Goal: Task Accomplishment & Management: Manage account settings

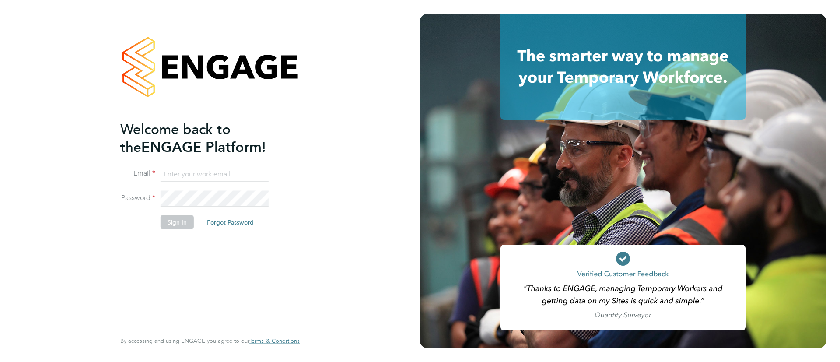
click at [241, 173] on input at bounding box center [215, 174] width 108 height 16
type input "Sulaymaan.jashat@Hays.com"
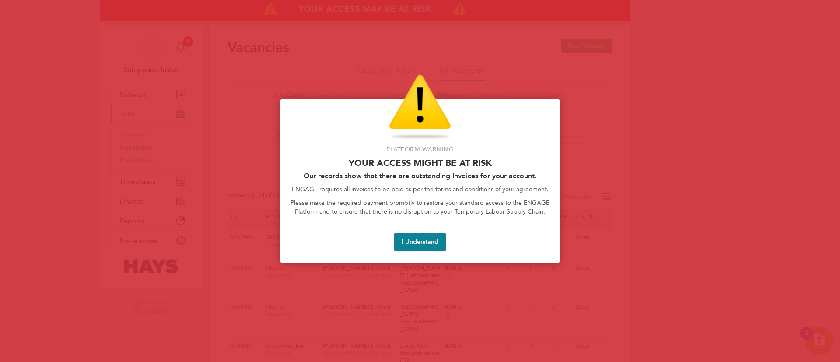
click at [412, 229] on div "Platform Warning Your access might be at risk Our records show that there are o…" at bounding box center [420, 181] width 280 height 164
drag, startPoint x: 412, startPoint y: 242, endPoint x: 391, endPoint y: 209, distance: 39.3
click at [413, 242] on button "I Understand" at bounding box center [420, 241] width 52 height 17
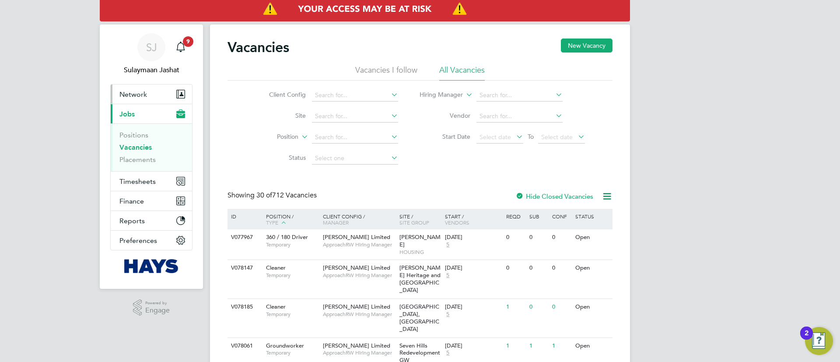
click at [143, 94] on span "Network" at bounding box center [133, 94] width 28 height 8
click at [252, 157] on li "Status" at bounding box center [327, 158] width 164 height 21
click at [137, 157] on link "Placements" at bounding box center [137, 159] width 36 height 8
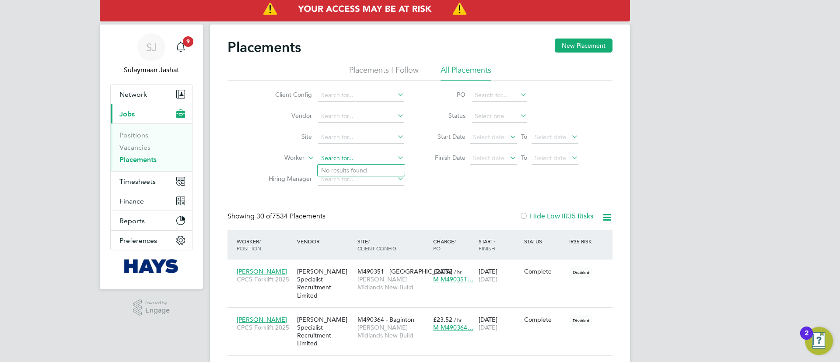
click at [339, 157] on input at bounding box center [361, 158] width 86 height 12
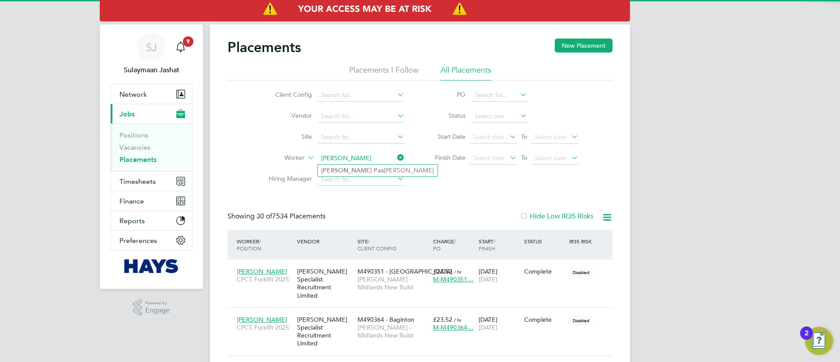
click at [349, 169] on li "Greg Pas coe" at bounding box center [378, 170] width 120 height 12
type input "[PERSON_NAME]"
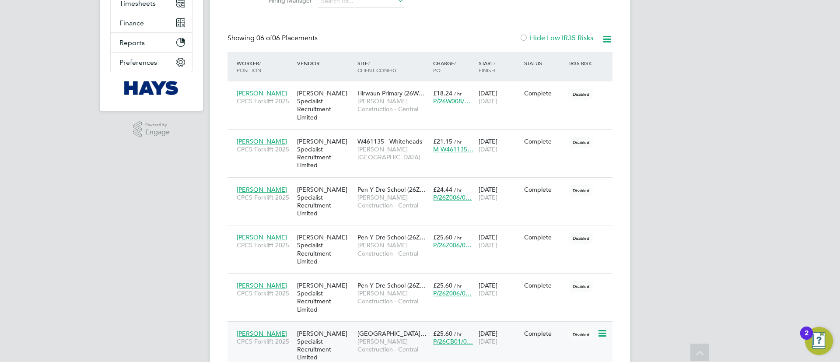
click at [357, 337] on span "[PERSON_NAME] Construction - Central" at bounding box center [392, 345] width 71 height 16
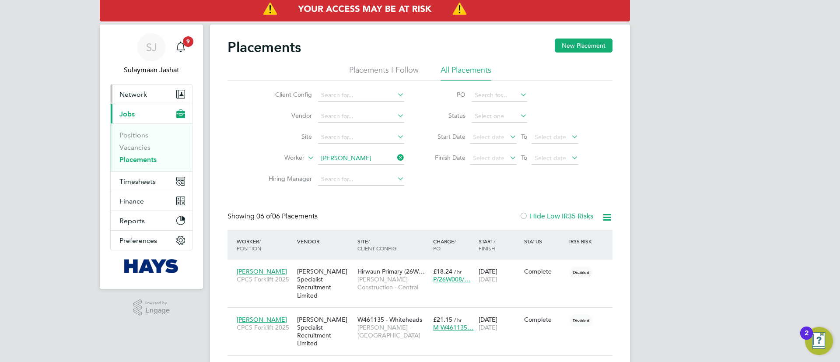
click at [154, 89] on button "Network" at bounding box center [151, 93] width 81 height 19
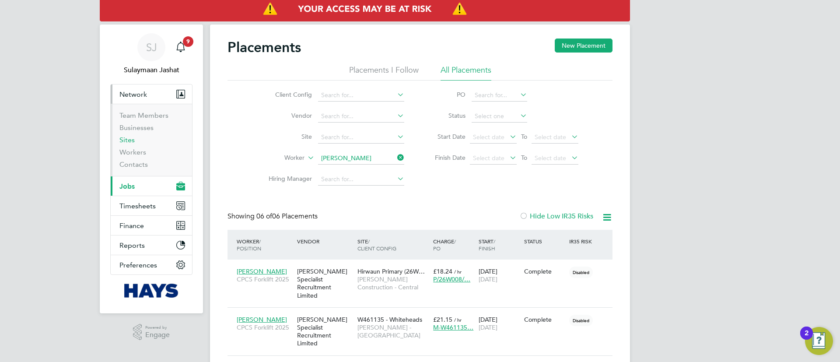
click at [133, 140] on link "Sites" at bounding box center [126, 140] width 15 height 8
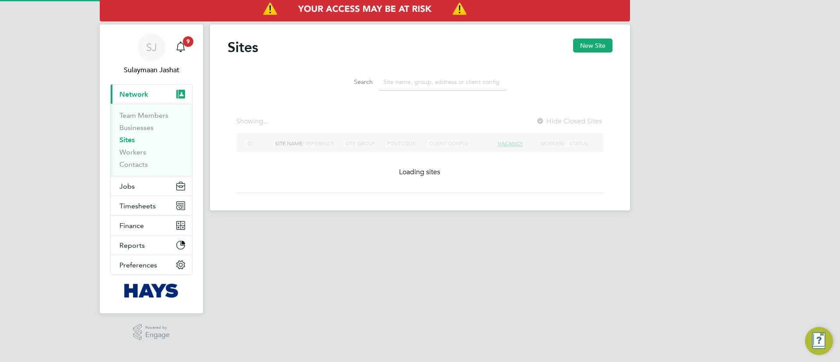
click at [468, 81] on input at bounding box center [443, 81] width 128 height 17
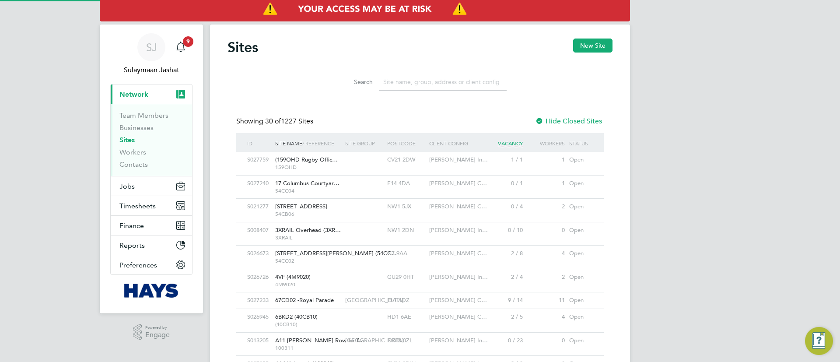
scroll to position [17, 42]
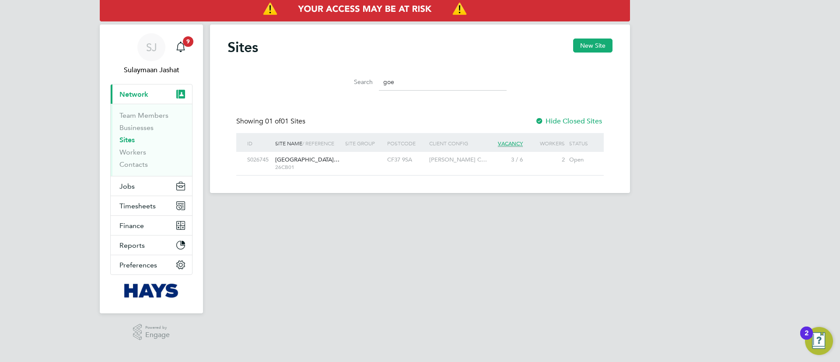
type input "goe"
click at [391, 155] on div "CF37 9SA" at bounding box center [406, 160] width 42 height 16
click at [147, 185] on button "Jobs" at bounding box center [151, 185] width 81 height 19
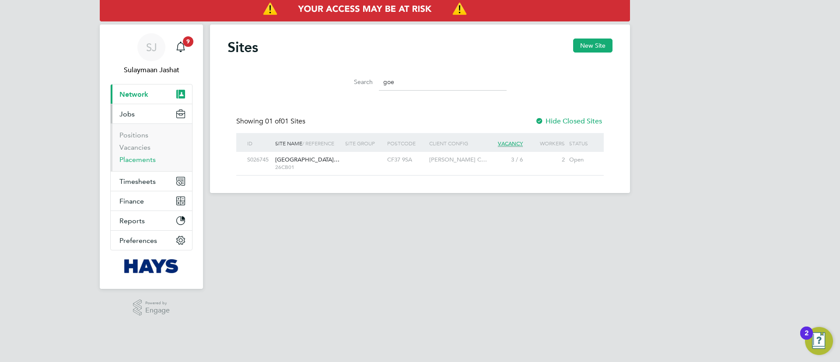
click at [144, 160] on link "Placements" at bounding box center [137, 159] width 36 height 8
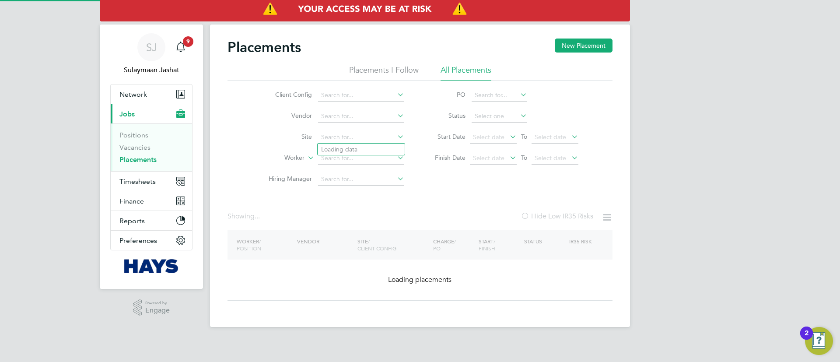
click at [349, 140] on input at bounding box center [361, 137] width 86 height 12
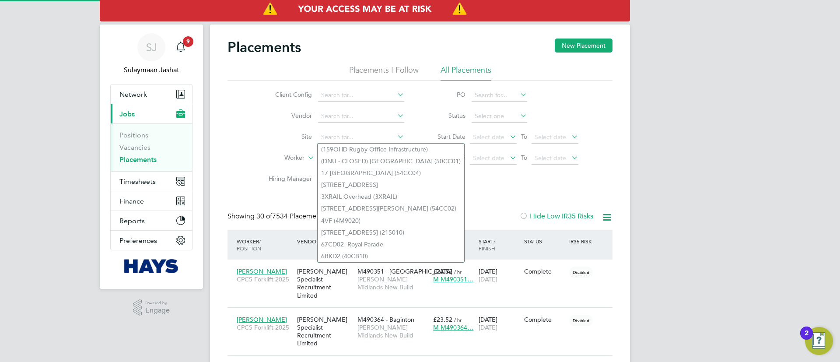
scroll to position [33, 76]
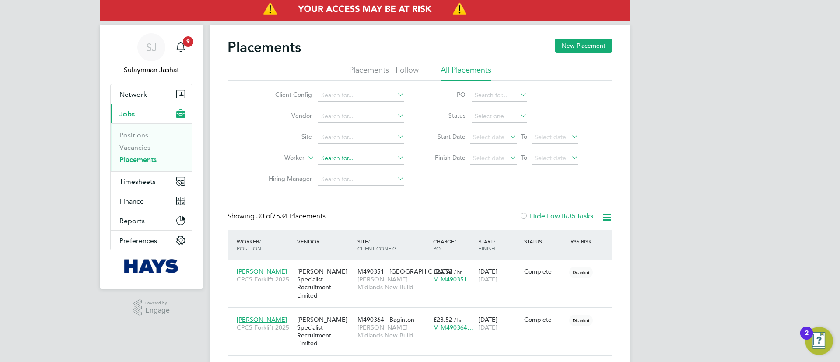
click at [337, 157] on input at bounding box center [361, 158] width 86 height 12
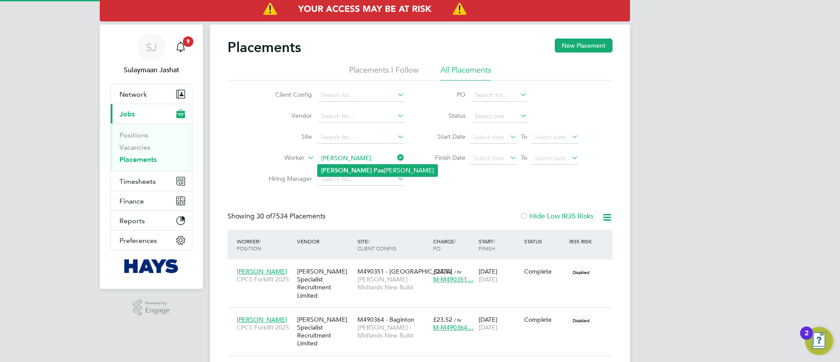
click at [351, 168] on li "Greg Pas coe" at bounding box center [378, 170] width 120 height 12
type input "Greg Pascoe"
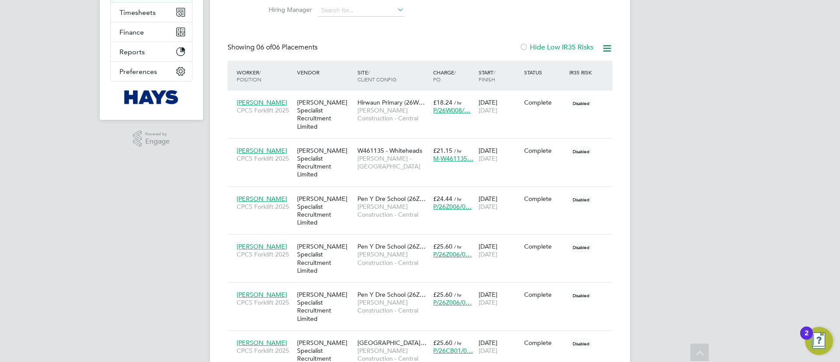
scroll to position [178, 0]
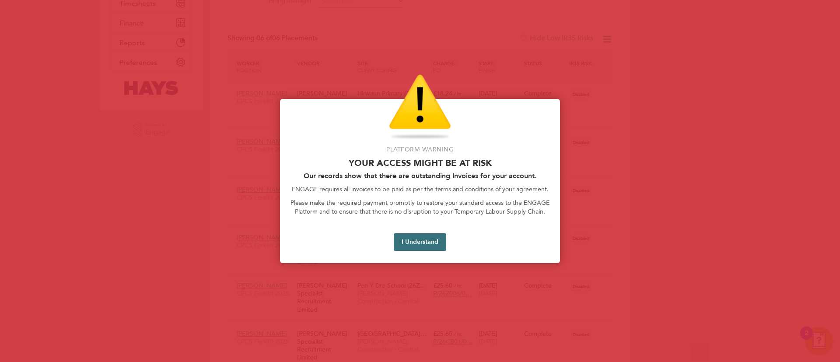
click at [424, 249] on button "I Understand" at bounding box center [420, 241] width 52 height 17
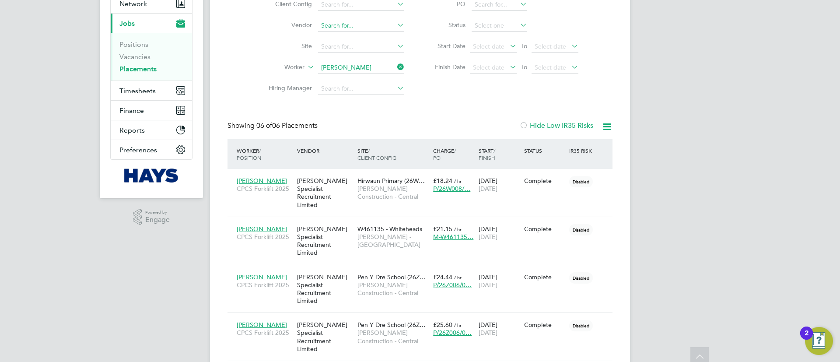
scroll to position [0, 0]
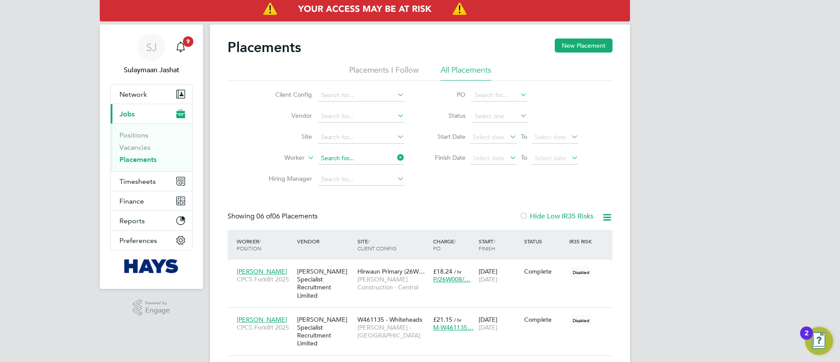
click at [355, 158] on input at bounding box center [361, 158] width 86 height 12
click at [361, 169] on li "Sarah Po rter" at bounding box center [361, 170] width 87 height 12
type input "Sarah Porter"
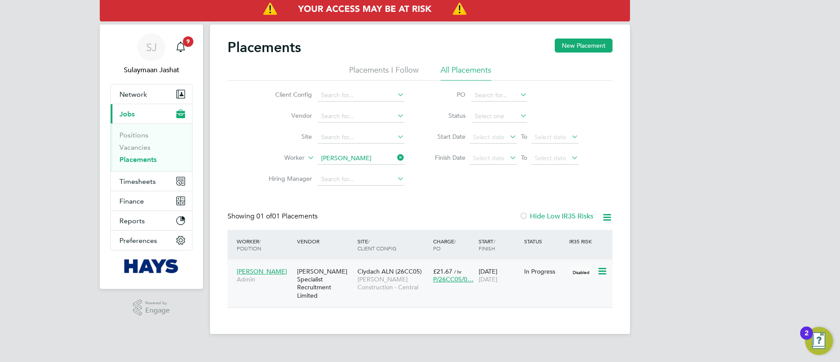
click at [255, 266] on div "Sarah Porter Admin" at bounding box center [264, 275] width 60 height 24
click at [148, 99] on button "Network" at bounding box center [151, 93] width 81 height 19
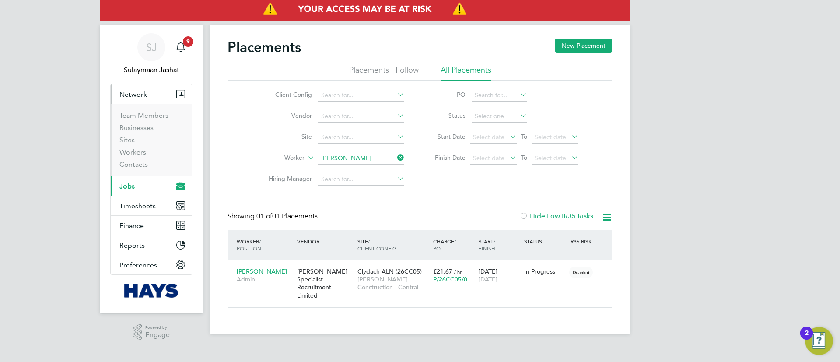
click at [135, 136] on li "Sites" at bounding box center [152, 142] width 66 height 12
click at [133, 138] on link "Sites" at bounding box center [126, 140] width 15 height 8
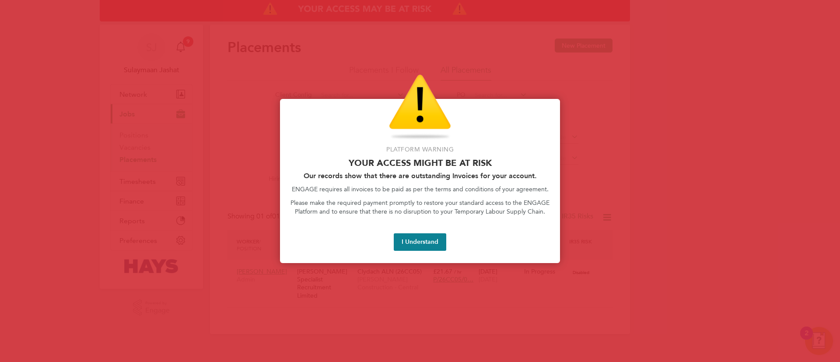
click at [454, 84] on div "Access At Risk" at bounding box center [419, 107] width 259 height 66
click at [498, 153] on p "Platform Warning" at bounding box center [419, 149] width 259 height 9
click at [406, 247] on button "I Understand" at bounding box center [420, 241] width 52 height 17
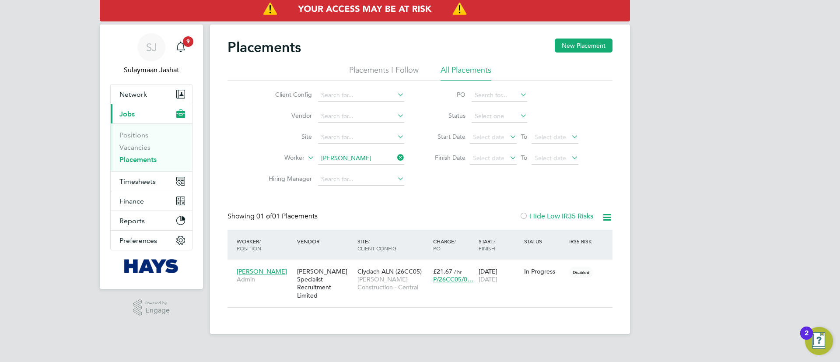
click at [359, 153] on input "Sarah Porter" at bounding box center [361, 158] width 86 height 12
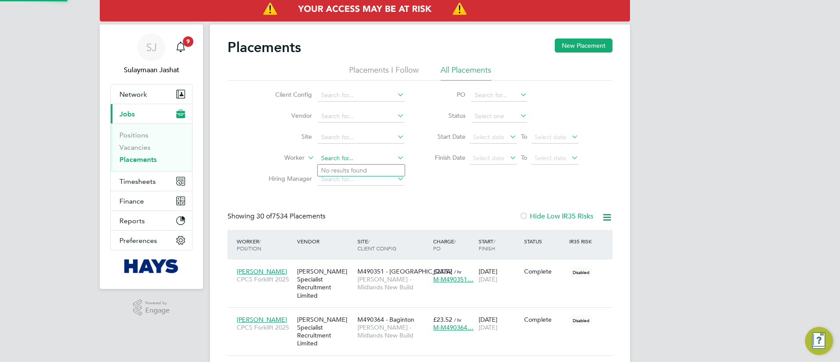
scroll to position [33, 76]
click at [353, 168] on li "Ceza ry Sokolowski" at bounding box center [361, 170] width 87 height 12
type input "[PERSON_NAME]"
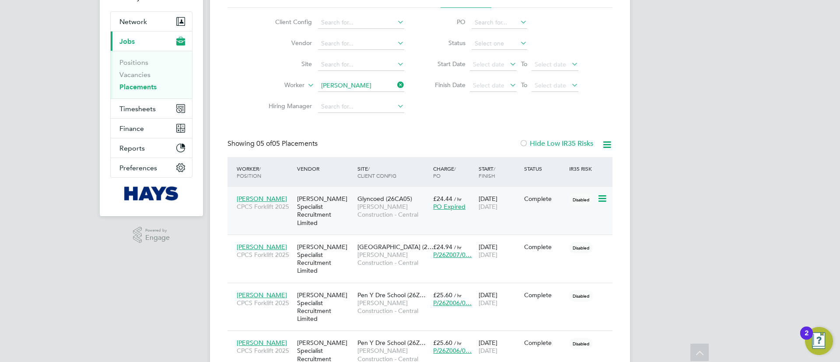
click at [253, 197] on span "[PERSON_NAME]" at bounding box center [262, 199] width 50 height 8
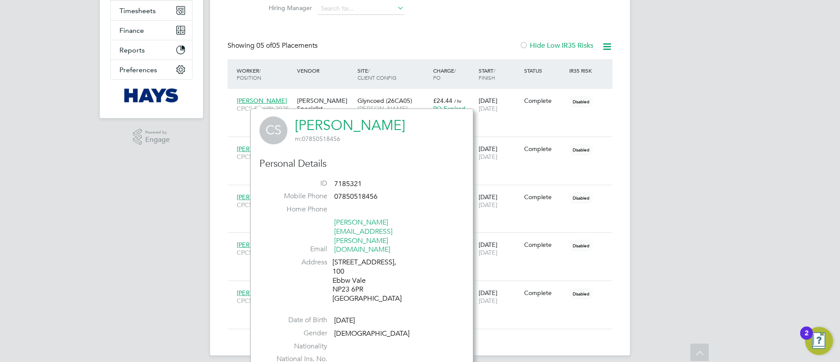
click at [346, 264] on div "100 Pennant Street, 100 Ebbw Vale NP23 6PR United Kingdom" at bounding box center [373, 280] width 83 height 45
copy div "NP23 6PR"
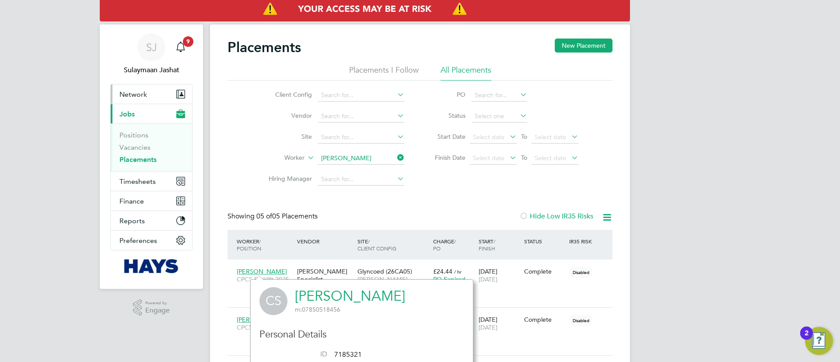
click at [143, 97] on span "Network" at bounding box center [133, 94] width 28 height 8
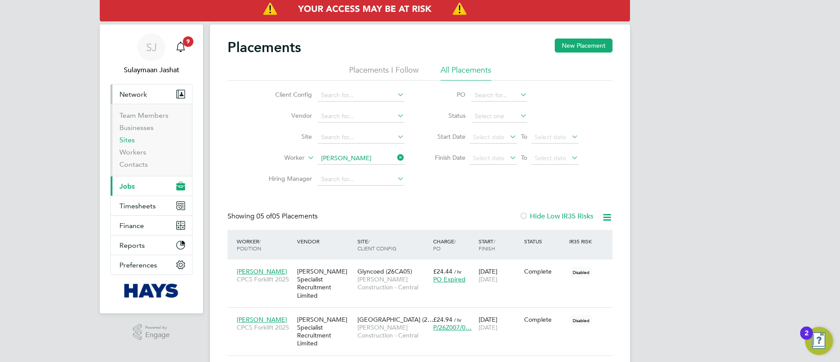
click at [129, 139] on link "Sites" at bounding box center [126, 140] width 15 height 8
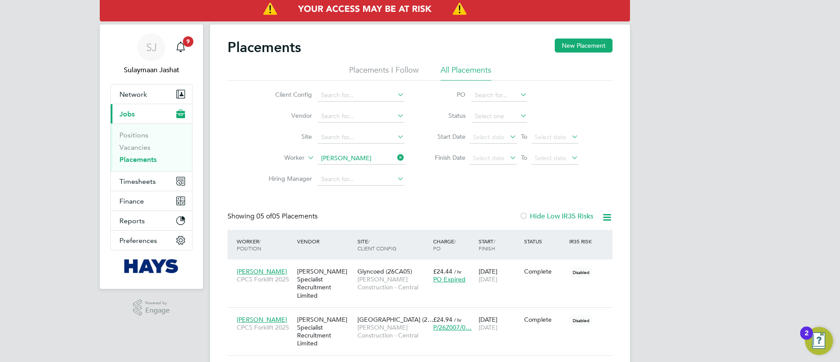
click at [356, 154] on input "Cezary Sokolowski" at bounding box center [361, 158] width 86 height 12
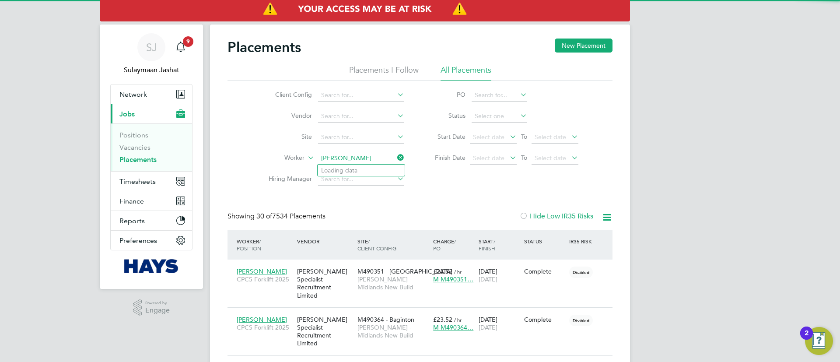
scroll to position [33, 76]
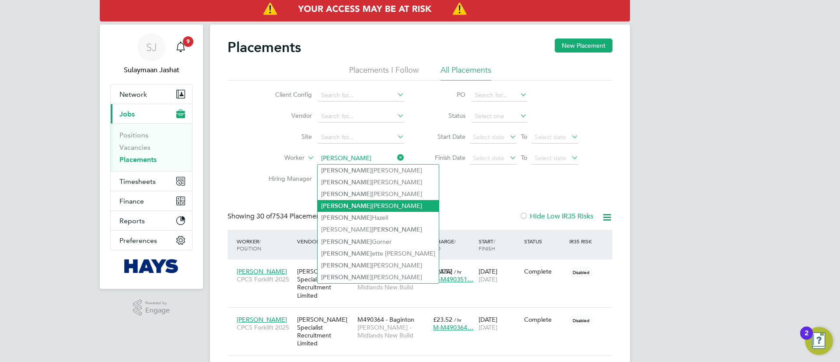
click at [356, 207] on li "Simon James Rappell" at bounding box center [378, 206] width 121 height 12
type input "Simon James Rappell"
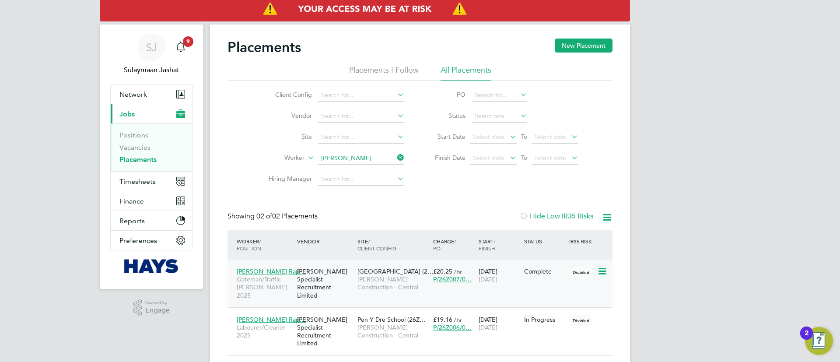
click at [275, 273] on span "Simon James Rap…" at bounding box center [271, 271] width 69 height 8
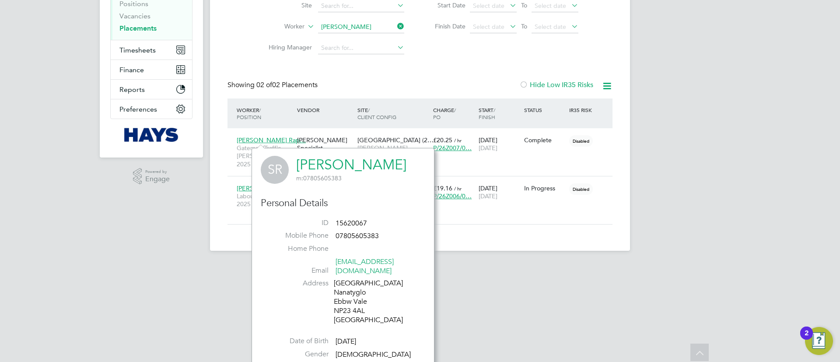
click at [358, 227] on li "ID 15620067" at bounding box center [342, 224] width 151 height 13
click at [362, 220] on span "15620067" at bounding box center [350, 223] width 31 height 9
copy span "15620067"
click at [457, 74] on div "Placements New Placement Placements I Follow All Placements Client Config Vendo…" at bounding box center [419, 65] width 385 height 317
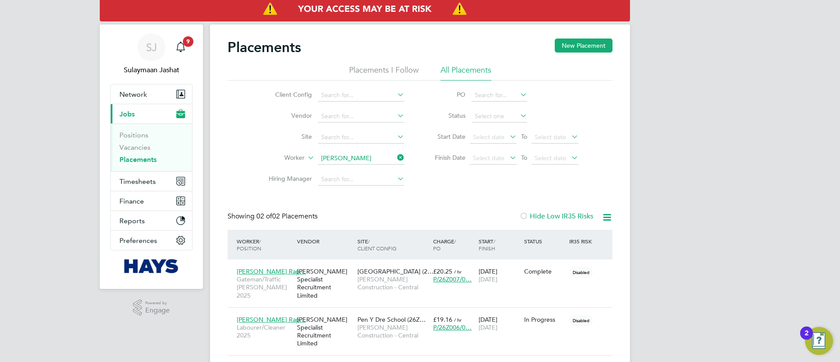
click at [365, 160] on input "Simon James Rappell" at bounding box center [361, 158] width 86 height 12
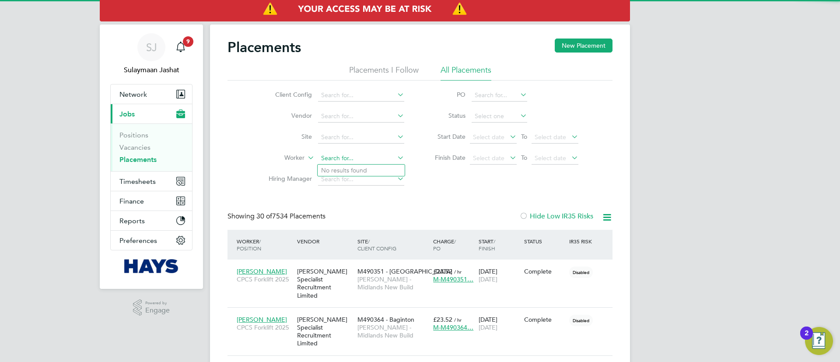
scroll to position [33, 76]
type input "w"
click at [369, 172] on li "Carwy n Edwards" at bounding box center [361, 170] width 87 height 12
type input "[PERSON_NAME]"
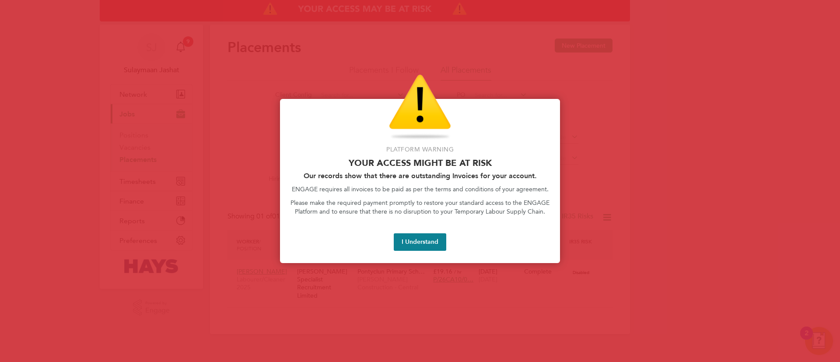
click at [410, 252] on div "Platform Warning Your access might be at risk Our records show that there are o…" at bounding box center [420, 181] width 280 height 164
click at [424, 239] on button "I Understand" at bounding box center [420, 241] width 52 height 17
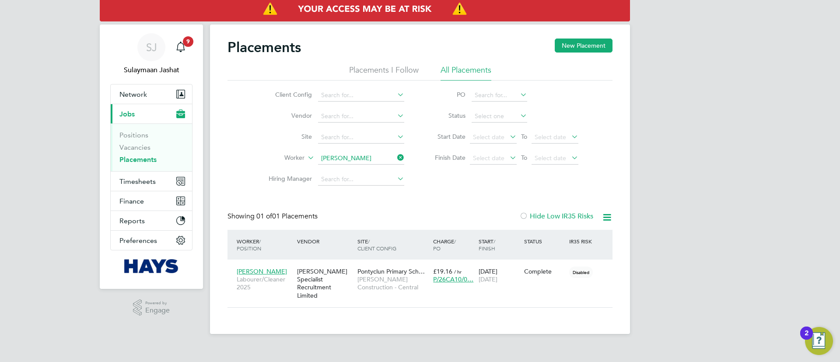
click at [554, 112] on li "Status" at bounding box center [502, 116] width 174 height 21
click at [261, 265] on div "Carwyn Edwards Labourer/Cleaner 2025" at bounding box center [264, 279] width 60 height 33
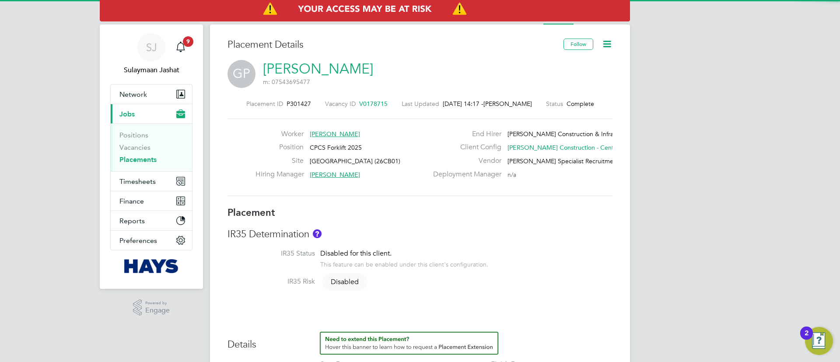
click at [318, 72] on link "[PERSON_NAME]" at bounding box center [318, 68] width 110 height 17
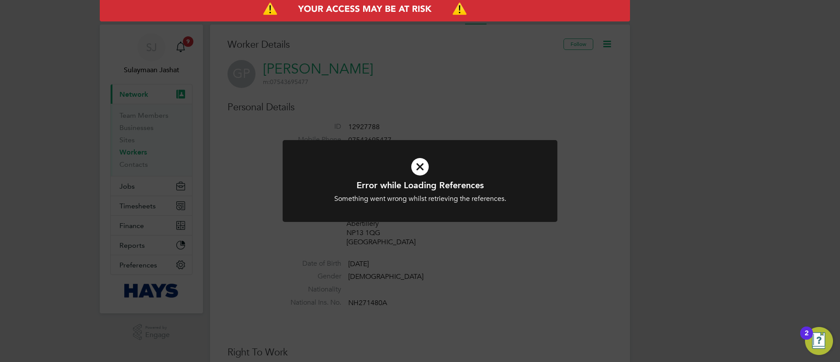
click at [443, 200] on div "Something went wrong whilst retrieving the references." at bounding box center [419, 198] width 227 height 9
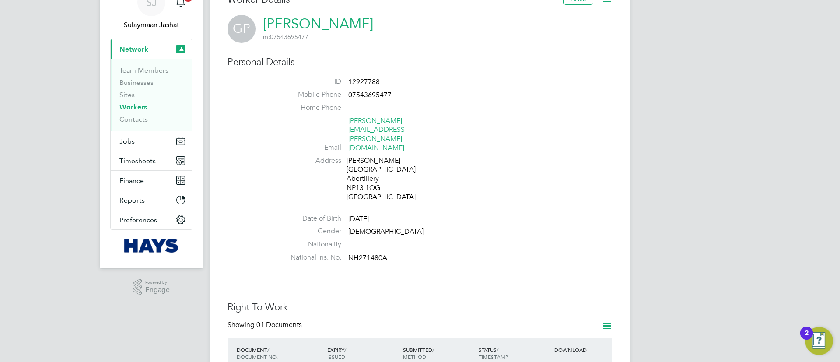
scroll to position [66, 0]
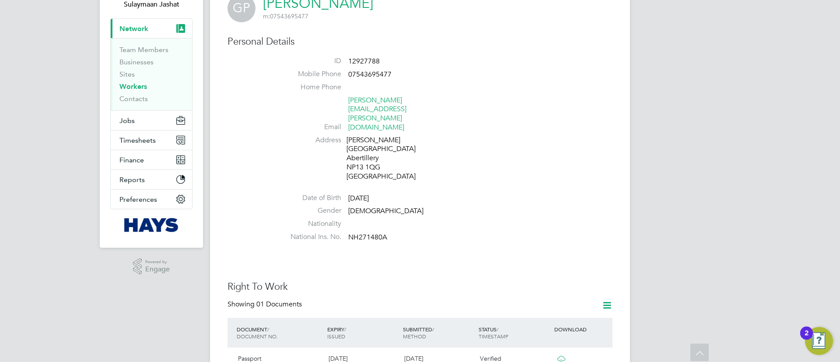
click at [374, 63] on span "12927788" at bounding box center [363, 61] width 31 height 9
copy span "12927788"
click at [363, 136] on div "Cromwell Street Abertillery NP13 1QG United Kingdom" at bounding box center [387, 158] width 83 height 45
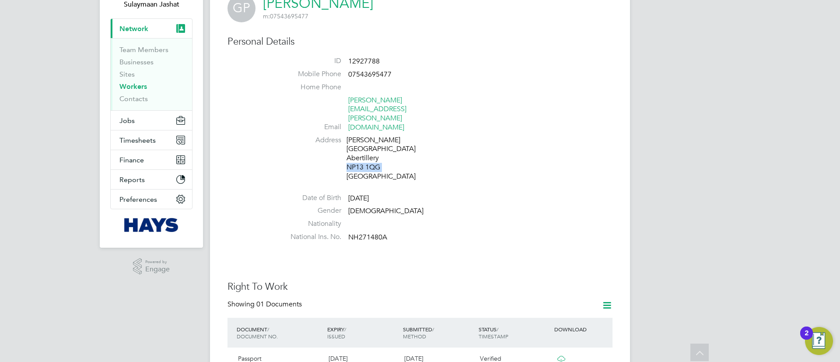
click at [363, 136] on div "Cromwell Street Abertillery NP13 1QG United Kingdom" at bounding box center [387, 158] width 83 height 45
copy div "NP13 1QG"
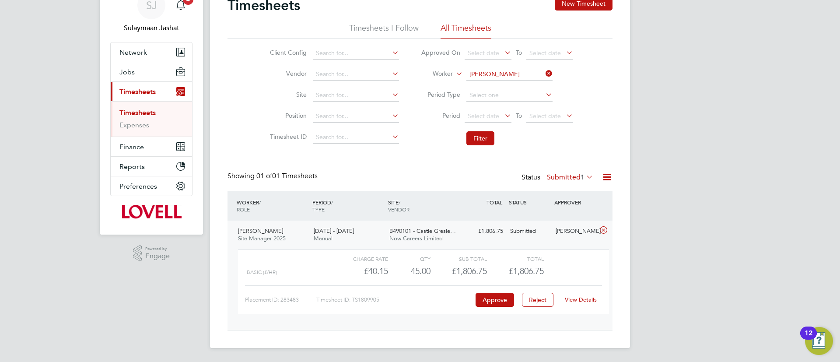
scroll to position [15, 85]
click at [492, 134] on button "Filter" at bounding box center [480, 138] width 28 height 14
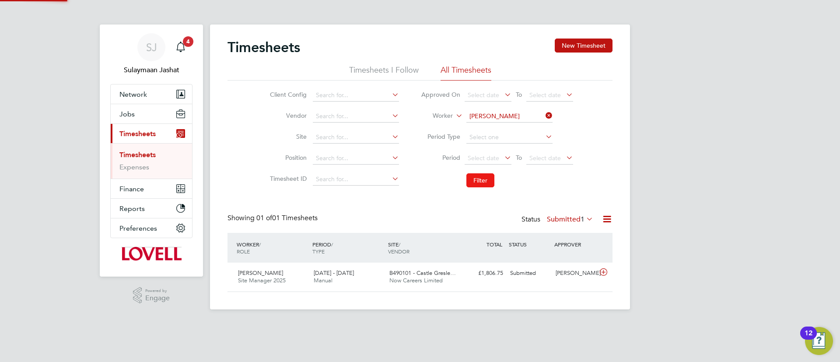
scroll to position [22, 76]
click at [562, 223] on label "Submitted 1" at bounding box center [570, 219] width 46 height 9
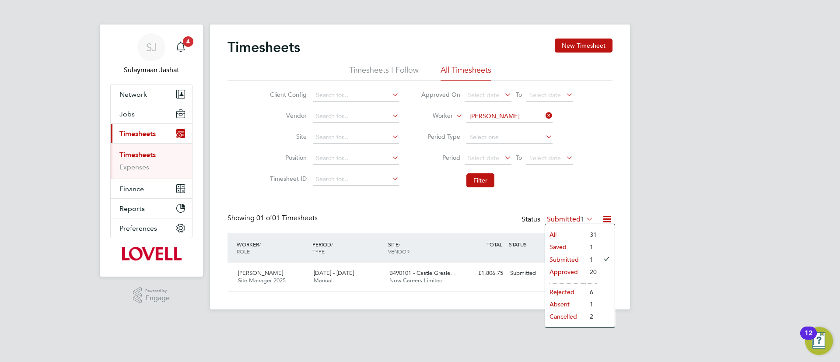
click at [562, 223] on label "Submitted 1" at bounding box center [570, 219] width 46 height 9
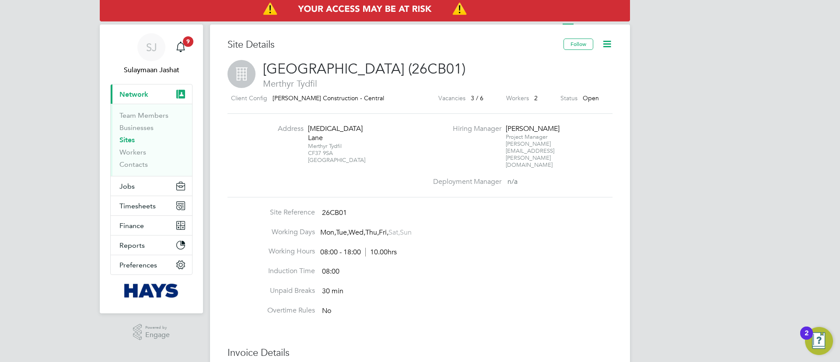
click at [329, 129] on div "[MEDICAL_DATA] Lane" at bounding box center [335, 133] width 55 height 18
drag, startPoint x: 333, startPoint y: 143, endPoint x: 292, endPoint y: 154, distance: 42.3
click at [292, 154] on li "Address [MEDICAL_DATA][STREET_ADDRESS]" at bounding box center [341, 148] width 172 height 48
click at [341, 143] on div "Merthyr Tydfil CF37 9SA [GEOGRAPHIC_DATA]" at bounding box center [335, 153] width 55 height 21
drag, startPoint x: 335, startPoint y: 144, endPoint x: 312, endPoint y: 143, distance: 23.2
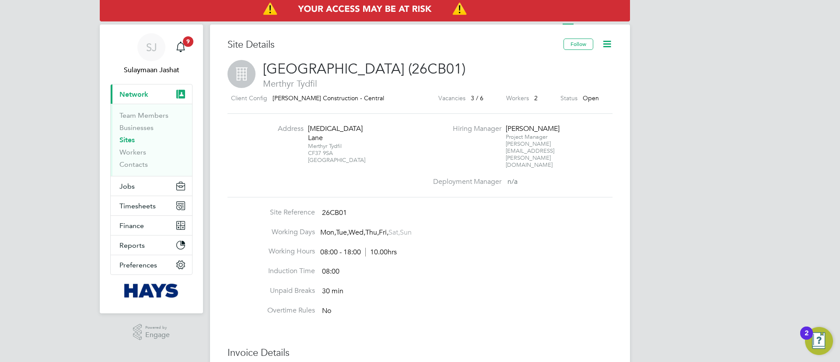
click at [306, 145] on li "Address [MEDICAL_DATA][STREET_ADDRESS]" at bounding box center [341, 148] width 172 height 48
click at [313, 143] on div "Merthyr Tydfil CF37 9SA United Kingdom" at bounding box center [335, 153] width 55 height 21
click at [309, 144] on div "Merthyr Tydfil CF37 9SA United Kingdom" at bounding box center [335, 153] width 55 height 21
drag, startPoint x: 306, startPoint y: 144, endPoint x: 335, endPoint y: 143, distance: 28.4
click at [327, 144] on li "Address Goitre Lane Merthyr Tydfil CF37 9SA United Kingdom" at bounding box center [341, 148] width 172 height 48
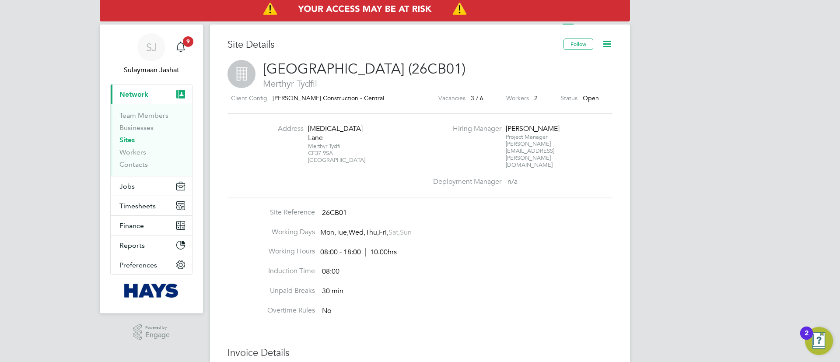
click at [335, 143] on div "Merthyr Tydfil CF37 9SA United Kingdom" at bounding box center [335, 153] width 55 height 21
drag, startPoint x: 335, startPoint y: 143, endPoint x: 311, endPoint y: 143, distance: 24.1
click at [311, 143] on div "Merthyr Tydfil CF37 9SA United Kingdom" at bounding box center [335, 153] width 55 height 21
copy div "CF37 9SA"
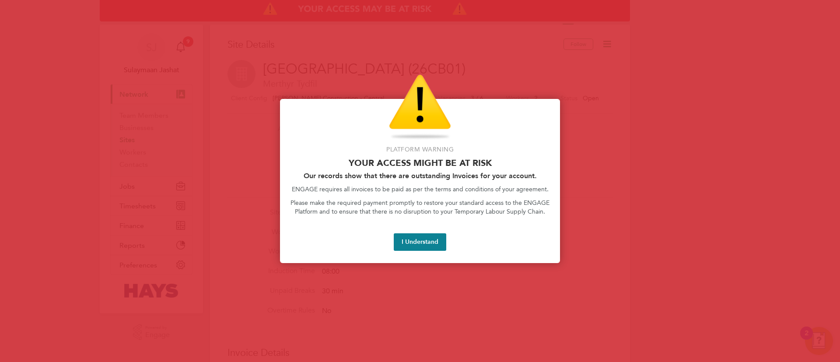
drag, startPoint x: 480, startPoint y: 361, endPoint x: 531, endPoint y: 97, distance: 269.1
click at [531, 97] on div "Access At Risk" at bounding box center [419, 107] width 259 height 66
click at [414, 254] on div "Platform Warning Your access might be at risk Our records show that there are o…" at bounding box center [420, 181] width 280 height 164
click at [418, 248] on button "I Understand" at bounding box center [420, 241] width 52 height 17
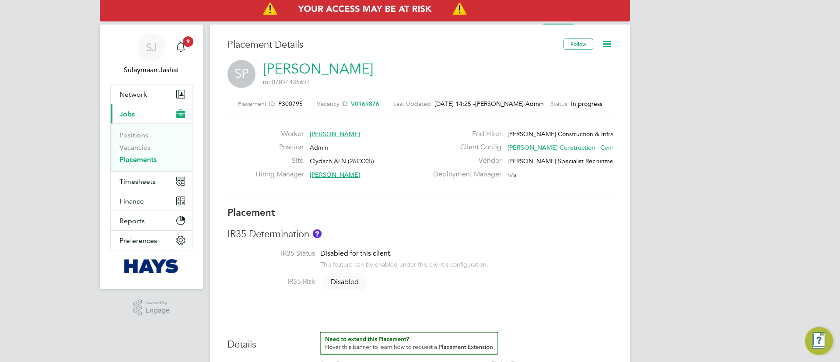
click at [313, 77] on link "[PERSON_NAME]" at bounding box center [318, 68] width 110 height 17
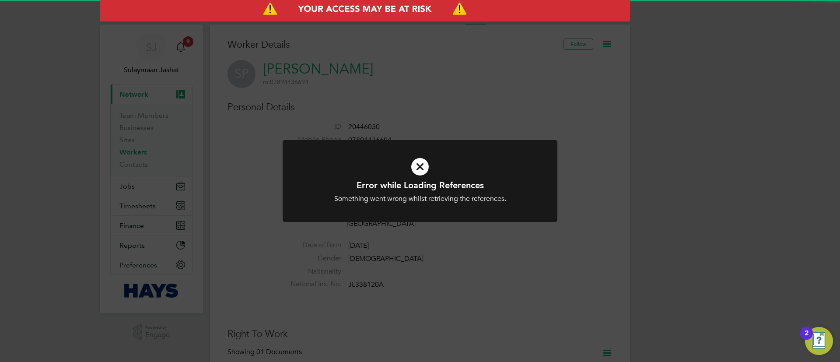
click at [397, 111] on div "Error while Loading References Something went wrong whilst retrieving the refer…" at bounding box center [420, 181] width 840 height 362
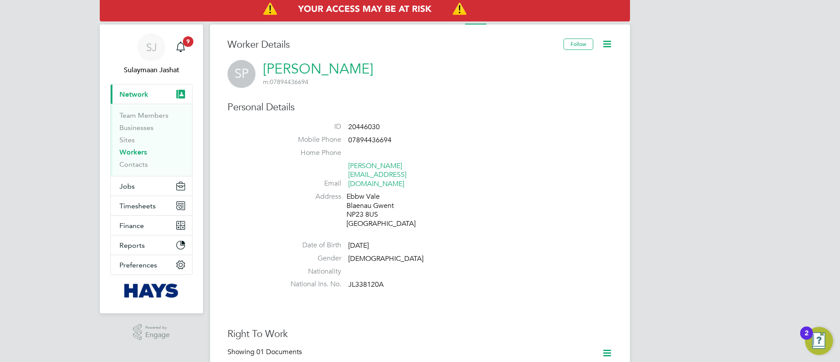
click at [371, 123] on span "20446030" at bounding box center [363, 126] width 31 height 9
copy span "20446030"
click at [406, 167] on link "[PERSON_NAME][EMAIL_ADDRESS][DOMAIN_NAME]" at bounding box center [377, 174] width 58 height 27
click at [431, 171] on li "Email [PERSON_NAME][EMAIL_ADDRESS][DOMAIN_NAME]" at bounding box center [446, 176] width 332 height 31
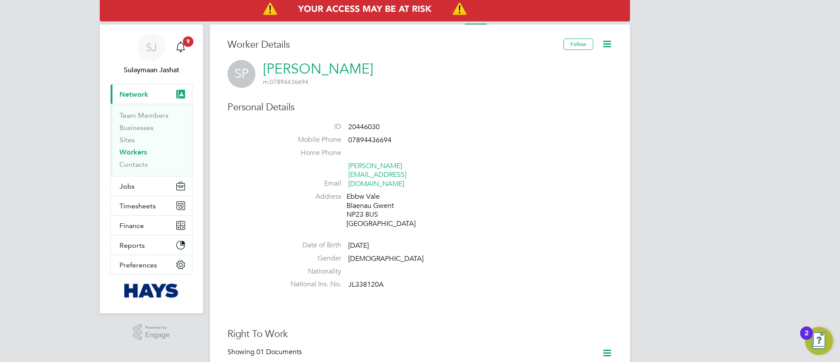
click at [367, 198] on div "Ebbw [STREET_ADDRESS]" at bounding box center [387, 210] width 83 height 36
click at [364, 198] on div "Ebbw [STREET_ADDRESS]" at bounding box center [387, 210] width 83 height 36
click at [362, 198] on div "Ebbw [STREET_ADDRESS]" at bounding box center [387, 210] width 83 height 36
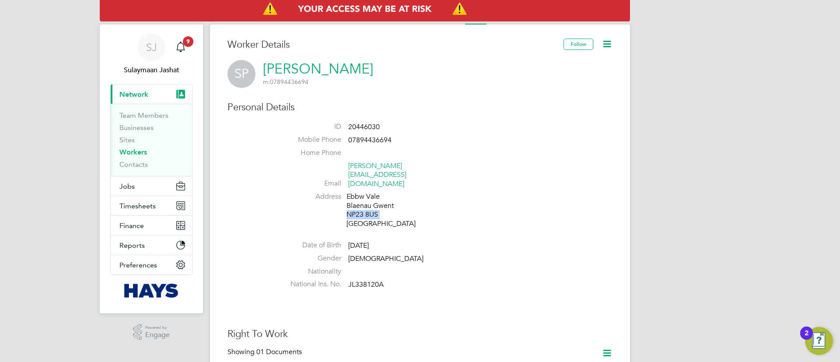
click at [362, 198] on div "Ebbw [STREET_ADDRESS]" at bounding box center [387, 210] width 83 height 36
copy div "NP23 8US"
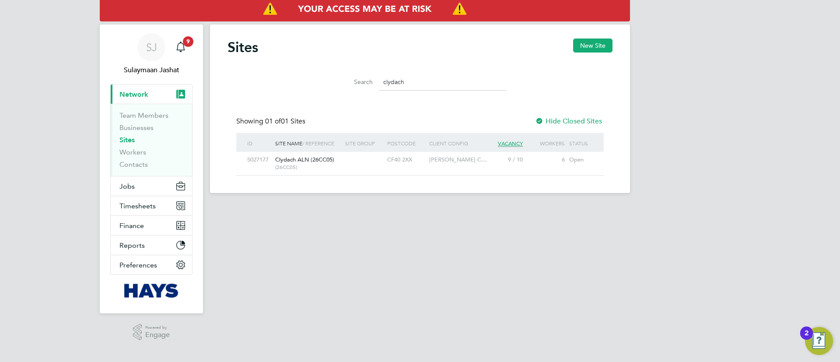
type input "clydach"
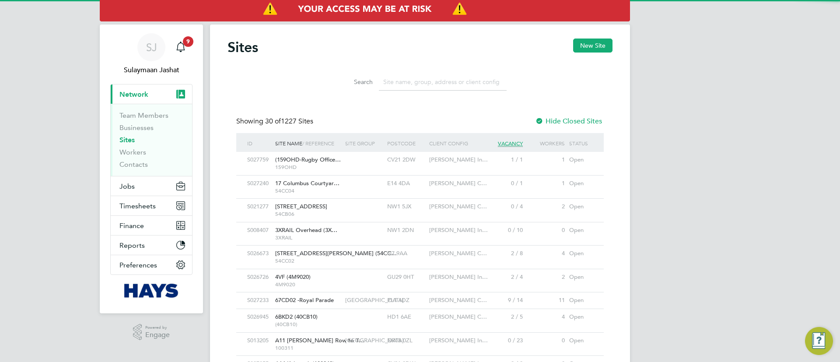
click at [411, 89] on input at bounding box center [443, 81] width 128 height 17
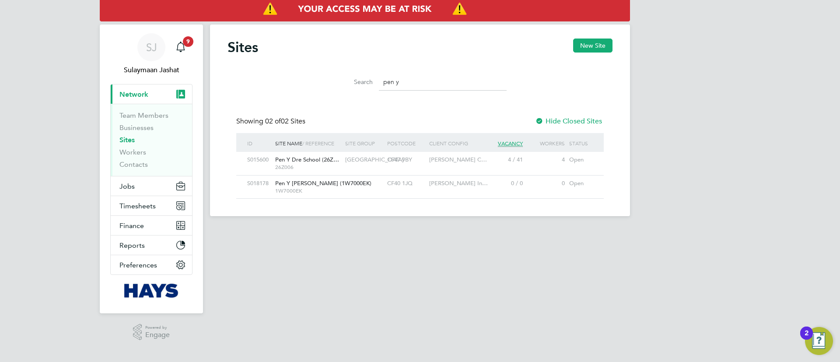
type input "pen y"
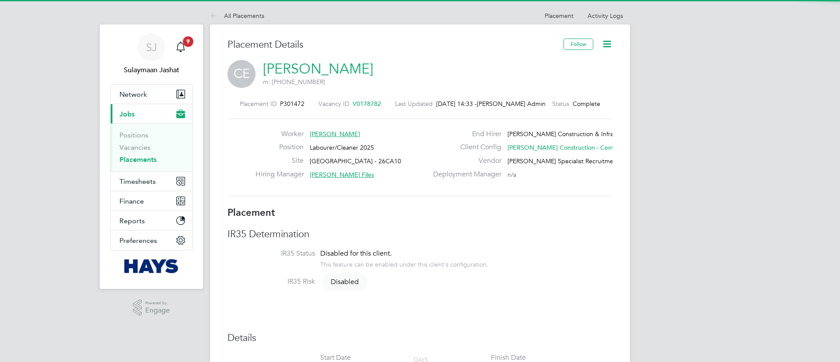
drag, startPoint x: 0, startPoint y: 0, endPoint x: 342, endPoint y: 76, distance: 350.7
click at [342, 83] on span "m: [PHONE_NUMBER]" at bounding box center [318, 82] width 110 height 8
click at [342, 76] on link "[PERSON_NAME]" at bounding box center [318, 68] width 110 height 17
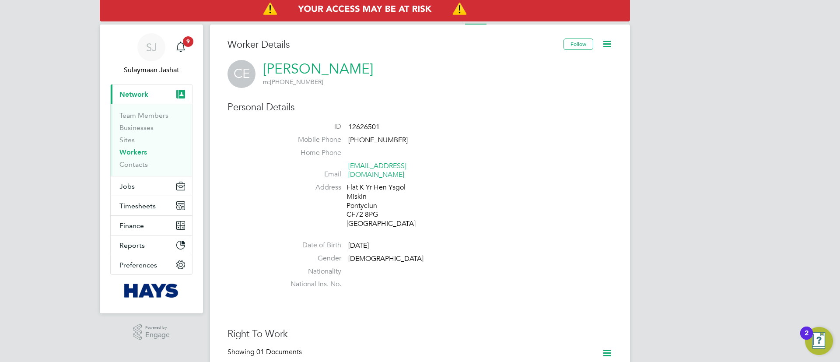
click at [365, 124] on span "12626501" at bounding box center [363, 126] width 31 height 9
copy span "12626501"
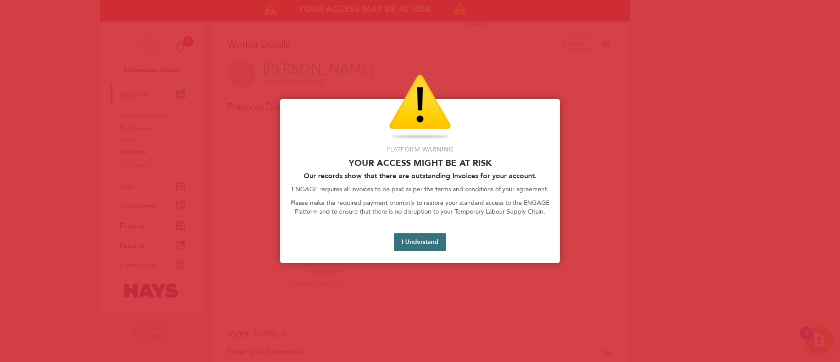
click at [429, 240] on button "I Understand" at bounding box center [420, 241] width 52 height 17
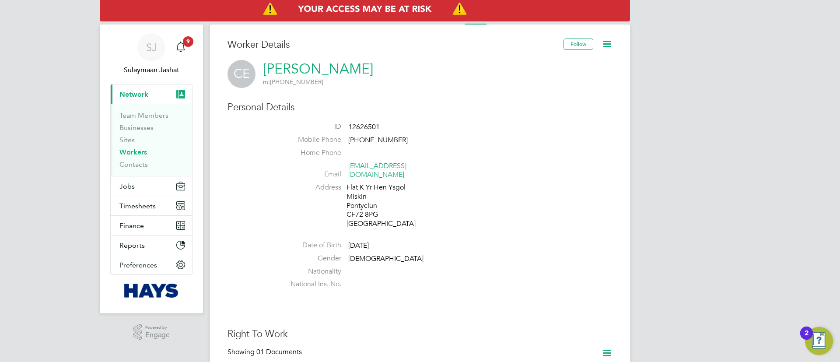
drag, startPoint x: 479, startPoint y: 133, endPoint x: 475, endPoint y: 140, distance: 8.4
click at [479, 134] on li "ID 12626501" at bounding box center [446, 128] width 332 height 13
click at [371, 201] on div "Flat K Yr Hen Ysgol Miskin Pontyclun CF72 8PG United Kingdom" at bounding box center [387, 205] width 83 height 45
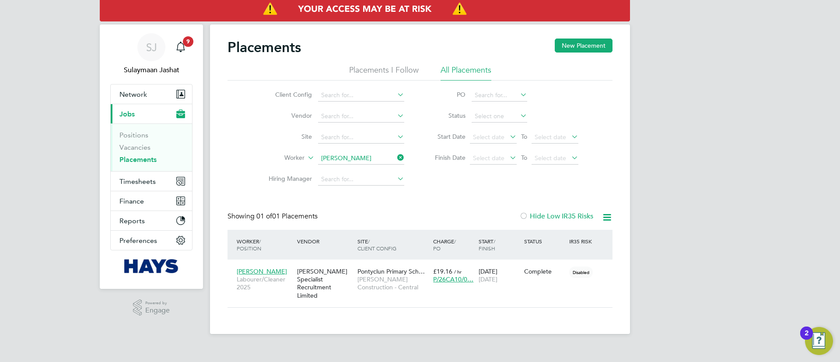
scroll to position [8, 41]
click at [381, 157] on input "Carwyn Edwards" at bounding box center [361, 158] width 86 height 12
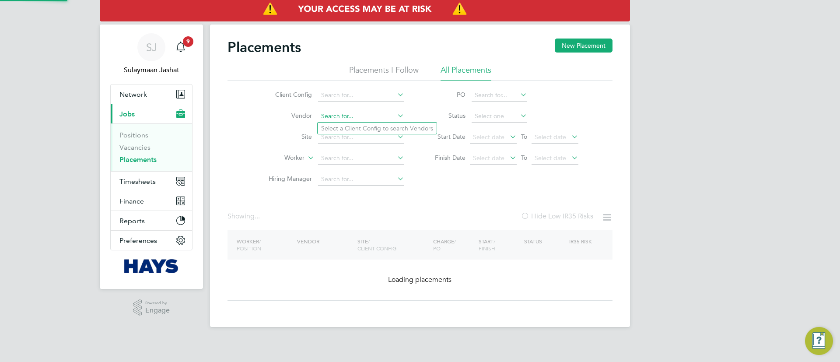
click at [352, 122] on div "Placements New Placement Placements I Follow All Placements Client Config Vendo…" at bounding box center [420, 175] width 420 height 302
click at [338, 135] on input at bounding box center [361, 137] width 86 height 12
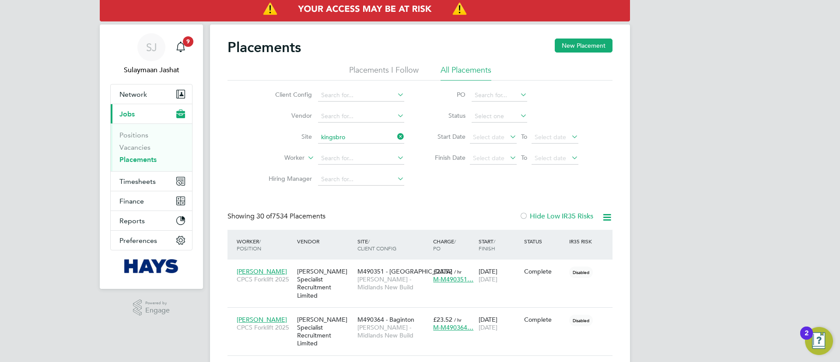
click at [356, 156] on li "Kingsbro ok Secondary School (53Y007)" at bounding box center [380, 161] width 124 height 12
type input "Kingsbrook Secondary School (53Y007)"
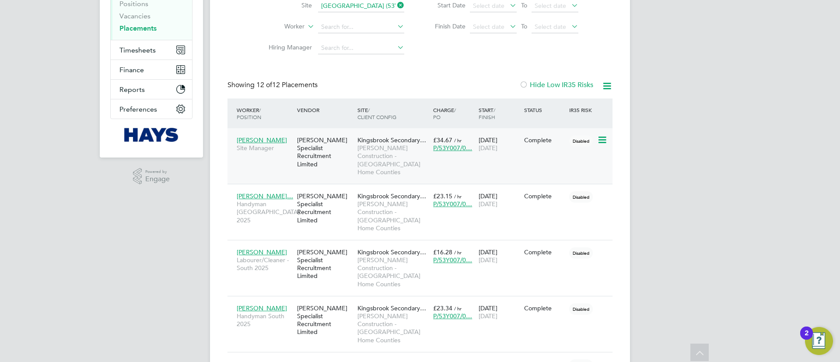
click at [273, 134] on div "Mahdi Ghashghaee Site Manager" at bounding box center [264, 144] width 60 height 24
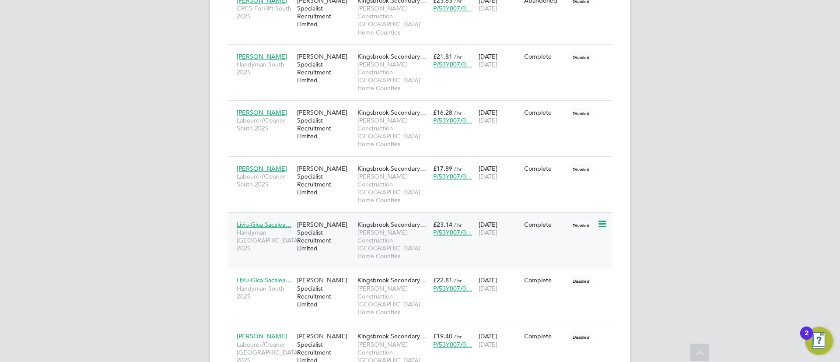
scroll to position [514, 0]
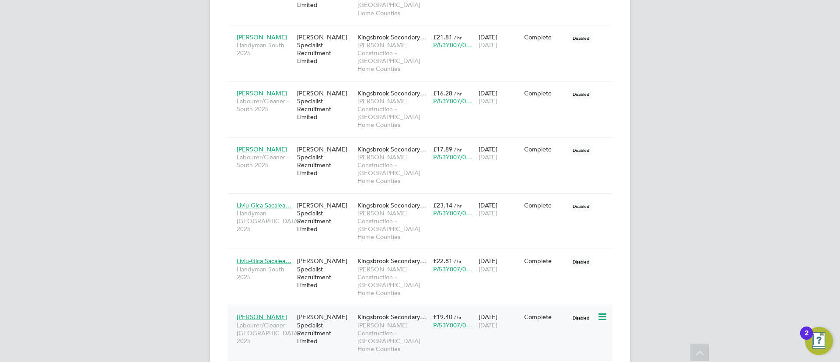
click at [266, 313] on span "Robin Justice" at bounding box center [262, 317] width 50 height 8
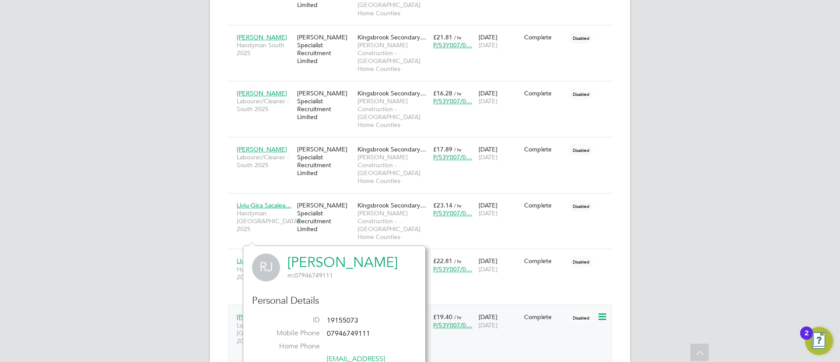
scroll to position [231, 183]
click at [346, 317] on span "19155073" at bounding box center [342, 320] width 31 height 9
copy span "19155073"
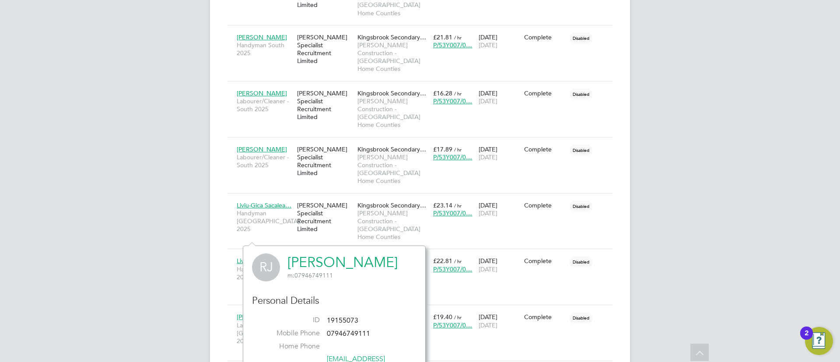
drag, startPoint x: 702, startPoint y: 226, endPoint x: 695, endPoint y: 231, distance: 9.0
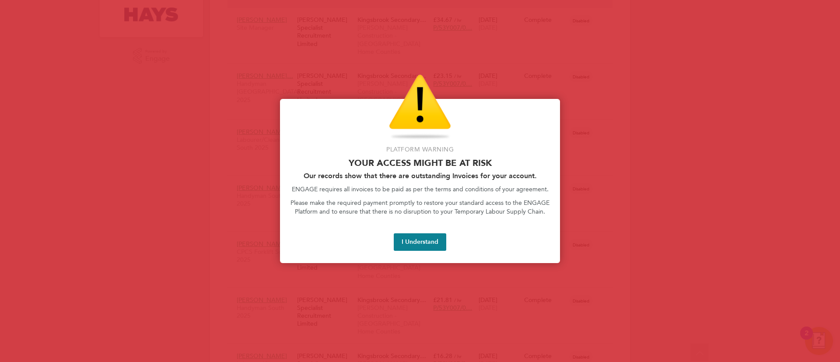
scroll to position [317, 0]
click at [419, 239] on button "I Understand" at bounding box center [420, 241] width 52 height 17
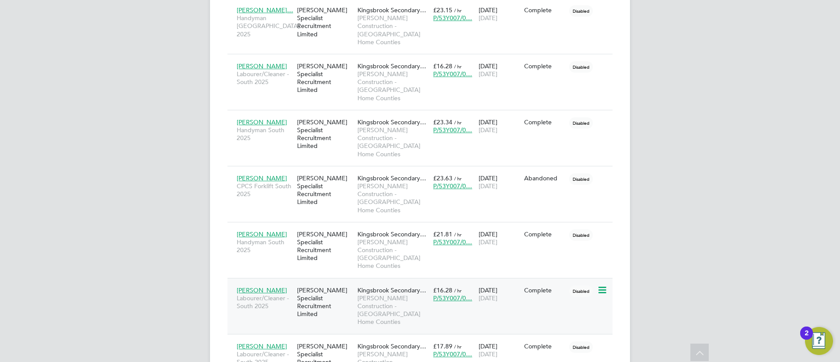
scroll to position [514, 0]
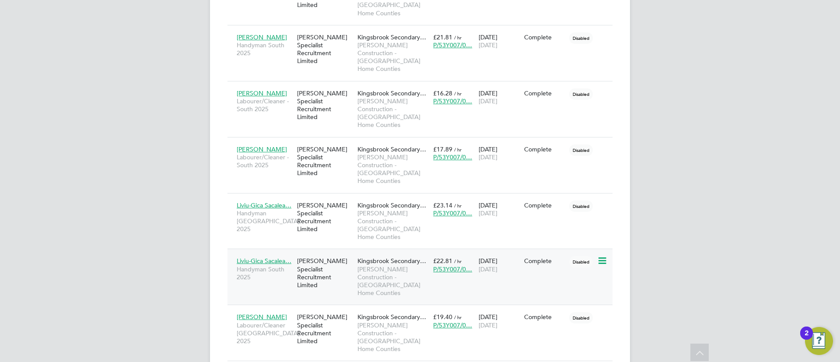
click at [264, 257] on span "Liviu-Gica Sacalea…" at bounding box center [264, 261] width 55 height 8
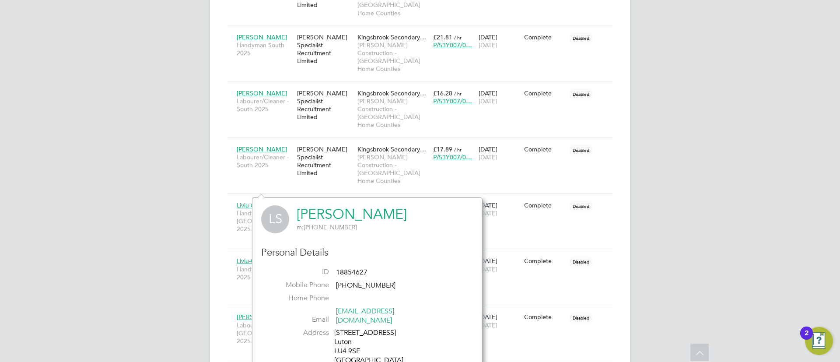
click at [349, 272] on span "18854627" at bounding box center [351, 272] width 31 height 9
copy span "18854627"
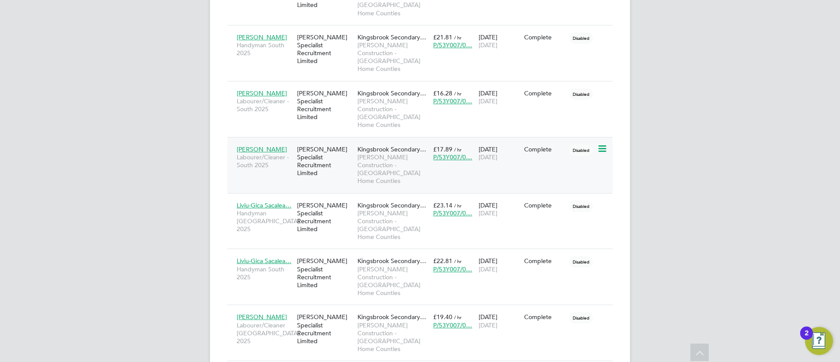
click at [265, 141] on div "Ben Woodward Labourer/Cleaner - South 2025" at bounding box center [264, 157] width 60 height 33
click at [259, 145] on span "Ben Woodward" at bounding box center [262, 149] width 50 height 8
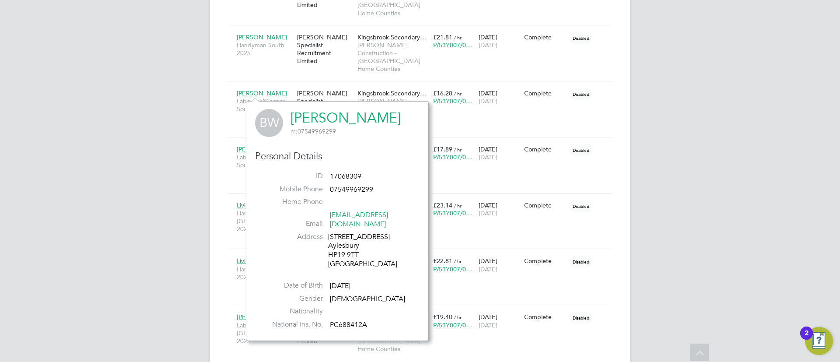
scroll to position [231, 183]
click at [353, 173] on span "17068309" at bounding box center [345, 176] width 31 height 9
copy span "17068309"
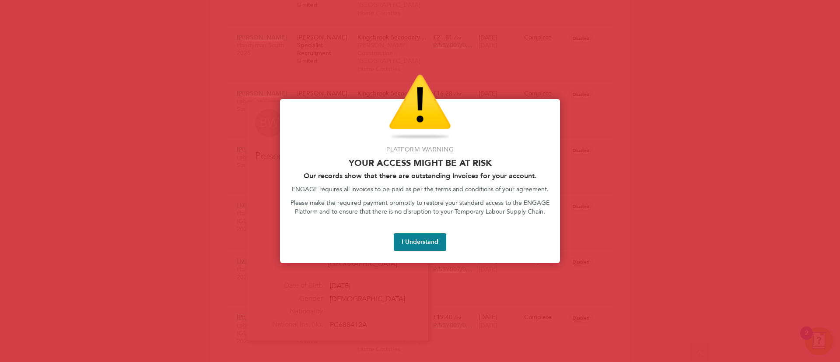
click at [407, 250] on button "I Understand" at bounding box center [420, 241] width 52 height 17
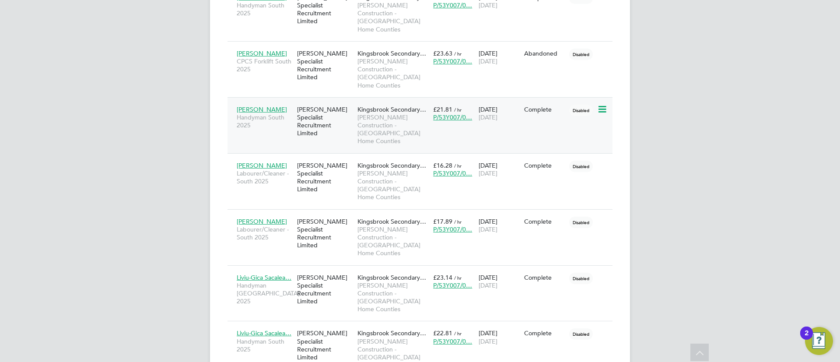
scroll to position [383, 0]
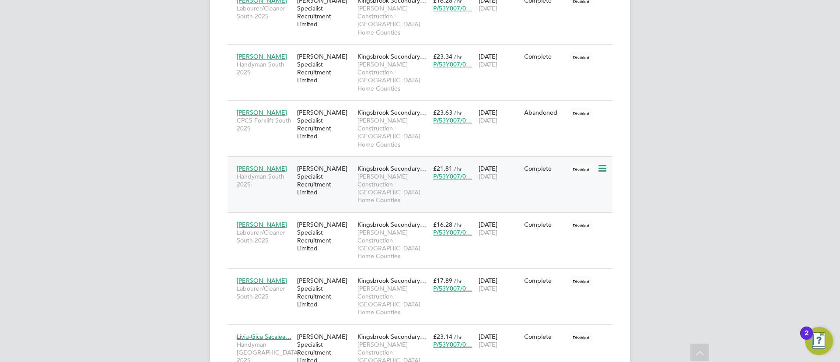
click at [262, 164] on span "Keith Rochester" at bounding box center [262, 168] width 50 height 8
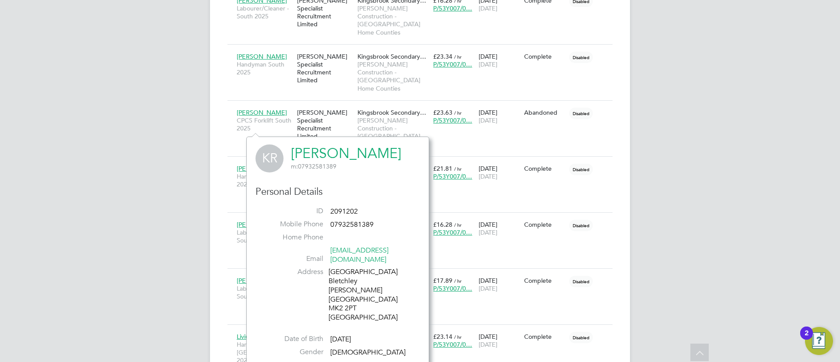
click at [341, 210] on span "2091202" at bounding box center [344, 211] width 28 height 9
copy span "2091202"
click at [377, 192] on h3 "Personal Details" at bounding box center [337, 191] width 164 height 13
click at [369, 203] on div "Personal Details ID 2091202 Mobile Phone 07932581389 Home Phone Email keithroch…" at bounding box center [337, 285] width 164 height 201
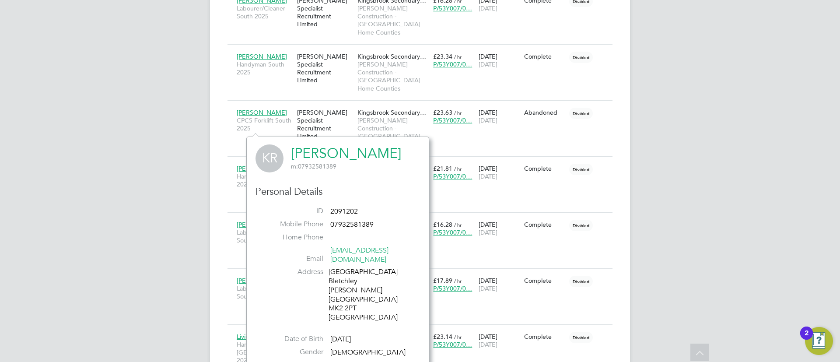
click at [369, 203] on div "Personal Details ID 2091202 Mobile Phone 07932581389 Home Phone Email keithroch…" at bounding box center [337, 285] width 164 height 201
copy ul "2091202 Mobile Phone"
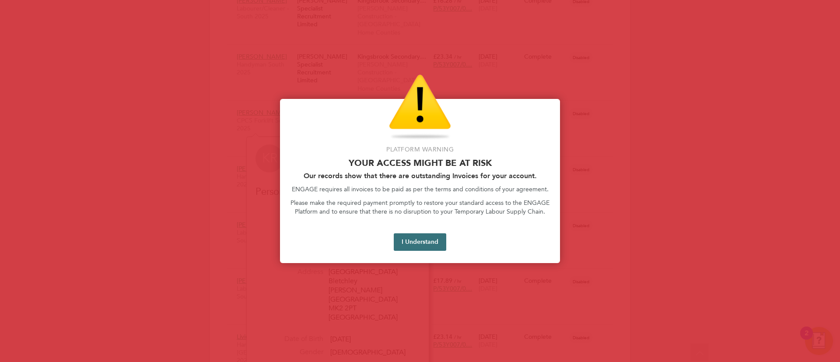
click at [409, 249] on button "I Understand" at bounding box center [420, 241] width 52 height 17
click at [429, 237] on button "I Understand" at bounding box center [420, 241] width 52 height 17
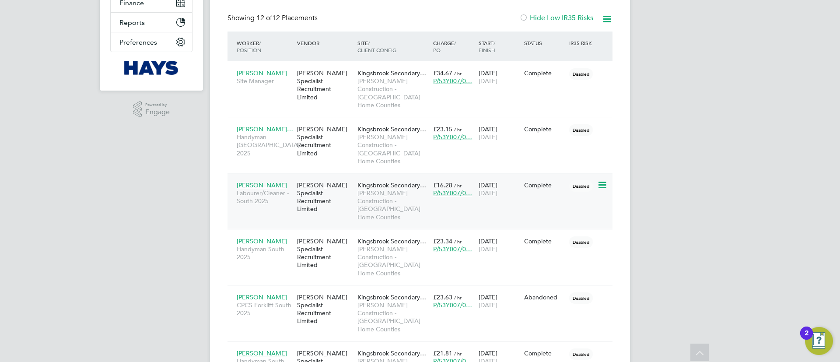
scroll to position [186, 0]
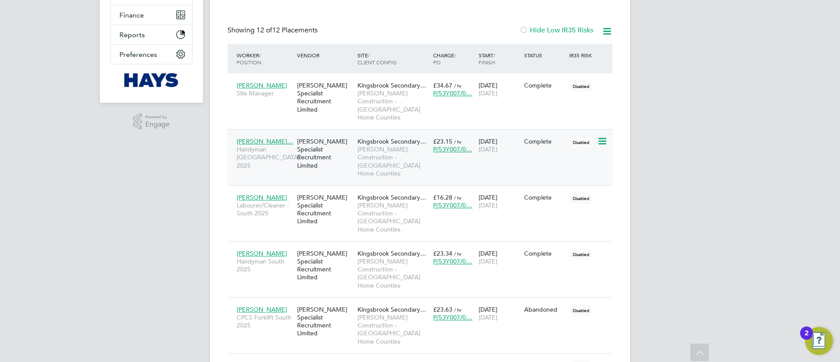
click at [277, 137] on span "Tudor Cristian Ch…" at bounding box center [265, 141] width 56 height 8
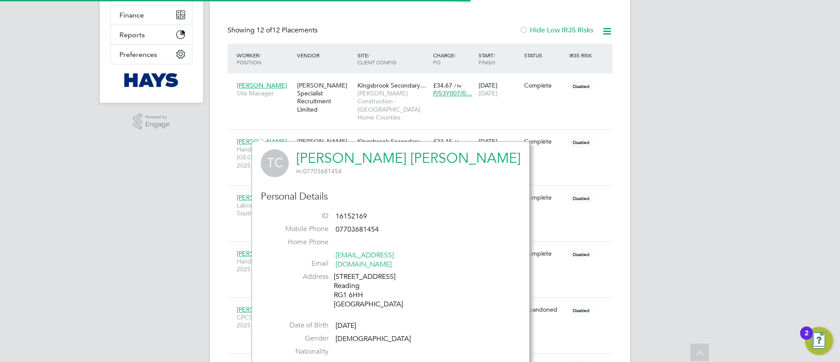
scroll to position [244, 218]
click at [366, 219] on span "16152169" at bounding box center [350, 216] width 31 height 9
click span "16152169"
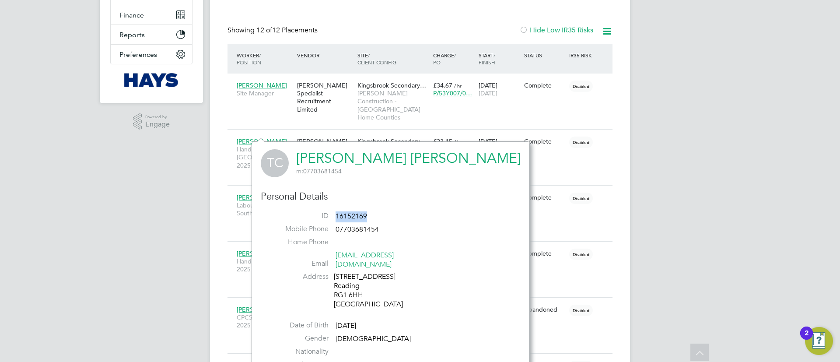
click span "16152169"
copy span "16152169"
click div "Placements New Placement Placements I Follow All Placements Client Config Vendo…"
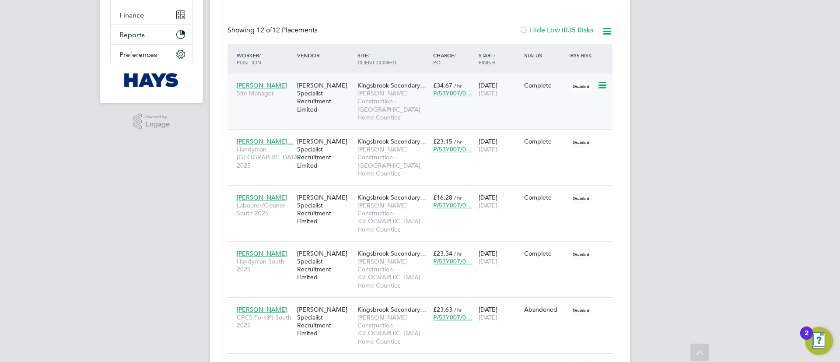
click span "Mahdi Ghashghaee"
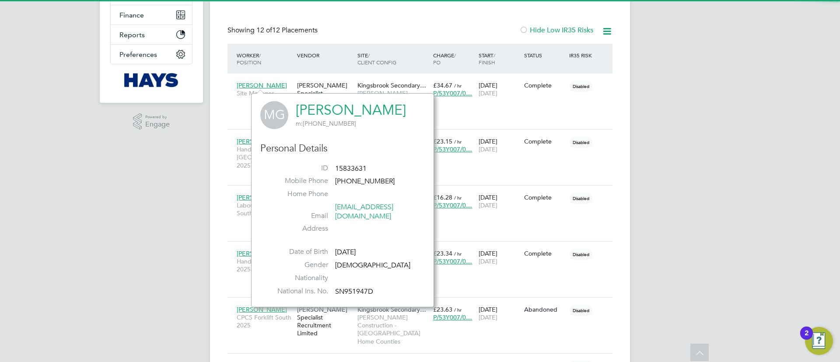
click span "15833631"
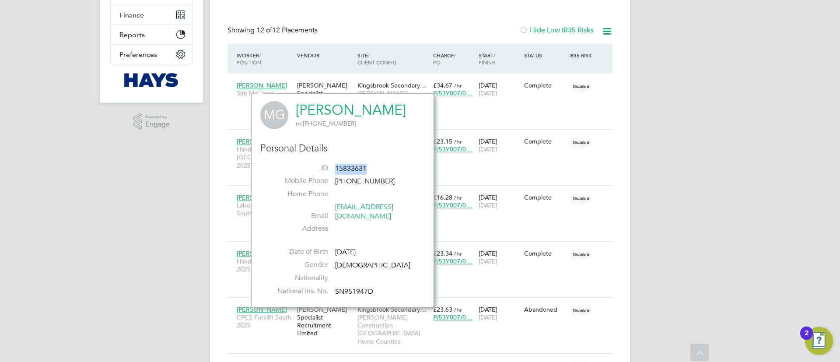
click span "15833631"
copy span "15833631"
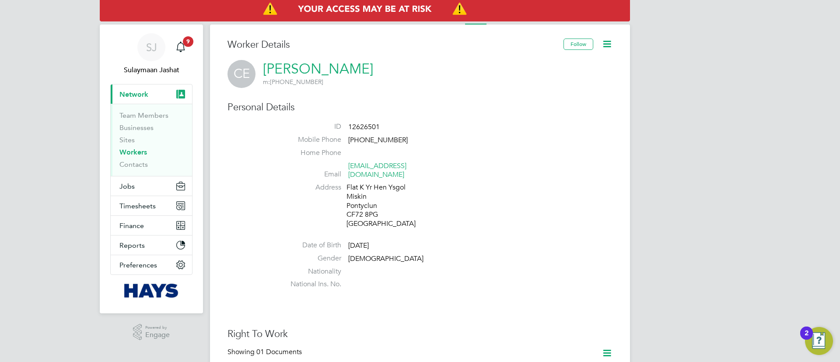
click at [365, 211] on div "[STREET_ADDRESS]" at bounding box center [387, 205] width 83 height 45
click at [365, 209] on div "[STREET_ADDRESS]" at bounding box center [387, 205] width 83 height 45
copy div "CF72 8PG"
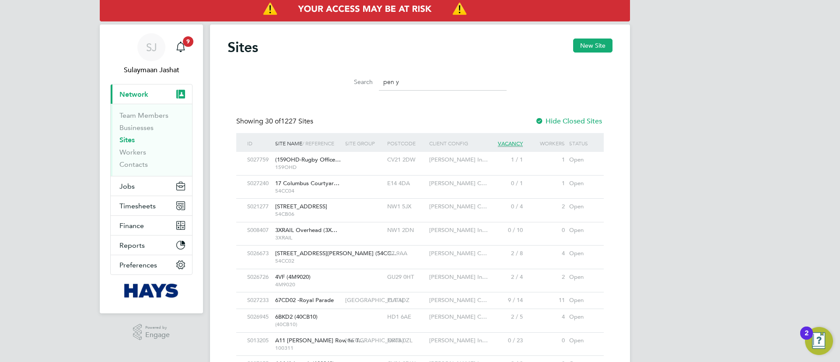
click at [335, 82] on label "Search" at bounding box center [352, 82] width 39 height 8
click at [419, 85] on input "pen y" at bounding box center [443, 81] width 128 height 17
click at [416, 84] on input "pen y" at bounding box center [443, 81] width 128 height 17
click at [415, 80] on input "pen y" at bounding box center [443, 81] width 128 height 17
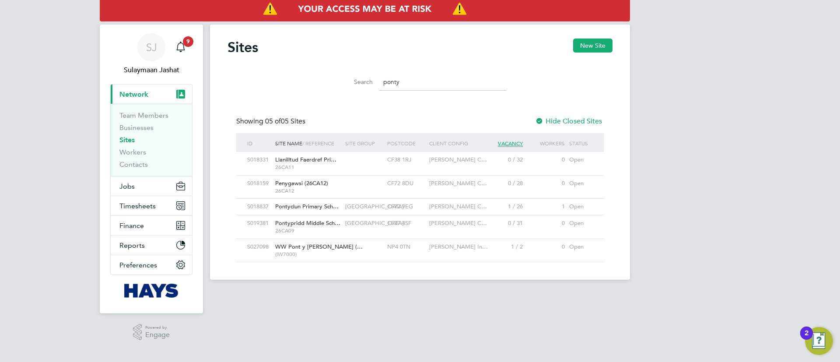
click at [411, 206] on div "CF72 9EG" at bounding box center [406, 207] width 42 height 16
click at [412, 83] on input "ponty" at bounding box center [443, 81] width 128 height 17
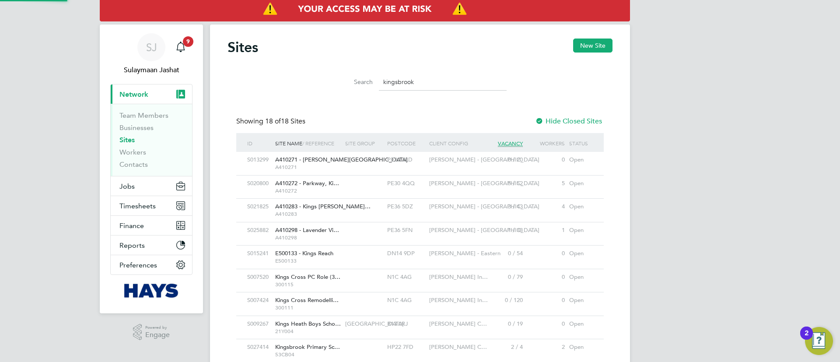
scroll to position [24, 70]
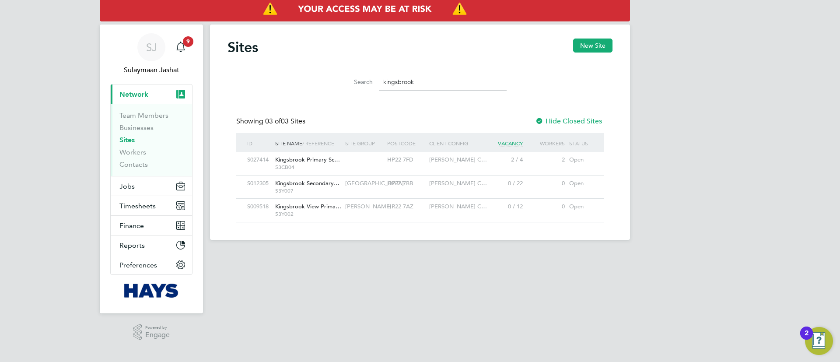
type input "kingsbrook"
click at [305, 185] on span "Kingsbrook Secondary…" at bounding box center [307, 182] width 64 height 7
click at [140, 184] on button "Jobs" at bounding box center [151, 185] width 81 height 19
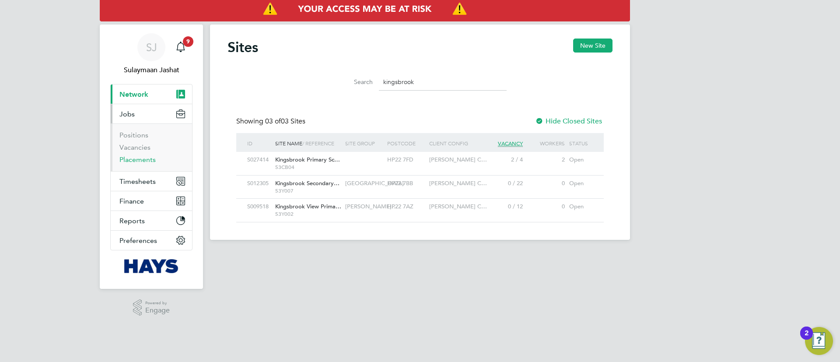
click at [149, 161] on link "Placements" at bounding box center [137, 159] width 36 height 8
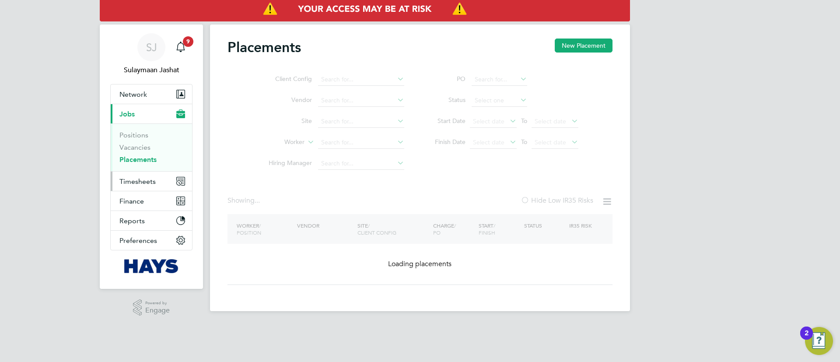
click at [145, 174] on button "Timesheets" at bounding box center [151, 180] width 81 height 19
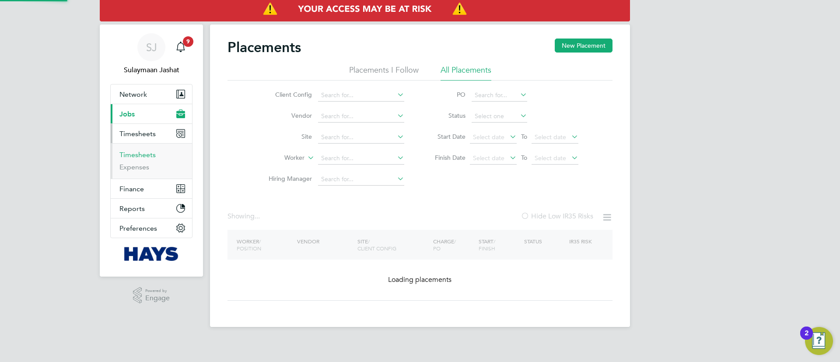
click at [145, 156] on link "Timesheets" at bounding box center [137, 154] width 36 height 8
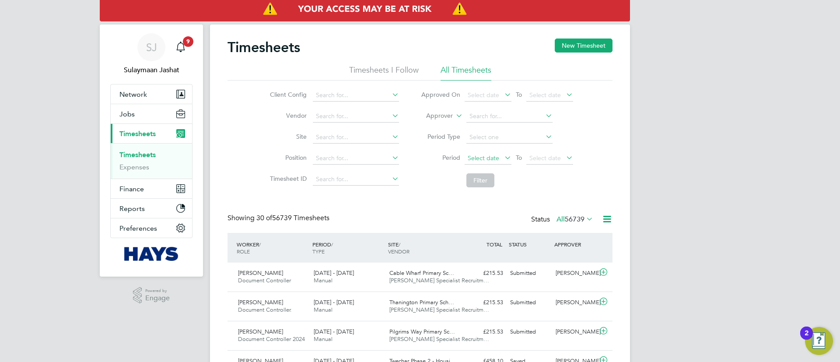
scroll to position [22, 76]
click at [445, 115] on label "Approver" at bounding box center [432, 116] width 39 height 9
click at [438, 129] on li "Worker" at bounding box center [430, 125] width 43 height 11
click at [521, 128] on b "Sc" at bounding box center [524, 128] width 7 height 7
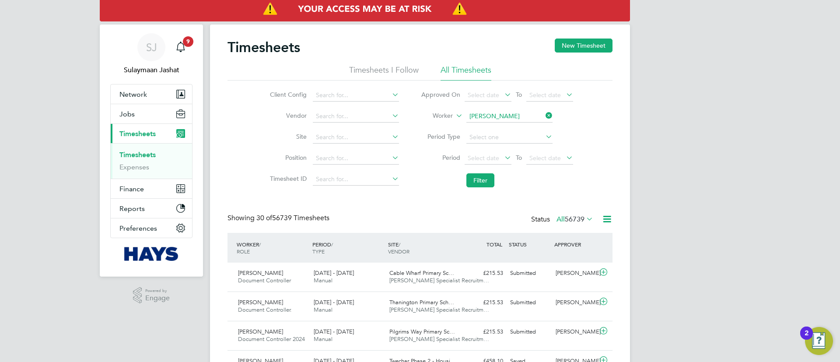
type input "John Scullion"
click at [480, 184] on button "Filter" at bounding box center [480, 180] width 28 height 14
click at [513, 113] on input at bounding box center [509, 116] width 86 height 12
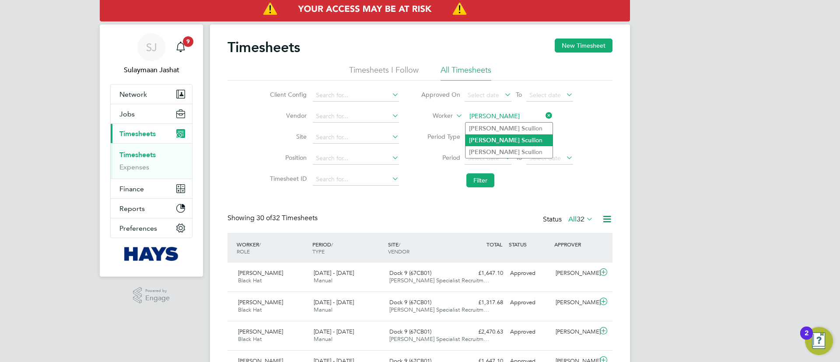
click at [534, 141] on li "John Scu llion" at bounding box center [508, 140] width 87 height 12
type input "John Scullion"
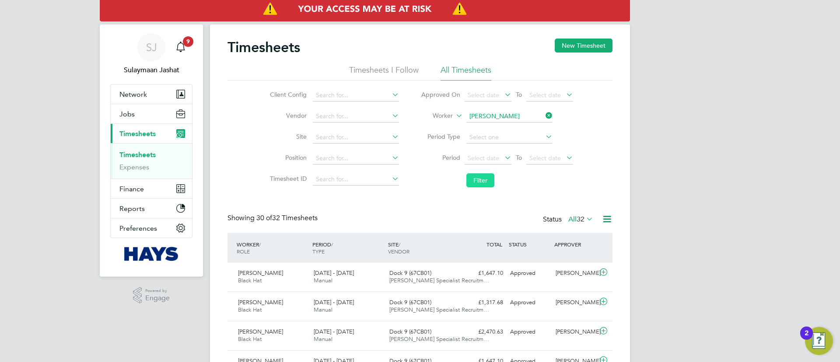
click at [479, 175] on button "Filter" at bounding box center [480, 180] width 28 height 14
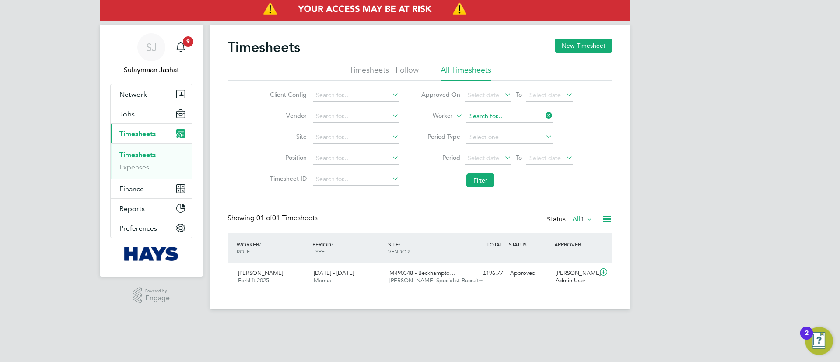
click at [486, 118] on input at bounding box center [509, 116] width 86 height 12
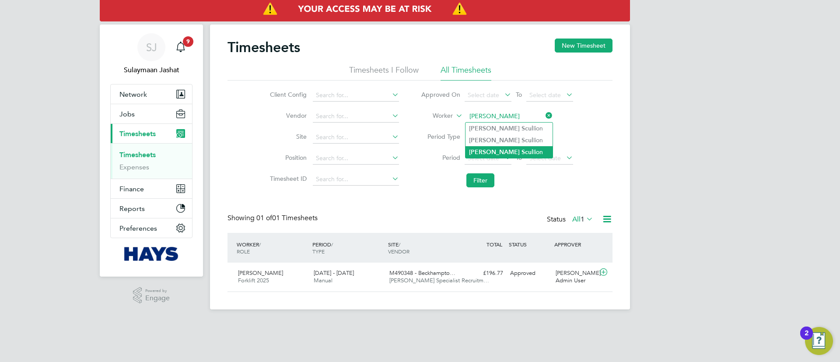
click at [509, 146] on li "John Scul lion" at bounding box center [508, 152] width 87 height 12
type input "John Scullion"
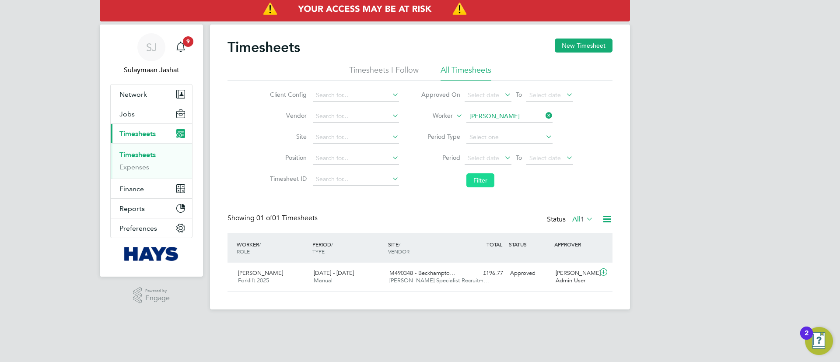
click at [490, 174] on button "Filter" at bounding box center [480, 180] width 28 height 14
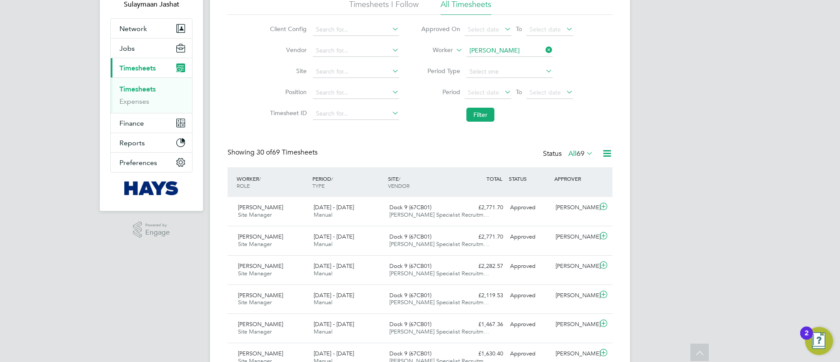
click at [377, 222] on div "John Scullion Site Manager 15 - 21 Mar 2025 15 - 21 Mar 2025 Manual Dock 9 (67C…" at bounding box center [419, 211] width 385 height 29
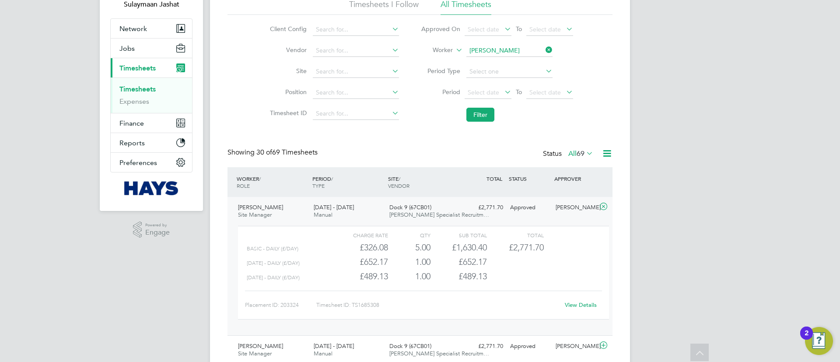
click at [407, 199] on div "John Scullion Site Manager 15 - 21 Mar 2025 15 - 21 Mar 2025 Manual Dock 9 (67C…" at bounding box center [419, 266] width 385 height 138
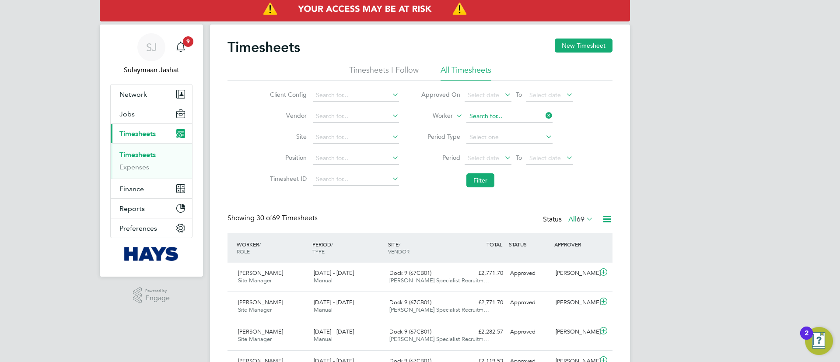
click at [494, 116] on input at bounding box center [509, 116] width 86 height 12
click at [481, 126] on b "John" at bounding box center [494, 128] width 51 height 7
type input "John Scullion"
click at [472, 180] on button "Filter" at bounding box center [480, 180] width 28 height 14
click at [507, 120] on input at bounding box center [509, 116] width 86 height 12
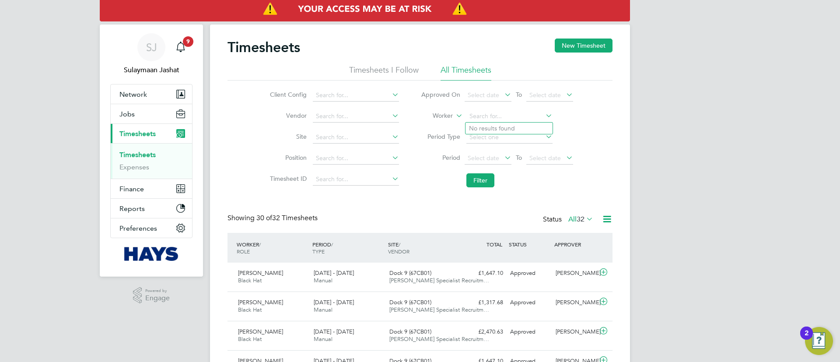
click at [419, 179] on li "Filter" at bounding box center [497, 180] width 174 height 23
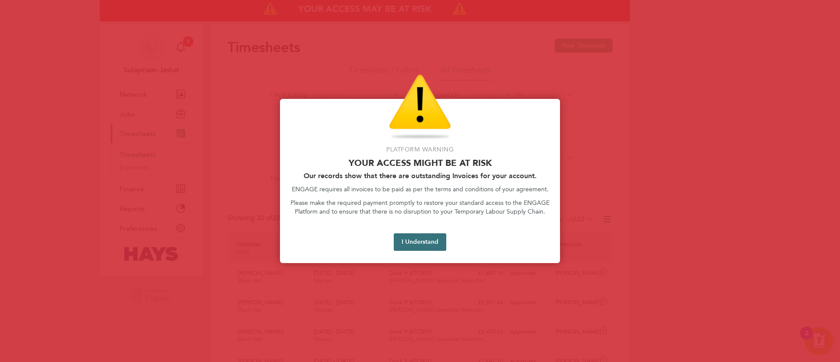
click at [435, 239] on button "I Understand" at bounding box center [420, 241] width 52 height 17
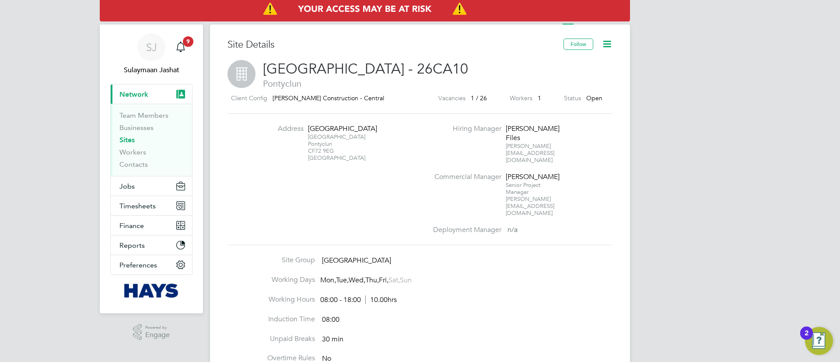
drag, startPoint x: 339, startPoint y: 160, endPoint x: 308, endPoint y: 161, distance: 30.6
click at [308, 161] on div "[STREET_ADDRESS]" at bounding box center [335, 147] width 55 height 28
copy div "CF72 9EG"
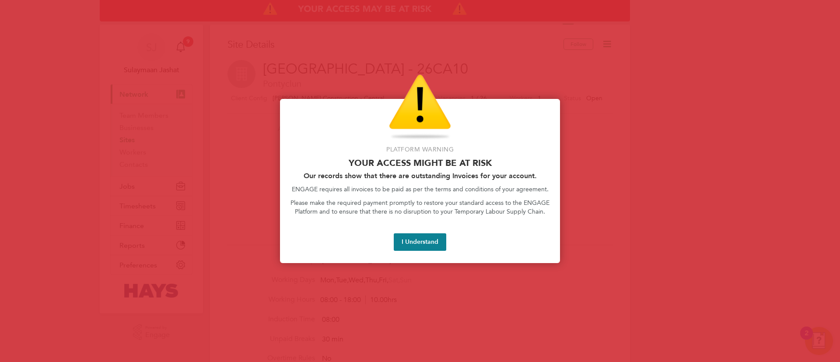
click at [414, 235] on button "I Understand" at bounding box center [420, 241] width 52 height 17
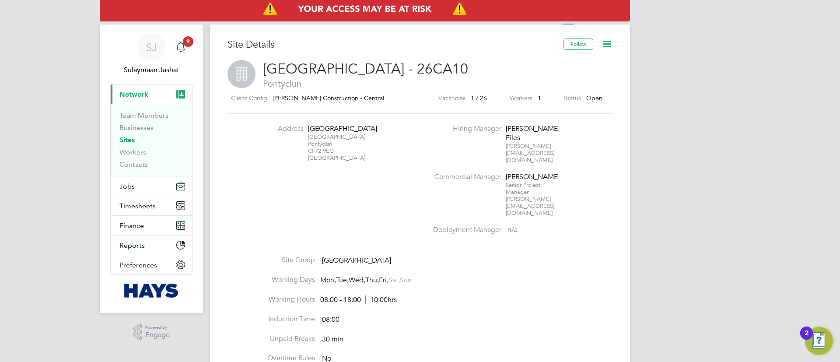
click at [400, 155] on li "Address [GEOGRAPHIC_DATA][STREET_ADDRESS]" at bounding box center [341, 147] width 172 height 46
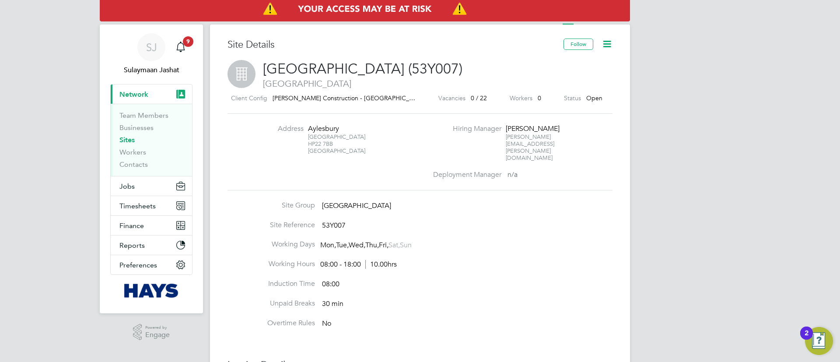
drag, startPoint x: 335, startPoint y: 140, endPoint x: 305, endPoint y: 145, distance: 29.7
click at [305, 145] on li "Address [GEOGRAPHIC_DATA] 7BB [GEOGRAPHIC_DATA]" at bounding box center [341, 143] width 172 height 39
click at [306, 145] on li "Address [GEOGRAPHIC_DATA] 7BB [GEOGRAPHIC_DATA]" at bounding box center [341, 143] width 172 height 39
drag, startPoint x: 307, startPoint y: 145, endPoint x: 330, endPoint y: 143, distance: 23.7
click at [329, 143] on li "Address [GEOGRAPHIC_DATA] 7BB [GEOGRAPHIC_DATA]" at bounding box center [341, 143] width 172 height 39
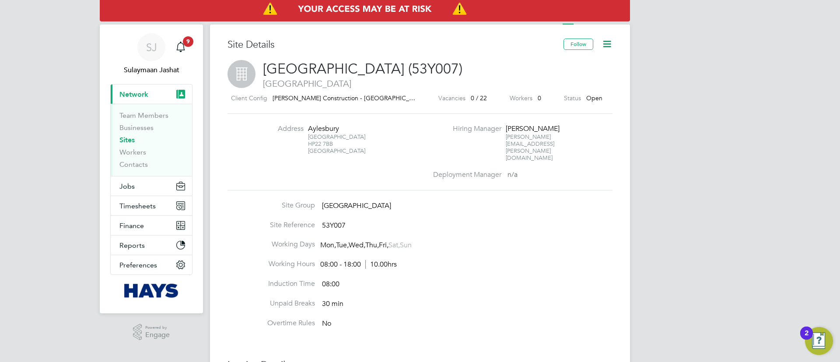
click at [336, 145] on div "Buckinghamshire HP22 7BB [GEOGRAPHIC_DATA]" at bounding box center [335, 143] width 55 height 21
drag, startPoint x: 336, startPoint y: 145, endPoint x: 307, endPoint y: 144, distance: 28.4
click at [308, 144] on div "Buckinghamshire HP22 7BB [GEOGRAPHIC_DATA]" at bounding box center [335, 143] width 55 height 21
click at [349, 116] on div "Address [GEOGRAPHIC_DATA] 7BB [GEOGRAPHIC_DATA] Hiring Manager Thomas Martin [E…" at bounding box center [419, 151] width 385 height 77
click at [137, 152] on link "Workers" at bounding box center [132, 152] width 27 height 8
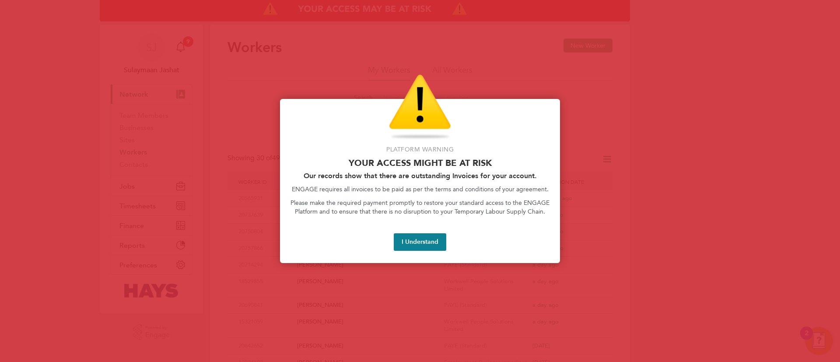
click at [297, 95] on div "Access At Risk" at bounding box center [419, 107] width 259 height 66
click at [415, 242] on button "I Understand" at bounding box center [420, 241] width 52 height 17
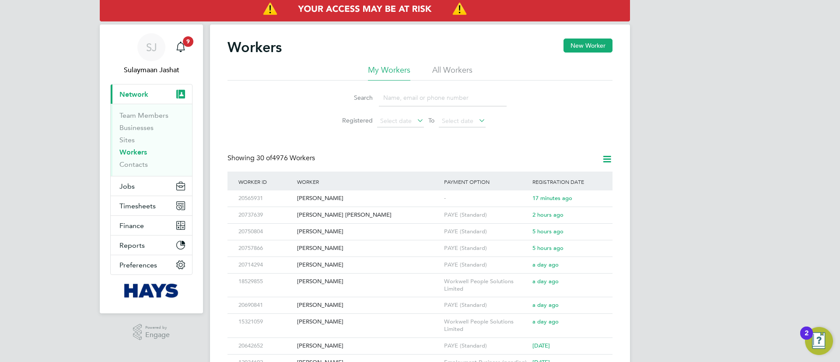
click at [456, 65] on li "All Workers" at bounding box center [452, 73] width 40 height 16
click at [426, 90] on input at bounding box center [443, 97] width 128 height 17
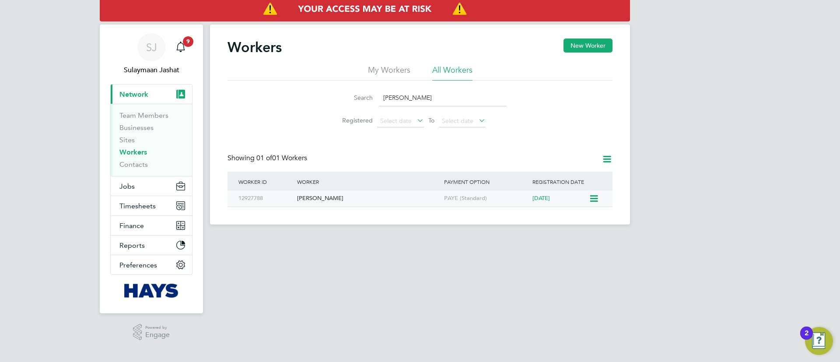
click at [320, 198] on div "[PERSON_NAME]" at bounding box center [368, 198] width 147 height 16
click at [413, 99] on input "[PERSON_NAME]" at bounding box center [443, 97] width 128 height 17
click at [303, 203] on div "[PERSON_NAME]" at bounding box center [368, 198] width 147 height 16
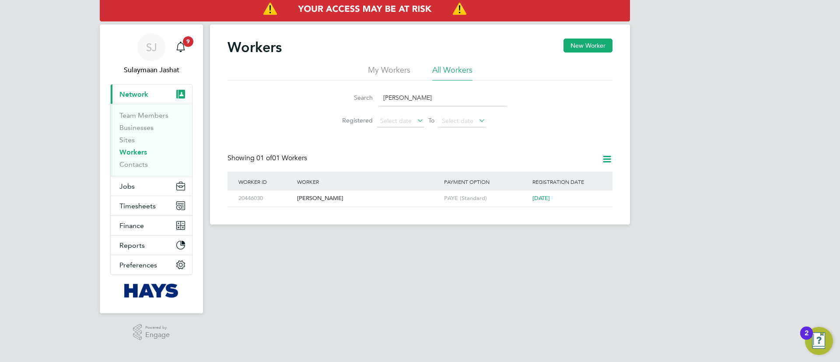
click at [418, 95] on input "[PERSON_NAME]" at bounding box center [443, 97] width 128 height 17
type input "ceza"
click at [369, 199] on div "[PERSON_NAME]" at bounding box center [368, 198] width 147 height 16
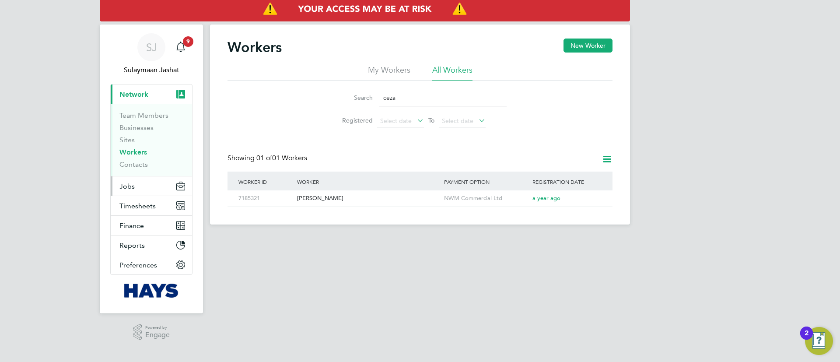
click at [123, 182] on span "Jobs" at bounding box center [126, 186] width 15 height 8
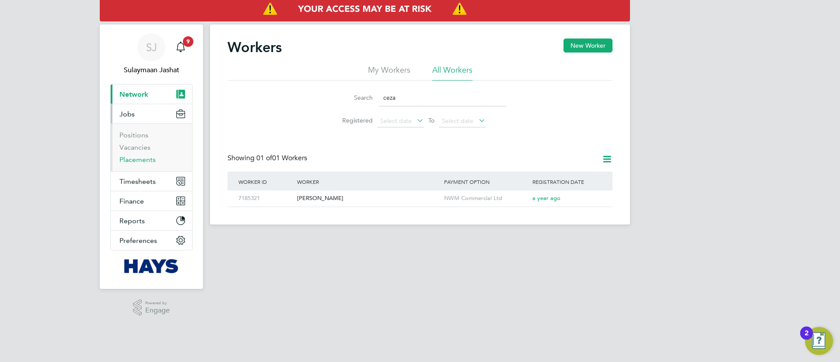
click at [138, 159] on link "Placements" at bounding box center [137, 159] width 36 height 8
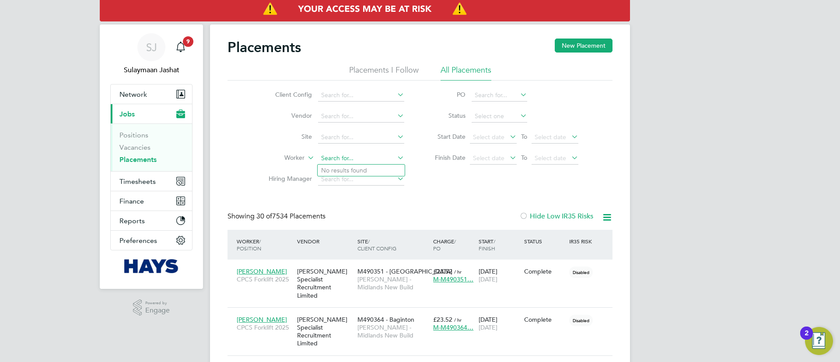
click at [342, 160] on input at bounding box center [361, 158] width 86 height 12
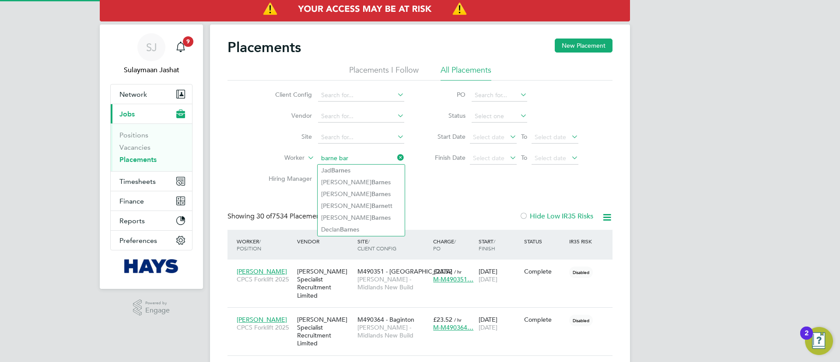
type input "barne bar"
click at [368, 127] on li "Site" at bounding box center [333, 137] width 164 height 21
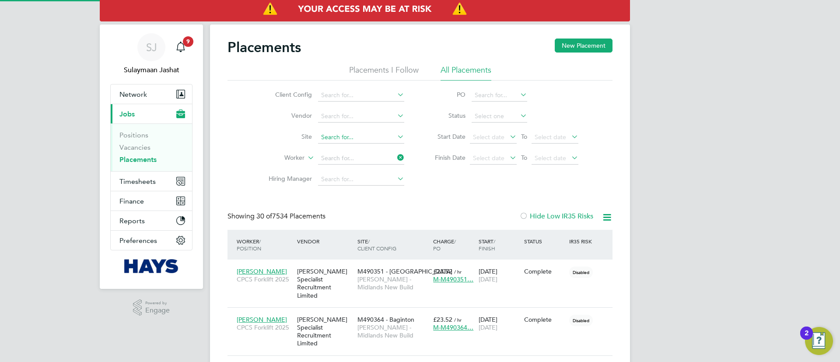
click at [353, 138] on input at bounding box center [361, 137] width 86 height 12
click at [351, 146] on b "Bar" at bounding box center [354, 149] width 10 height 7
type input "S421021 - [PERSON_NAME]"
click at [490, 139] on span "Select date" at bounding box center [488, 137] width 31 height 8
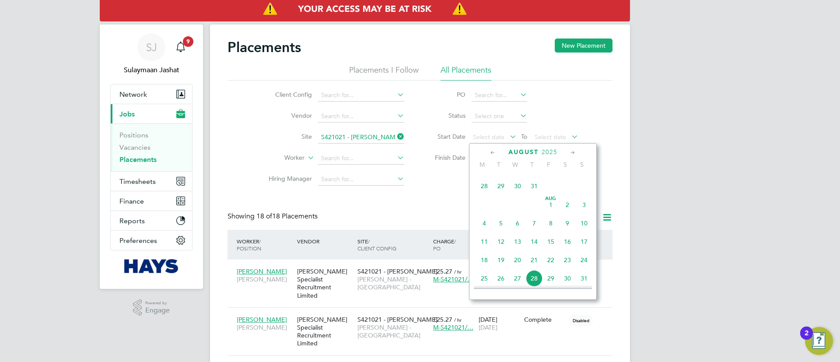
click at [539, 192] on span "31" at bounding box center [534, 186] width 17 height 17
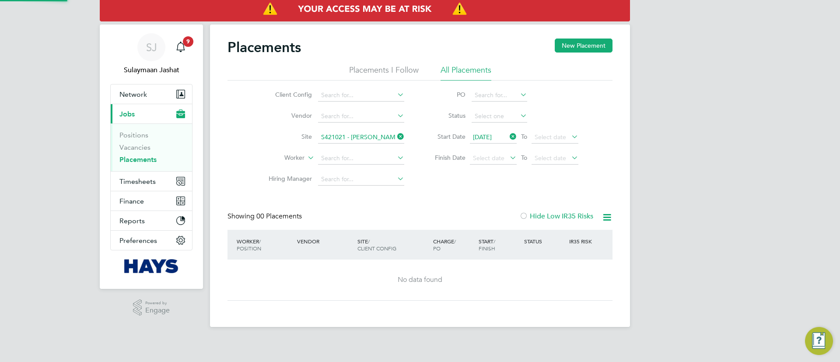
click at [398, 205] on div "Placements New Placement Placements I Follow All Placements Client Config Vendo…" at bounding box center [419, 169] width 385 height 262
click at [368, 136] on input at bounding box center [361, 137] width 86 height 12
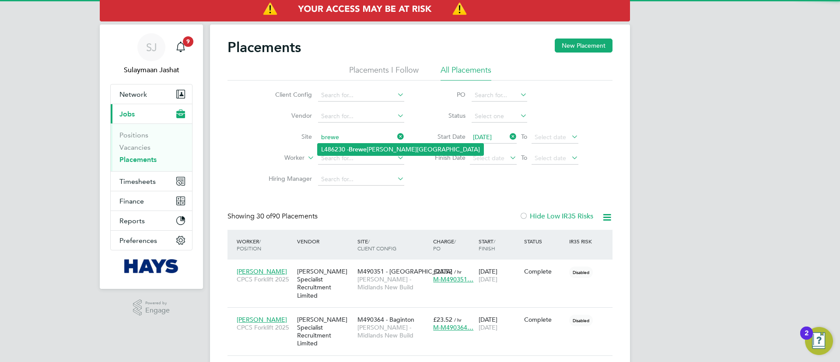
click at [370, 143] on li "L486230 - [GEOGRAPHIC_DATA][PERSON_NAME]" at bounding box center [401, 149] width 166 height 12
type input "L486230 - [GEOGRAPHIC_DATA]"
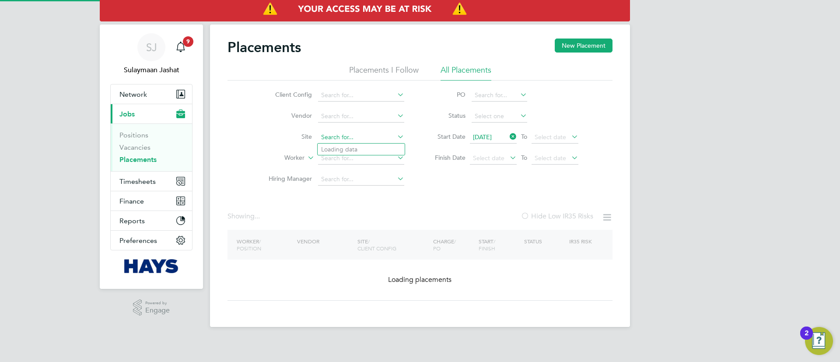
click at [331, 136] on input at bounding box center [361, 137] width 86 height 12
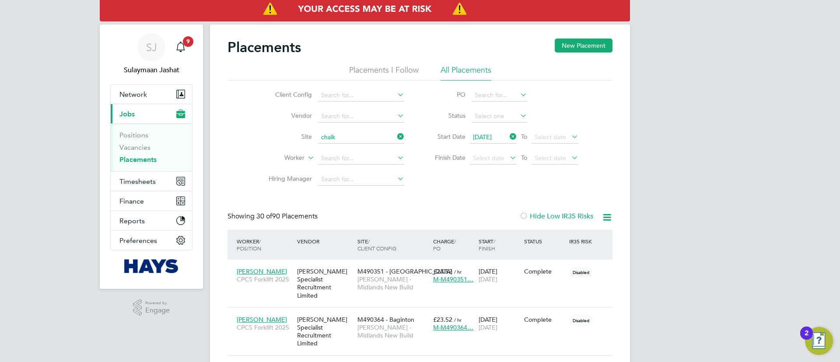
click at [346, 146] on li "[PERSON_NAME] Site 21 - [GEOGRAPHIC_DATA]" at bounding box center [395, 149] width 155 height 12
type input "Chalkdene Site 21 - [GEOGRAPHIC_DATA]"
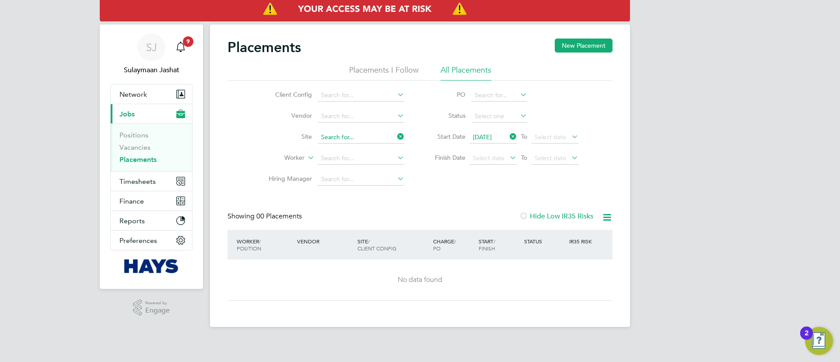
click at [384, 137] on input at bounding box center [361, 137] width 86 height 12
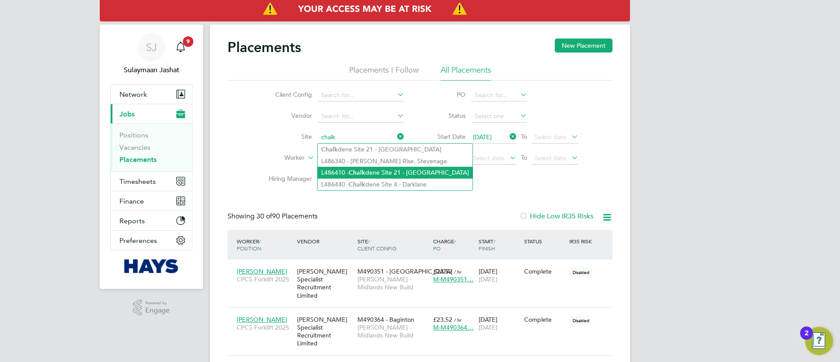
click at [377, 175] on li "L486410 - [PERSON_NAME] Site 21 - [GEOGRAPHIC_DATA]" at bounding box center [395, 173] width 155 height 12
type input "L486410 - Chalkdene Site 21 - [GEOGRAPHIC_DATA]"
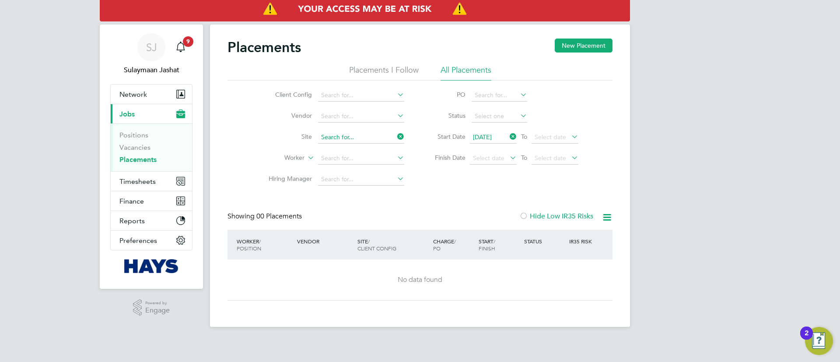
click at [358, 138] on input at bounding box center [361, 137] width 86 height 12
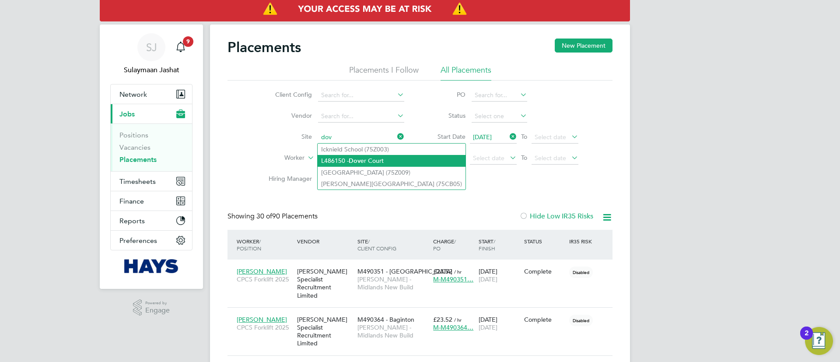
click at [372, 160] on li "L486150 - Dov er Court" at bounding box center [392, 161] width 148 height 12
type input "L486150 - [GEOGRAPHIC_DATA]"
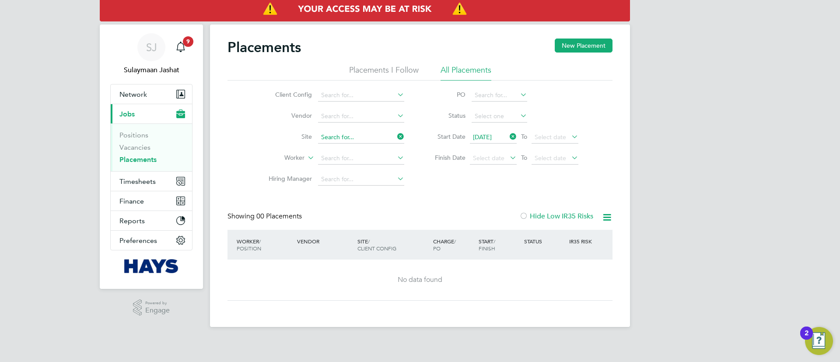
click at [363, 139] on input at bounding box center [361, 137] width 86 height 12
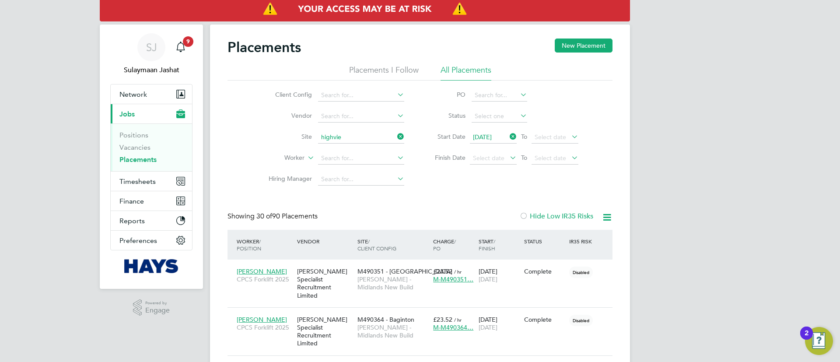
click at [402, 145] on li "L486220 - Highvie w - All Phases" at bounding box center [366, 149] width 96 height 12
type input "L486220 - Highview - All Phases"
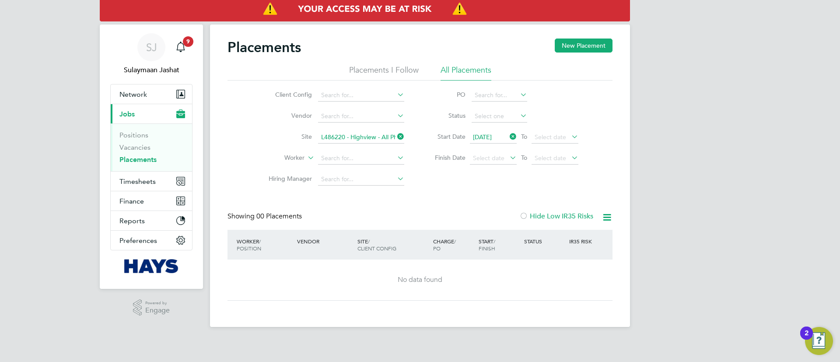
drag, startPoint x: 351, startPoint y: 128, endPoint x: 350, endPoint y: 133, distance: 4.8
click at [350, 133] on li "Site L486220 - Highview - All Phases" at bounding box center [333, 137] width 164 height 21
click at [350, 133] on input at bounding box center [361, 137] width 86 height 12
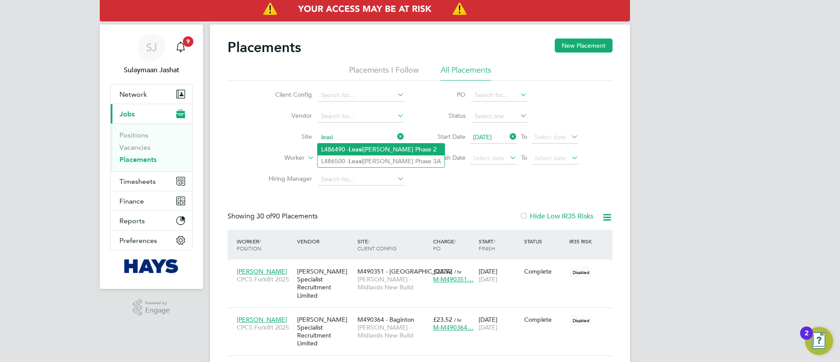
click at [351, 150] on b "Leasi" at bounding box center [356, 149] width 14 height 7
type input "L486490 - Leaside Locke Phase 2"
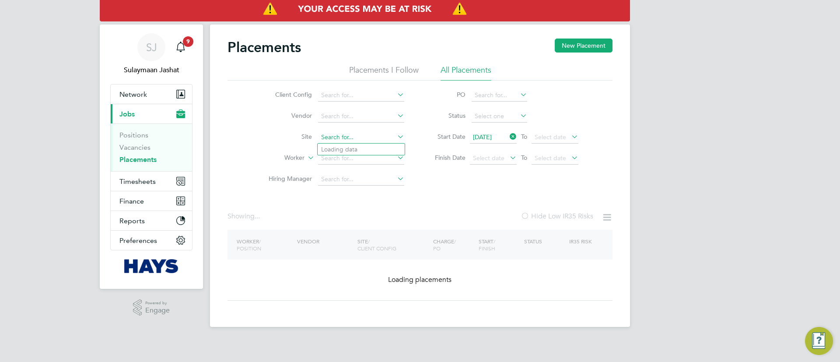
click at [370, 134] on input at bounding box center [361, 137] width 86 height 12
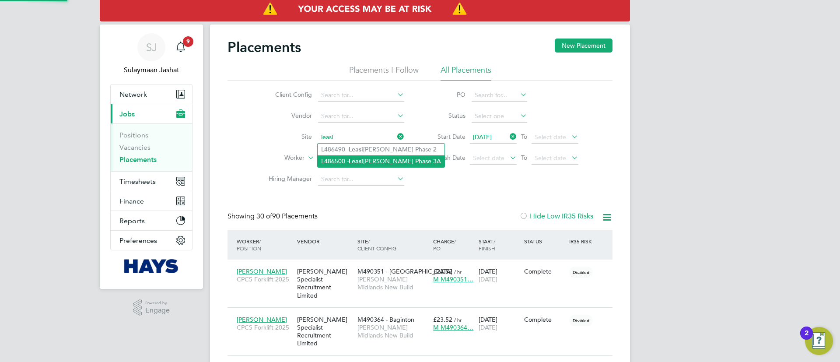
click at [358, 155] on li "L486500 - Leasi de Locke Phase 3A" at bounding box center [381, 161] width 127 height 12
type input "L486500 - Leaside Locke Phase 3A"
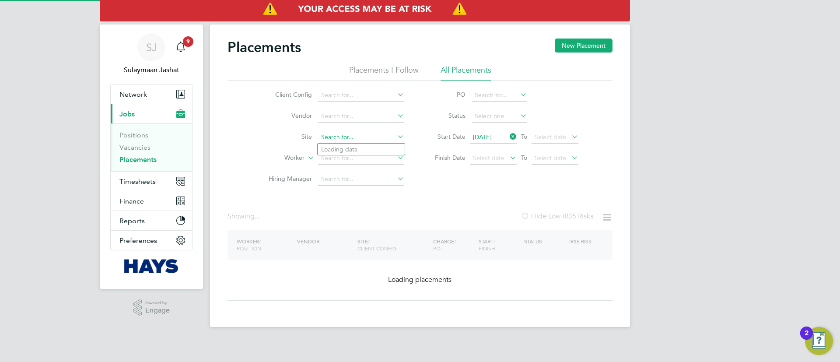
click at [386, 141] on input at bounding box center [361, 137] width 86 height 12
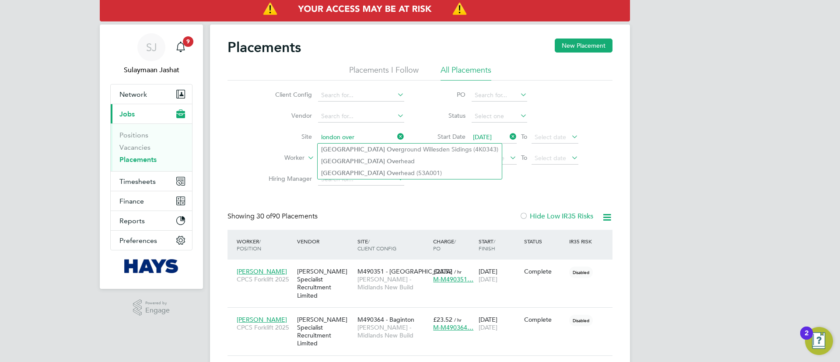
type input "london over"
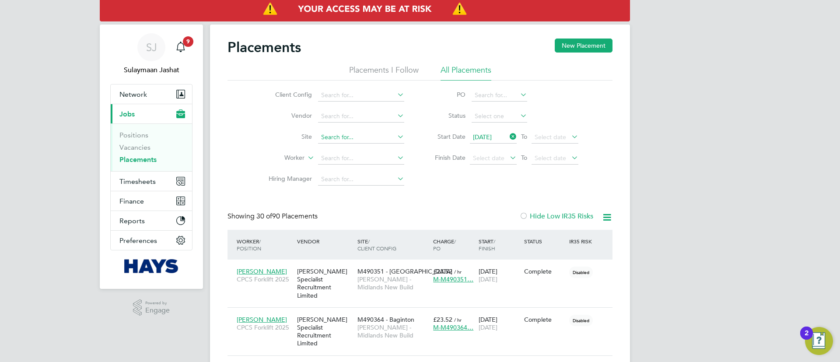
click at [360, 139] on input at bounding box center [361, 137] width 86 height 12
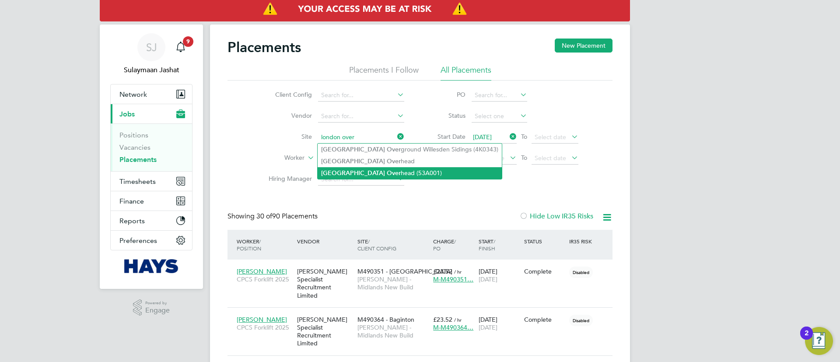
click at [358, 174] on li "London Over head (53A001)" at bounding box center [410, 173] width 184 height 12
type input "London Overhead (53A001)"
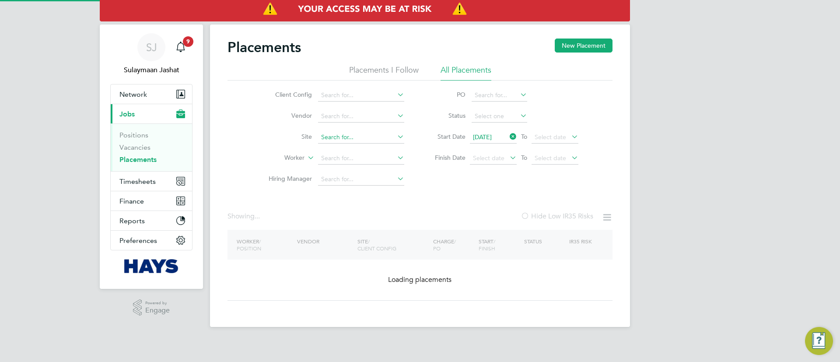
click at [370, 131] on input at bounding box center [361, 137] width 86 height 12
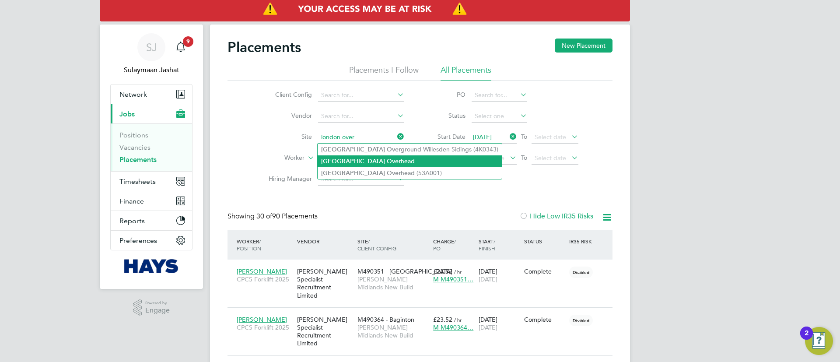
click at [363, 160] on li "London Over head" at bounding box center [410, 161] width 184 height 12
type input "London Overhead"
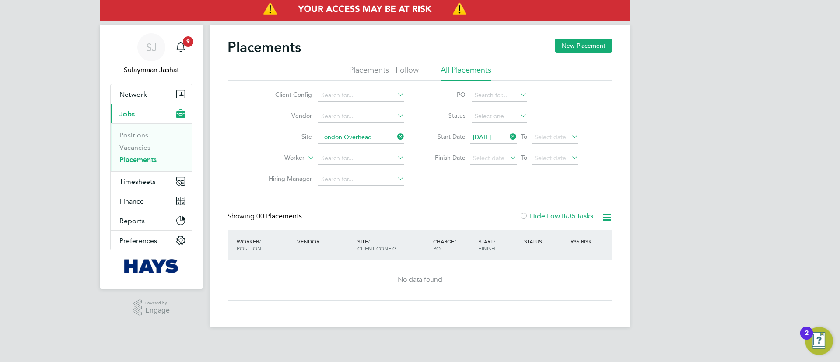
click at [367, 131] on li "Site London Overhead" at bounding box center [333, 137] width 164 height 21
click at [367, 136] on input at bounding box center [361, 137] width 86 height 12
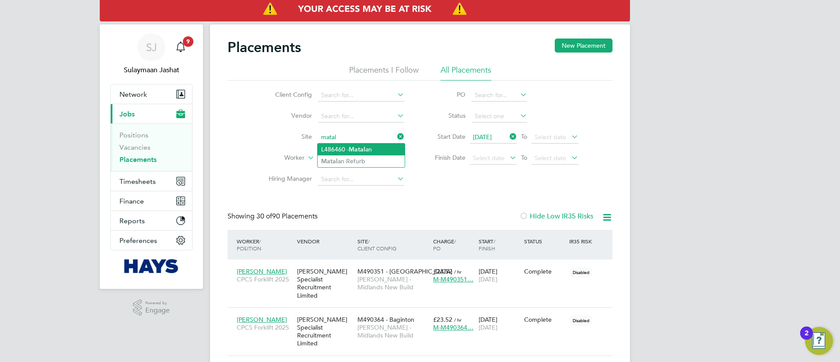
click at [369, 154] on li "L486460 - Matal an" at bounding box center [361, 149] width 87 height 12
type input "L486460 - Matalan"
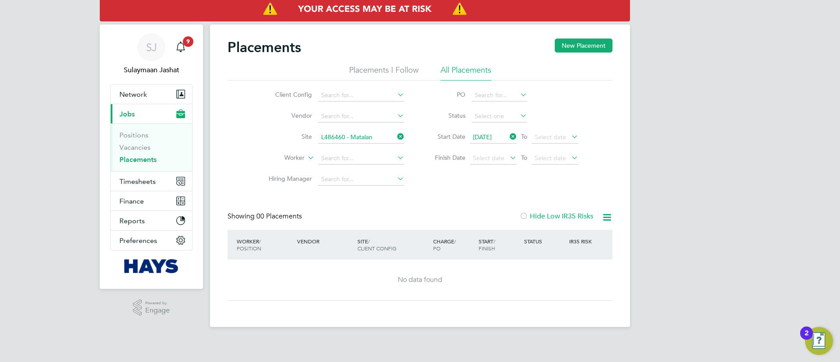
click at [367, 127] on li "Site L486460 - Matalan" at bounding box center [333, 137] width 164 height 21
click at [367, 129] on li "Site L486460 - Matalan" at bounding box center [333, 137] width 164 height 21
click at [367, 131] on li "Site L486460 - Matalan" at bounding box center [333, 137] width 164 height 21
click at [367, 133] on input at bounding box center [361, 137] width 86 height 12
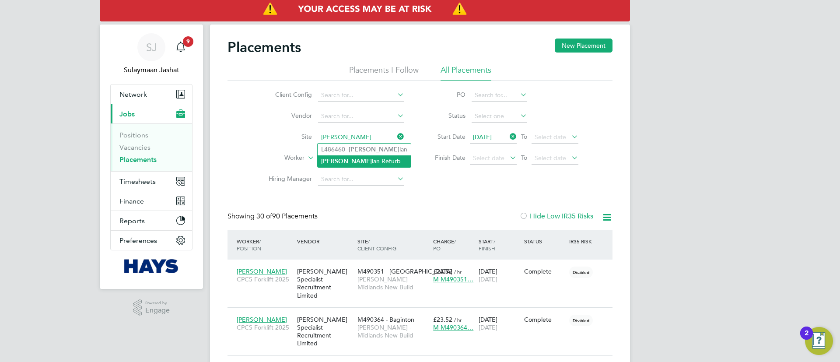
click at [325, 157] on b "Mata" at bounding box center [346, 160] width 51 height 7
type input "Matalan Refurb"
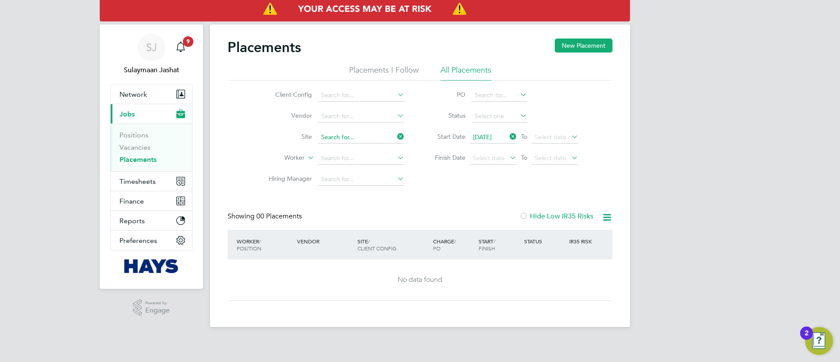
click at [362, 136] on input at bounding box center [361, 137] width 86 height 12
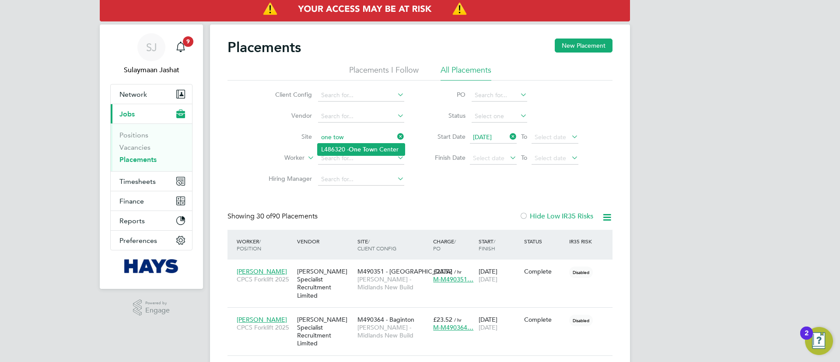
click at [369, 153] on li "L486320 - One Tow n Center" at bounding box center [361, 149] width 87 height 12
type input "L486320 - One Town Center"
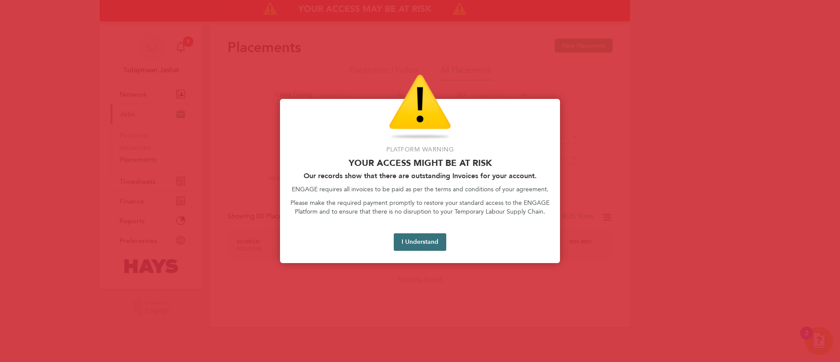
click at [427, 241] on button "I Understand" at bounding box center [420, 241] width 52 height 17
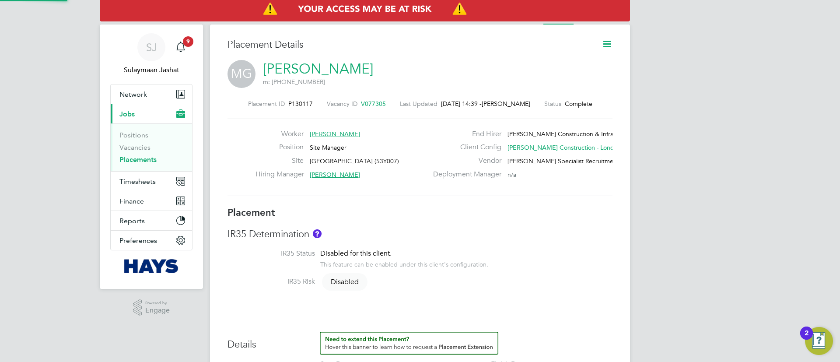
click at [346, 71] on link "[PERSON_NAME]" at bounding box center [318, 68] width 110 height 17
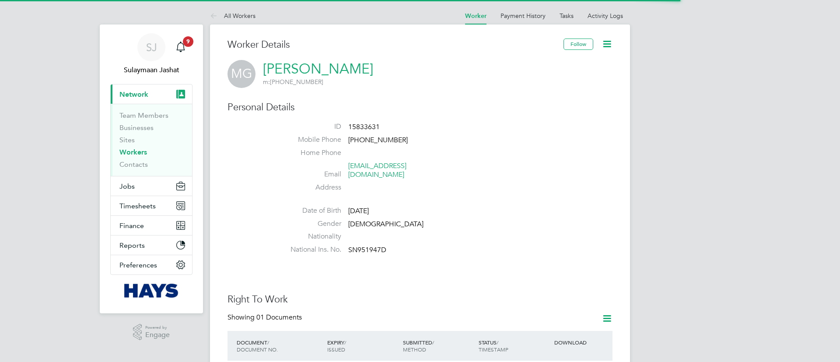
click at [358, 126] on span "15833631" at bounding box center [363, 126] width 31 height 9
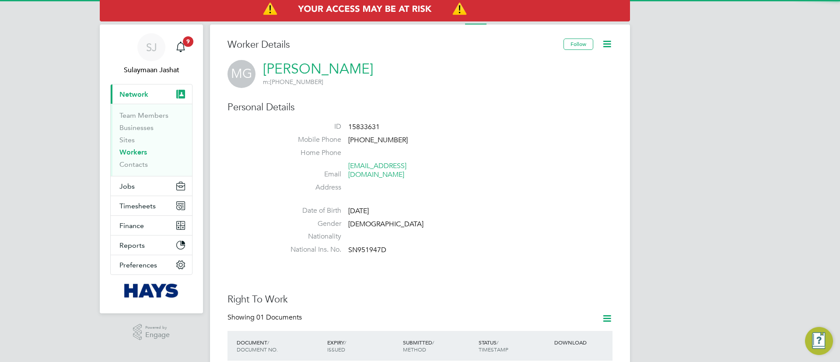
click at [358, 126] on span "15833631" at bounding box center [363, 126] width 31 height 9
copy span "15833631"
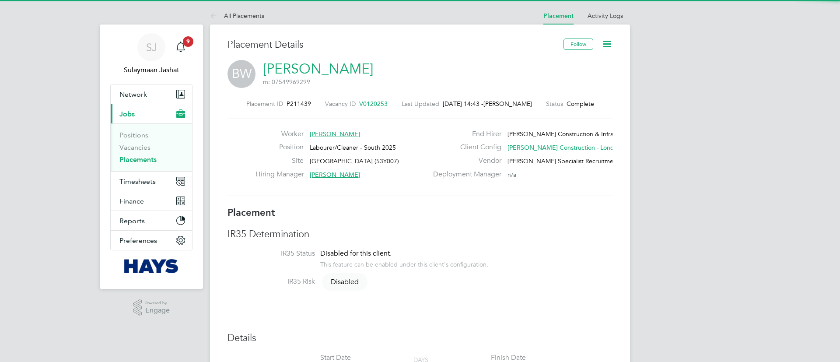
scroll to position [4, 4]
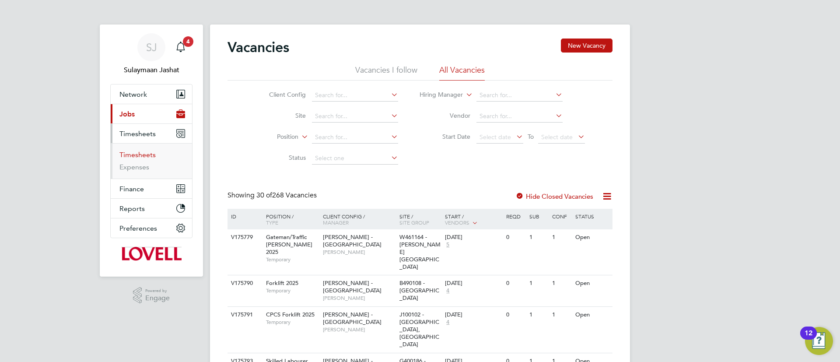
click at [144, 150] on link "Timesheets" at bounding box center [137, 154] width 36 height 8
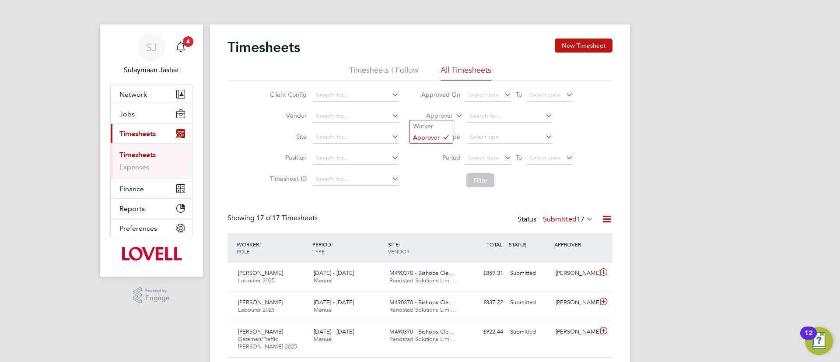
click at [450, 113] on label "Approver" at bounding box center [432, 116] width 39 height 9
click at [431, 126] on li "Worker" at bounding box center [430, 125] width 43 height 11
click at [490, 115] on input at bounding box center [509, 116] width 86 height 12
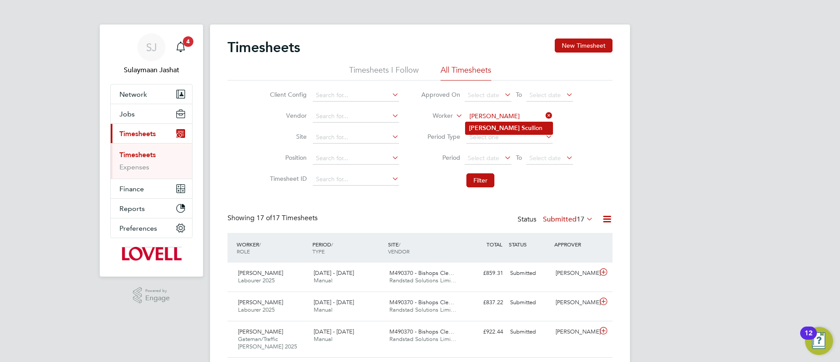
click at [510, 126] on li "[PERSON_NAME] llion" at bounding box center [508, 128] width 87 height 12
type input "[PERSON_NAME]"
click at [486, 179] on button "Filter" at bounding box center [480, 180] width 28 height 14
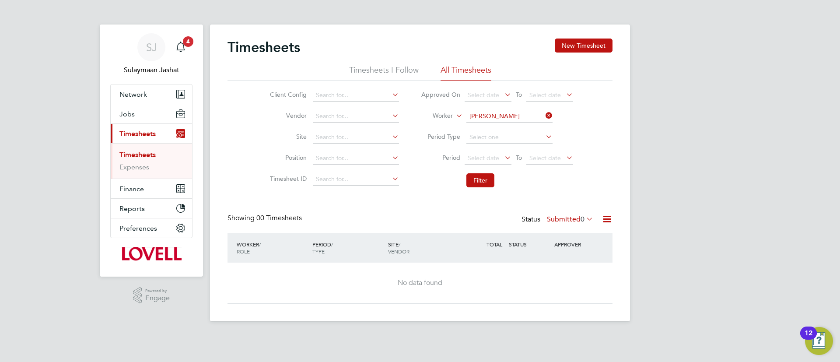
drag, startPoint x: 579, startPoint y: 220, endPoint x: 575, endPoint y: 227, distance: 8.4
click at [580, 220] on span "0" at bounding box center [582, 219] width 4 height 9
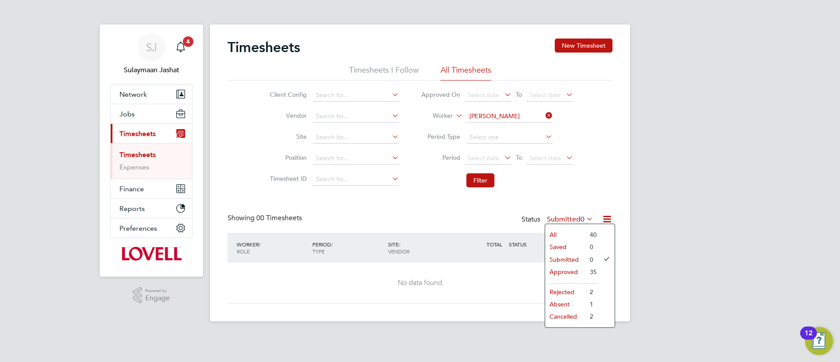
click at [574, 229] on li "All" at bounding box center [565, 234] width 40 height 12
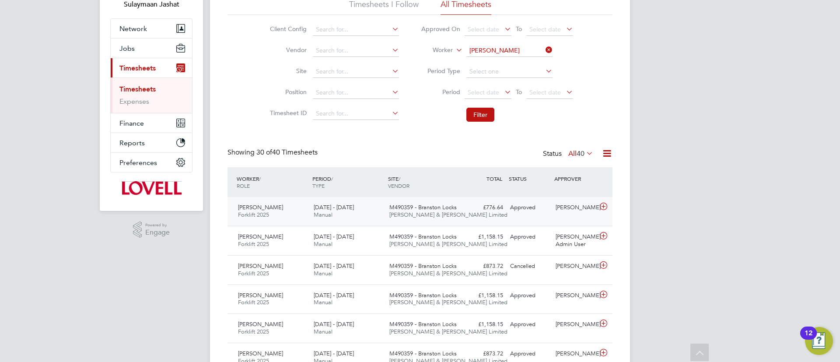
click at [382, 207] on div "[DATE] - [DATE] Manual" at bounding box center [348, 211] width 76 height 22
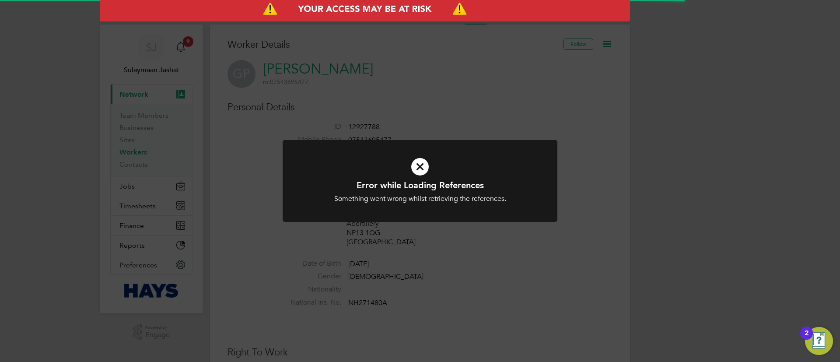
click at [373, 126] on div "Error while Loading References Something went wrong whilst retrieving the refer…" at bounding box center [420, 181] width 840 height 362
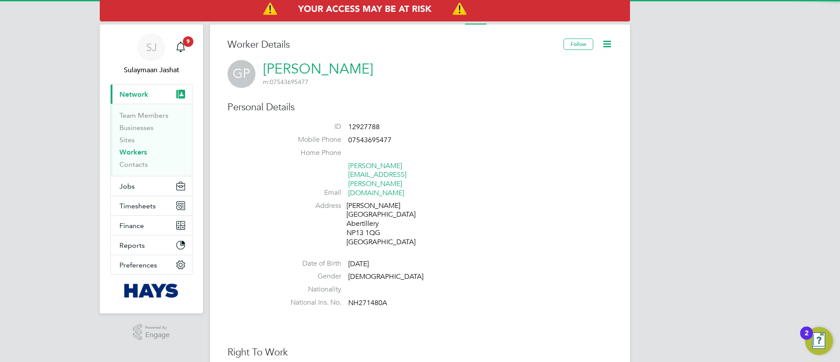
click at [372, 127] on div "Error while Loading References Something went wrong whilst retrieving the refer…" at bounding box center [420, 181] width 840 height 362
click at [372, 127] on span "12927788" at bounding box center [363, 126] width 31 height 9
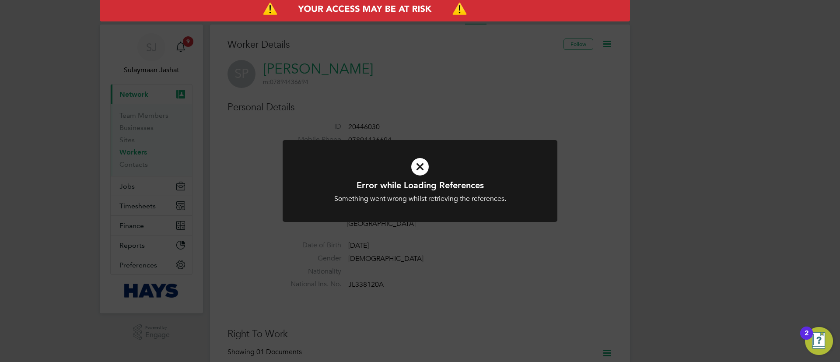
click at [377, 133] on div "Error while Loading References Something went wrong whilst retrieving the refer…" at bounding box center [420, 181] width 840 height 362
click at [373, 128] on div "Error while Loading References Something went wrong whilst retrieving the refer…" at bounding box center [420, 181] width 840 height 362
click at [481, 121] on div "Error while Loading References Something went wrong whilst retrieving the refer…" at bounding box center [420, 181] width 840 height 362
click at [391, 118] on div "Error while Loading References Something went wrong whilst retrieving the refer…" at bounding box center [420, 181] width 840 height 362
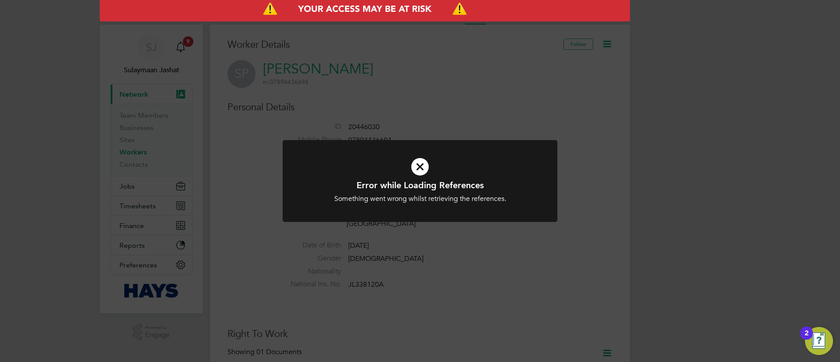
click at [388, 119] on div "Error while Loading References Something went wrong whilst retrieving the refer…" at bounding box center [420, 181] width 840 height 362
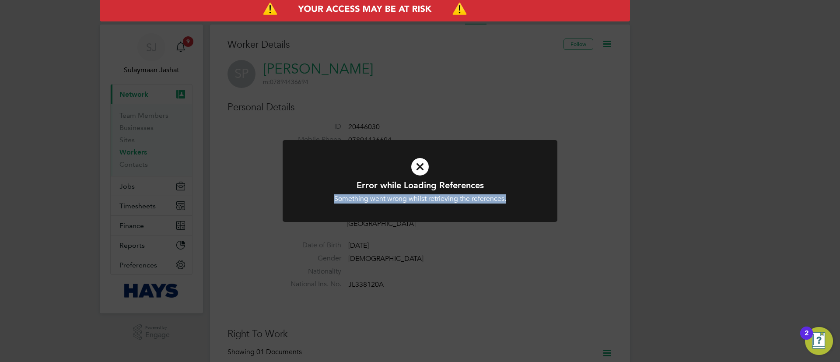
click at [388, 119] on div "Error while Loading References Something went wrong whilst retrieving the refer…" at bounding box center [420, 181] width 840 height 362
click at [467, 113] on div "Error while Loading References Something went wrong whilst retrieving the refer…" at bounding box center [420, 181] width 840 height 362
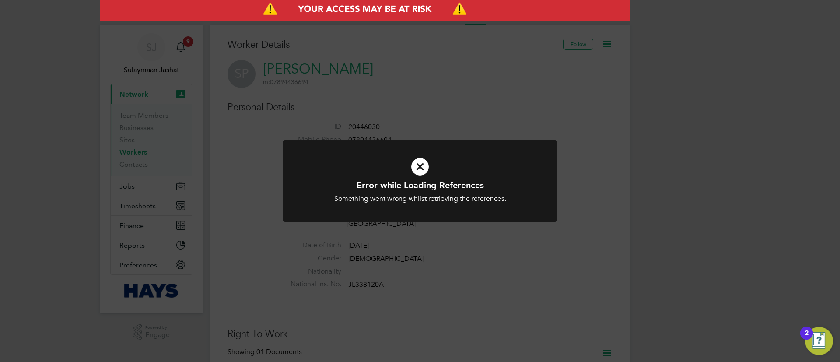
drag, startPoint x: 682, startPoint y: 110, endPoint x: 642, endPoint y: 281, distance: 175.7
click at [682, 118] on div "Error while Loading References Something went wrong whilst retrieving the refer…" at bounding box center [420, 181] width 840 height 362
click at [634, 286] on div "Error while Loading References Something went wrong whilst retrieving the refer…" at bounding box center [420, 181] width 840 height 362
click at [392, 289] on div "Error while Loading References Something went wrong whilst retrieving the refer…" at bounding box center [420, 181] width 840 height 362
click at [350, 214] on div at bounding box center [420, 181] width 275 height 82
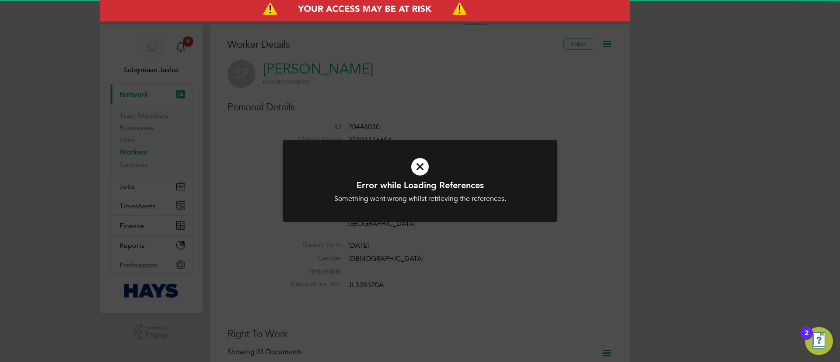
click at [380, 132] on div "Error while Loading References Something went wrong whilst retrieving the refer…" at bounding box center [420, 181] width 840 height 362
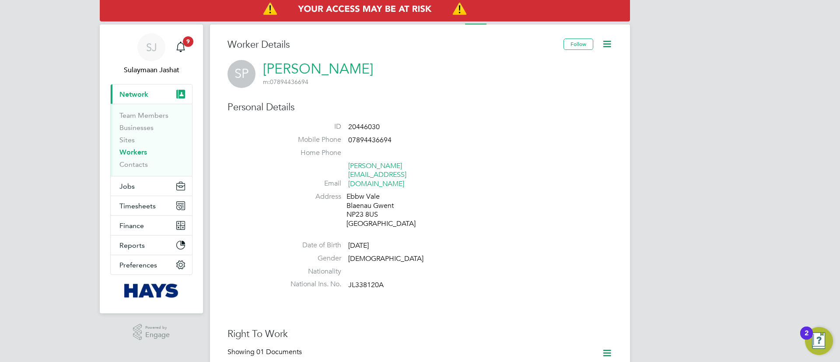
click at [377, 125] on span "20446030" at bounding box center [363, 126] width 31 height 9
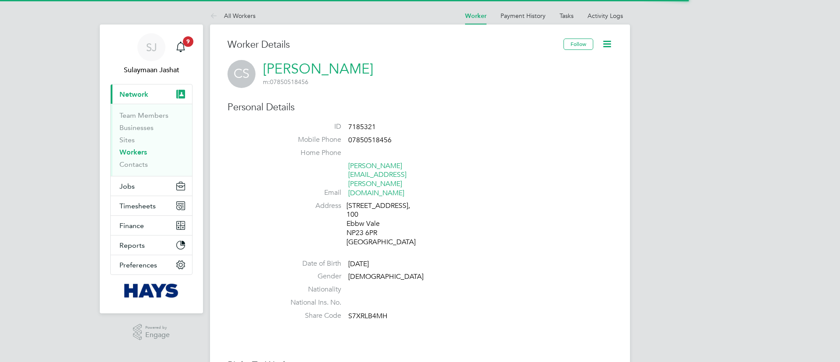
drag, startPoint x: 0, startPoint y: 0, endPoint x: 360, endPoint y: 108, distance: 375.8
click at [360, 106] on h3 "Personal Details" at bounding box center [419, 107] width 385 height 13
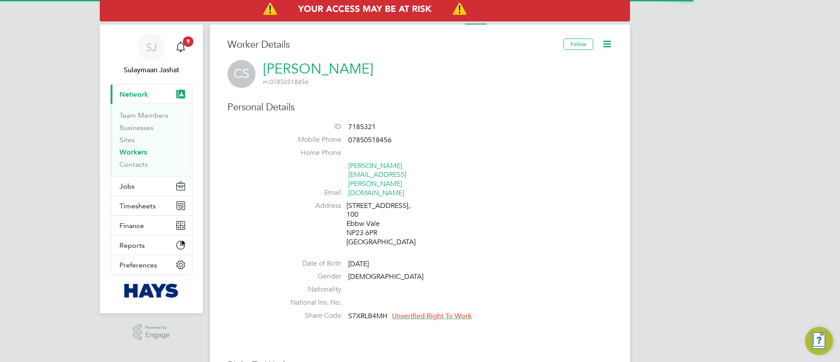
click at [359, 125] on span "7185321" at bounding box center [362, 126] width 28 height 9
copy span "7185321"
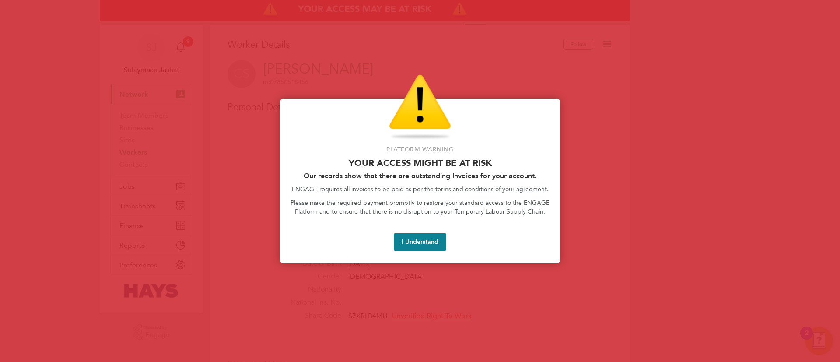
click at [398, 243] on button "I Understand" at bounding box center [420, 241] width 52 height 17
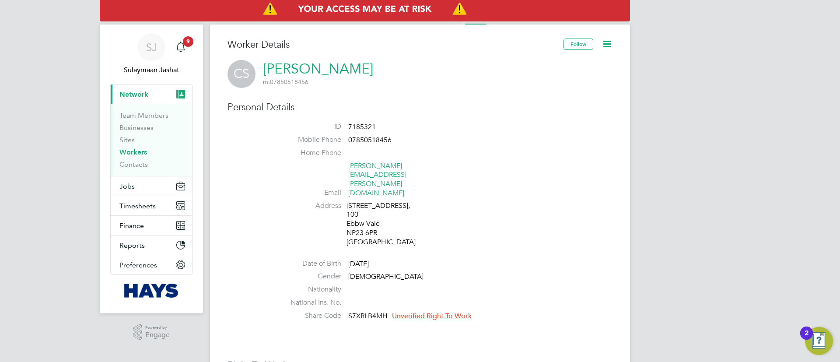
click at [475, 259] on li "Date of Birth [DEMOGRAPHIC_DATA]" at bounding box center [446, 265] width 332 height 13
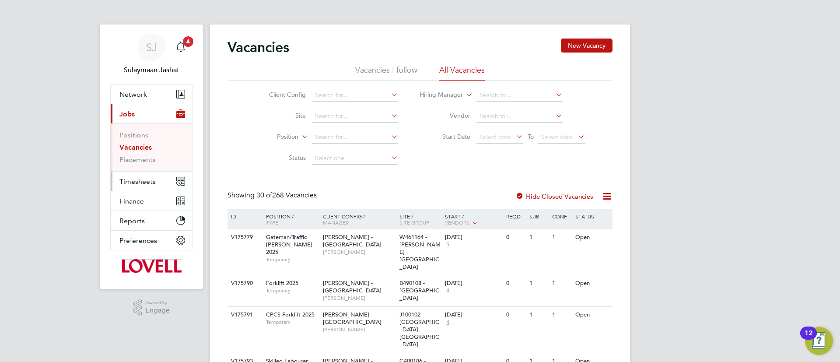
click at [124, 180] on span "Timesheets" at bounding box center [137, 181] width 36 height 8
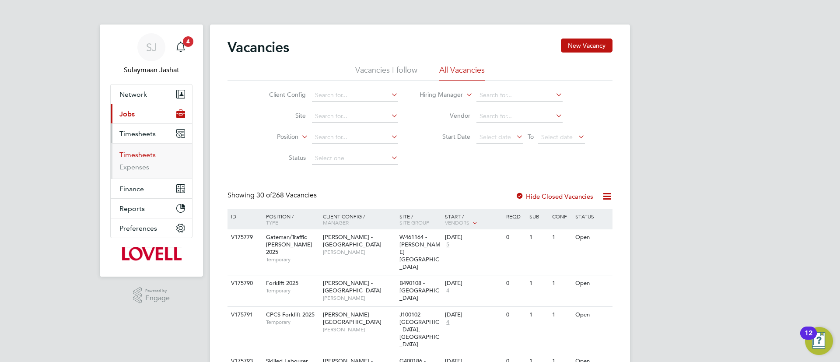
click at [143, 151] on link "Timesheets" at bounding box center [137, 154] width 36 height 8
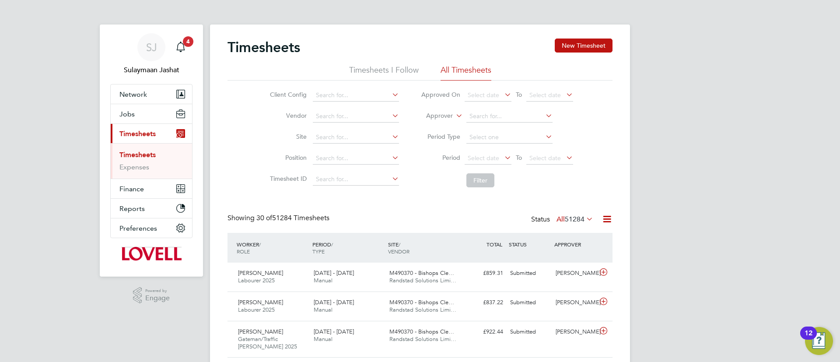
drag, startPoint x: 453, startPoint y: 115, endPoint x: 443, endPoint y: 122, distance: 12.0
click at [449, 118] on li "Approver" at bounding box center [497, 116] width 174 height 21
click at [447, 115] on label "Approver" at bounding box center [432, 116] width 39 height 9
click at [440, 120] on li "Worker" at bounding box center [430, 125] width 43 height 11
click at [475, 114] on input at bounding box center [509, 116] width 86 height 12
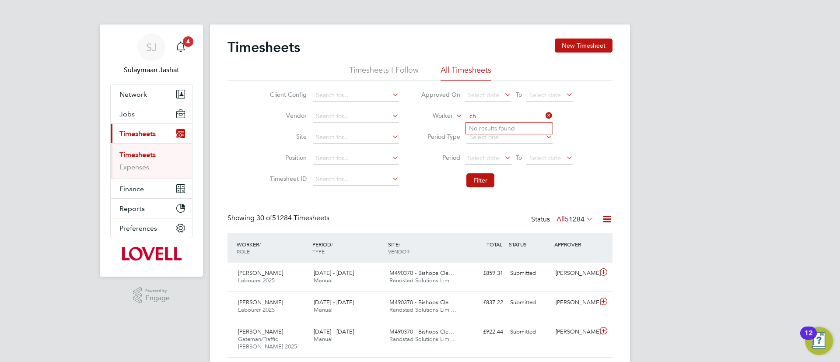
type input "c"
click at [352, 133] on input at bounding box center [356, 137] width 86 height 12
type input "h"
type input "[PERSON_NAME]"
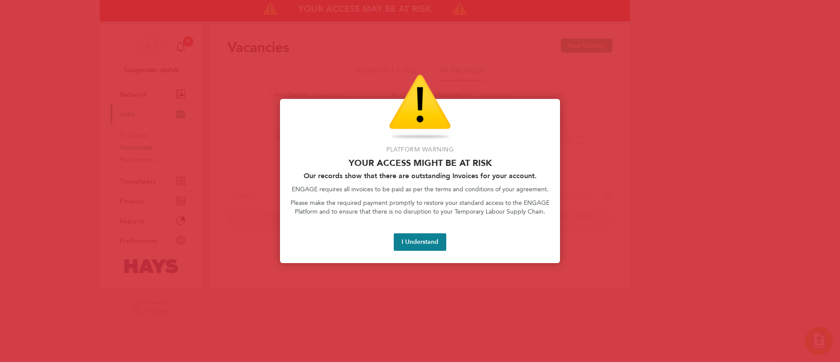
click at [150, 174] on div at bounding box center [420, 181] width 840 height 362
click at [417, 249] on button "I Understand" at bounding box center [420, 241] width 52 height 17
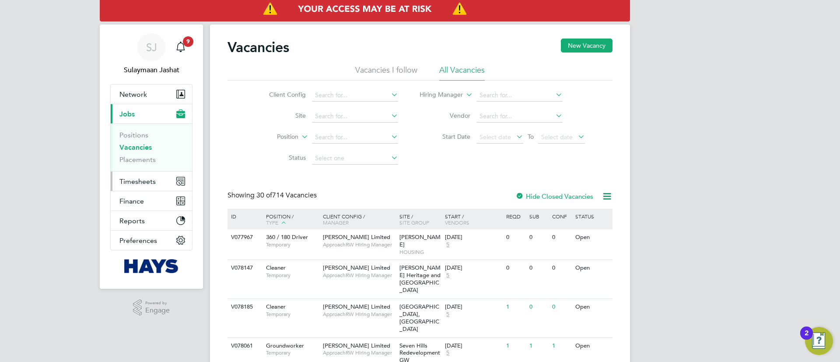
click at [140, 185] on span "Timesheets" at bounding box center [137, 181] width 36 height 8
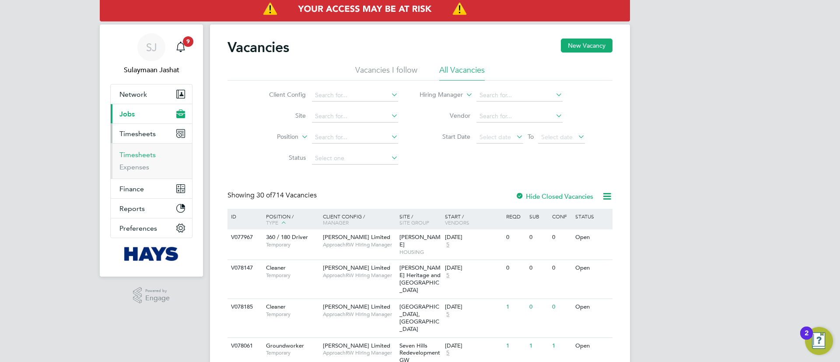
click at [144, 157] on link "Timesheets" at bounding box center [137, 154] width 36 height 8
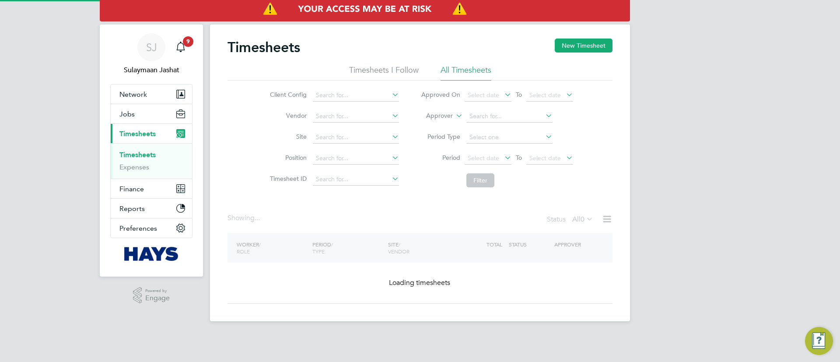
click at [454, 116] on icon at bounding box center [454, 113] width 0 height 8
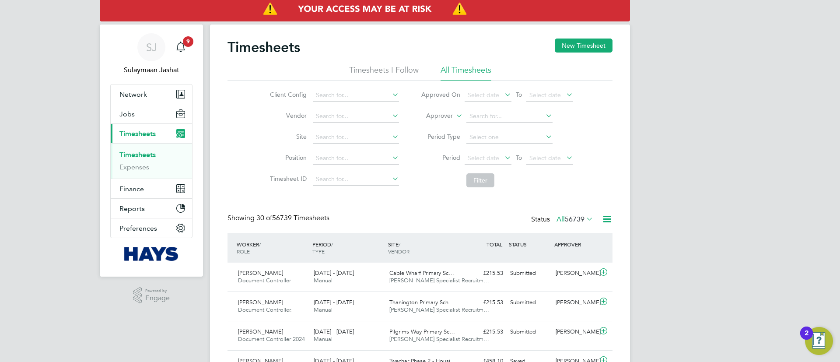
click at [440, 122] on li "Worker" at bounding box center [430, 125] width 43 height 11
click at [454, 117] on icon at bounding box center [454, 113] width 0 height 8
click at [476, 116] on input at bounding box center [509, 116] width 86 height 12
click at [349, 137] on input at bounding box center [356, 137] width 86 height 12
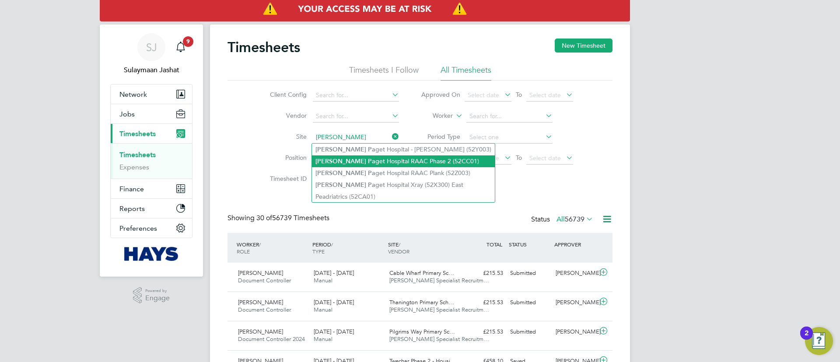
click at [377, 159] on li "[PERSON_NAME][GEOGRAPHIC_DATA] RAAC Phase 2 (52CC01)" at bounding box center [403, 161] width 183 height 12
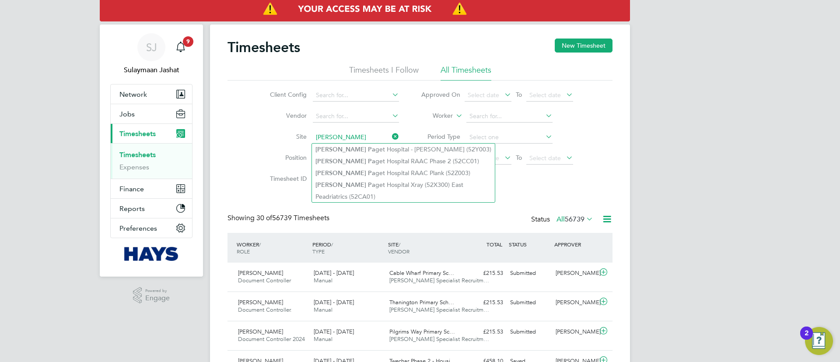
type input "[PERSON_NAME] Hospital RAAC Phase 2 (52CC01)"
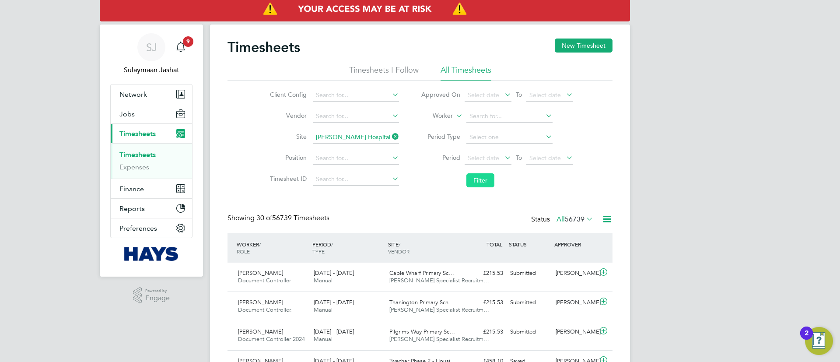
click at [493, 182] on button "Filter" at bounding box center [480, 180] width 28 height 14
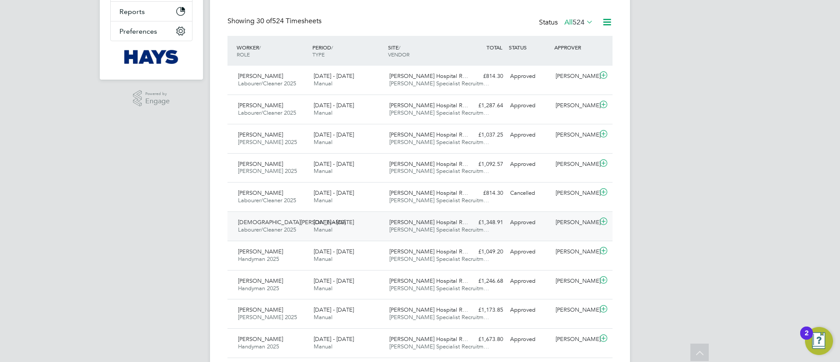
click at [341, 226] on div "[DATE] - [DATE] Manual" at bounding box center [348, 226] width 76 height 22
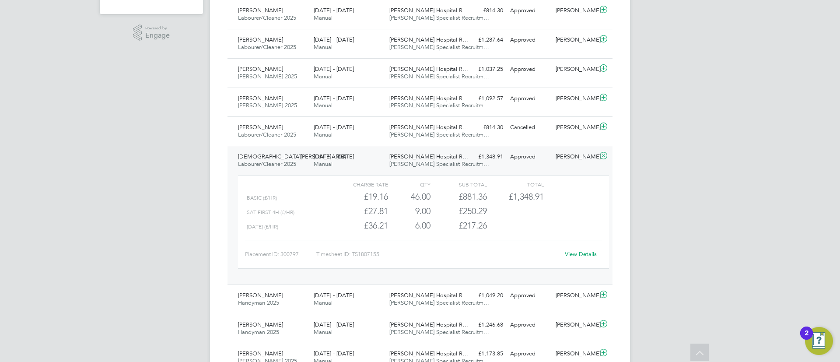
click at [577, 253] on link "View Details" at bounding box center [581, 253] width 32 height 7
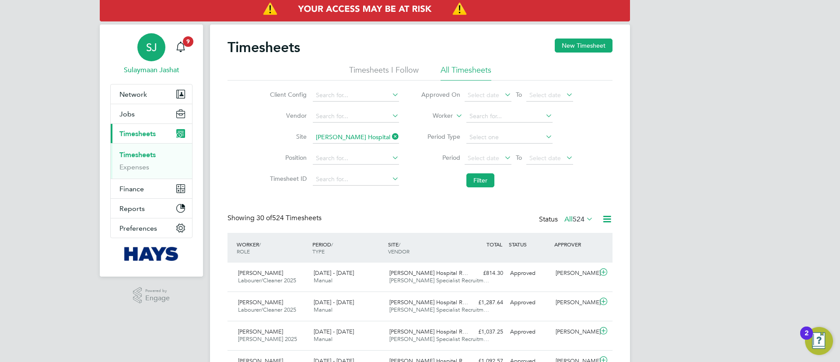
click at [148, 46] on span "SJ" at bounding box center [151, 47] width 11 height 11
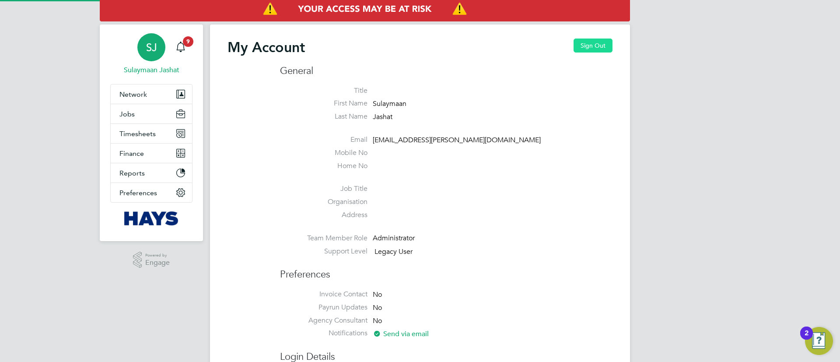
click at [608, 47] on button "Sign Out" at bounding box center [592, 45] width 39 height 14
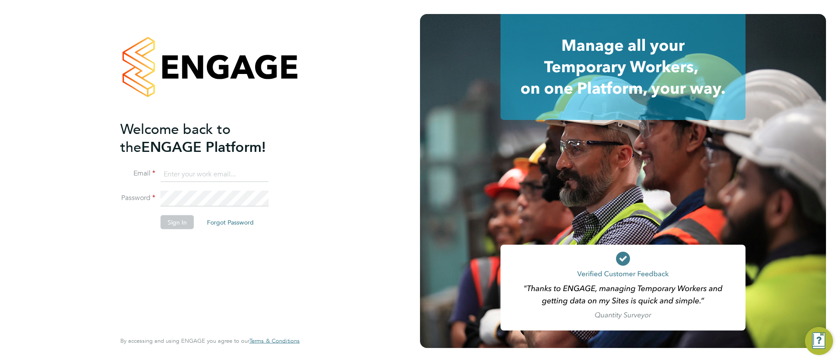
click at [210, 171] on input at bounding box center [215, 174] width 108 height 16
type input "[EMAIL_ADDRESS][PERSON_NAME][DOMAIN_NAME]"
click at [221, 189] on li "Email engagemasterlogins@hays.com" at bounding box center [205, 178] width 171 height 24
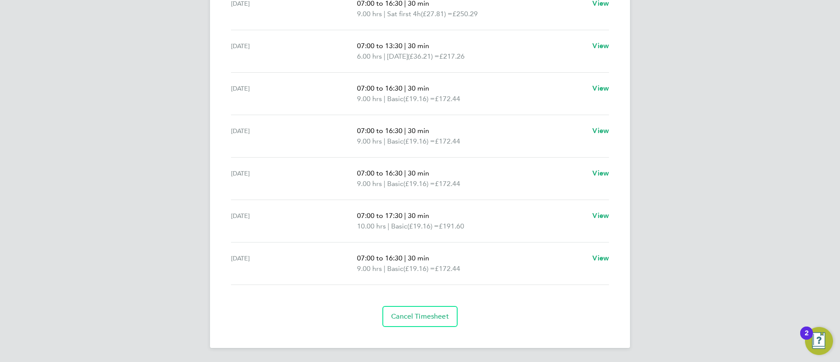
scroll to position [112, 0]
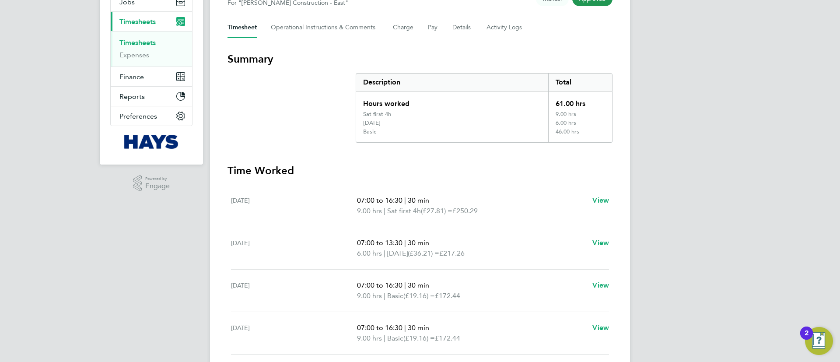
click at [407, 203] on p "07:00 to 16:30 | 30 min" at bounding box center [471, 200] width 228 height 10
drag, startPoint x: 367, startPoint y: 203, endPoint x: 473, endPoint y: 212, distance: 106.6
click at [473, 212] on ul "07:00 to 16:30 | 30 min 9.00 hrs | Sat first 4h (£27.81) = £250.29" at bounding box center [471, 205] width 228 height 21
click at [510, 200] on p "07:00 to 16:30 | 30 min" at bounding box center [471, 200] width 228 height 10
click at [510, 26] on Logs-tab "Activity Logs" at bounding box center [504, 27] width 37 height 21
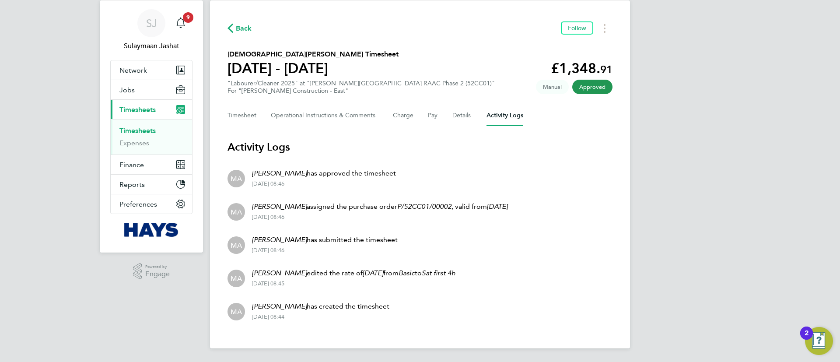
scroll to position [24, 0]
click at [252, 117] on button "Timesheet" at bounding box center [241, 115] width 29 height 21
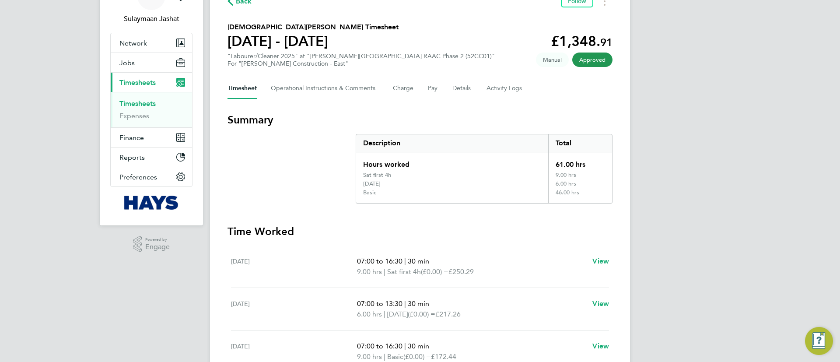
scroll to position [131, 0]
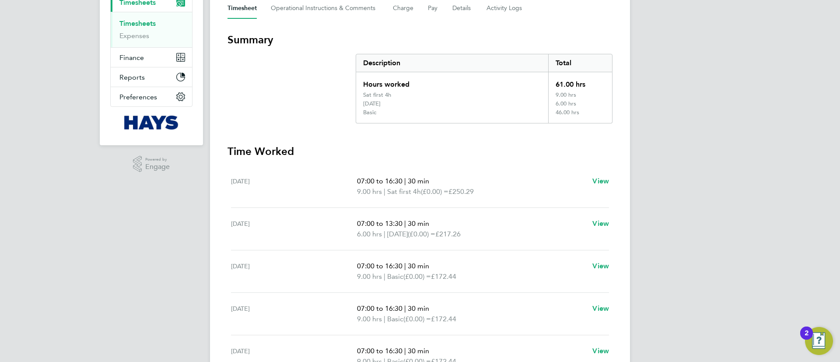
drag, startPoint x: 367, startPoint y: 195, endPoint x: 444, endPoint y: 194, distance: 77.9
click at [444, 194] on div "Sat 16 Aug 07:00 to 16:30 | 30 min 9.00 hrs | Sat first 4h (£0.00) = £250.29 Vi…" at bounding box center [420, 186] width 378 height 42
click at [494, 197] on div "Sat 16 Aug 07:00 to 16:30 | 30 min 9.00 hrs | Sat first 4h (£0.00) = £250.29 Vi…" at bounding box center [420, 186] width 378 height 42
drag, startPoint x: 491, startPoint y: 192, endPoint x: 359, endPoint y: 185, distance: 132.7
click at [362, 187] on p "9.00 hrs | Sat first 4h (£0.00) = £250.29" at bounding box center [471, 191] width 228 height 10
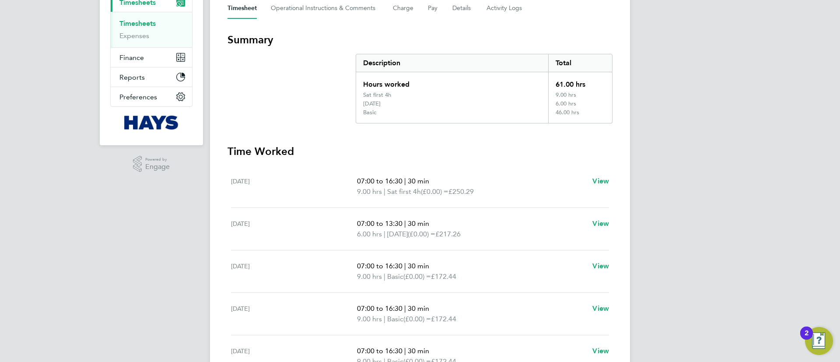
click at [354, 168] on div "Sat 16 Aug 07:00 to 16:30 | 30 min 9.00 hrs | Sat first 4h (£0.00) = £250.29 Vi…" at bounding box center [420, 186] width 378 height 42
click at [393, 98] on div "Sat first 4h" at bounding box center [452, 95] width 192 height 9
drag, startPoint x: 393, startPoint y: 93, endPoint x: 353, endPoint y: 95, distance: 39.9
click at [353, 95] on section "Summary Description Total Hours worked 61.00 hrs Sat first 4h 9.00 hrs Sunday 6…" at bounding box center [419, 78] width 385 height 91
click at [402, 178] on span "07:00 to 16:30" at bounding box center [379, 181] width 45 height 8
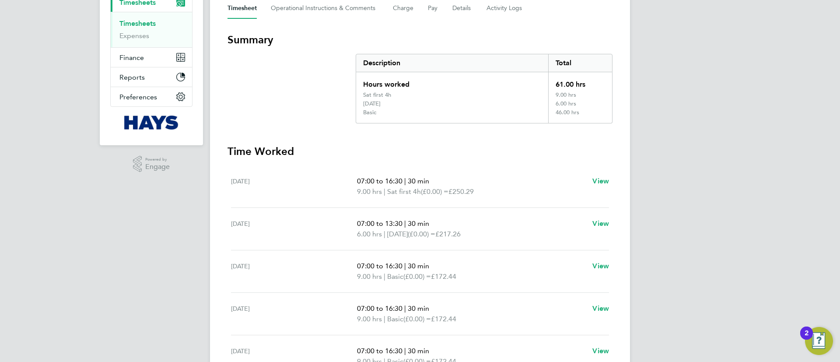
click at [416, 195] on span "Sat first 4h" at bounding box center [404, 191] width 34 height 10
drag, startPoint x: 471, startPoint y: 193, endPoint x: 361, endPoint y: 198, distance: 110.3
click at [366, 198] on div "Sat 16 Aug 07:00 to 16:30 | 30 min 9.00 hrs | Sat first 4h (£0.00) = £250.29 Vi…" at bounding box center [420, 186] width 378 height 42
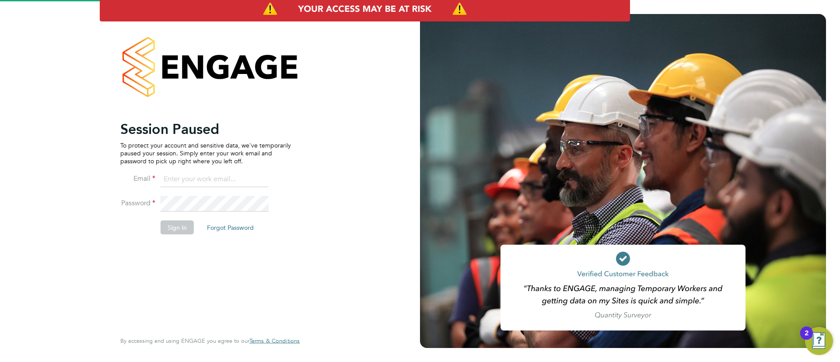
type input "engagemasterlogins@hays.com"
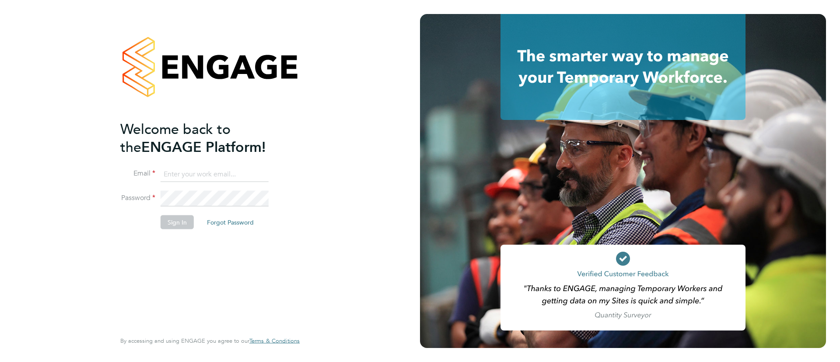
click at [233, 175] on input at bounding box center [215, 174] width 108 height 16
type input "[EMAIL_ADDRESS][PERSON_NAME][DOMAIN_NAME]"
click at [222, 207] on li "Password" at bounding box center [205, 203] width 171 height 24
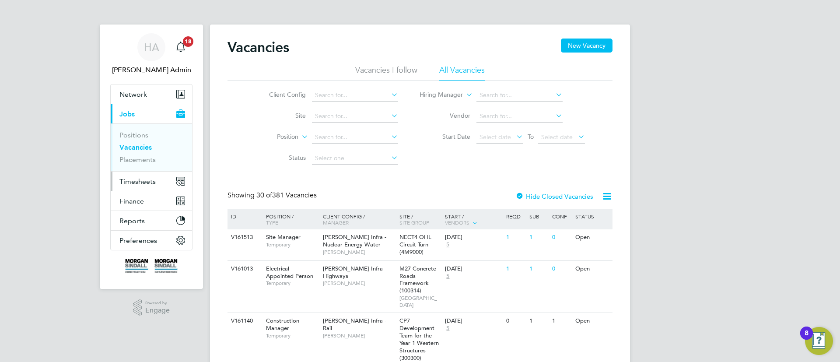
click at [149, 184] on span "Timesheets" at bounding box center [137, 181] width 36 height 8
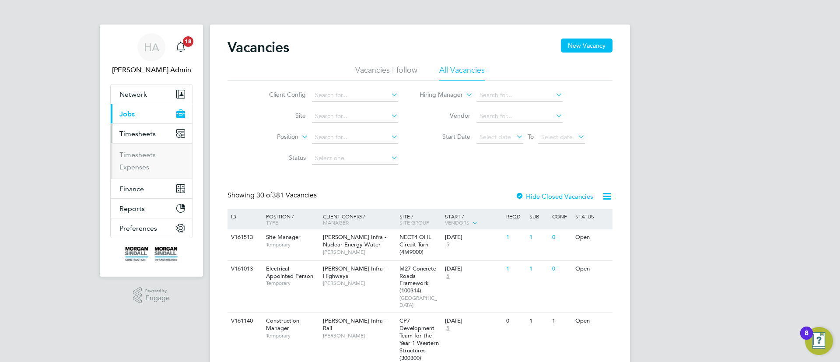
click at [144, 159] on li "Timesheets" at bounding box center [152, 156] width 66 height 12
click at [144, 156] on link "Timesheets" at bounding box center [137, 154] width 36 height 8
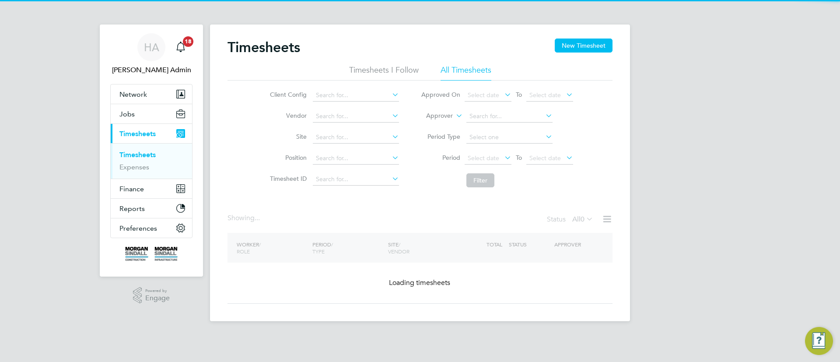
click at [454, 113] on icon at bounding box center [454, 113] width 0 height 8
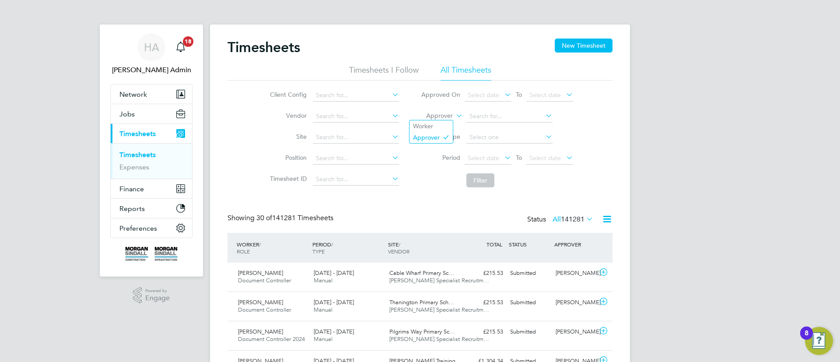
click at [446, 120] on ul "Worker Approver" at bounding box center [431, 132] width 44 height 24
click at [438, 125] on li "Approver" at bounding box center [497, 116] width 174 height 21
click at [445, 115] on label "Approver" at bounding box center [432, 116] width 39 height 9
click at [433, 127] on li "Worker" at bounding box center [430, 125] width 43 height 11
click at [129, 157] on link "Timesheets" at bounding box center [137, 154] width 36 height 8
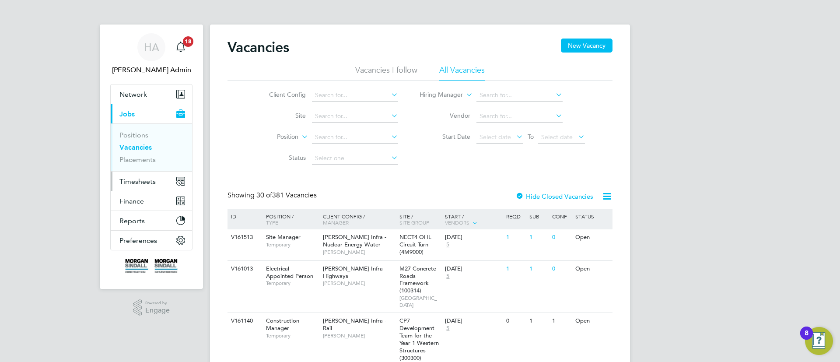
drag, startPoint x: 145, startPoint y: 182, endPoint x: 143, endPoint y: 178, distance: 4.5
click at [145, 182] on span "Timesheets" at bounding box center [137, 181] width 36 height 8
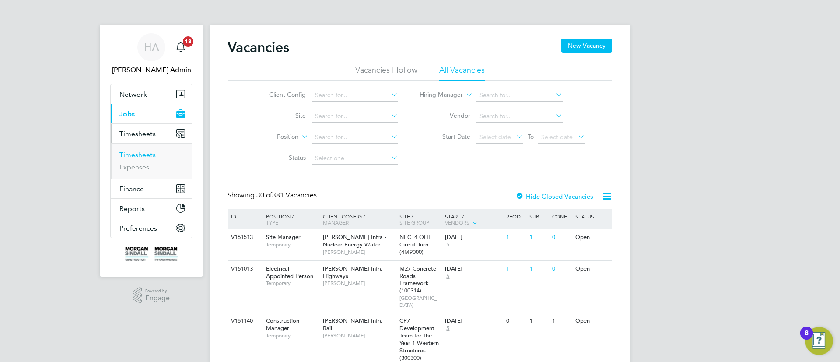
click at [143, 156] on link "Timesheets" at bounding box center [137, 154] width 36 height 8
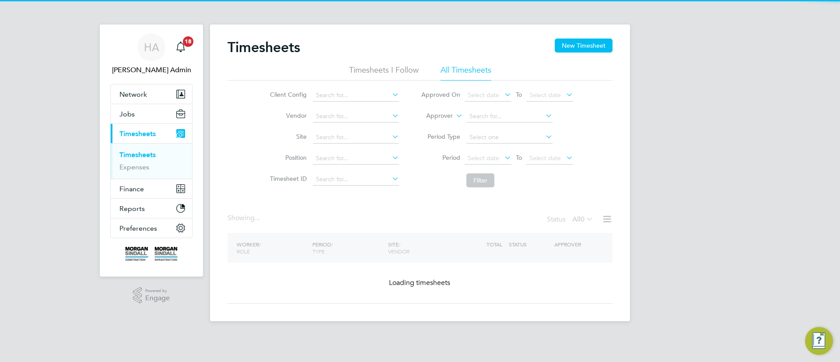
click at [447, 114] on label "Approver" at bounding box center [432, 116] width 39 height 9
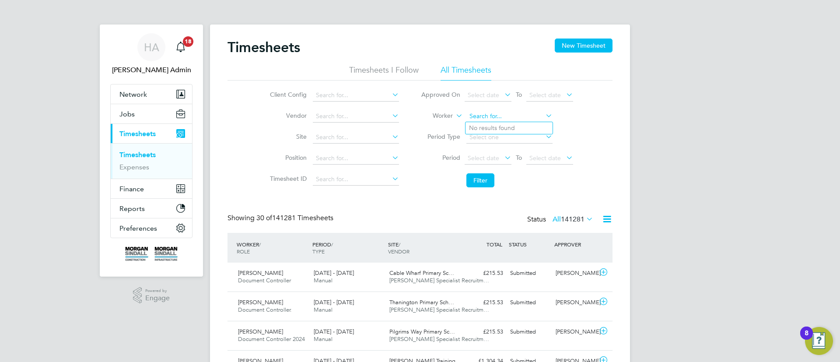
click at [496, 120] on input at bounding box center [509, 116] width 86 height 12
type input "j"
click at [486, 130] on li "[PERSON_NAME] ugh" at bounding box center [508, 128] width 87 height 12
type input "Christian Hough"
click at [482, 175] on button "Filter" at bounding box center [480, 180] width 28 height 14
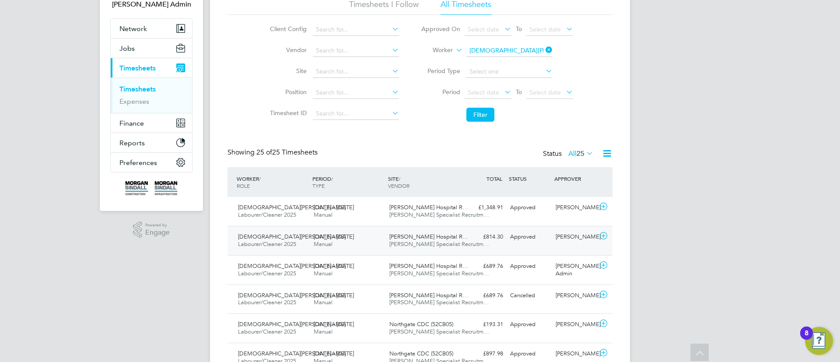
click at [397, 238] on span "James Paget Hospital R…" at bounding box center [428, 236] width 79 height 7
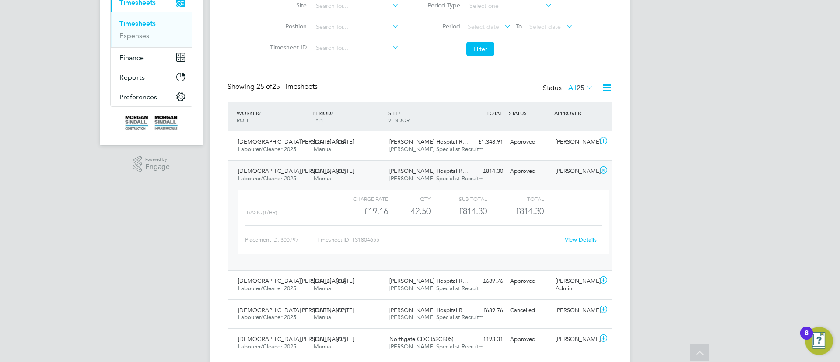
click at [416, 164] on div "James Paget Hospital R… Hays Specialist Recruitm…" at bounding box center [424, 175] width 76 height 22
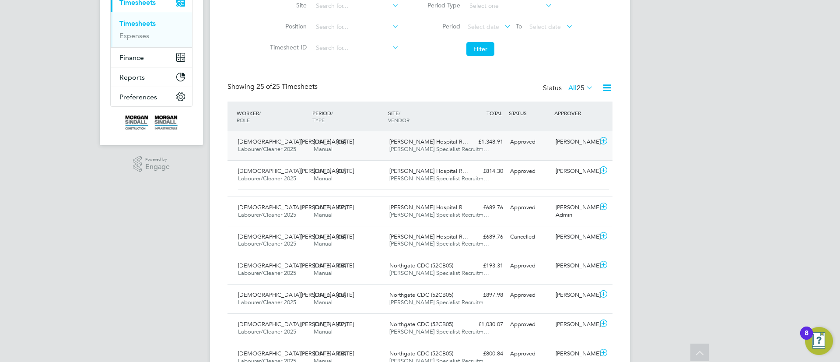
click at [426, 137] on div "James Paget Hospital R… Hays Specialist Recruitm…" at bounding box center [424, 146] width 76 height 22
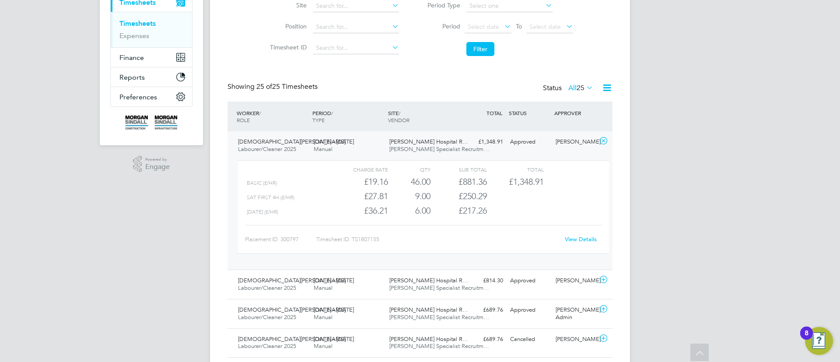
click at [579, 237] on link "View Details" at bounding box center [581, 238] width 32 height 7
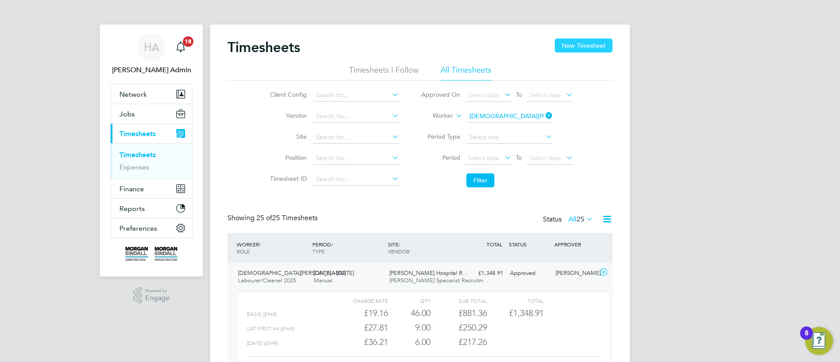
click at [577, 50] on button "New Timesheet" at bounding box center [584, 45] width 58 height 14
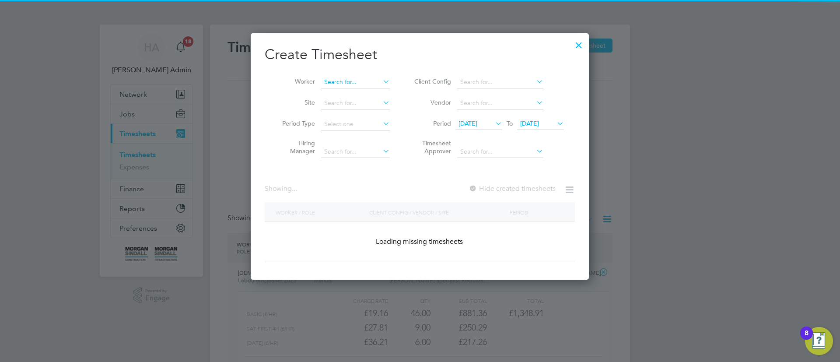
click at [372, 84] on input at bounding box center [355, 82] width 69 height 12
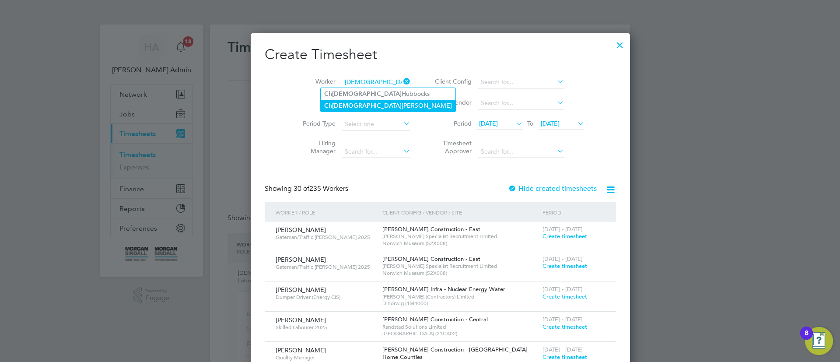
click at [371, 105] on li "C h ristian Hough" at bounding box center [388, 106] width 135 height 12
type input "Christian Hough"
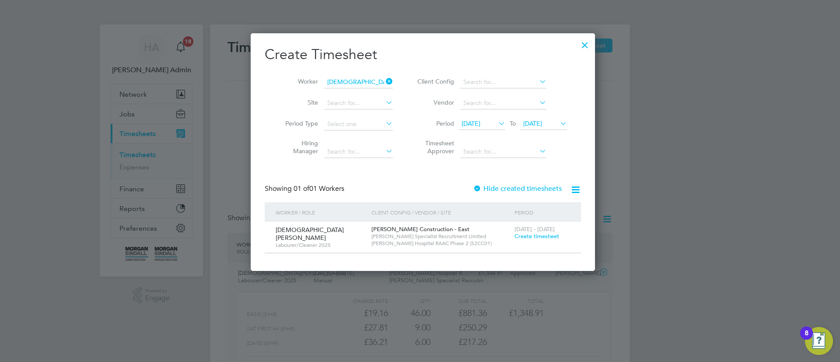
click at [517, 237] on span "Create timesheet" at bounding box center [536, 235] width 45 height 7
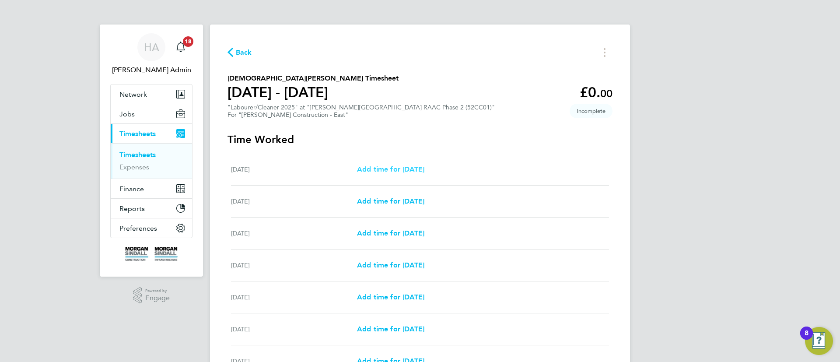
click at [405, 170] on span "Add time for Sat 16 Aug" at bounding box center [390, 169] width 67 height 8
select select "30"
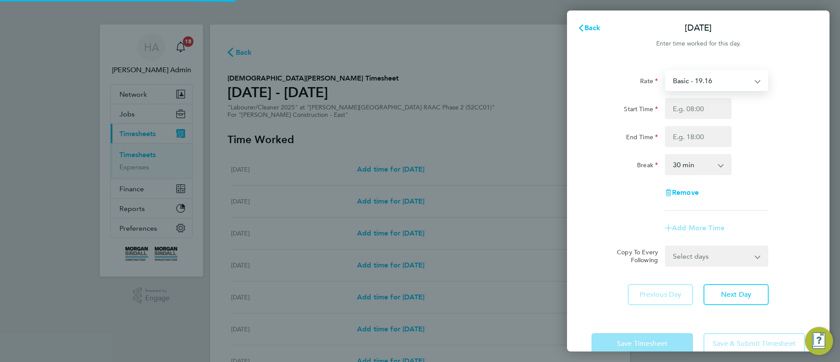
click at [709, 86] on select "Basic - 19.16 Weekday OT 45h+ - 27.81 Sat first 4h - 27.81 Sat after 4h - 36.21…" at bounding box center [711, 80] width 91 height 19
select select "30"
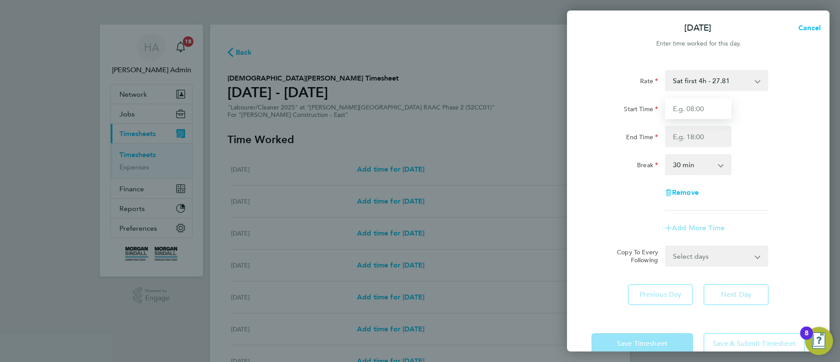
click at [706, 113] on input "Start Time" at bounding box center [698, 108] width 66 height 21
type input "07:00"
click at [695, 139] on input "End Time" at bounding box center [698, 136] width 66 height 21
type input "11:00"
click at [633, 157] on div "Break" at bounding box center [624, 162] width 66 height 17
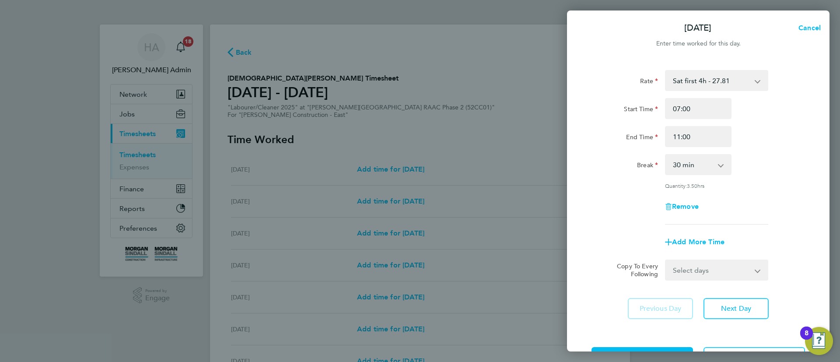
drag, startPoint x: 691, startPoint y: 164, endPoint x: 691, endPoint y: 170, distance: 5.2
click at [691, 164] on select "0 min 15 min 30 min 45 min 60 min 75 min 90 min" at bounding box center [693, 164] width 54 height 19
select select "0"
click at [666, 155] on select "0 min 15 min 30 min 45 min 60 min 75 min 90 min" at bounding box center [693, 164] width 54 height 19
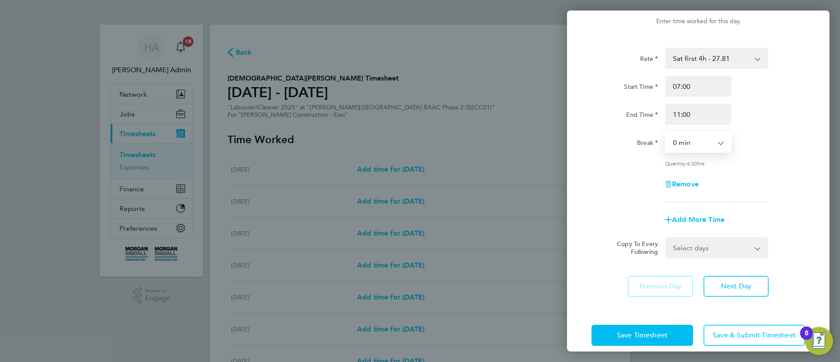
scroll to position [33, 0]
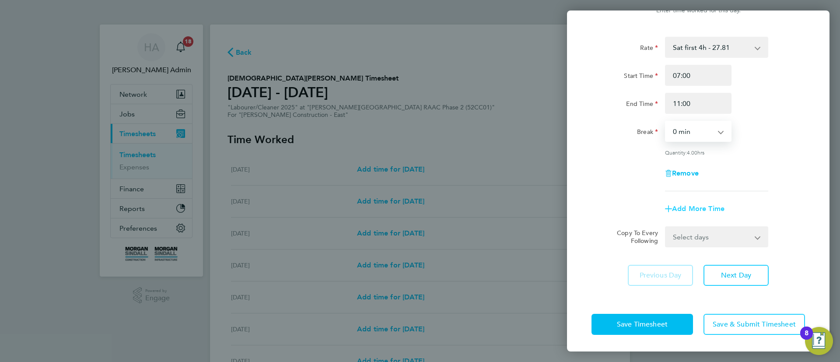
click at [701, 207] on span "Add More Time" at bounding box center [698, 208] width 52 height 8
select select "null"
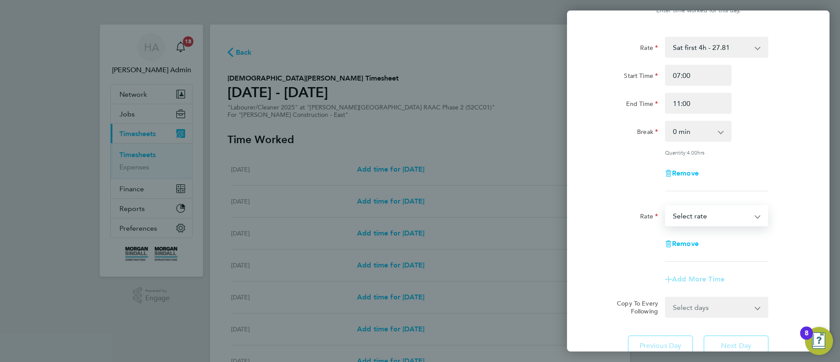
click at [703, 219] on select "Basic - 19.16 Weekday OT 45h+ - 27.81 Sat first 4h - 27.81 Sat after 4h - 36.21…" at bounding box center [711, 215] width 91 height 19
select select "30"
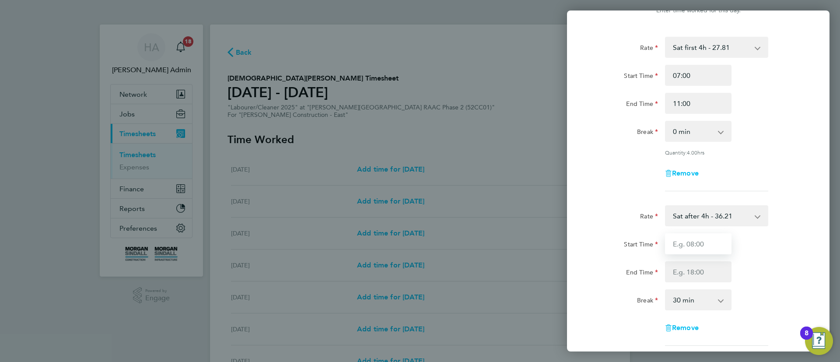
drag, startPoint x: 692, startPoint y: 246, endPoint x: 688, endPoint y: 254, distance: 9.0
click at [691, 248] on input "Start Time" at bounding box center [698, 243] width 66 height 21
type input "11:00"
click at [674, 272] on input "End Time" at bounding box center [698, 271] width 66 height 21
type input "16:30"
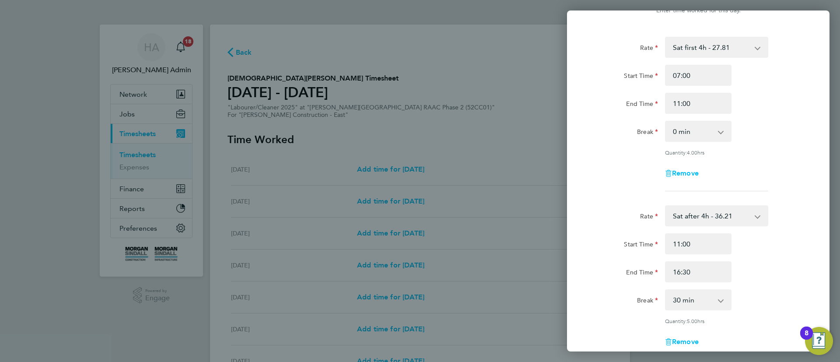
click at [608, 236] on div "Start Time" at bounding box center [624, 241] width 66 height 17
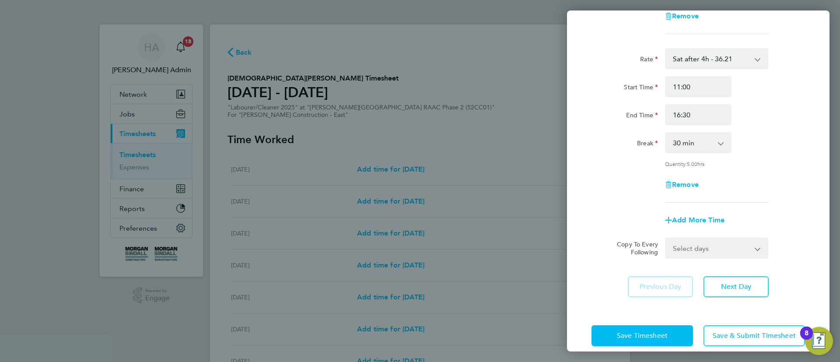
scroll to position [201, 0]
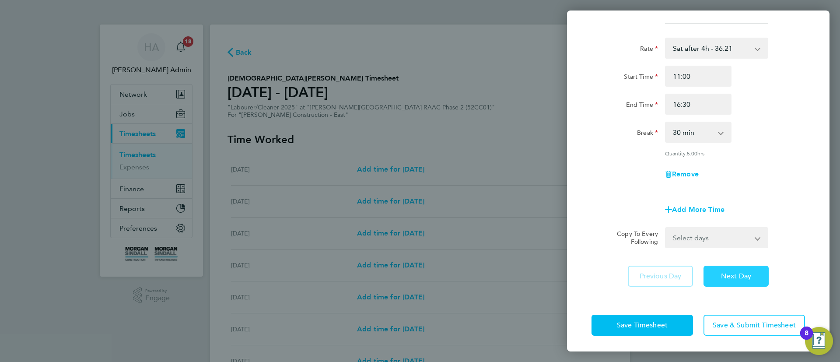
click at [729, 272] on span "Next Day" at bounding box center [736, 276] width 30 height 9
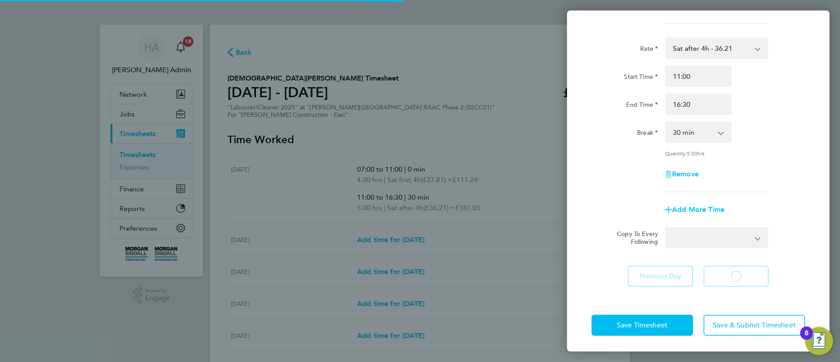
select select "30"
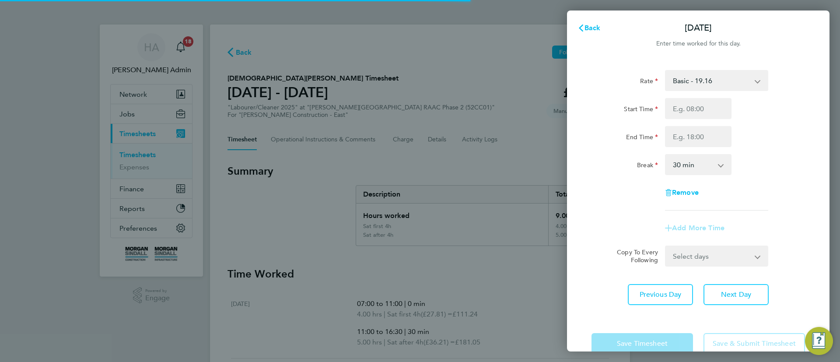
drag, startPoint x: 705, startPoint y: 74, endPoint x: 705, endPoint y: 79, distance: 5.2
click at [705, 76] on select "Basic - 19.16 Weekday OT 45h+ - 27.81 Sat first 4h - 27.81 Sat after 4h - 36.21…" at bounding box center [711, 80] width 91 height 19
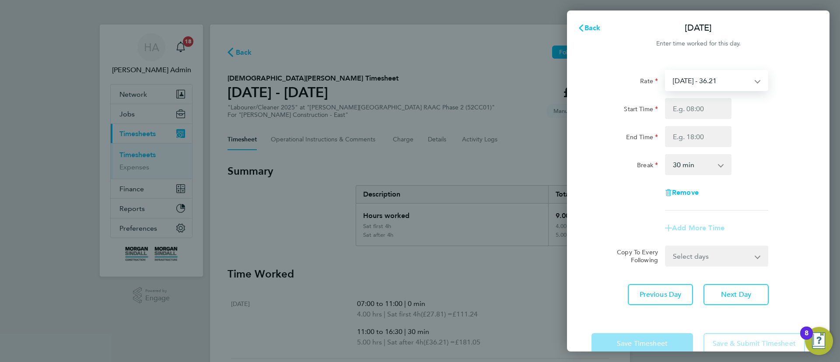
select select "30"
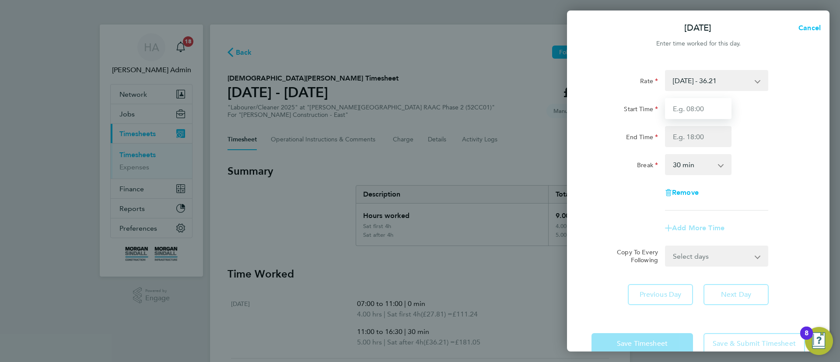
click at [695, 108] on input "Start Time" at bounding box center [698, 108] width 66 height 21
type input "07:00"
click at [684, 136] on input "End Time" at bounding box center [698, 136] width 66 height 21
type input "13:30"
click at [638, 141] on label "End Time" at bounding box center [642, 138] width 32 height 10
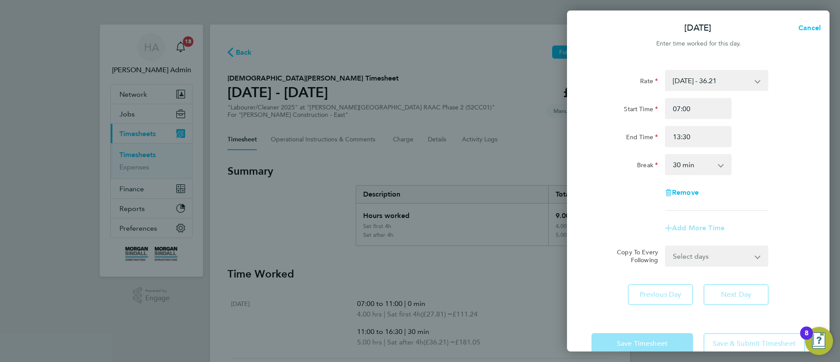
click at [665, 141] on input "End Time" at bounding box center [698, 136] width 66 height 21
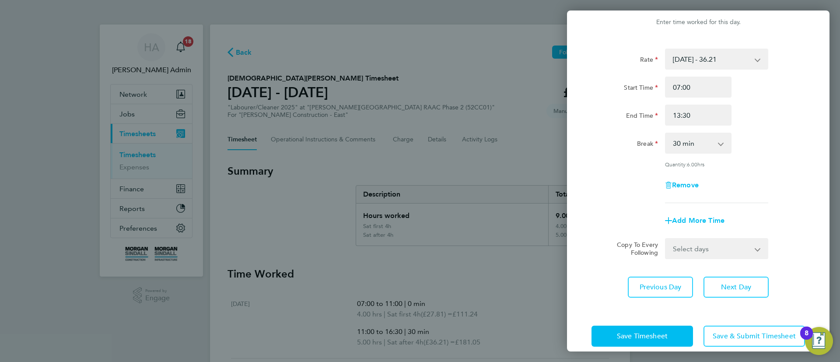
scroll to position [33, 0]
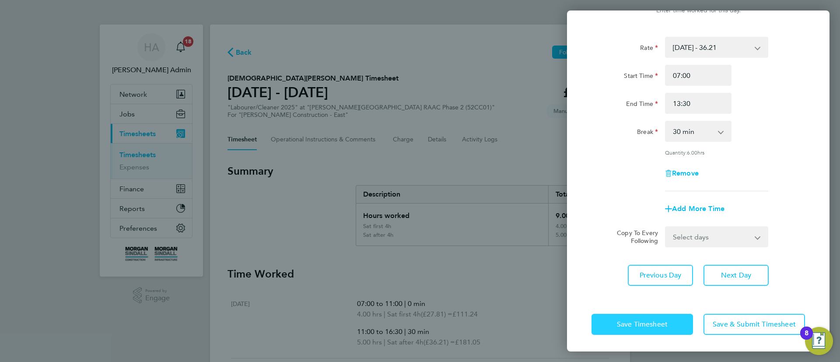
click at [633, 314] on button "Save Timesheet" at bounding box center [641, 324] width 101 height 21
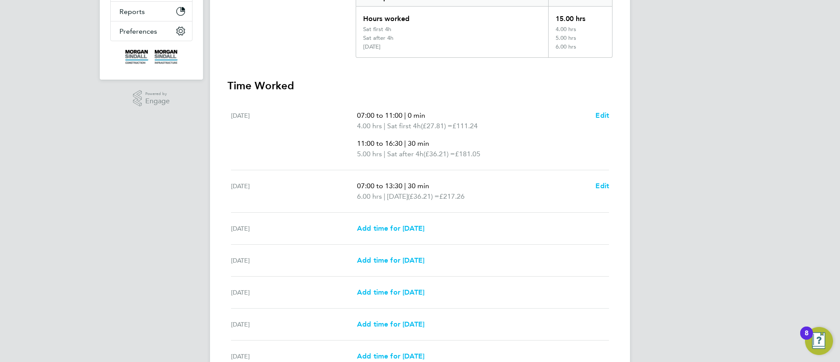
scroll to position [262, 0]
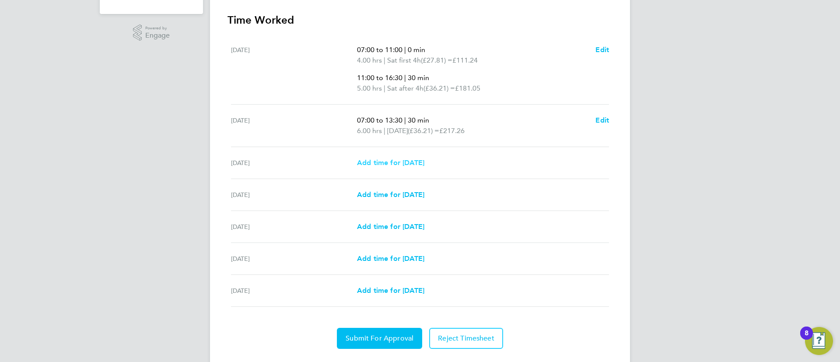
click at [421, 163] on span "Add time for Mon 18 Aug" at bounding box center [390, 162] width 67 height 8
select select "30"
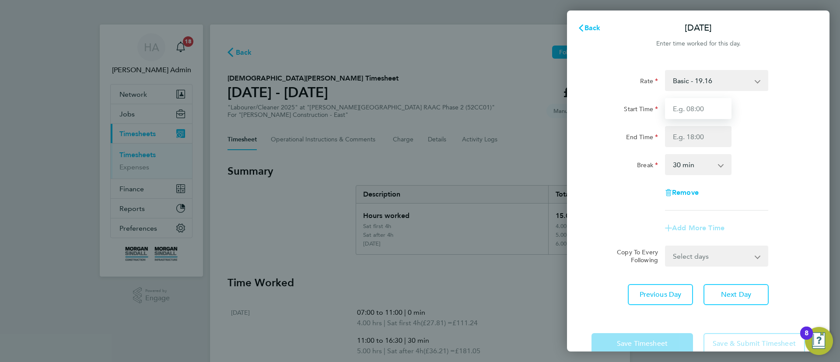
click at [705, 113] on input "Start Time" at bounding box center [698, 108] width 66 height 21
type input "07:00"
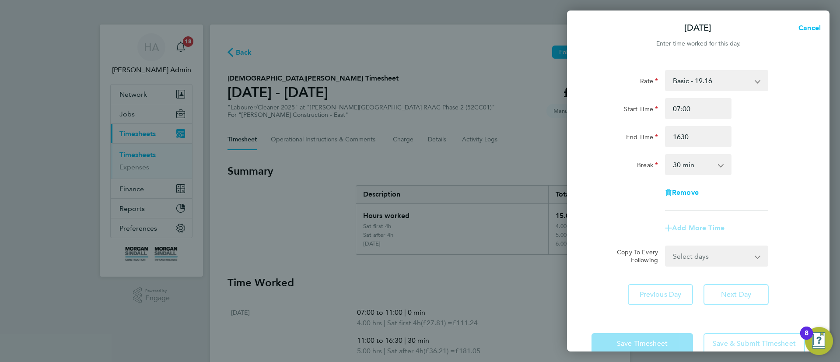
type input "16:30"
click at [736, 169] on div "Break 0 min 15 min 30 min 45 min 60 min 75 min 90 min" at bounding box center [698, 164] width 220 height 21
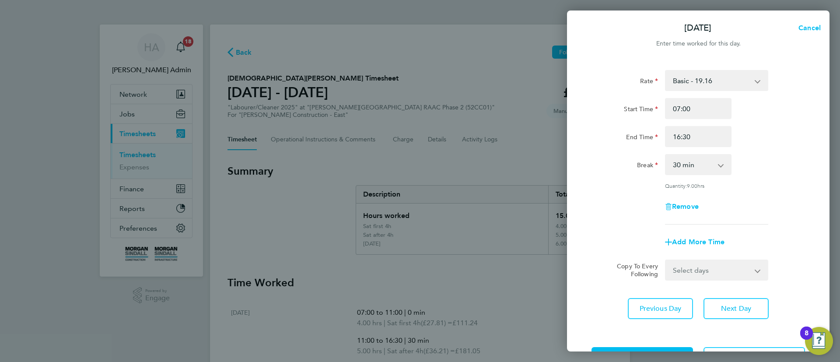
scroll to position [33, 0]
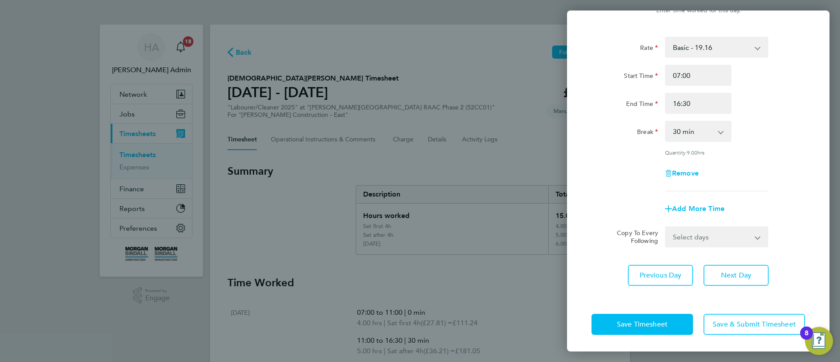
click at [704, 241] on select "Select days Day Tuesday Wednesday Thursday Friday" at bounding box center [712, 236] width 92 height 19
select select "DAY"
click at [666, 227] on select "Select days Day Tuesday Wednesday Thursday Friday" at bounding box center [712, 236] width 92 height 19
select select "2025-08-22"
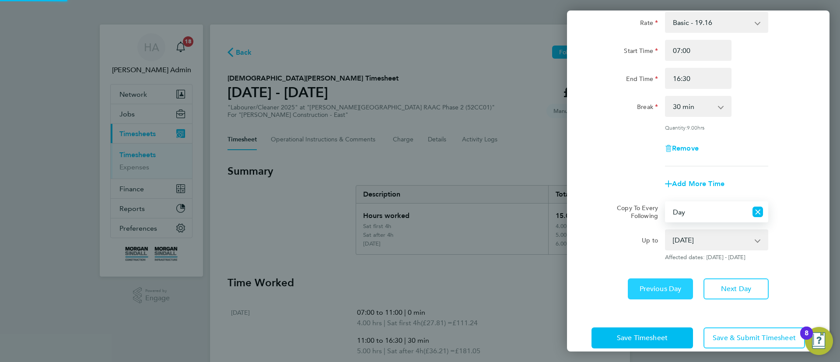
scroll to position [72, 0]
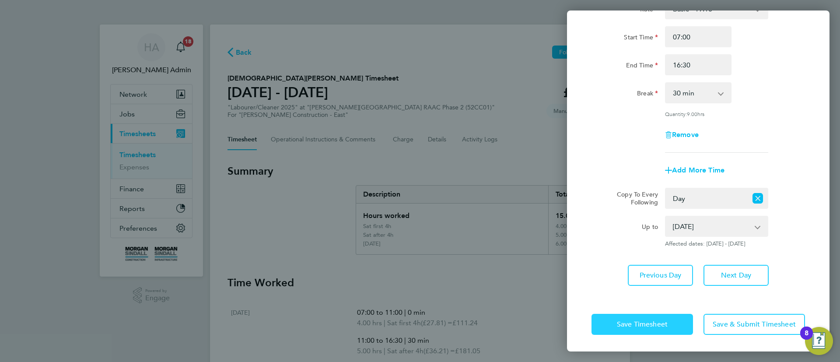
click at [657, 320] on span "Save Timesheet" at bounding box center [642, 324] width 51 height 9
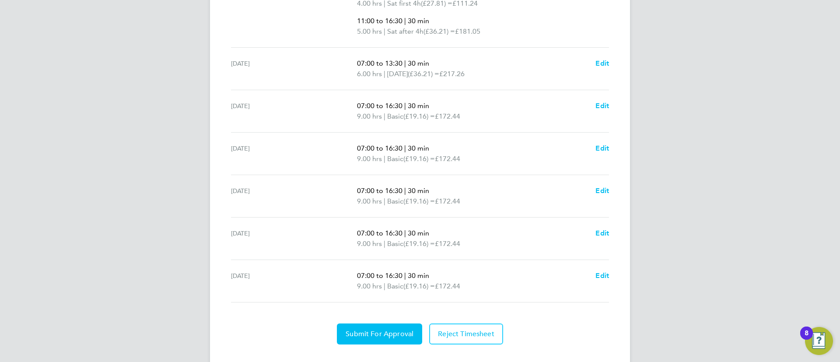
scroll to position [346, 0]
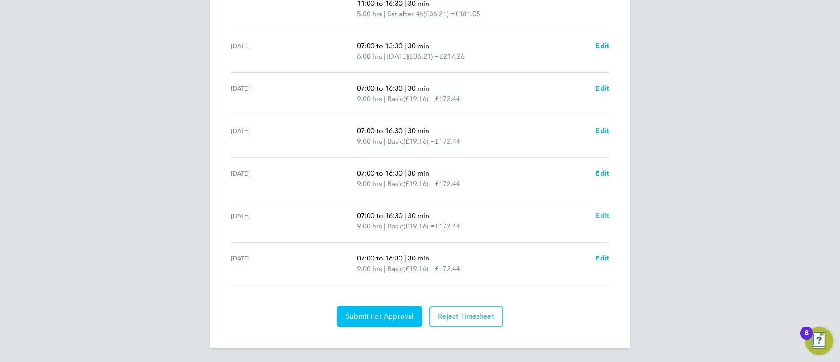
click at [598, 216] on span "Edit" at bounding box center [602, 215] width 14 height 8
select select "30"
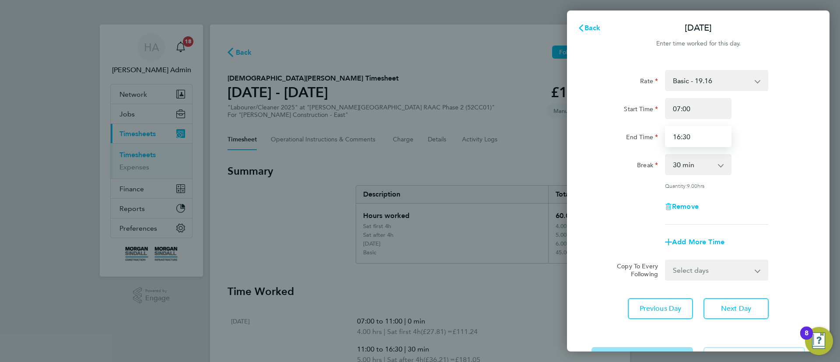
click at [679, 139] on input "16:30" at bounding box center [698, 136] width 66 height 21
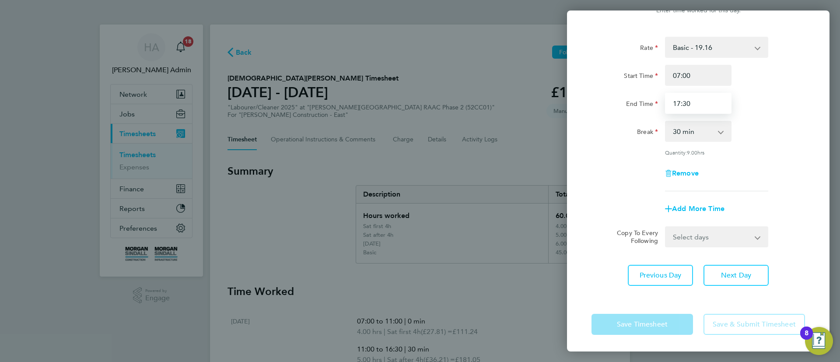
type input "17:30"
click at [608, 299] on div "Save Timesheet Save & Submit Timesheet" at bounding box center [698, 324] width 262 height 56
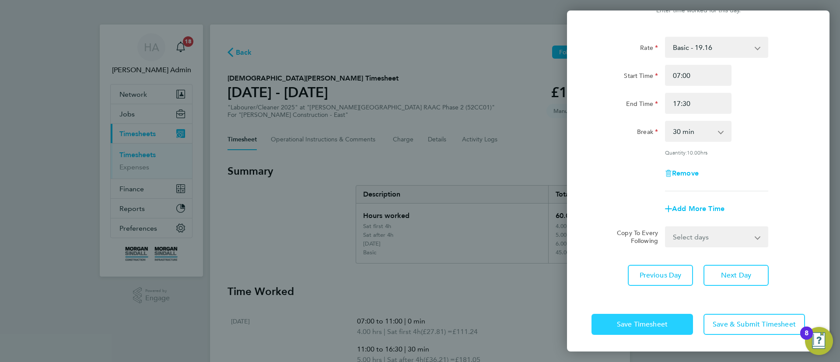
click at [621, 321] on span "Save Timesheet" at bounding box center [642, 324] width 51 height 9
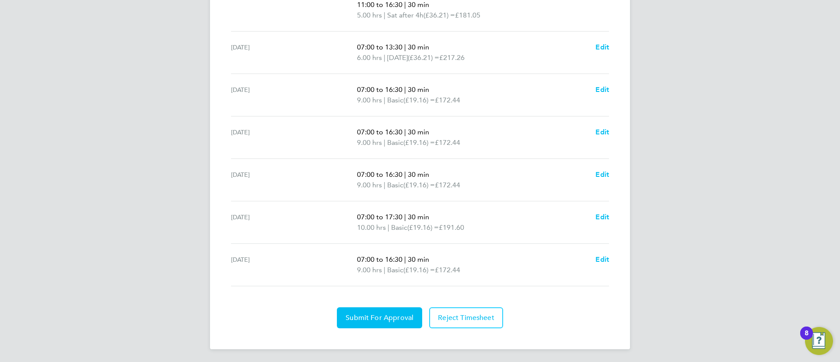
scroll to position [346, 0]
click at [596, 266] on app-form-button "Edit" at bounding box center [602, 263] width 14 height 21
click at [600, 257] on span "Edit" at bounding box center [602, 258] width 14 height 8
select select "30"
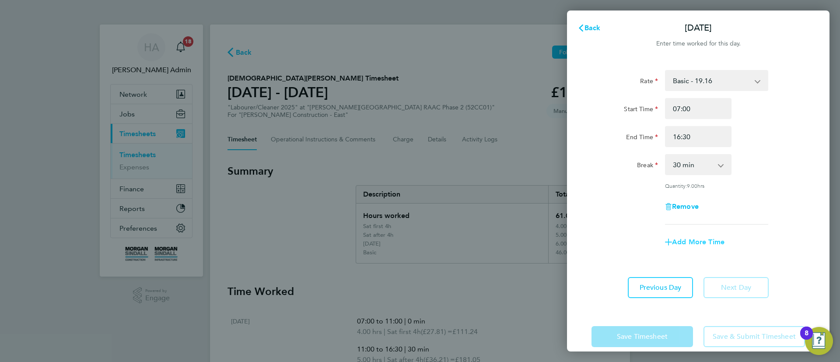
click at [701, 241] on span "Add More Time" at bounding box center [698, 242] width 52 height 8
select select "null"
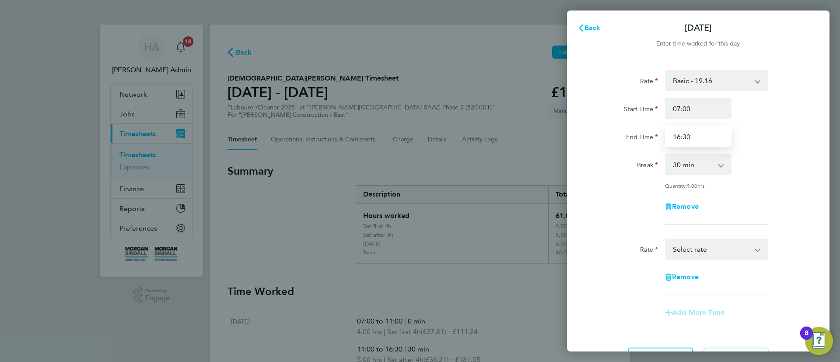
click at [678, 134] on input "16:30" at bounding box center [698, 136] width 66 height 21
type input "15:30"
click at [700, 262] on div "Rate Basic - 19.16 Weekday OT 45h+ - 27.81 Sat first 4h - 27.81 Sat after 4h - …" at bounding box center [697, 266] width 213 height 56
click at [706, 253] on select "Basic - 19.16 Weekday OT 45h+ - 27.81 Sat first 4h - 27.81 Sat after 4h - 36.21…" at bounding box center [711, 248] width 91 height 19
select select "30"
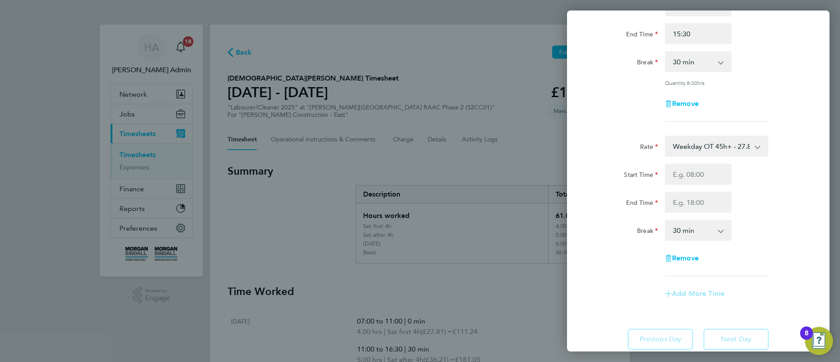
scroll to position [131, 0]
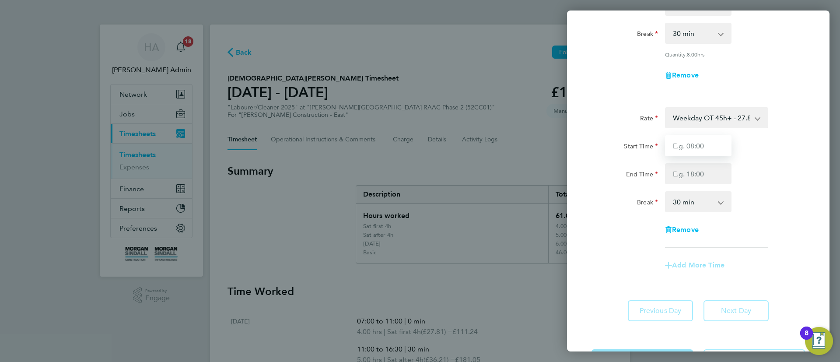
click at [701, 138] on input "Start Time" at bounding box center [698, 145] width 66 height 21
click at [597, 198] on div "Break" at bounding box center [624, 199] width 66 height 17
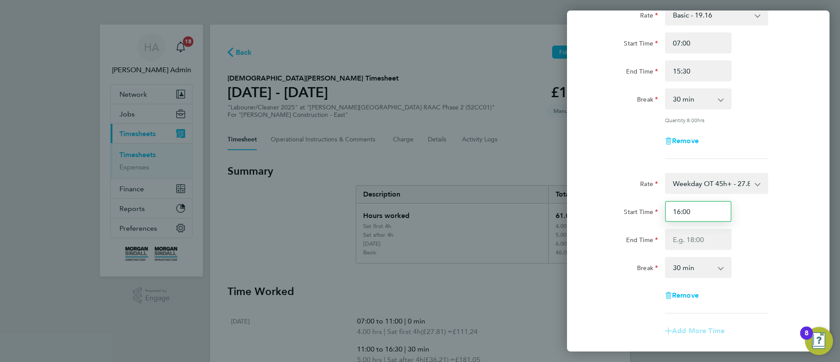
click at [697, 207] on input "16:00" at bounding box center [698, 211] width 66 height 21
type input "1"
type input "5"
type input "15:30"
type input "16:30"
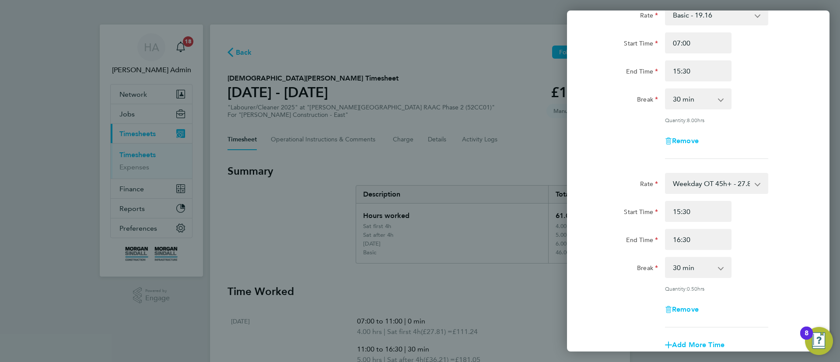
click at [639, 244] on label "End Time" at bounding box center [642, 241] width 32 height 10
click at [665, 81] on input "End Time" at bounding box center [698, 70] width 66 height 21
click at [692, 271] on select "0 min 15 min 30 min 45 min" at bounding box center [693, 267] width 54 height 19
select select "0"
click at [666, 258] on select "0 min 15 min 30 min 45 min" at bounding box center [693, 267] width 54 height 19
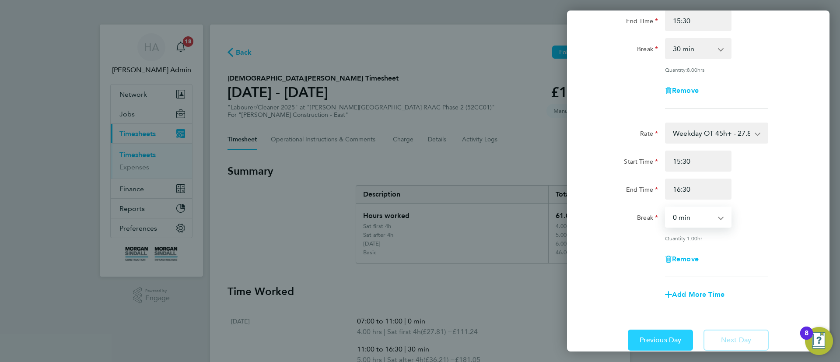
scroll to position [180, 0]
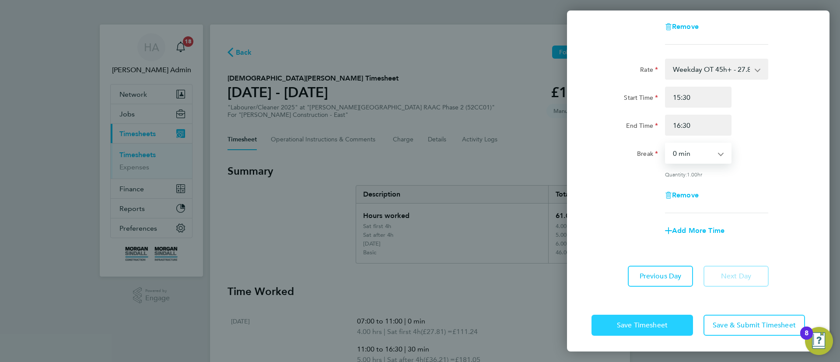
click at [642, 321] on span "Save Timesheet" at bounding box center [642, 325] width 51 height 9
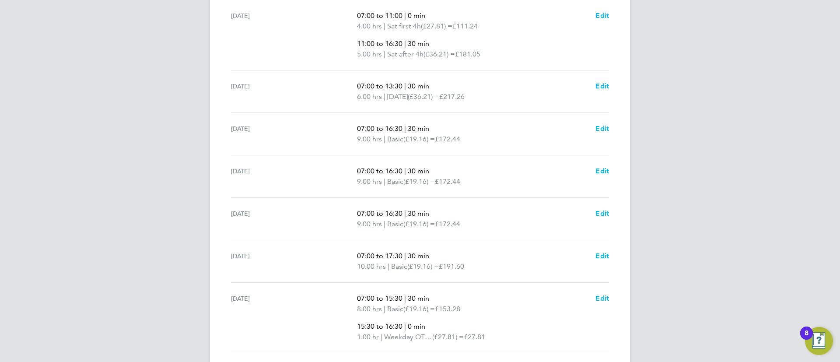
scroll to position [382, 0]
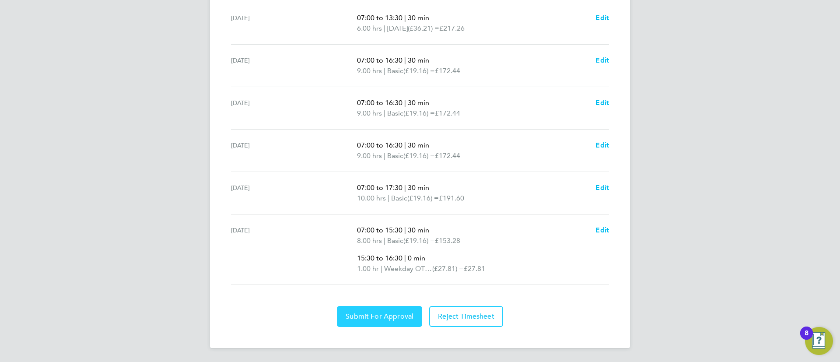
click at [375, 312] on span "Submit For Approval" at bounding box center [380, 316] width 68 height 9
click at [377, 316] on span "Approve Timesheet" at bounding box center [379, 316] width 64 height 9
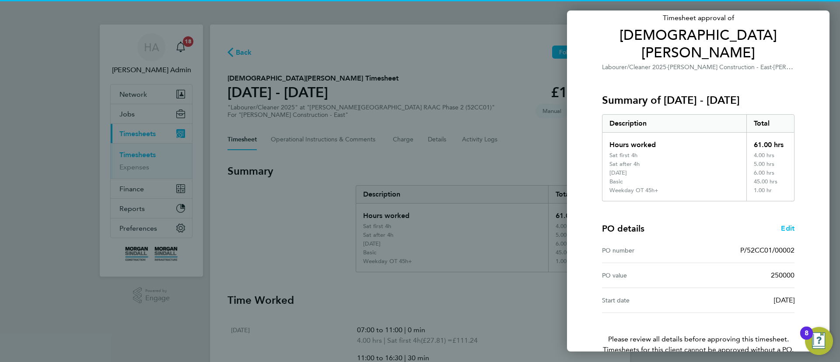
scroll to position [92, 0]
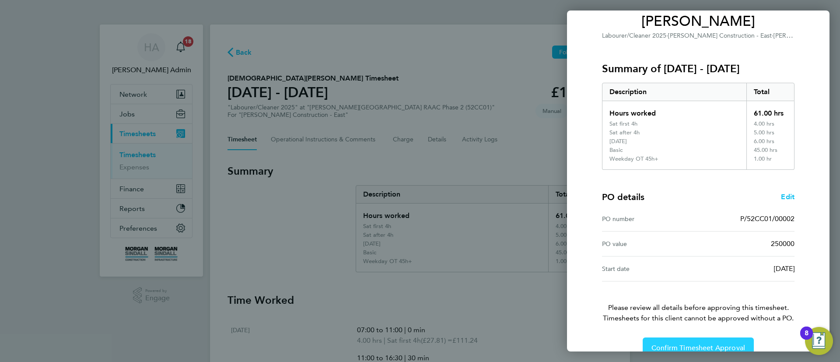
click at [666, 337] on button "Confirm Timesheet Approval" at bounding box center [698, 347] width 111 height 21
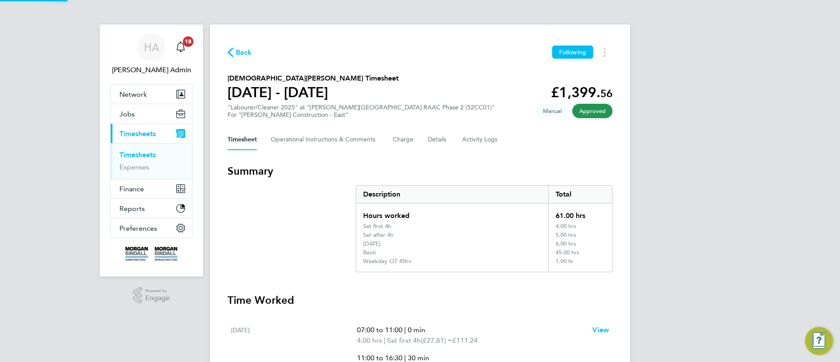
click at [323, 178] on section "Summary Description Total Hours worked 61.00 hrs Sat first 4h 4.00 hrs Sat afte…" at bounding box center [419, 218] width 385 height 108
drag, startPoint x: 312, startPoint y: 143, endPoint x: 299, endPoint y: 154, distance: 17.3
click at [312, 144] on Comments-tab "Operational Instructions & Comments" at bounding box center [325, 139] width 108 height 21
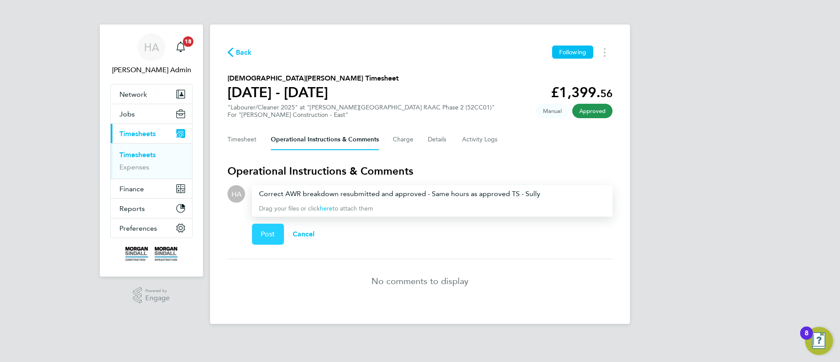
click at [262, 233] on span "Post" at bounding box center [268, 234] width 14 height 9
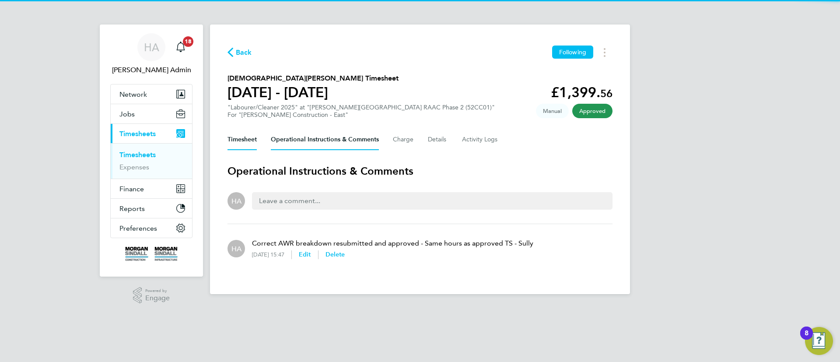
click at [245, 143] on button "Timesheet" at bounding box center [241, 139] width 29 height 21
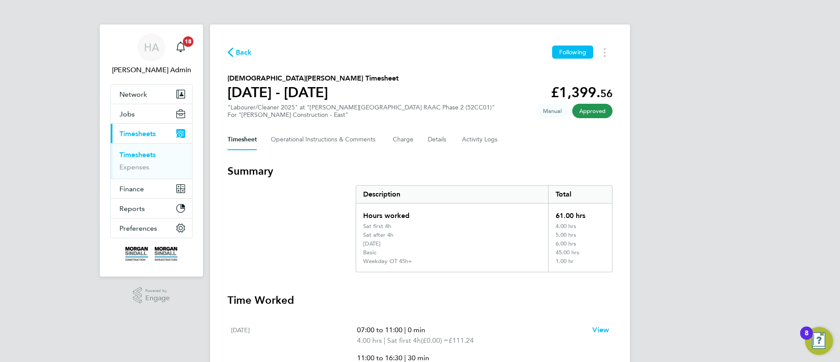
click at [283, 195] on section "Summary Description Total Hours worked 61.00 hrs Sat first 4h 4.00 hrs Sat afte…" at bounding box center [419, 218] width 385 height 108
click at [320, 143] on Comments-tab "Operational Instructions & Comments" at bounding box center [325, 139] width 108 height 21
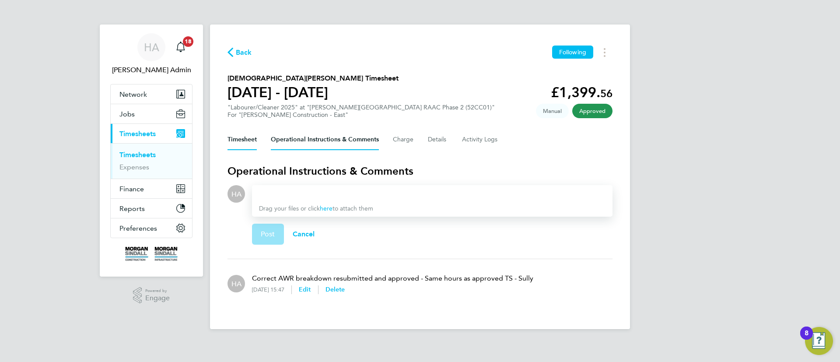
click at [238, 137] on button "Timesheet" at bounding box center [241, 139] width 29 height 21
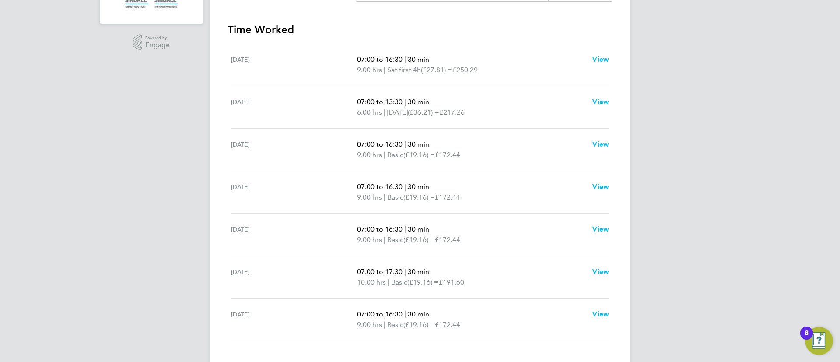
scroll to position [309, 0]
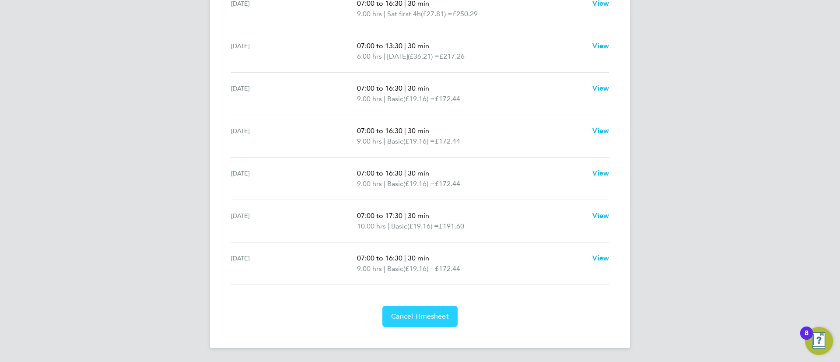
click at [410, 326] on div "Back Follow [DEMOGRAPHIC_DATA][PERSON_NAME] Timesheet [DATE] - [DATE] £1,348. 9…" at bounding box center [420, 32] width 420 height 632
click at [431, 314] on span "Cancel Timesheet" at bounding box center [420, 316] width 58 height 9
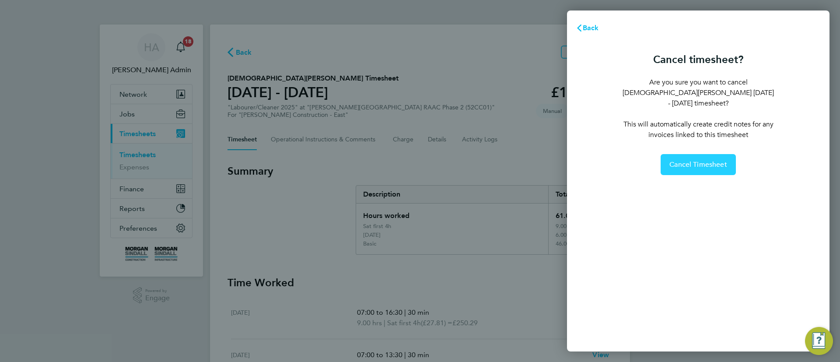
click at [693, 154] on button "Cancel Timesheet" at bounding box center [697, 164] width 75 height 21
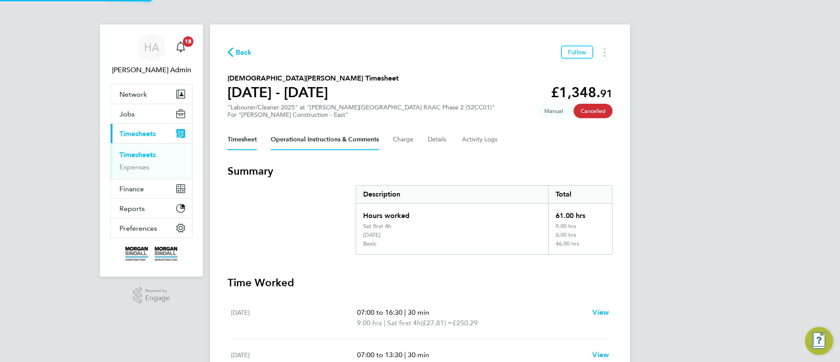
click at [314, 138] on Comments-tab "Operational Instructions & Comments" at bounding box center [325, 139] width 108 height 21
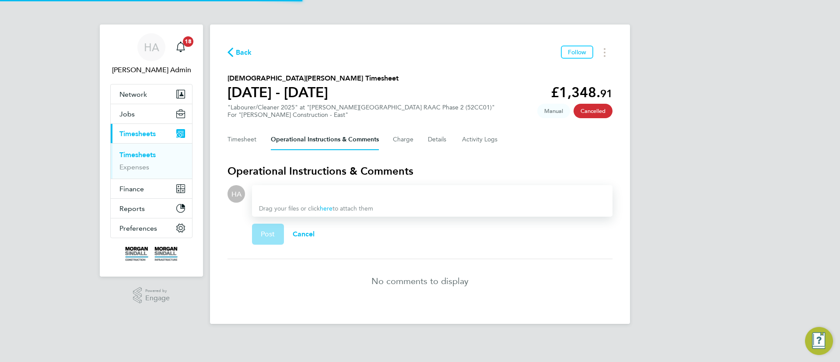
click at [304, 191] on div at bounding box center [432, 194] width 346 height 10
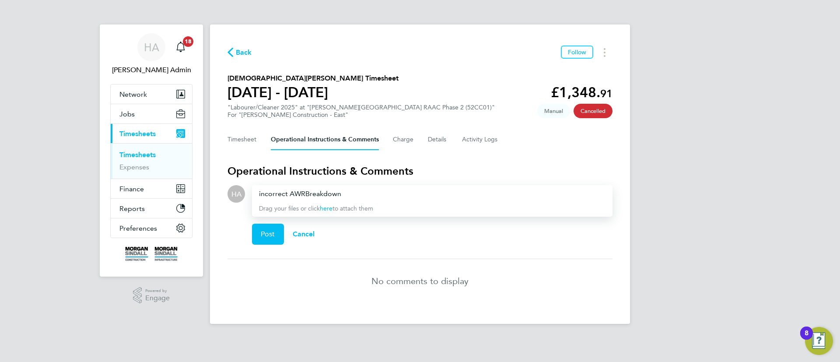
click at [303, 192] on div "incorrect AWRBreakdown" at bounding box center [432, 194] width 346 height 10
click at [279, 227] on button "Post" at bounding box center [268, 234] width 32 height 21
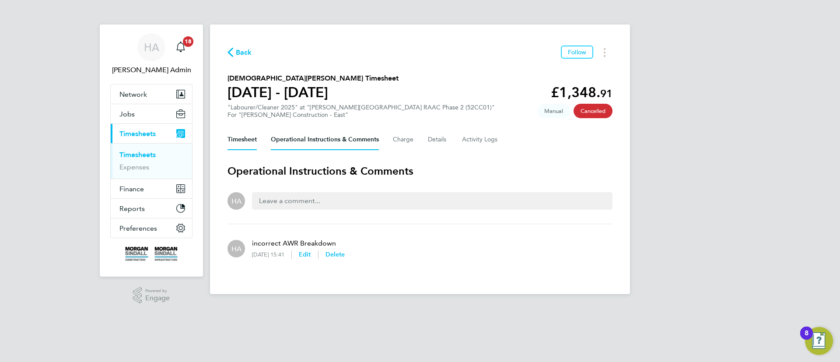
click at [238, 140] on button "Timesheet" at bounding box center [241, 139] width 29 height 21
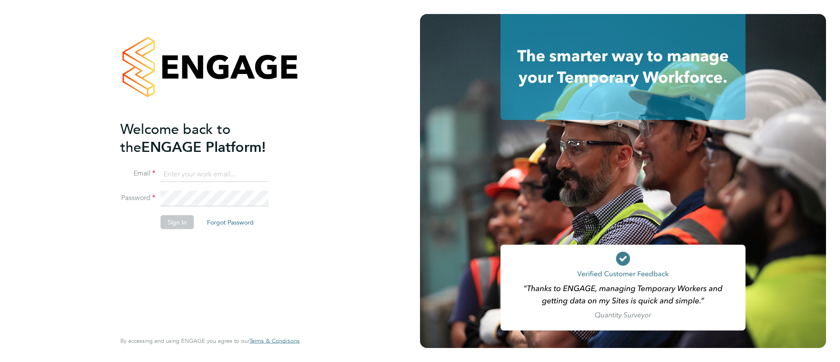
click at [196, 167] on input at bounding box center [215, 174] width 108 height 16
type input "[EMAIL_ADDRESS][PERSON_NAME][DOMAIN_NAME]"
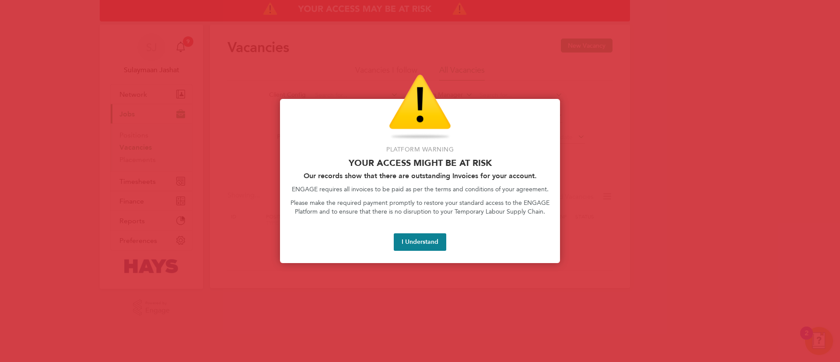
click at [286, 123] on div "Platform Warning Your access might be at risk Our records show that there are o…" at bounding box center [420, 181] width 280 height 164
click at [228, 160] on div at bounding box center [420, 181] width 840 height 362
drag, startPoint x: 262, startPoint y: 166, endPoint x: 269, endPoint y: 169, distance: 7.8
click at [262, 165] on div at bounding box center [420, 181] width 840 height 362
click at [426, 237] on button "I Understand" at bounding box center [420, 241] width 52 height 17
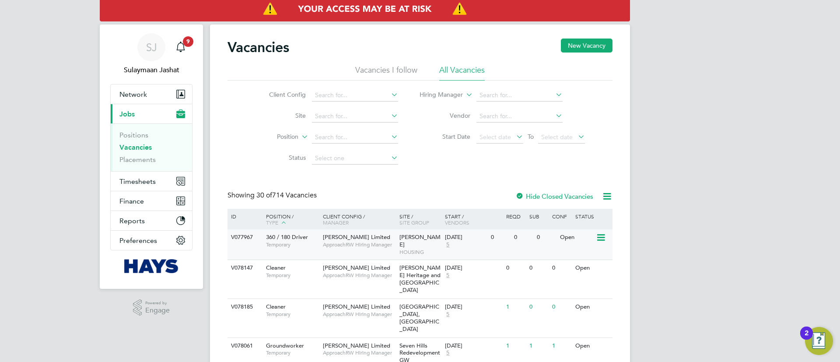
click at [307, 231] on div "360 / 180 Driver Temporary" at bounding box center [289, 240] width 61 height 23
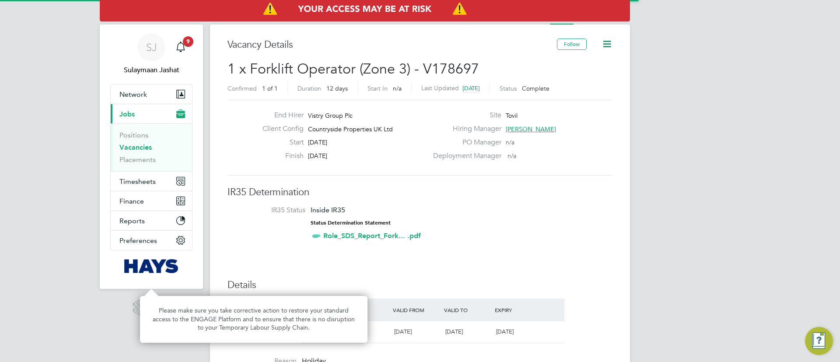
scroll to position [15, 82]
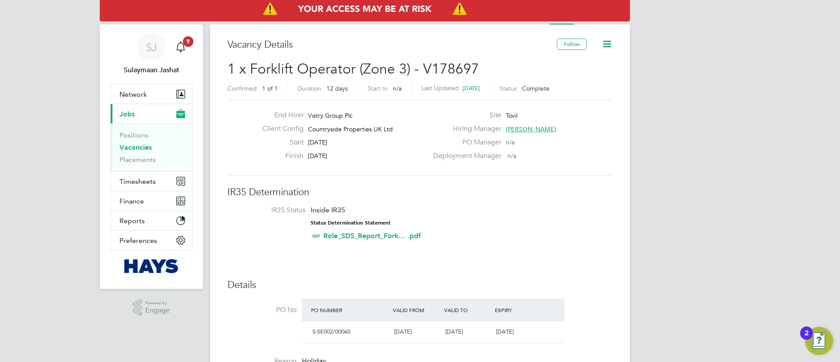
click at [398, 161] on div "Finish 29 Aug 2025" at bounding box center [341, 158] width 172 height 14
drag, startPoint x: 233, startPoint y: 66, endPoint x: 241, endPoint y: 66, distance: 8.7
click at [241, 66] on span "1 x Forklift Operator (Zone 3) - V178697" at bounding box center [353, 68] width 252 height 17
click at [241, 70] on span "1 x Forklift Operator (Zone 3) - V178697" at bounding box center [353, 68] width 252 height 17
drag, startPoint x: 296, startPoint y: 109, endPoint x: 265, endPoint y: 53, distance: 64.0
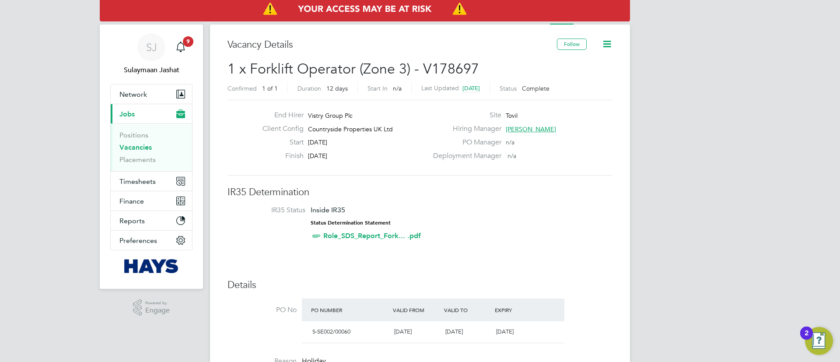
click at [293, 110] on div "End Hirer Vistry Group Plc Client Config Countryside Properties UK Ltd Start 18…" at bounding box center [419, 138] width 385 height 76
click at [601, 21] on li "Activity Logs" at bounding box center [604, 15] width 35 height 17
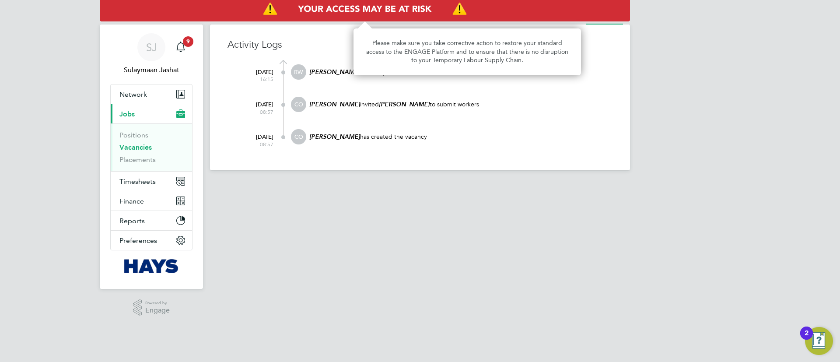
click at [566, 20] on img "Access At Risk" at bounding box center [365, 9] width 530 height 24
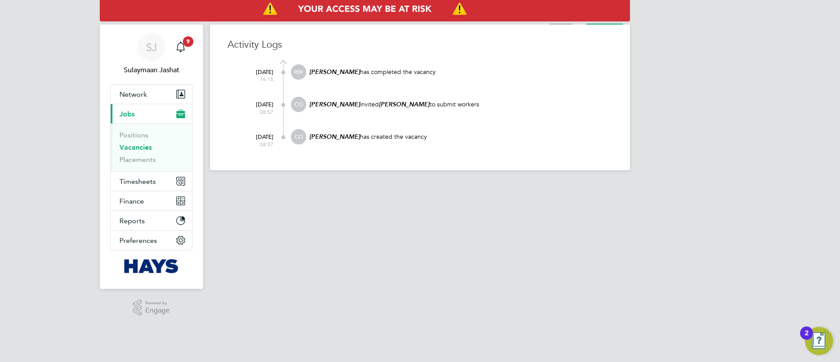
click at [566, 21] on li "Vacancy" at bounding box center [560, 15] width 23 height 17
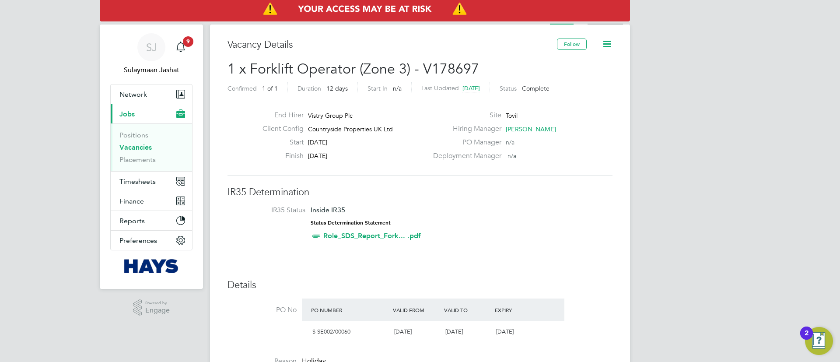
click at [594, 22] on li "Activity Logs" at bounding box center [604, 15] width 35 height 17
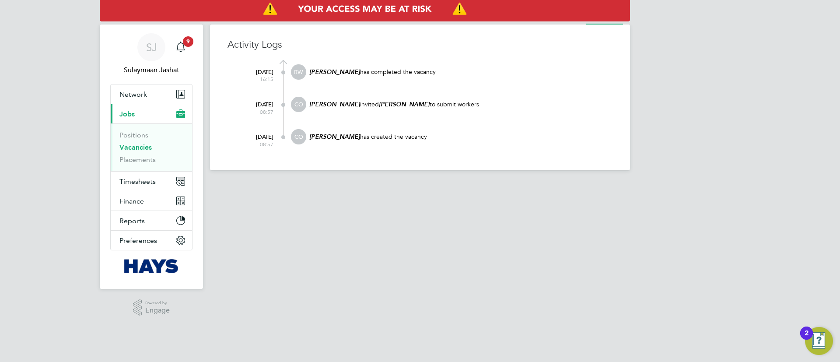
click at [573, 24] on div "Activity Logs 20 Aug 2025 16:15 RW Richard Walsh has completed the vacancy 18 A…" at bounding box center [420, 97] width 420 height 146
click at [577, 22] on ul "Vacancy Activity Logs" at bounding box center [585, 15] width 87 height 17
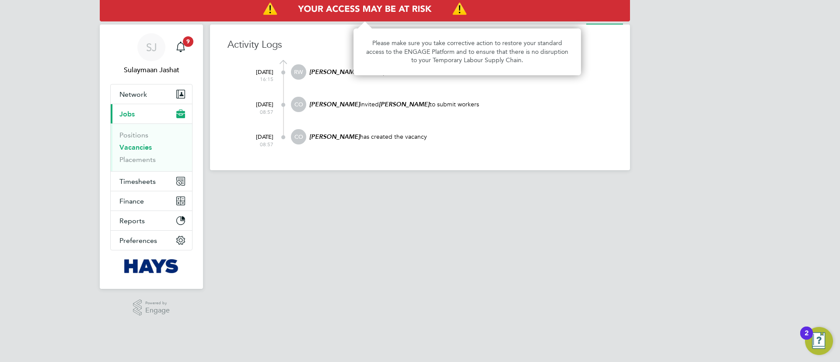
click at [571, 16] on img "Access At Risk" at bounding box center [365, 9] width 530 height 24
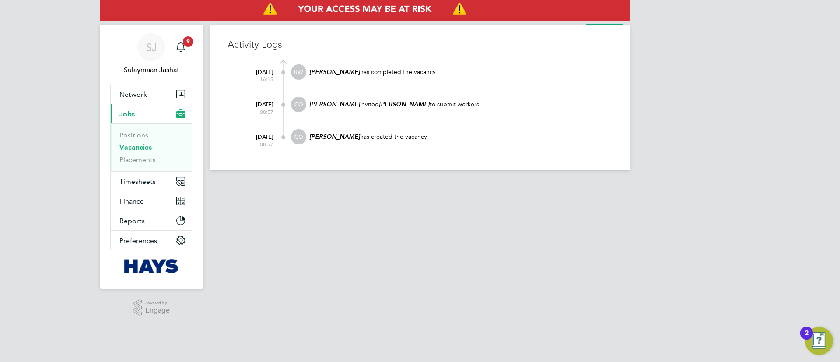
click at [566, 19] on img "Access At Risk" at bounding box center [365, 9] width 530 height 24
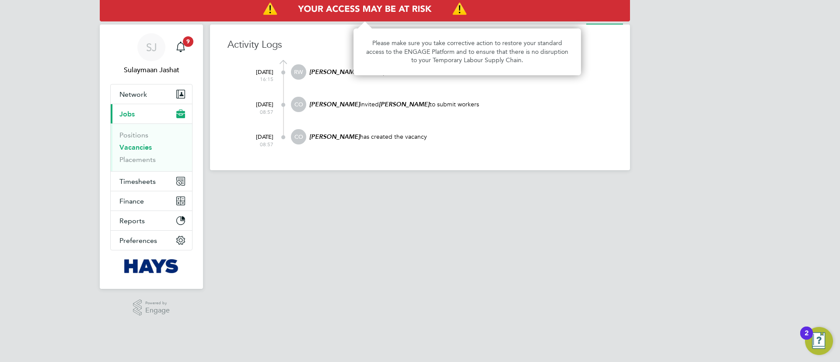
click at [571, 20] on img "Access At Risk" at bounding box center [365, 9] width 530 height 24
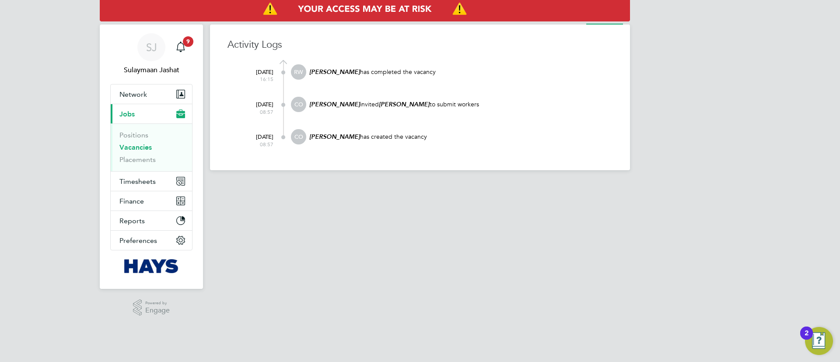
click at [571, 20] on img "Access At Risk" at bounding box center [365, 9] width 530 height 24
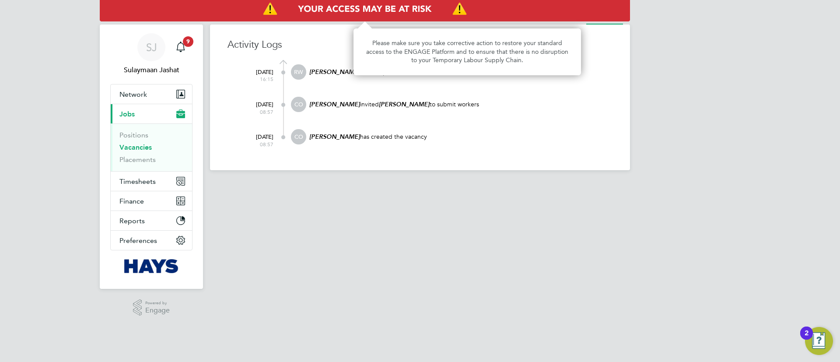
click at [573, 20] on img "Access At Risk" at bounding box center [365, 9] width 530 height 24
click at [562, 19] on img "Access At Risk" at bounding box center [365, 9] width 530 height 24
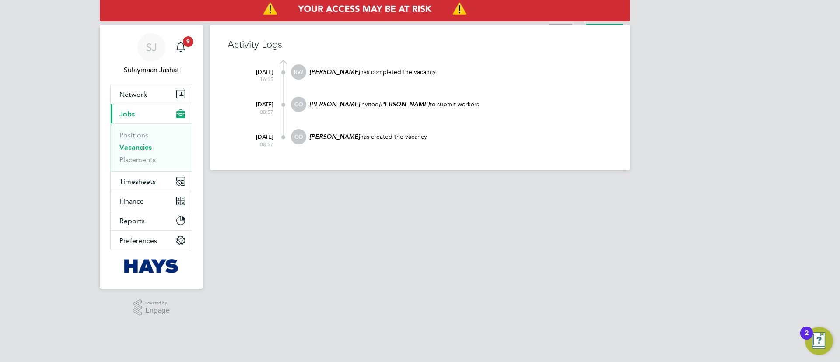
click at [563, 22] on li "Vacancy" at bounding box center [560, 15] width 23 height 17
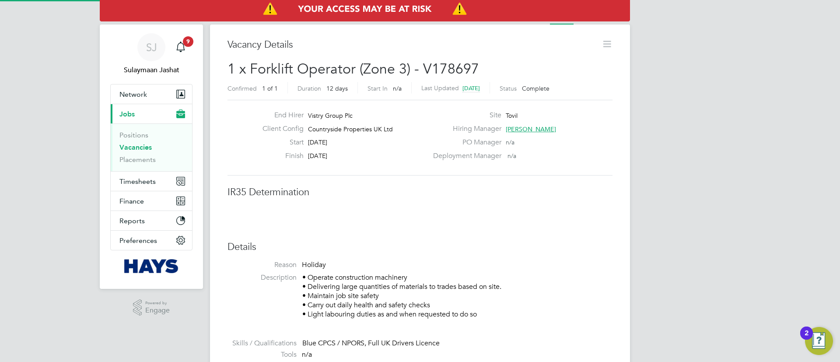
scroll to position [4, 4]
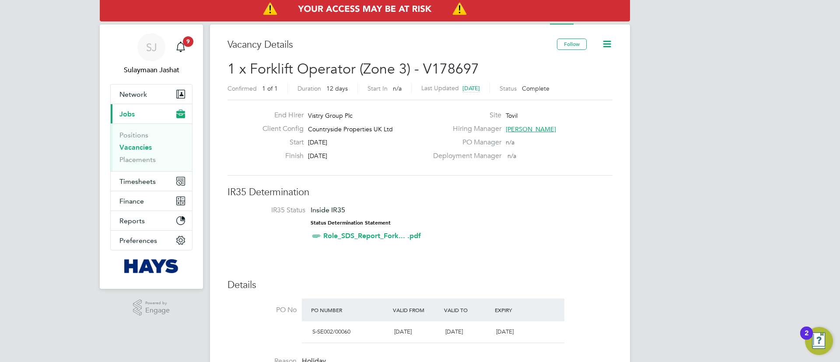
click at [608, 45] on icon at bounding box center [606, 43] width 11 height 11
click at [587, 79] on li "Update Status" at bounding box center [585, 77] width 51 height 12
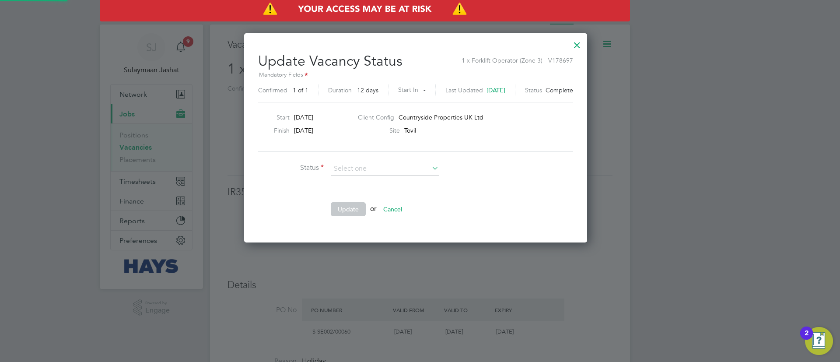
scroll to position [13, 225]
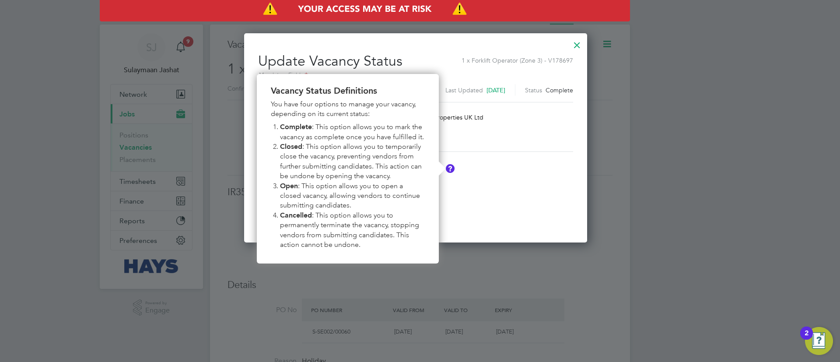
click at [496, 153] on div "Update Vacancy Status 1 x Forklift Operator (Zone 3) - V178697 Mandatory Fields…" at bounding box center [415, 134] width 315 height 179
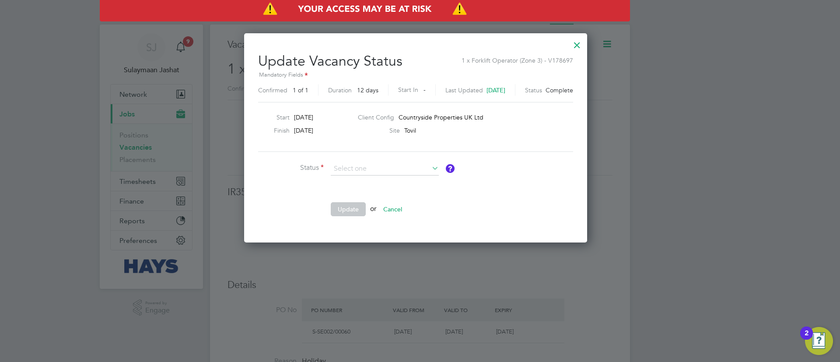
click at [583, 47] on div at bounding box center [577, 43] width 16 height 16
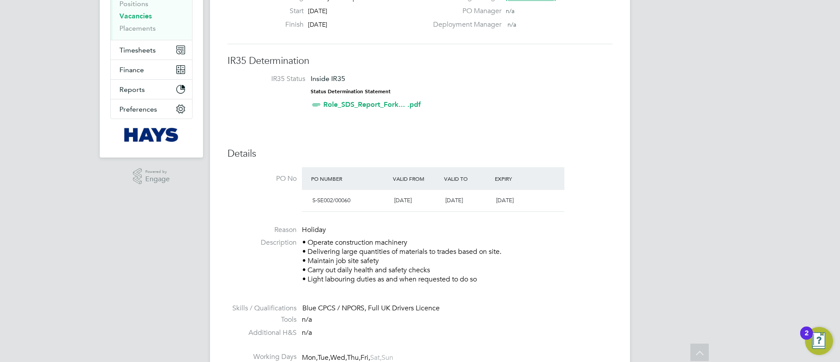
scroll to position [0, 0]
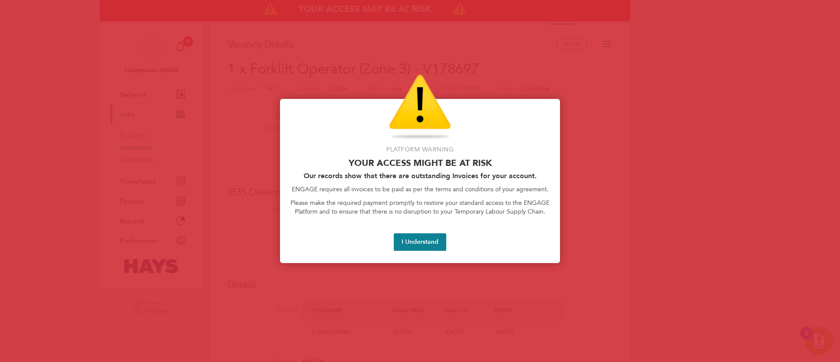
click at [423, 249] on button "I Understand" at bounding box center [420, 241] width 52 height 17
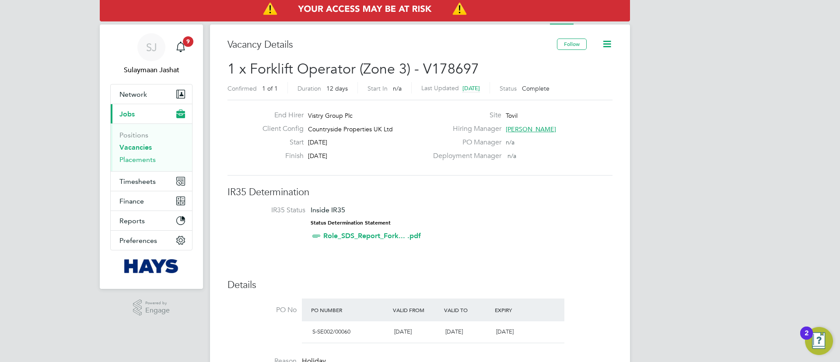
click at [144, 156] on link "Placements" at bounding box center [137, 159] width 36 height 8
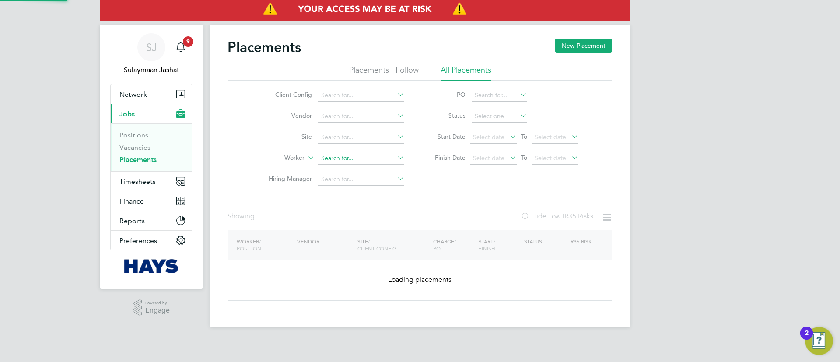
click at [349, 154] on input at bounding box center [361, 158] width 86 height 12
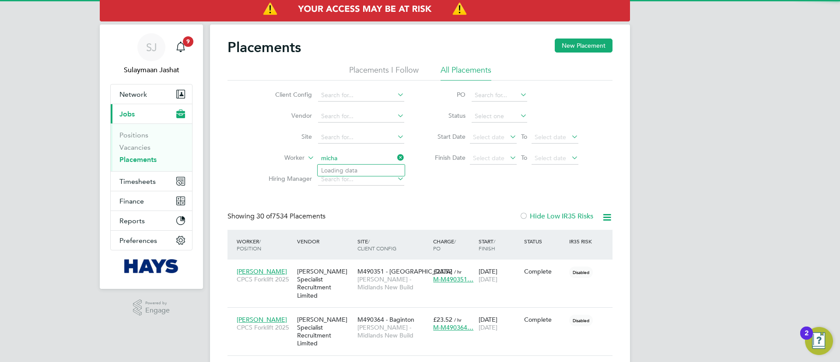
scroll to position [33, 76]
click at [374, 171] on b "Willi" at bounding box center [399, 170] width 51 height 7
type input "Michael Williams"
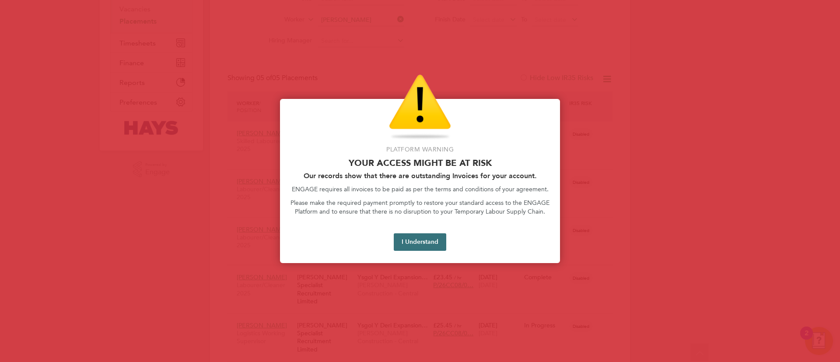
click at [408, 237] on button "I Understand" at bounding box center [420, 241] width 52 height 17
click at [432, 240] on button "I Understand" at bounding box center [420, 241] width 52 height 17
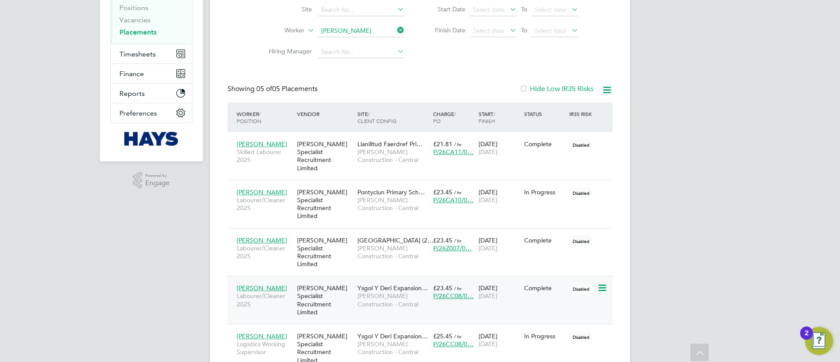
scroll to position [7, 0]
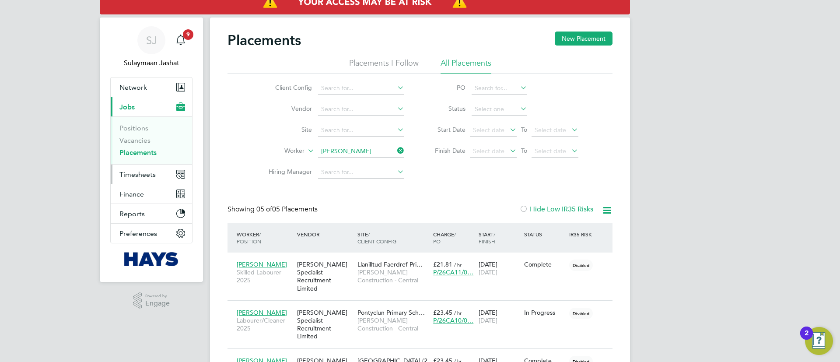
click at [147, 172] on span "Timesheets" at bounding box center [137, 174] width 36 height 8
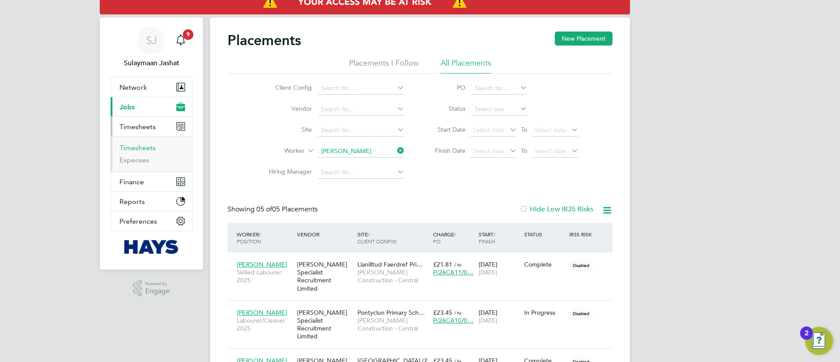
click at [150, 147] on link "Timesheets" at bounding box center [137, 147] width 36 height 8
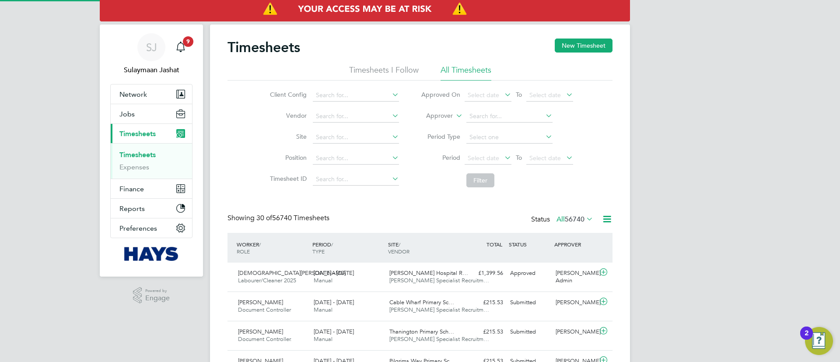
scroll to position [22, 76]
click at [435, 119] on label "Approver" at bounding box center [432, 116] width 39 height 9
click at [432, 125] on li "Worker" at bounding box center [430, 125] width 43 height 11
click at [498, 111] on input at bounding box center [509, 116] width 86 height 12
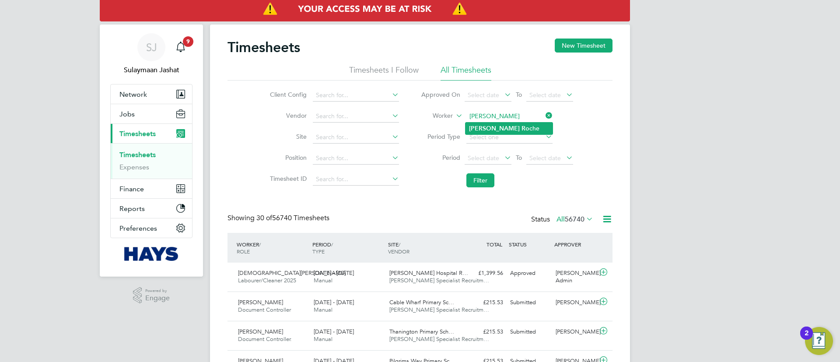
click at [521, 130] on b "Ro" at bounding box center [525, 128] width 8 height 7
type input "Rebecca Roche"
click at [489, 171] on li "Filter" at bounding box center [497, 180] width 174 height 23
click at [470, 186] on button "Filter" at bounding box center [480, 180] width 28 height 14
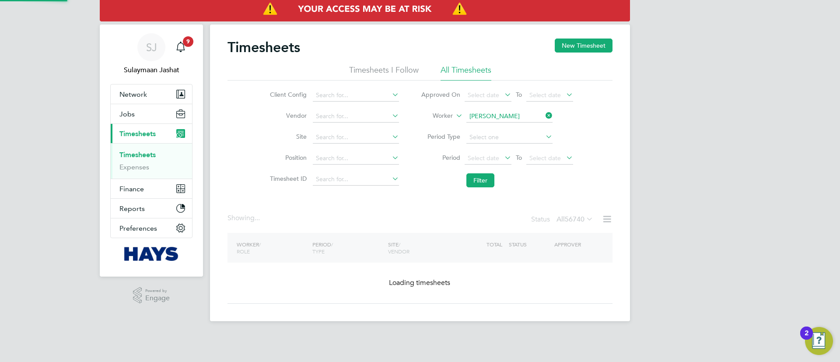
click at [488, 168] on ul "Approved On Select date To Select date Worker Rebecca Roche Period Type Period …" at bounding box center [497, 138] width 174 height 107
click at [480, 181] on button "Filter" at bounding box center [480, 180] width 28 height 14
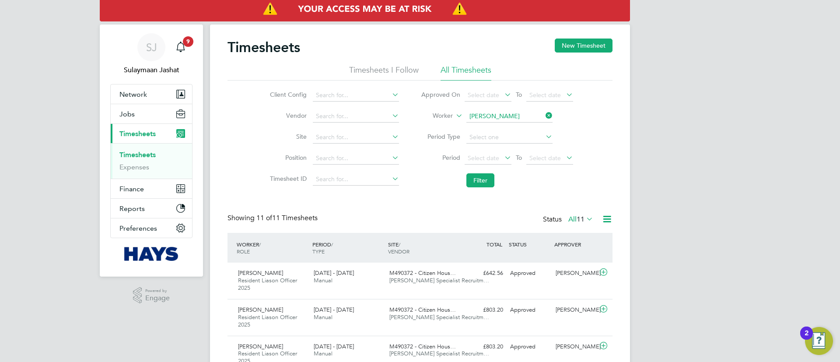
click at [579, 217] on span "11" at bounding box center [580, 219] width 8 height 9
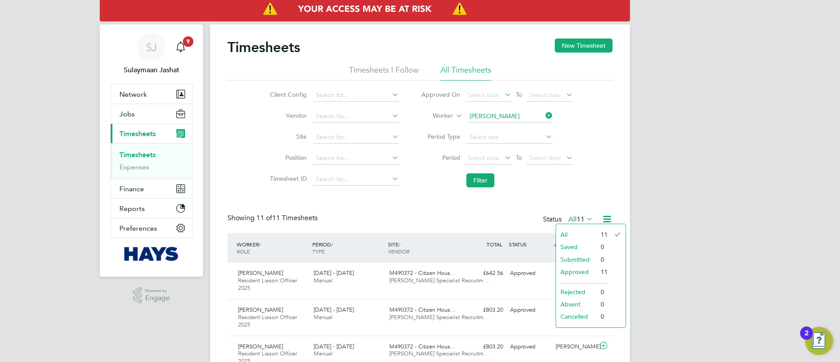
click at [576, 270] on li "Approved" at bounding box center [576, 271] width 40 height 12
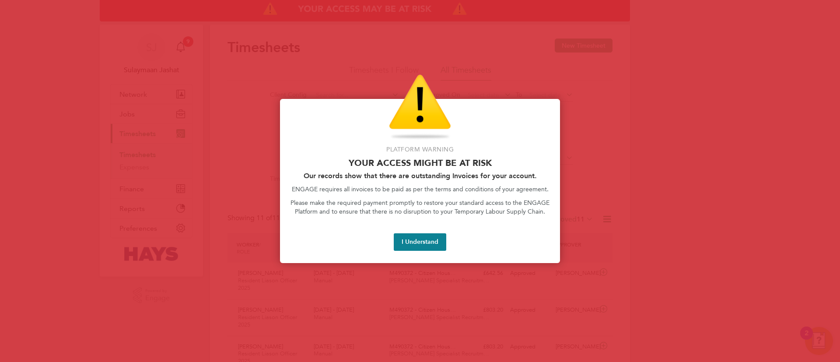
click at [408, 170] on div "Platform Warning Your access might be at risk Our records show that there are o…" at bounding box center [420, 181] width 280 height 164
click at [422, 231] on div "Platform Warning Your access might be at risk Our records show that there are o…" at bounding box center [420, 181] width 280 height 164
click at [418, 238] on button "I Understand" at bounding box center [420, 241] width 52 height 17
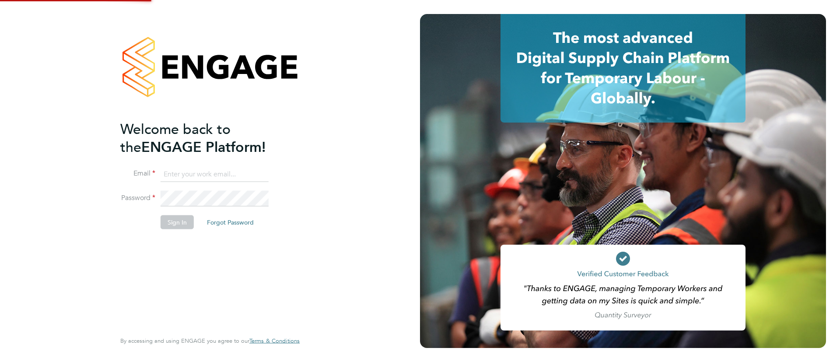
click at [252, 172] on input at bounding box center [215, 174] width 108 height 16
type input "[EMAIL_ADDRESS][PERSON_NAME][DOMAIN_NAME]"
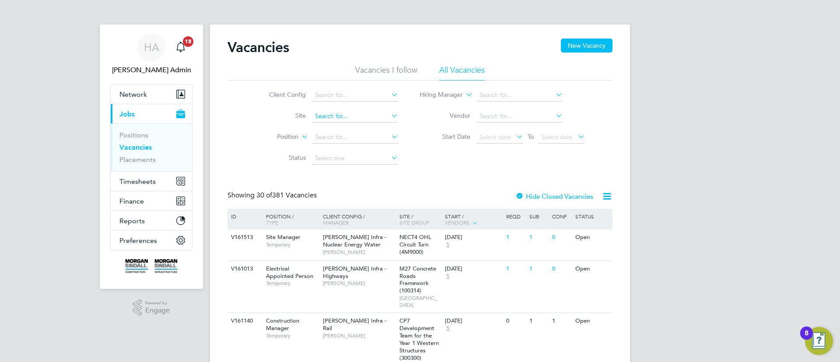
click at [336, 121] on input at bounding box center [355, 116] width 86 height 12
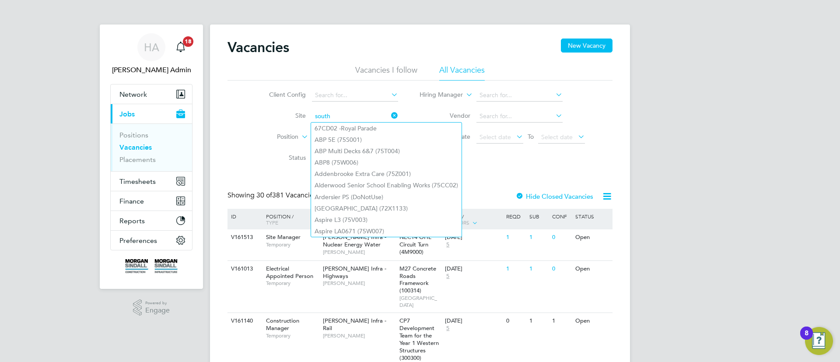
type input "south"
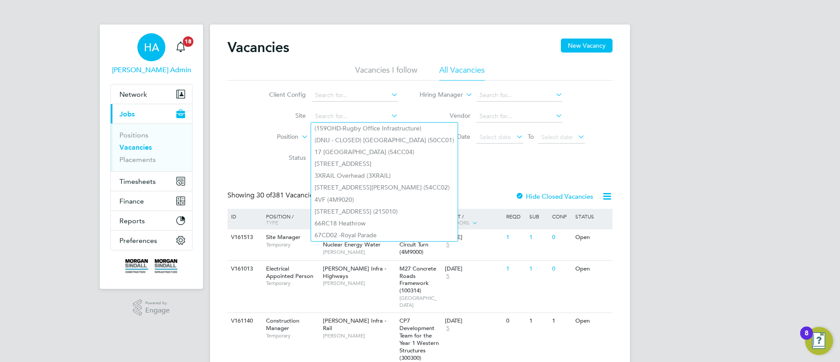
click at [154, 60] on div "HA" at bounding box center [151, 47] width 28 height 28
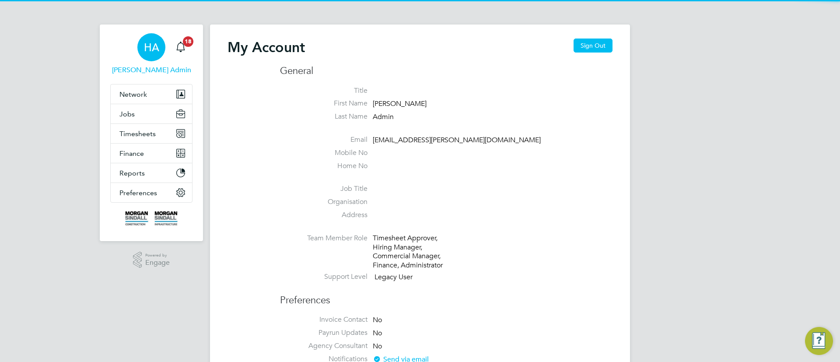
drag, startPoint x: 587, startPoint y: 37, endPoint x: 587, endPoint y: 42, distance: 5.3
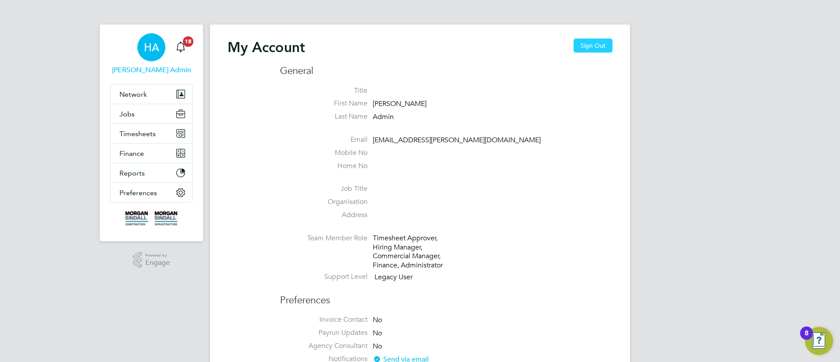
click at [587, 42] on button "Sign Out" at bounding box center [592, 45] width 39 height 14
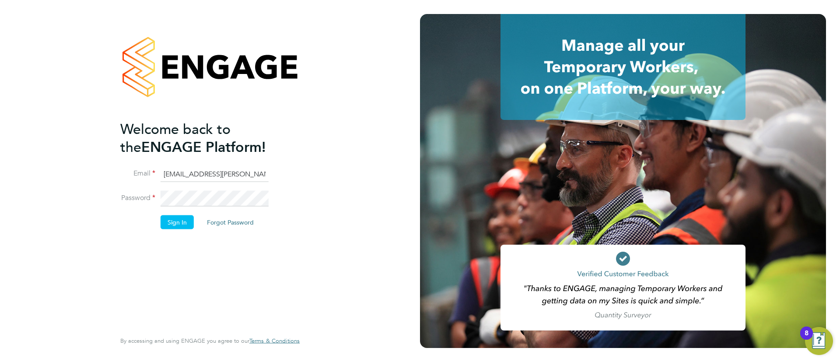
click at [189, 173] on input "[EMAIL_ADDRESS][PERSON_NAME][DOMAIN_NAME]" at bounding box center [215, 174] width 108 height 16
click at [189, 174] on input "[EMAIL_ADDRESS][PERSON_NAME][DOMAIN_NAME]" at bounding box center [215, 174] width 108 height 16
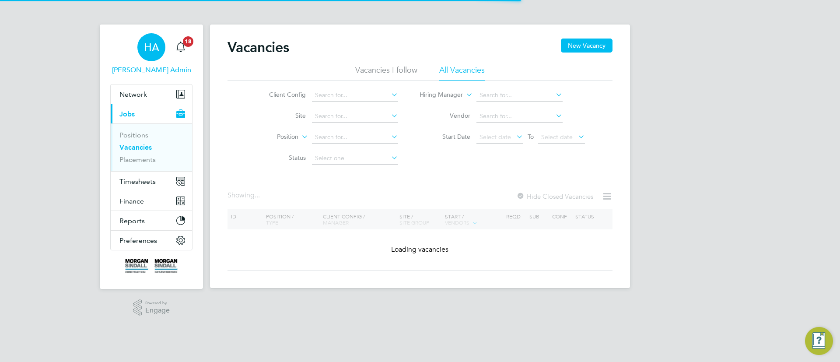
click at [155, 56] on div "HA" at bounding box center [151, 47] width 28 height 28
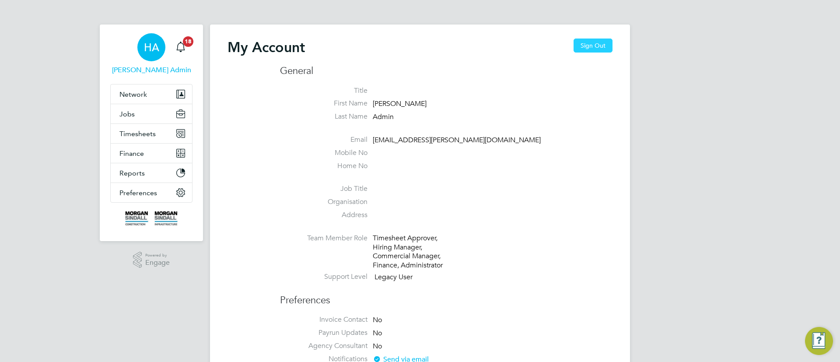
click at [587, 43] on button "Sign Out" at bounding box center [592, 45] width 39 height 14
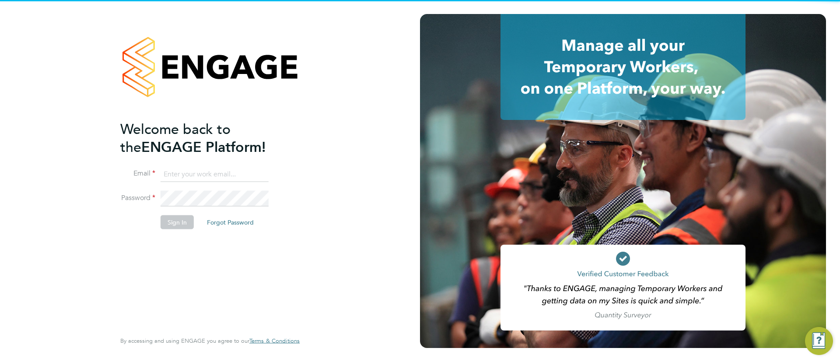
click at [224, 181] on input at bounding box center [215, 174] width 108 height 16
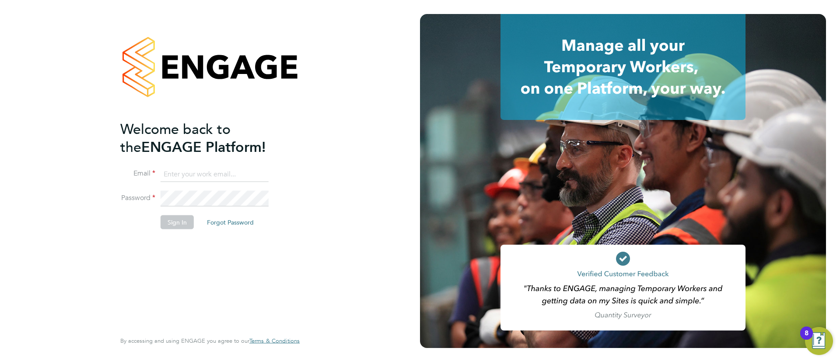
type input "[EMAIL_ADDRESS][PERSON_NAME][DOMAIN_NAME]"
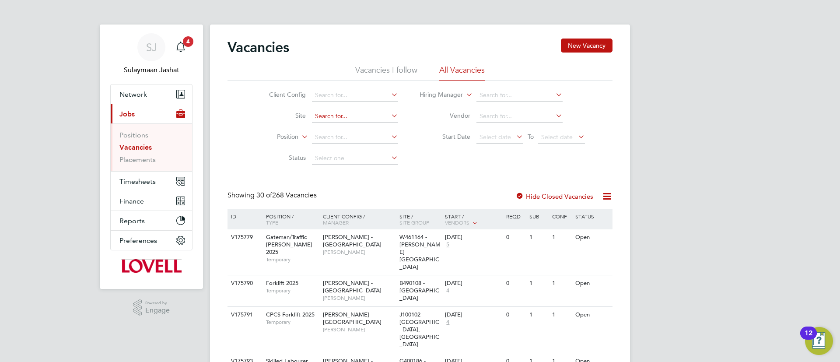
click at [351, 116] on input at bounding box center [355, 116] width 86 height 12
click at [363, 130] on b "Q" at bounding box center [364, 127] width 5 height 7
type input "G400186 - [GEOGRAPHIC_DATA] All Areas"
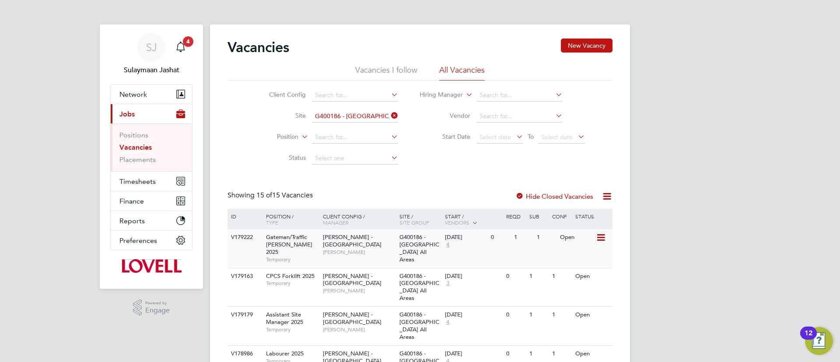
click at [377, 251] on div "[PERSON_NAME] - [GEOGRAPHIC_DATA] [PERSON_NAME]" at bounding box center [359, 244] width 77 height 30
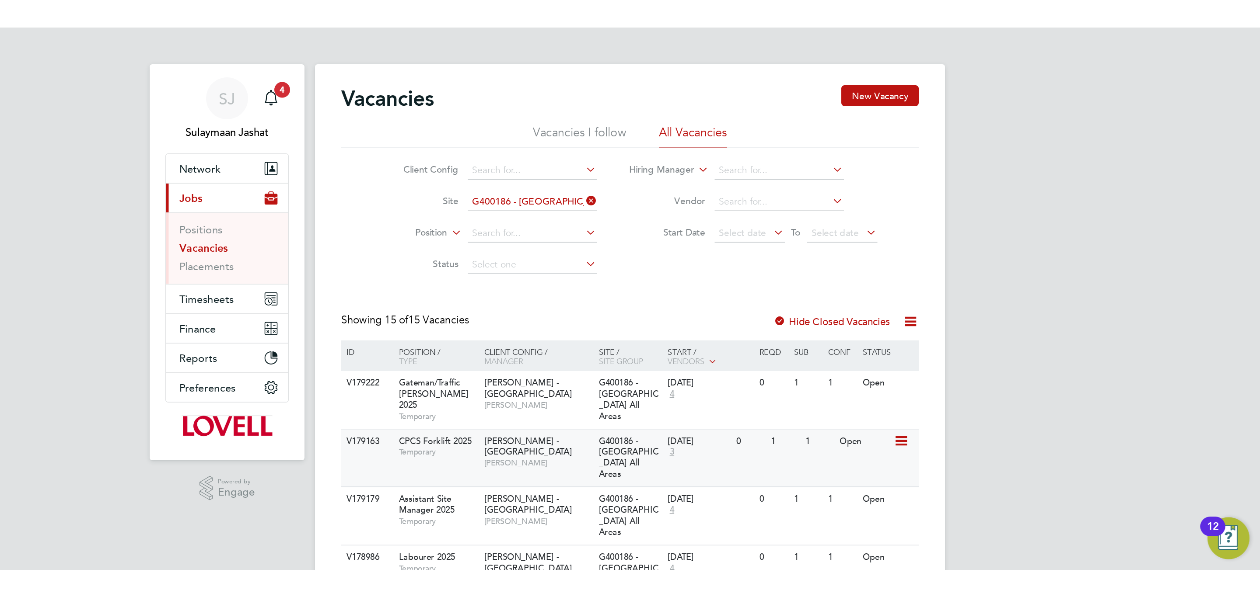
scroll to position [66, 0]
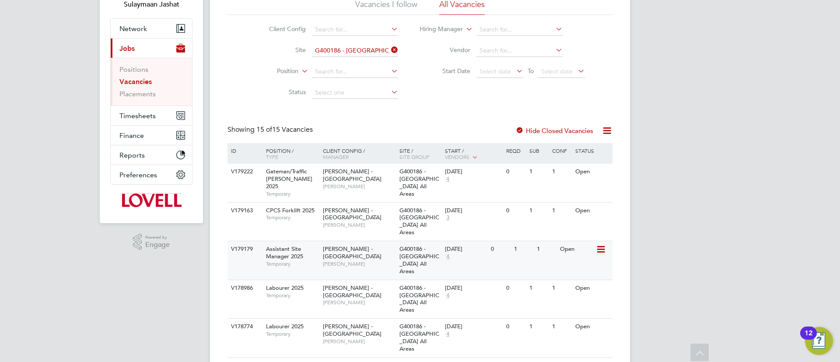
click at [343, 264] on div "V179179 Assistant Site Manager 2025 Temporary [PERSON_NAME] - [GEOGRAPHIC_DATA]…" at bounding box center [419, 260] width 385 height 39
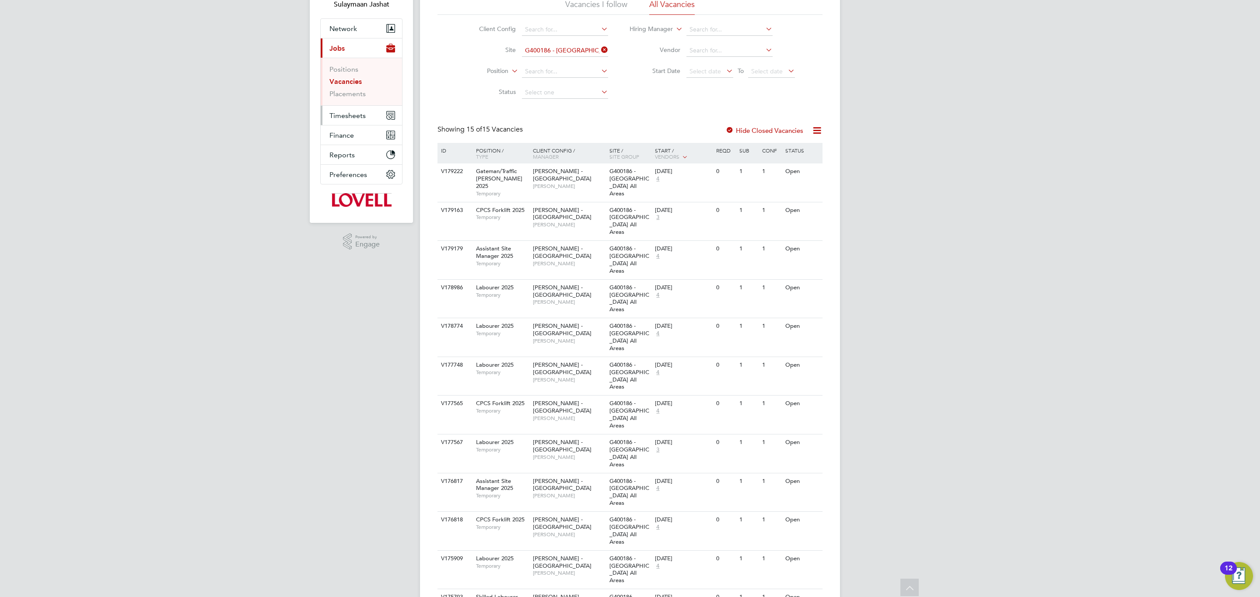
click at [357, 117] on span "Timesheets" at bounding box center [347, 116] width 36 height 8
click at [350, 87] on link "Timesheets" at bounding box center [347, 89] width 36 height 8
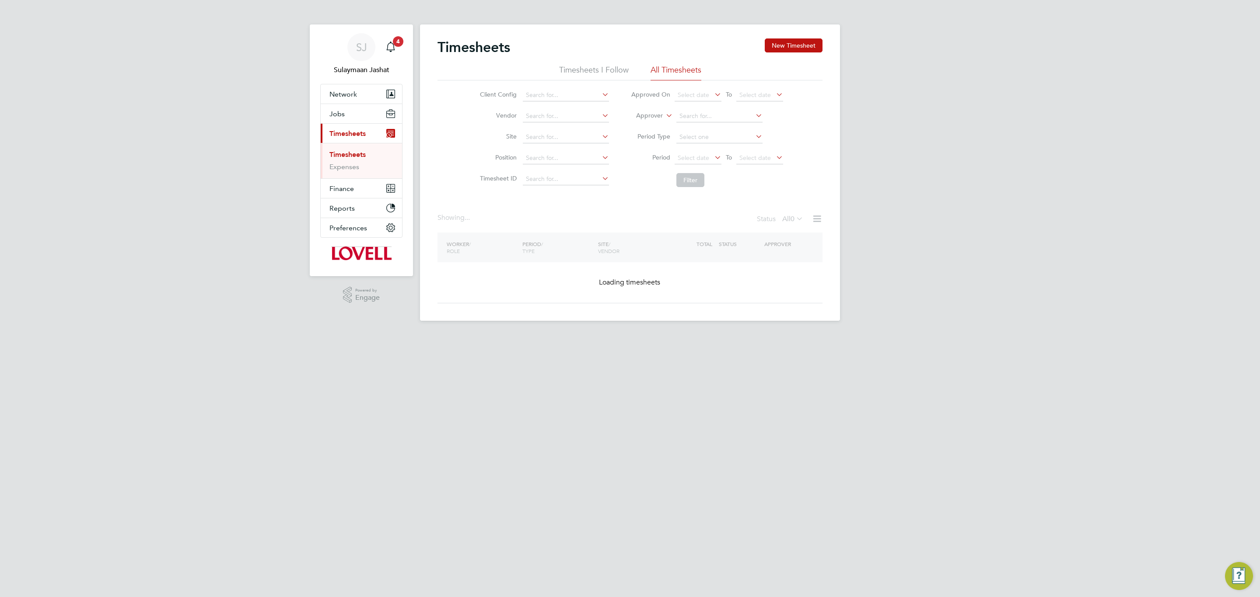
click at [660, 120] on label "Approver" at bounding box center [642, 116] width 39 height 9
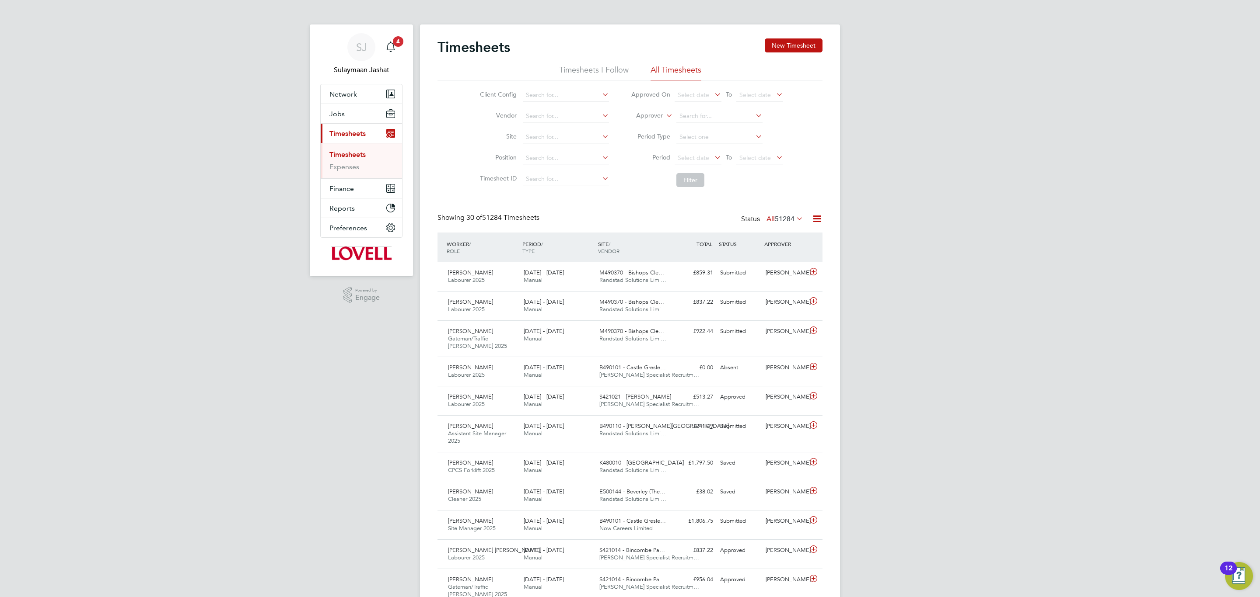
click at [660, 104] on li "Approved On Select date To Select date" at bounding box center [707, 95] width 174 height 21
click at [651, 122] on li "Worker" at bounding box center [640, 125] width 43 height 11
drag, startPoint x: 672, startPoint y: 121, endPoint x: 689, endPoint y: 118, distance: 16.9
click at [689, 118] on input at bounding box center [719, 116] width 86 height 12
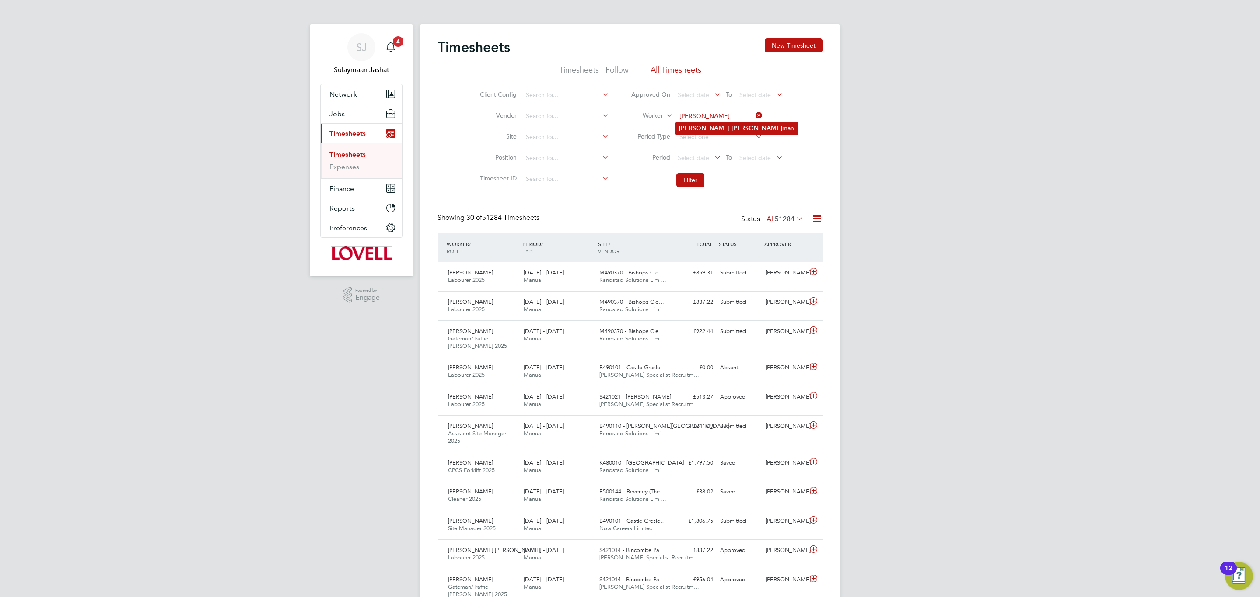
click at [731, 127] on b "[PERSON_NAME]" at bounding box center [756, 128] width 51 height 7
type input "[PERSON_NAME]"
click at [692, 173] on button "Filter" at bounding box center [690, 180] width 28 height 14
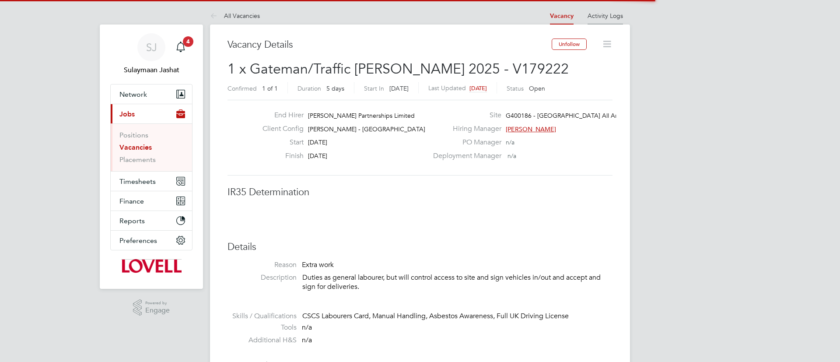
click at [618, 14] on link "Activity Logs" at bounding box center [604, 16] width 35 height 8
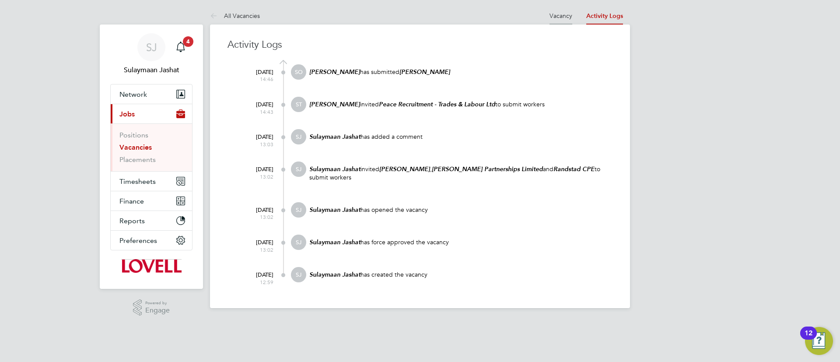
click at [559, 16] on link "Vacancy" at bounding box center [560, 16] width 23 height 8
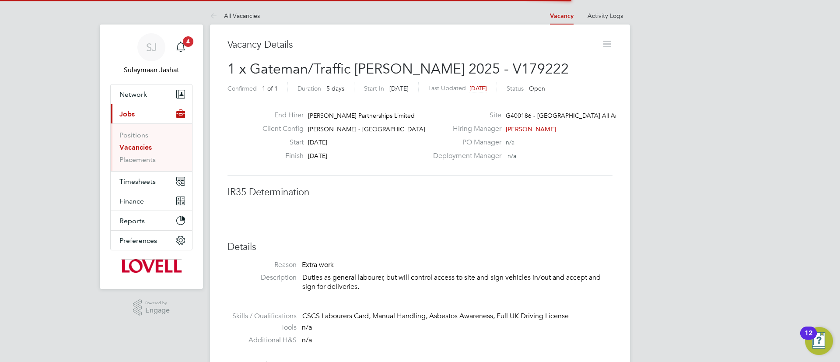
scroll to position [26, 61]
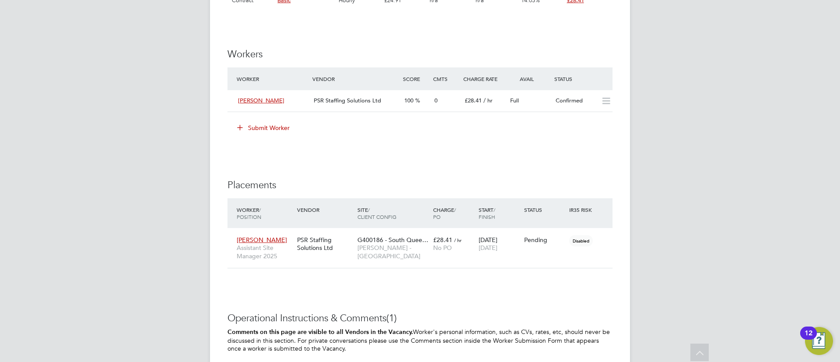
scroll to position [722, 0]
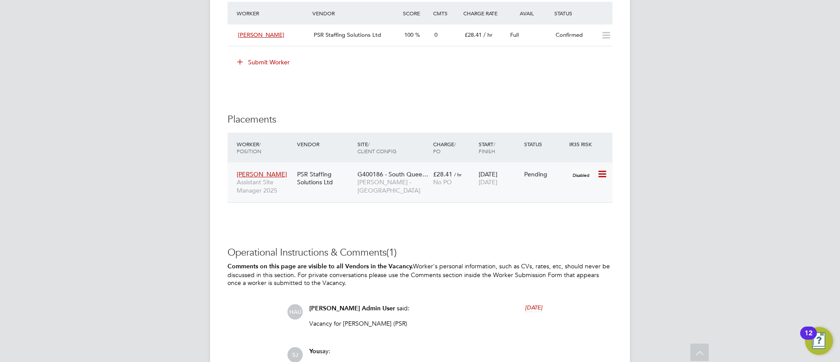
drag, startPoint x: 606, startPoint y: 168, endPoint x: 601, endPoint y: 170, distance: 5.1
click at [605, 169] on icon at bounding box center [601, 174] width 9 height 10
click at [575, 222] on li "Start" at bounding box center [575, 228] width 62 height 12
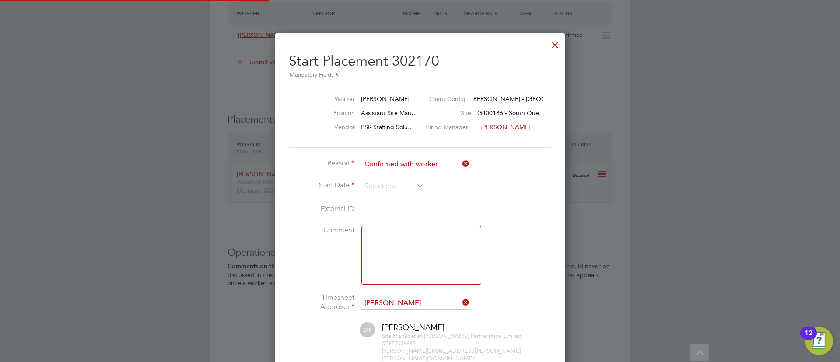
scroll to position [4, 4]
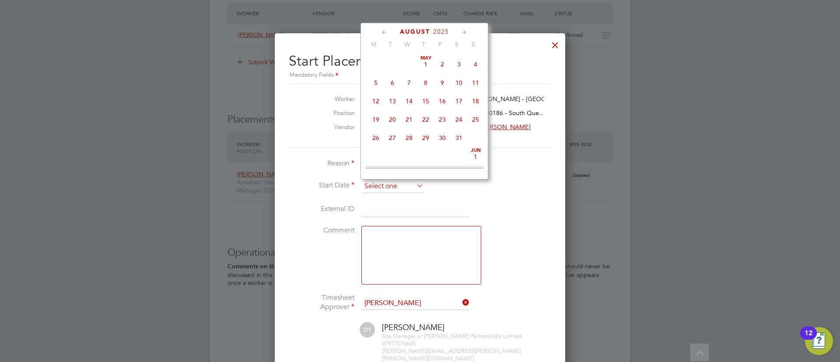
click at [382, 191] on input at bounding box center [392, 186] width 62 height 13
click at [383, 100] on span "25" at bounding box center [375, 92] width 17 height 17
type input "[DATE]"
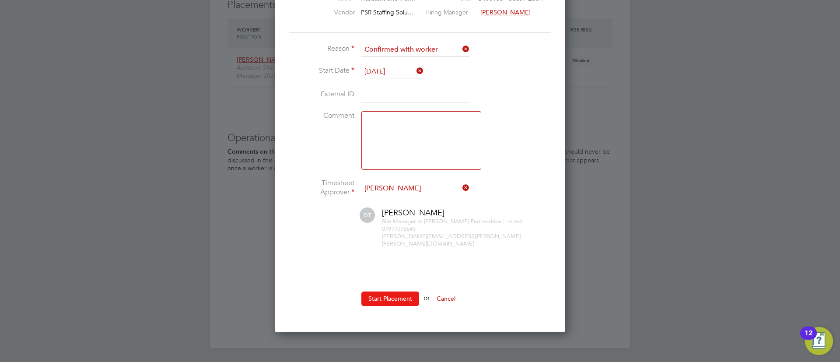
click at [386, 291] on button "Start Placement" at bounding box center [390, 298] width 58 height 14
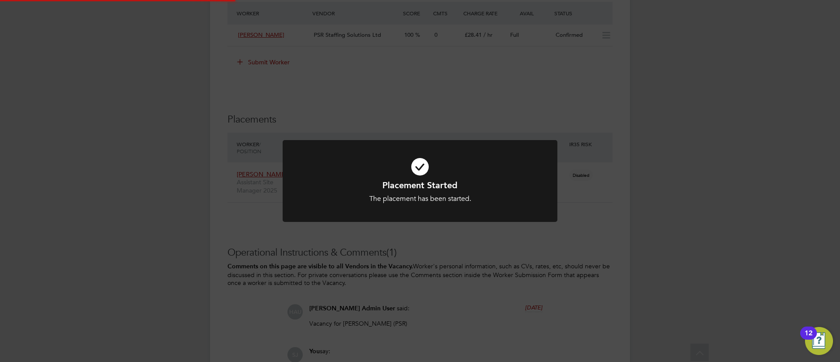
click at [513, 254] on div "Placement Started The placement has been started. Cancel Okay" at bounding box center [420, 181] width 840 height 362
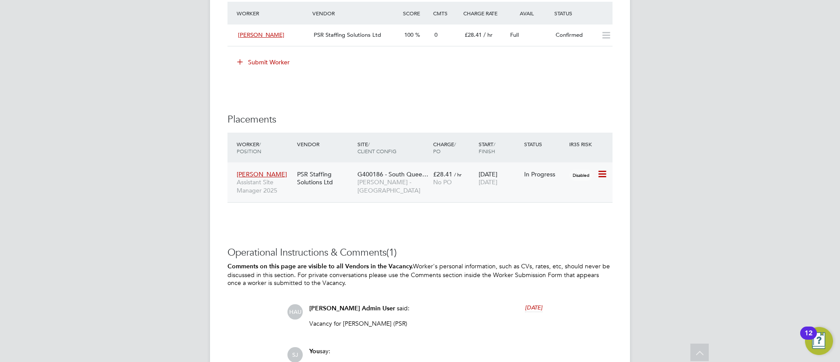
click at [605, 176] on icon at bounding box center [601, 174] width 9 height 10
click at [479, 118] on h3 "Placements" at bounding box center [419, 119] width 385 height 13
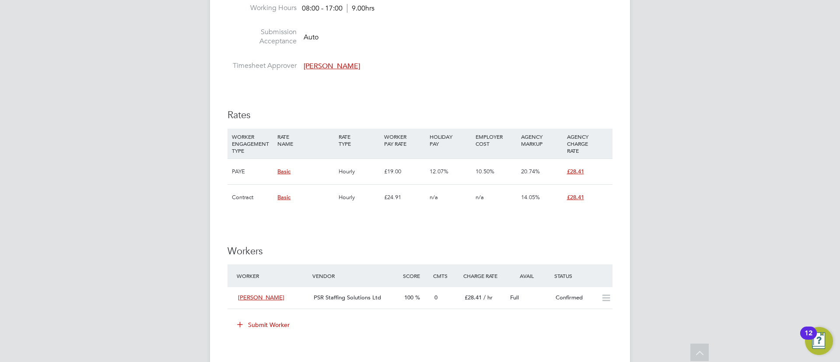
click at [434, 230] on div "IR35 Determination IR35 Status Disabled for this client. This feature can be en…" at bounding box center [419, 217] width 385 height 981
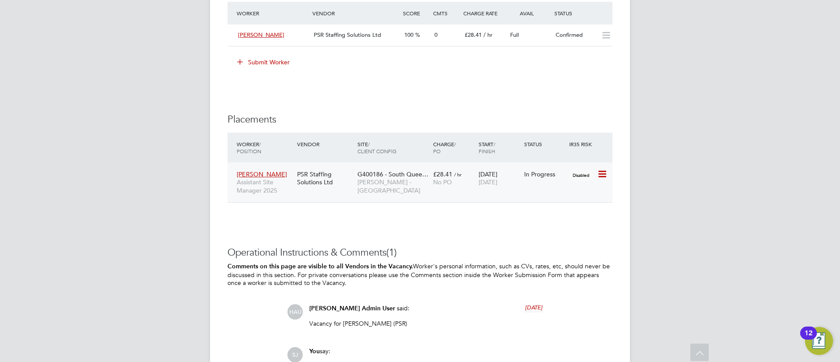
click at [604, 172] on icon at bounding box center [601, 174] width 9 height 10
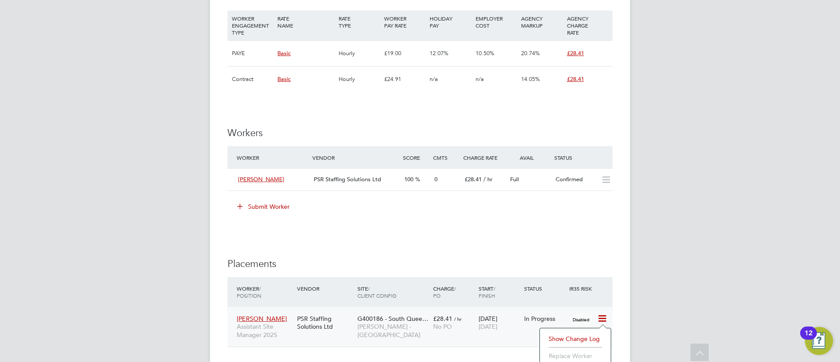
scroll to position [656, 0]
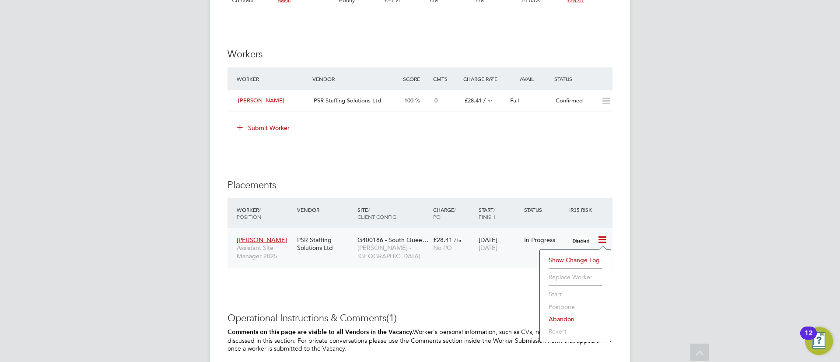
click at [387, 255] on div "G400186 - South Quee… [PERSON_NAME] - [GEOGRAPHIC_DATA]" at bounding box center [393, 247] width 76 height 33
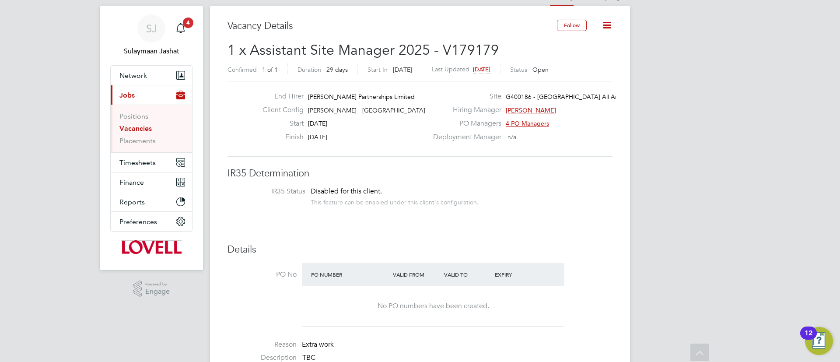
scroll to position [0, 0]
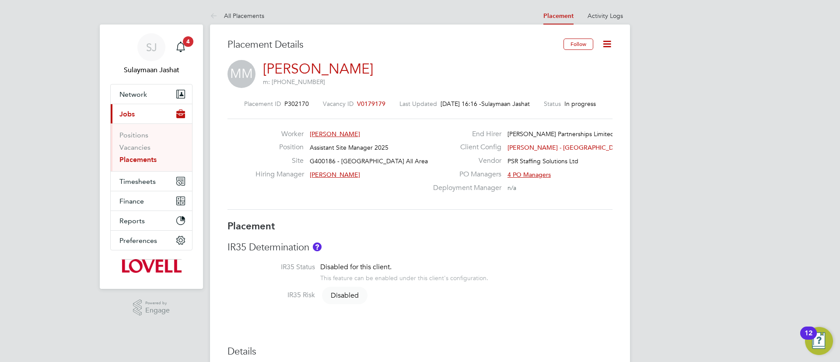
click at [329, 171] on span "[PERSON_NAME]" at bounding box center [335, 175] width 50 height 8
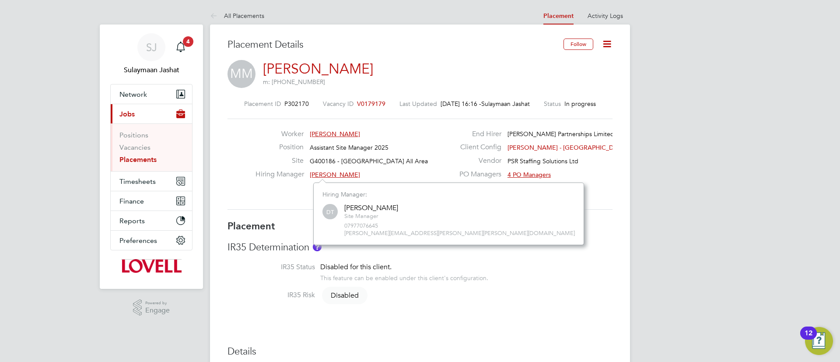
click at [360, 224] on span "07977076645" at bounding box center [459, 225] width 231 height 7
click at [440, 150] on label "Client Config" at bounding box center [464, 147] width 73 height 9
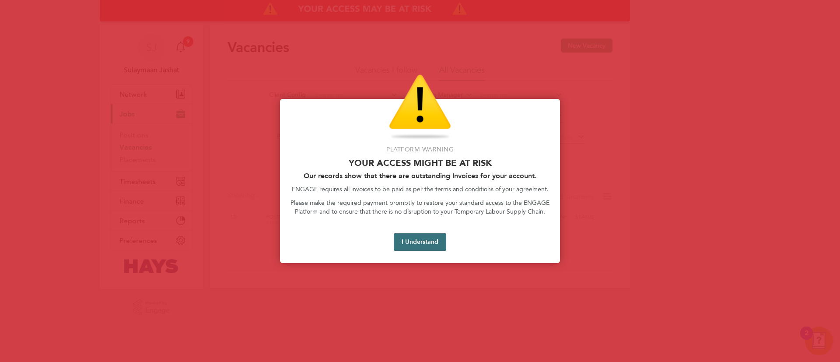
click at [409, 232] on div "Platform Warning Your access might be at risk Our records show that there are o…" at bounding box center [420, 181] width 280 height 164
click at [407, 238] on button "I Understand" at bounding box center [420, 241] width 52 height 17
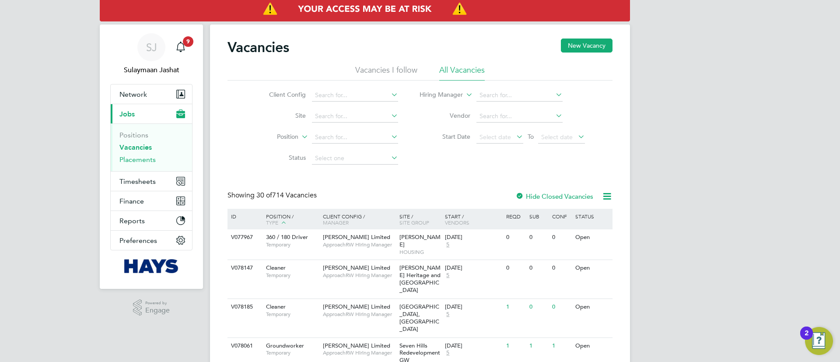
click at [151, 158] on link "Placements" at bounding box center [137, 159] width 36 height 8
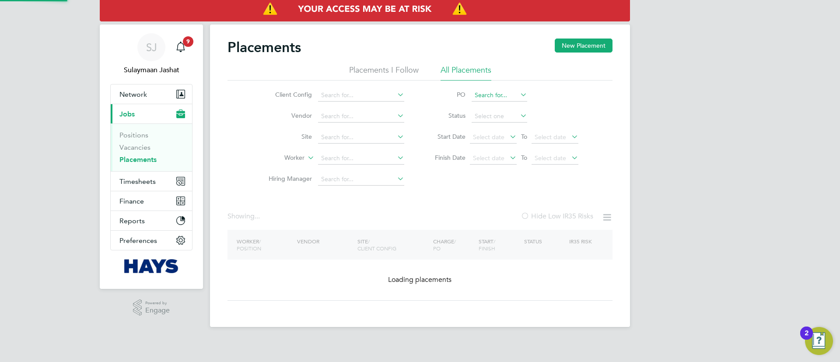
click at [491, 95] on li "PO" at bounding box center [502, 95] width 174 height 21
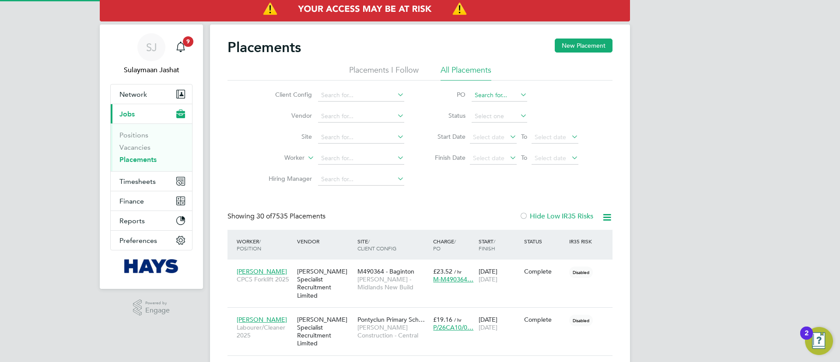
click at [495, 96] on input at bounding box center [500, 95] width 56 height 12
click at [498, 105] on li "None" at bounding box center [499, 107] width 56 height 12
type input "None"
drag, startPoint x: 495, startPoint y: 116, endPoint x: 491, endPoint y: 123, distance: 7.9
click at [496, 116] on input at bounding box center [500, 116] width 56 height 12
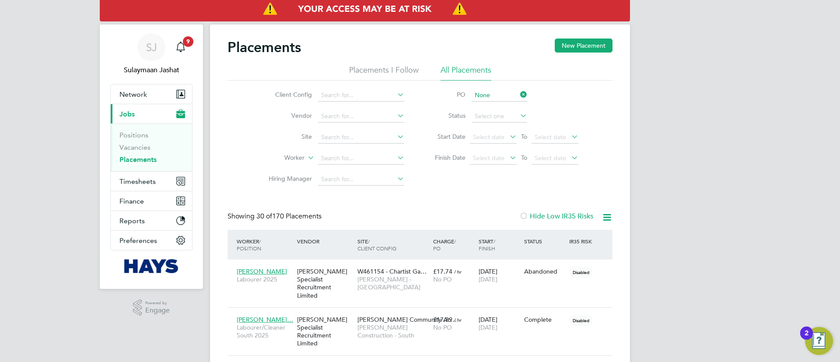
click at [487, 130] on li "Active" at bounding box center [499, 127] width 56 height 11
type input "Active"
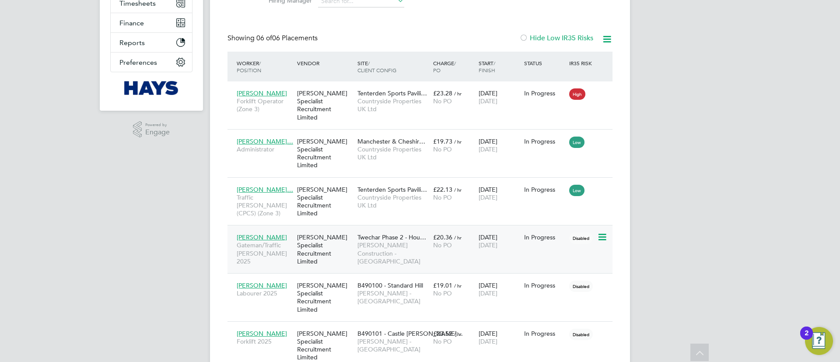
click at [375, 241] on span "[PERSON_NAME] Construction - [GEOGRAPHIC_DATA]" at bounding box center [392, 253] width 71 height 24
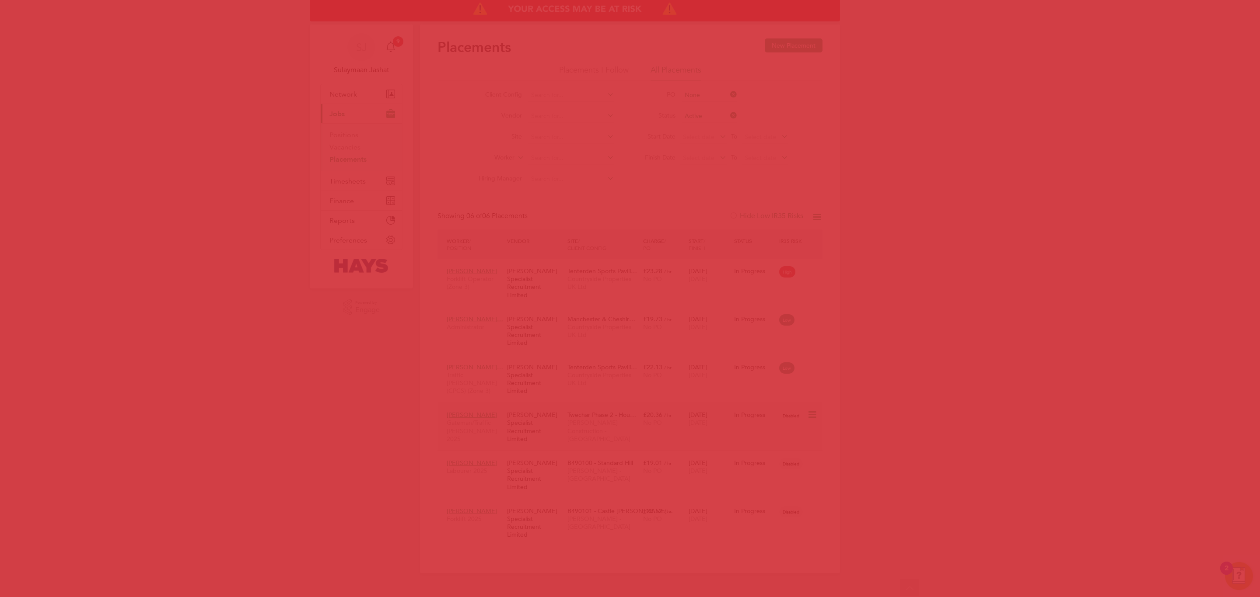
scroll to position [4, 4]
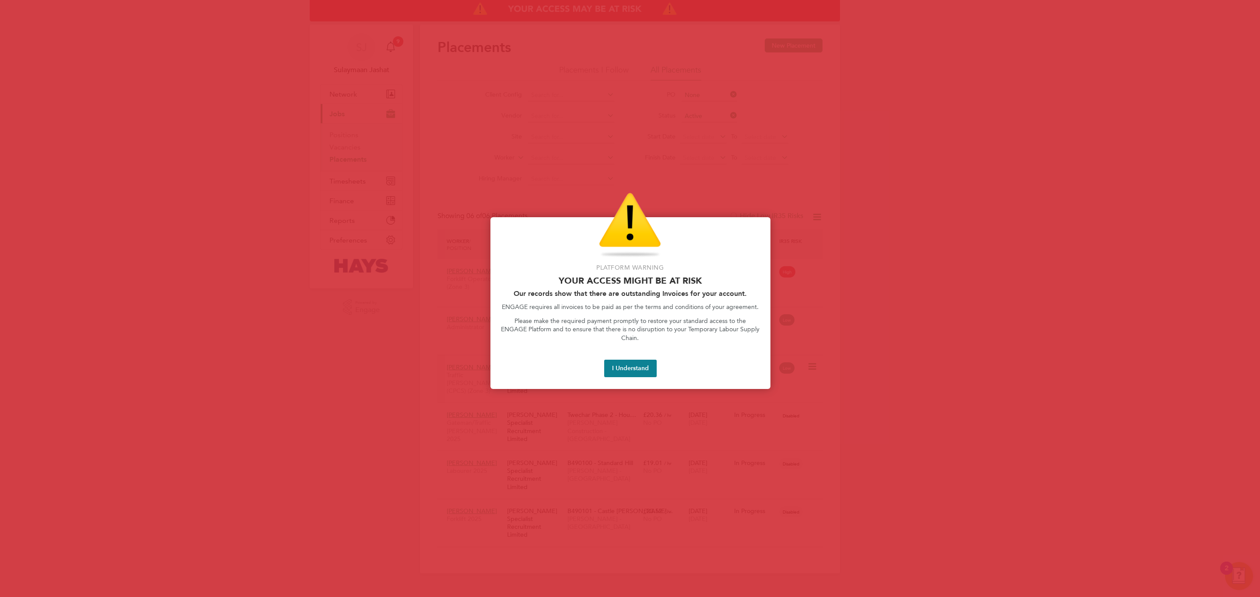
drag, startPoint x: 650, startPoint y: 356, endPoint x: 639, endPoint y: 360, distance: 11.5
click at [650, 360] on button "I Understand" at bounding box center [630, 368] width 52 height 17
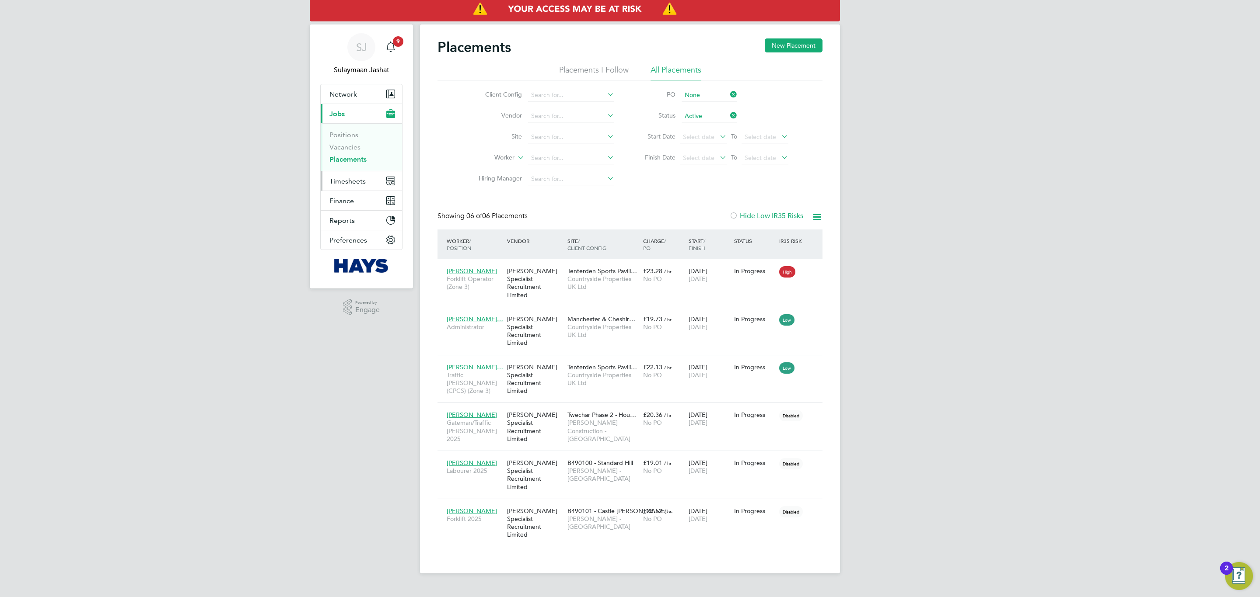
click at [360, 181] on span "Timesheets" at bounding box center [347, 181] width 36 height 8
click at [355, 154] on link "Timesheets" at bounding box center [347, 154] width 36 height 8
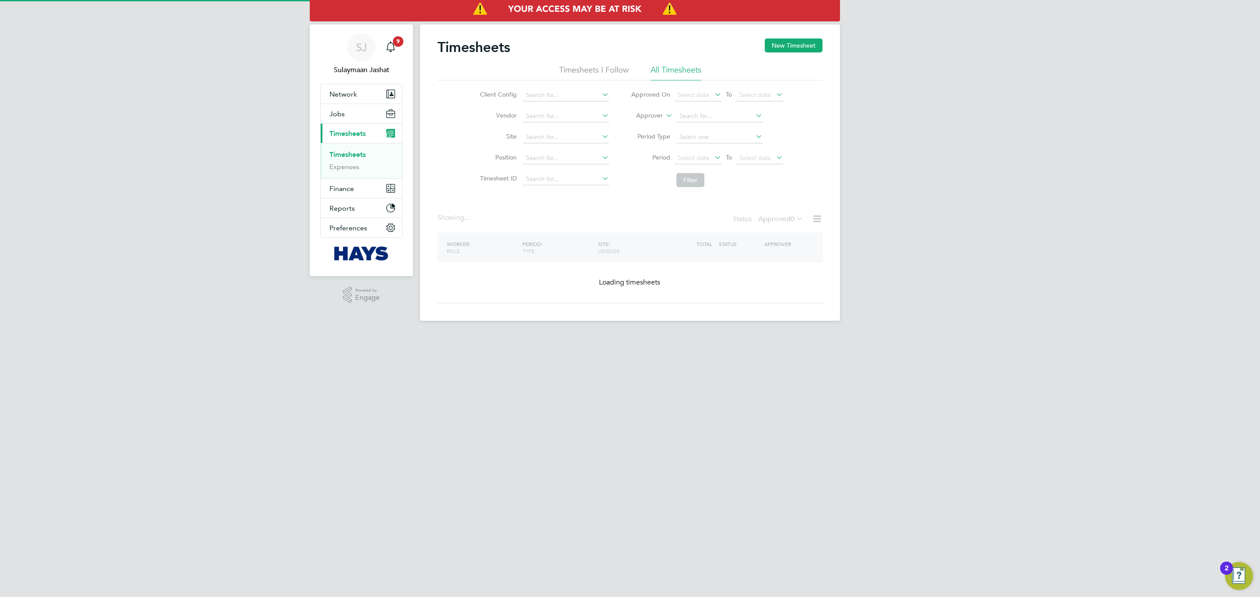
click at [642, 118] on label "Approver" at bounding box center [642, 116] width 39 height 9
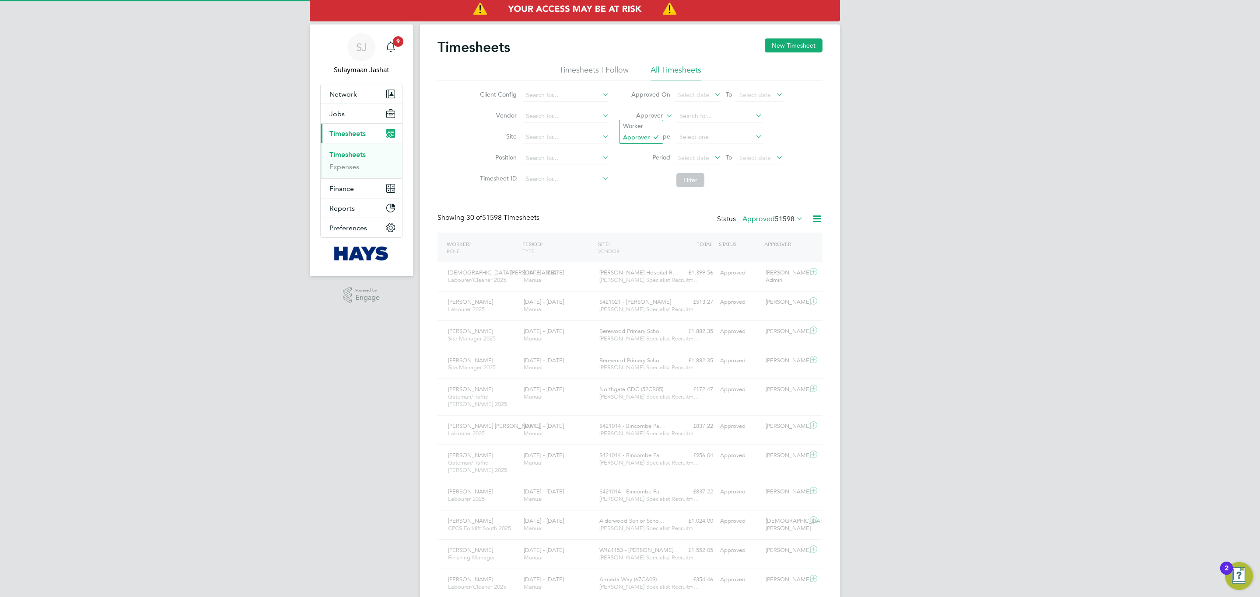
click at [634, 127] on li "Worker" at bounding box center [640, 125] width 43 height 11
click at [636, 126] on li "Worker" at bounding box center [640, 125] width 43 height 11
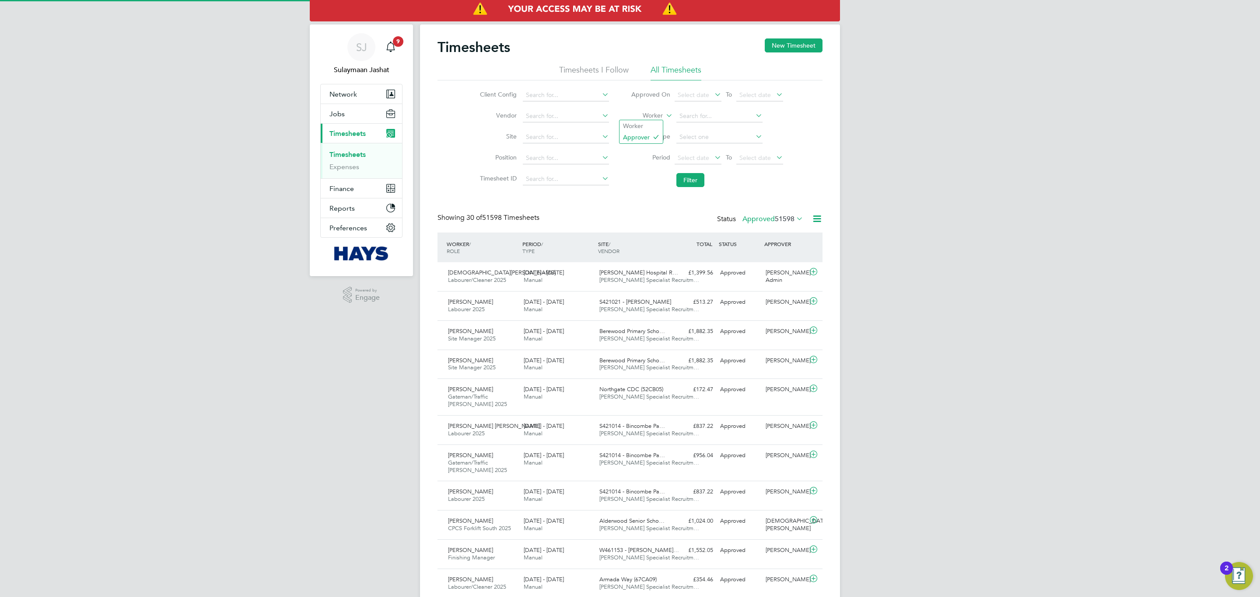
scroll to position [22, 76]
click at [688, 117] on input at bounding box center [719, 116] width 86 height 12
click at [693, 112] on input at bounding box center [719, 116] width 86 height 12
click at [710, 137] on li "Cliffo [PERSON_NAME]" at bounding box center [718, 141] width 87 height 12
type input "[PERSON_NAME]"
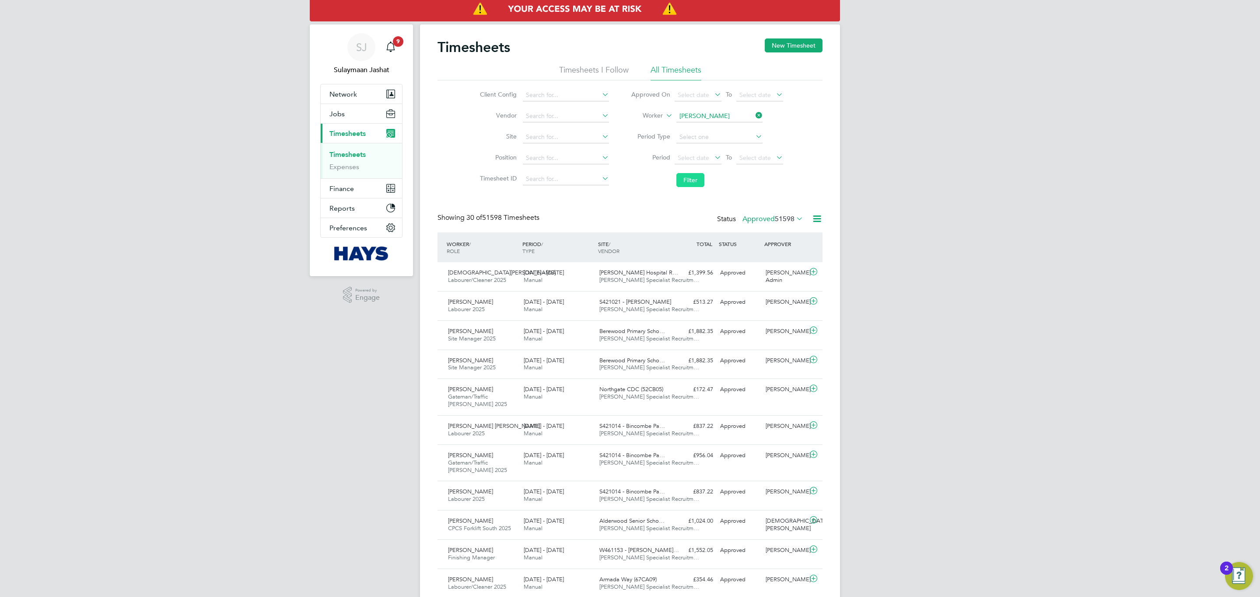
click at [692, 179] on button "Filter" at bounding box center [690, 180] width 28 height 14
click at [759, 204] on div "Timesheets New Timesheet Timesheets I Follow All Timesheets Client Config Vendo…" at bounding box center [629, 376] width 385 height 677
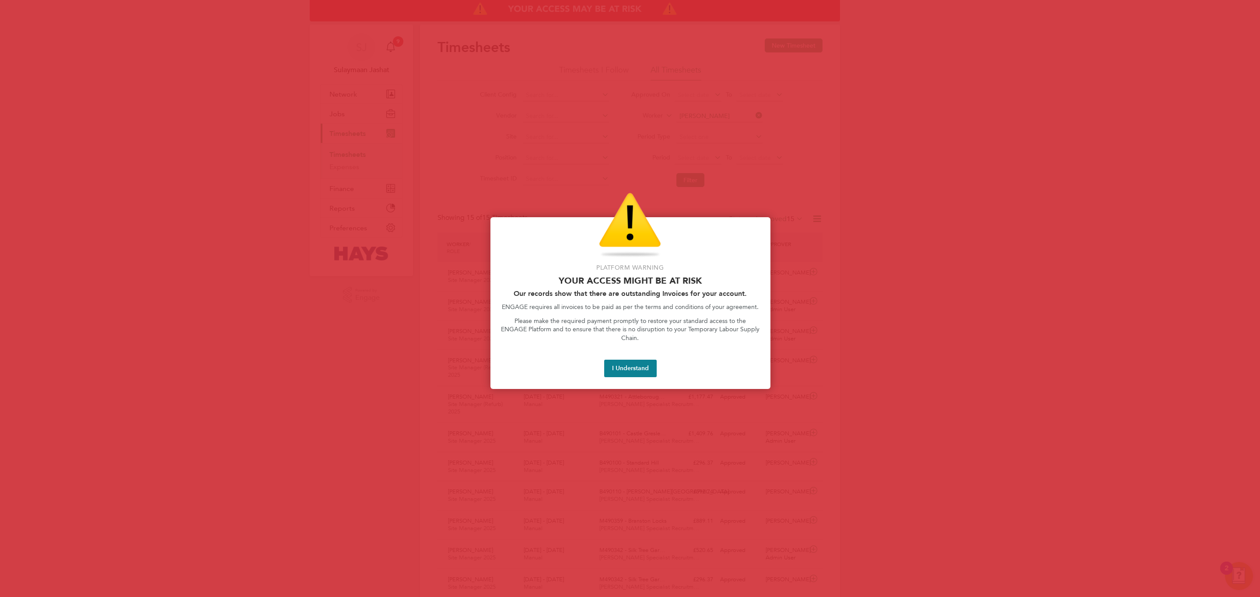
click at [645, 350] on div "Platform Warning Your access might be at risk Our records show that there are o…" at bounding box center [630, 303] width 280 height 172
click at [639, 360] on button "I Understand" at bounding box center [630, 368] width 52 height 17
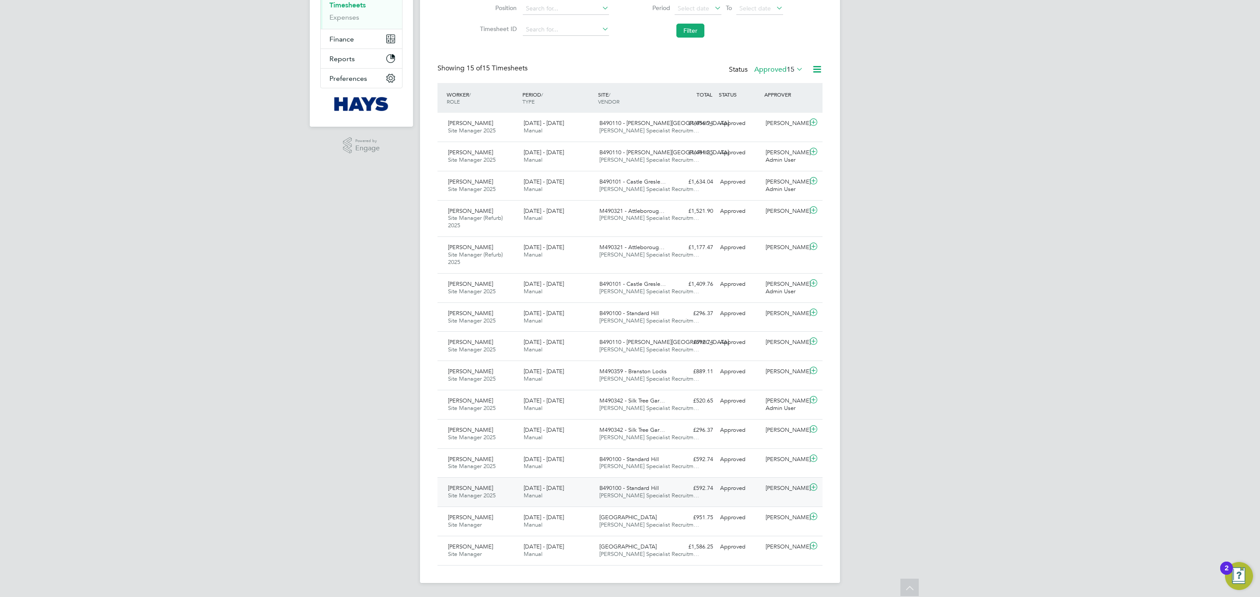
click at [578, 361] on div "[DATE] - [DATE] Manual" at bounding box center [558, 493] width 76 height 22
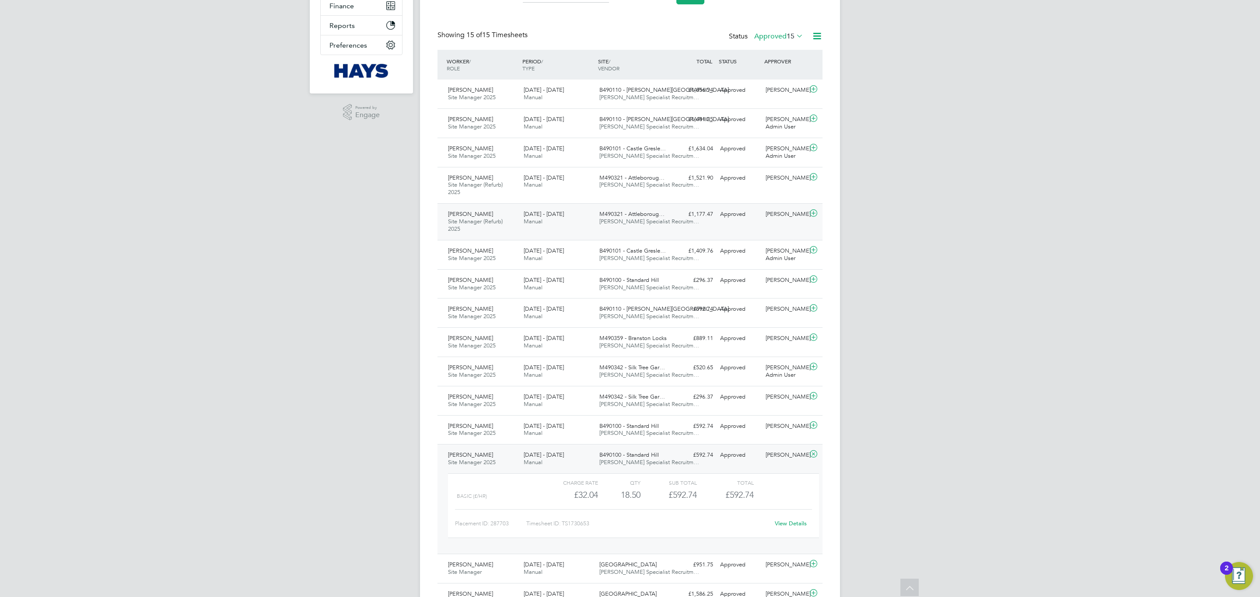
scroll to position [0, 0]
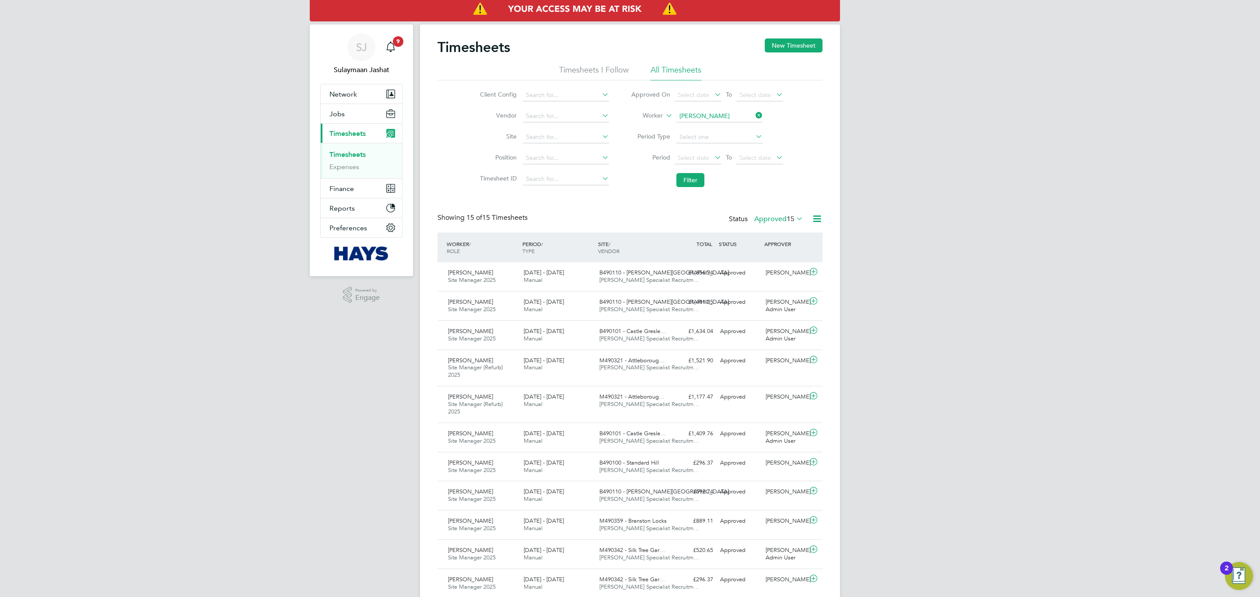
click at [574, 222] on div "Showing 15 of 15 Timesheets Status Approved 15" at bounding box center [629, 222] width 385 height 19
click at [702, 118] on input at bounding box center [719, 116] width 86 height 12
type input "[PERSON_NAME]"
click at [710, 125] on li "[PERSON_NAME] Sma rt" at bounding box center [721, 128] width 93 height 12
type input "[PERSON_NAME]"
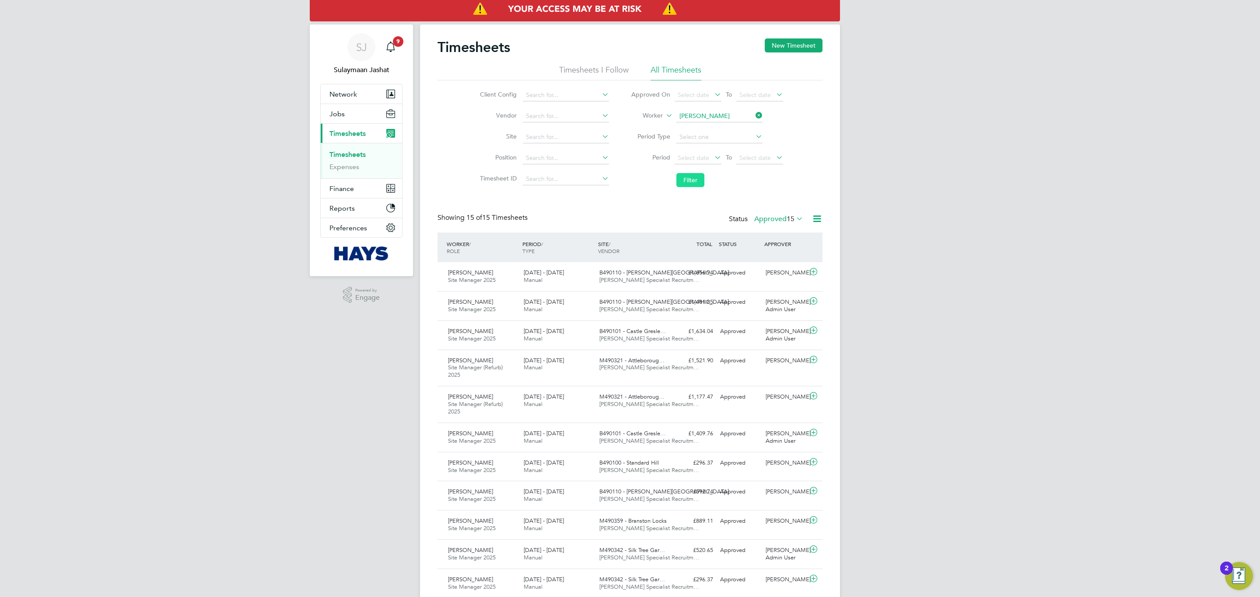
click at [687, 180] on button "Filter" at bounding box center [690, 180] width 28 height 14
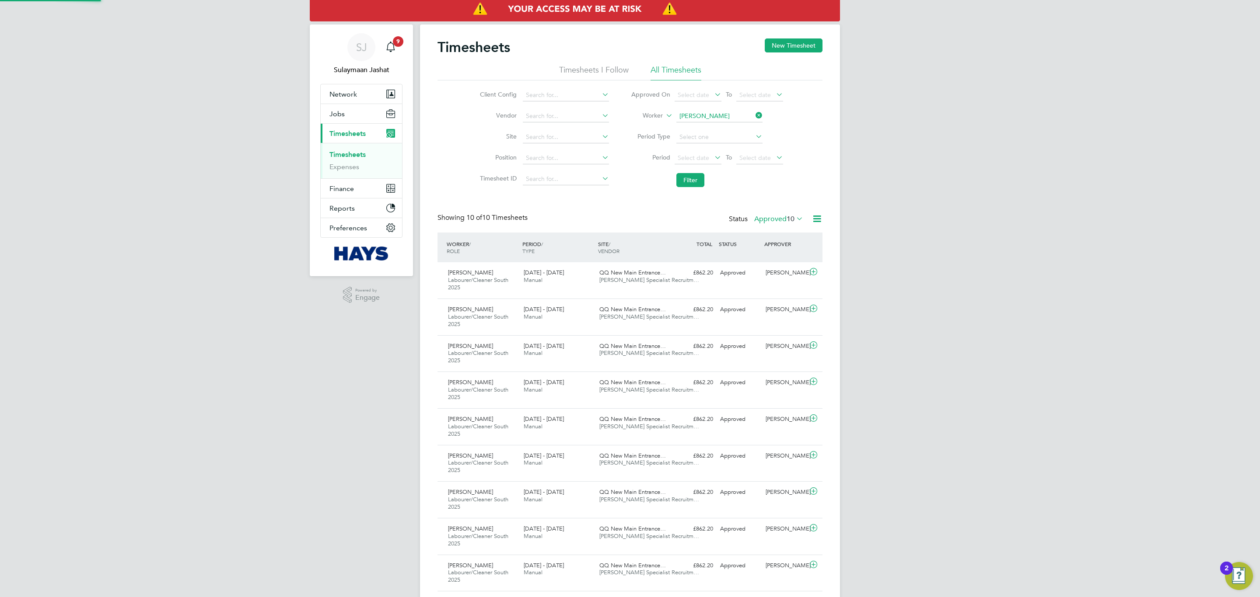
scroll to position [29, 76]
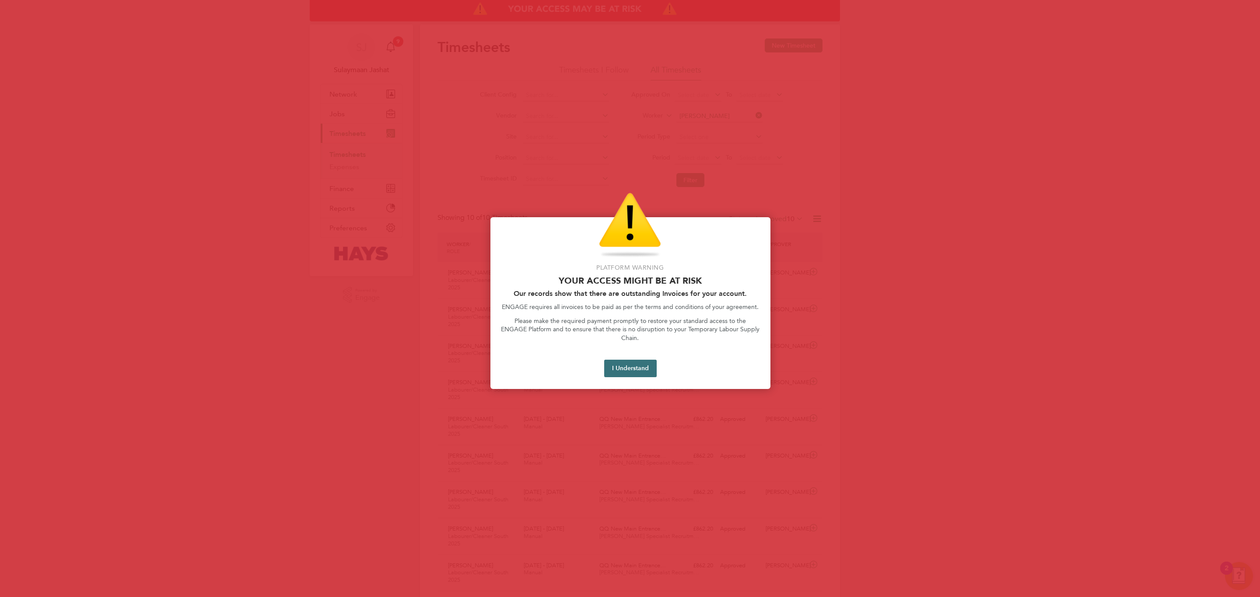
click at [641, 361] on button "I Understand" at bounding box center [630, 368] width 52 height 17
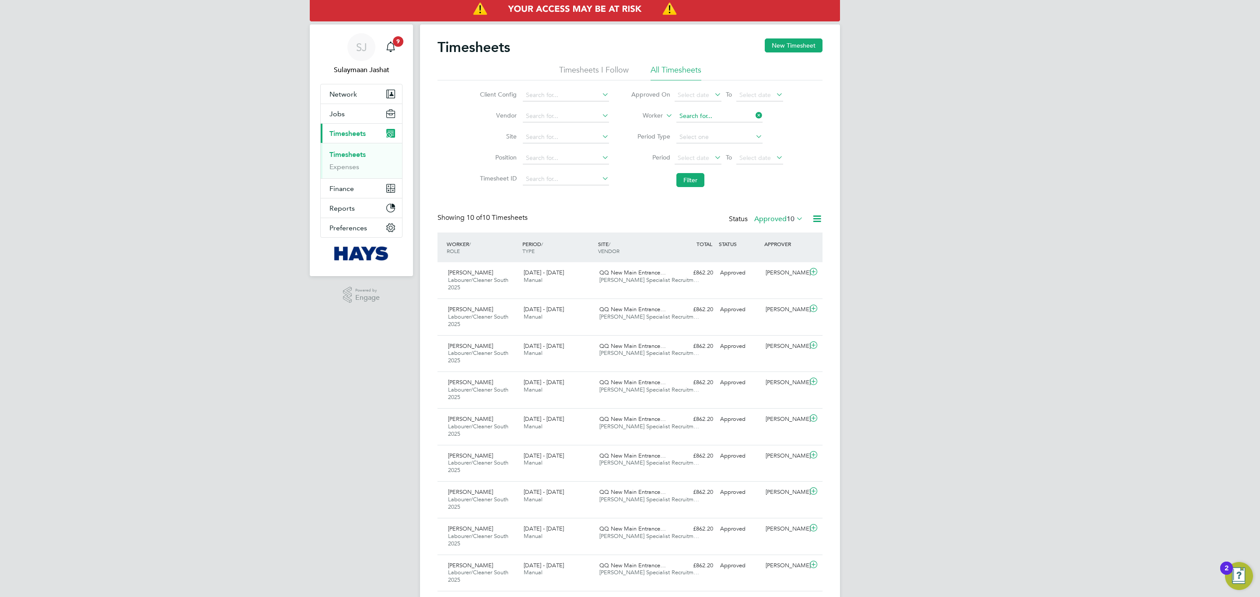
click at [701, 113] on input at bounding box center [719, 116] width 86 height 12
click at [688, 122] on li "[PERSON_NAME] n" at bounding box center [718, 128] width 87 height 12
type input "[PERSON_NAME]"
click at [688, 166] on li "Period Select date To Select date" at bounding box center [707, 158] width 174 height 21
click at [688, 183] on button "Filter" at bounding box center [690, 180] width 28 height 14
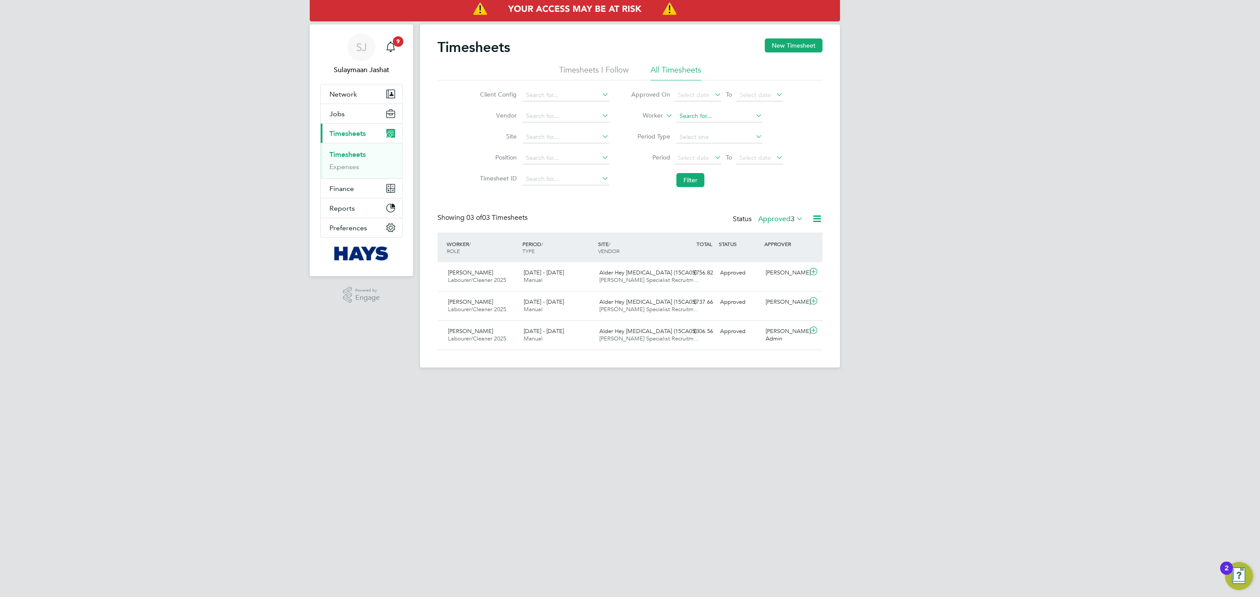
click at [698, 119] on input at bounding box center [719, 116] width 86 height 12
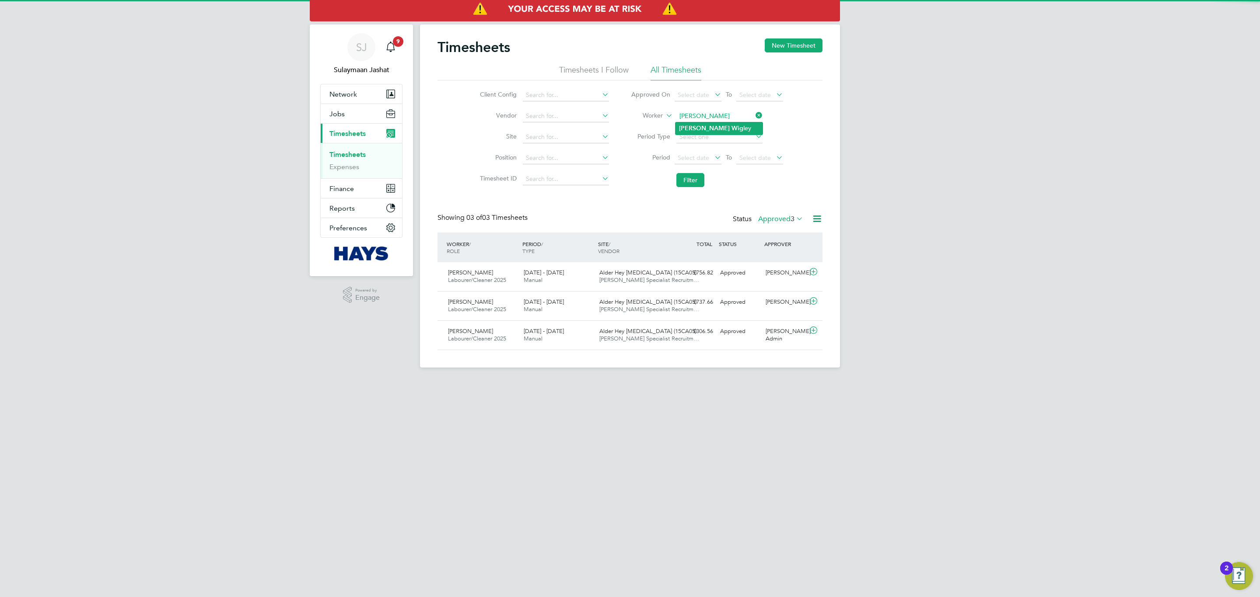
click at [731, 130] on b "Wig" at bounding box center [737, 128] width 12 height 7
type input "[PERSON_NAME]"
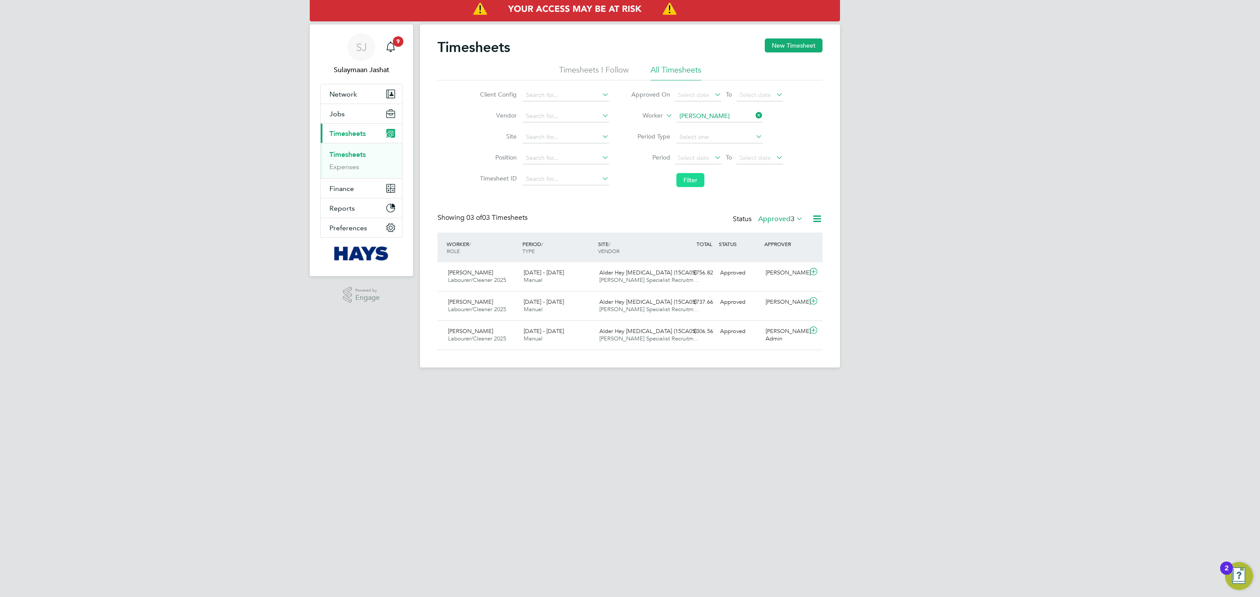
click at [684, 182] on button "Filter" at bounding box center [690, 180] width 28 height 14
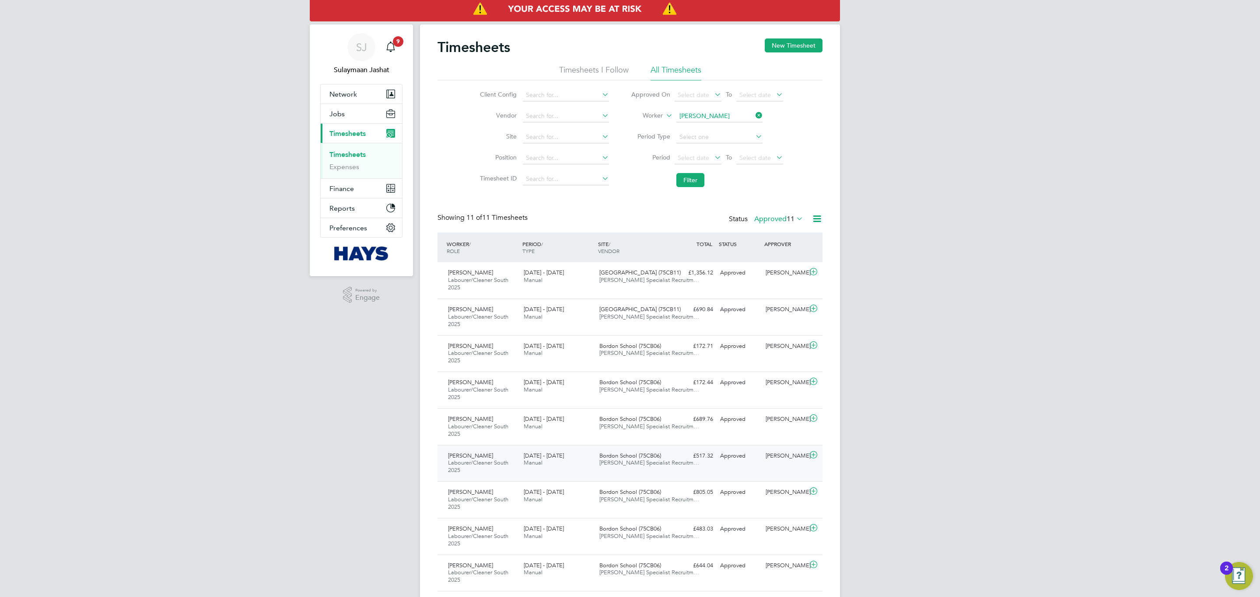
click at [594, 361] on div "31 May - 6 Jun 2025 Manual" at bounding box center [558, 460] width 76 height 22
click at [587, 203] on div "Timesheets New Timesheet Timesheets I Follow All Timesheets Client Config Vendo…" at bounding box center [629, 391] width 385 height 707
click at [779, 183] on li "Filter" at bounding box center [707, 180] width 174 height 23
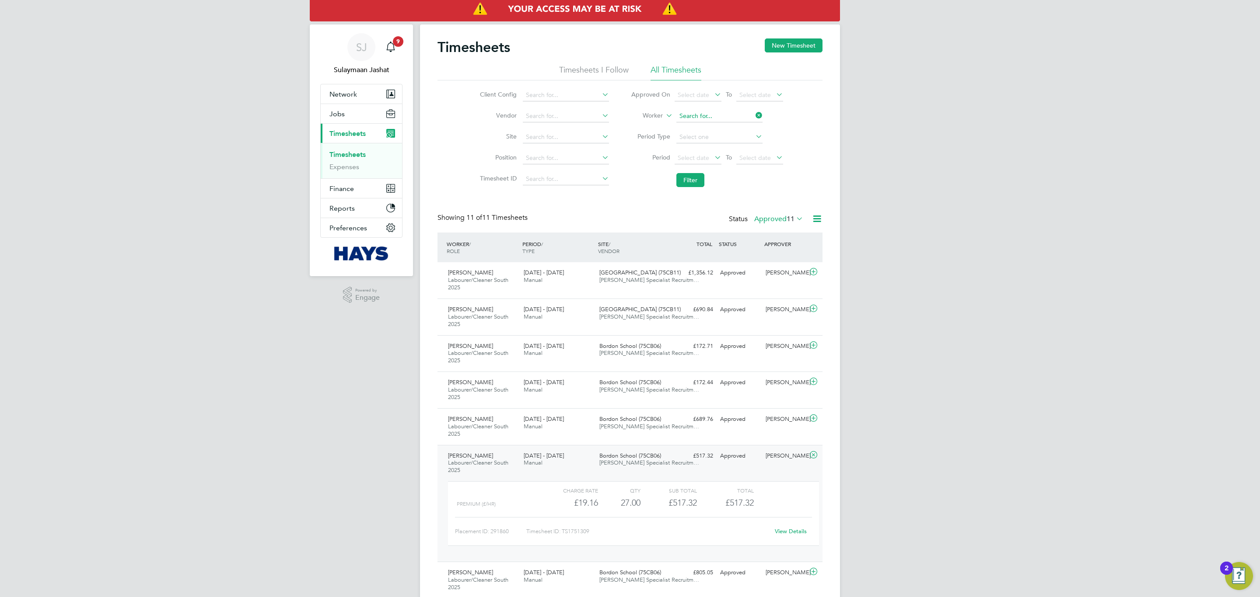
click at [703, 119] on input at bounding box center [719, 116] width 86 height 12
click at [707, 132] on li "Djam ila Dos Santos" at bounding box center [743, 128] width 137 height 12
type input "Djamila Dos Santos"
click at [677, 168] on li "Period Select date To Select date" at bounding box center [707, 158] width 174 height 21
click at [685, 177] on button "Filter" at bounding box center [690, 180] width 28 height 14
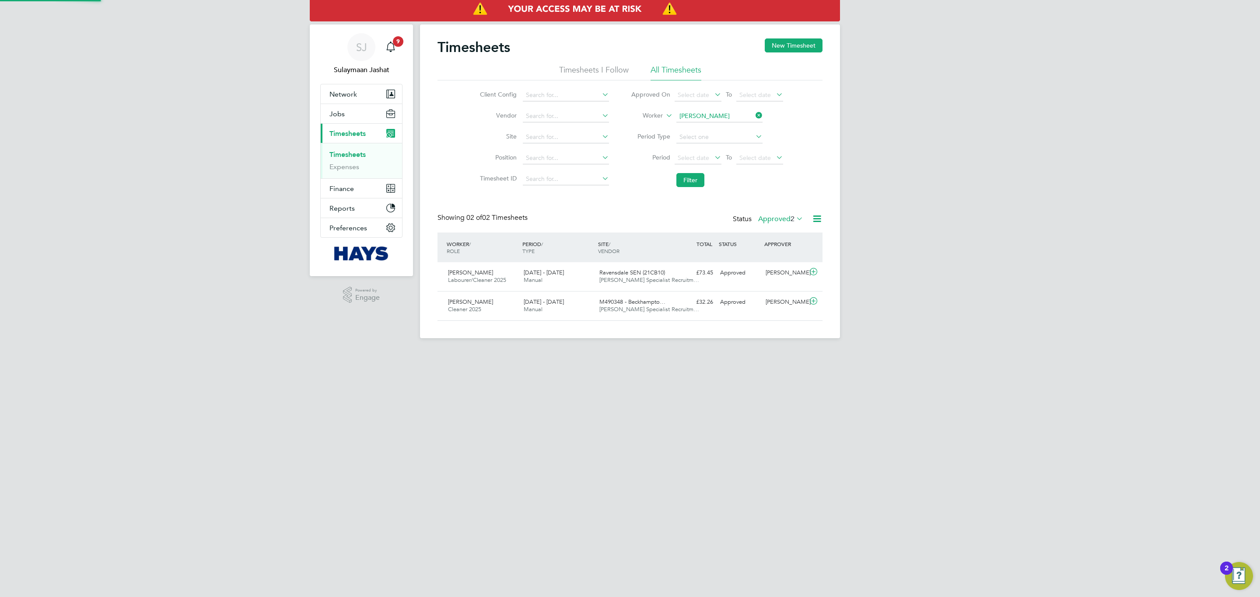
scroll to position [22, 76]
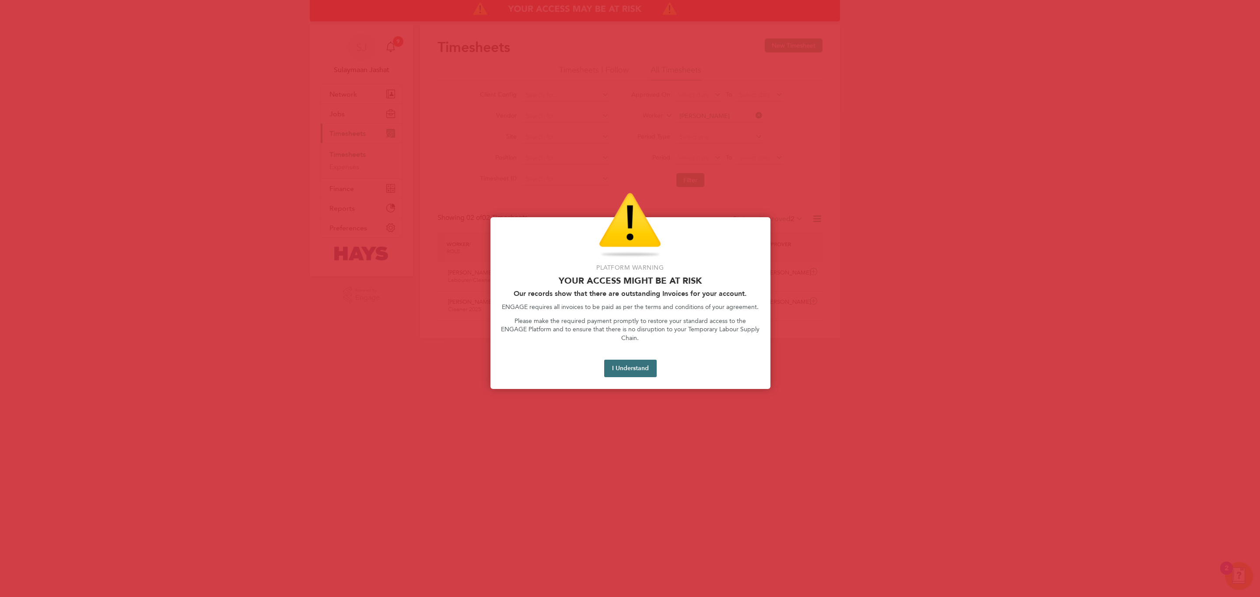
click at [642, 360] on button "I Understand" at bounding box center [630, 368] width 52 height 17
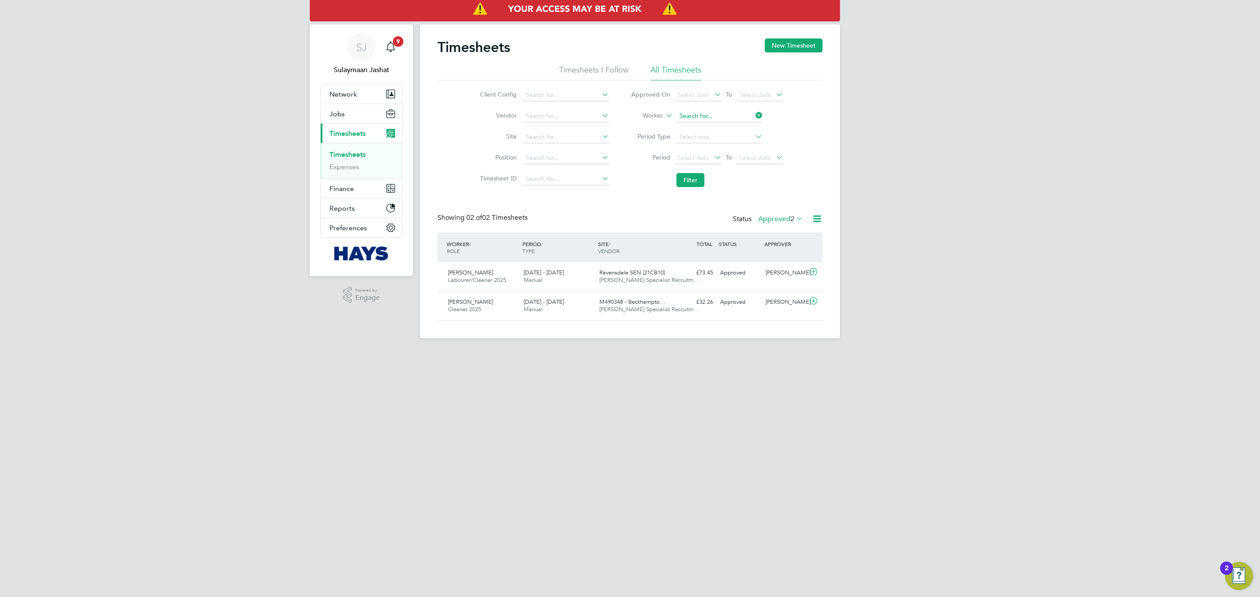
click at [712, 113] on input at bounding box center [719, 116] width 86 height 12
click at [720, 121] on input "alexander p" at bounding box center [719, 116] width 86 height 12
drag, startPoint x: 720, startPoint y: 122, endPoint x: 719, endPoint y: 127, distance: 5.0
click at [720, 123] on li "Alexander P arham" at bounding box center [718, 128] width 87 height 12
type input "Alexander Parham"
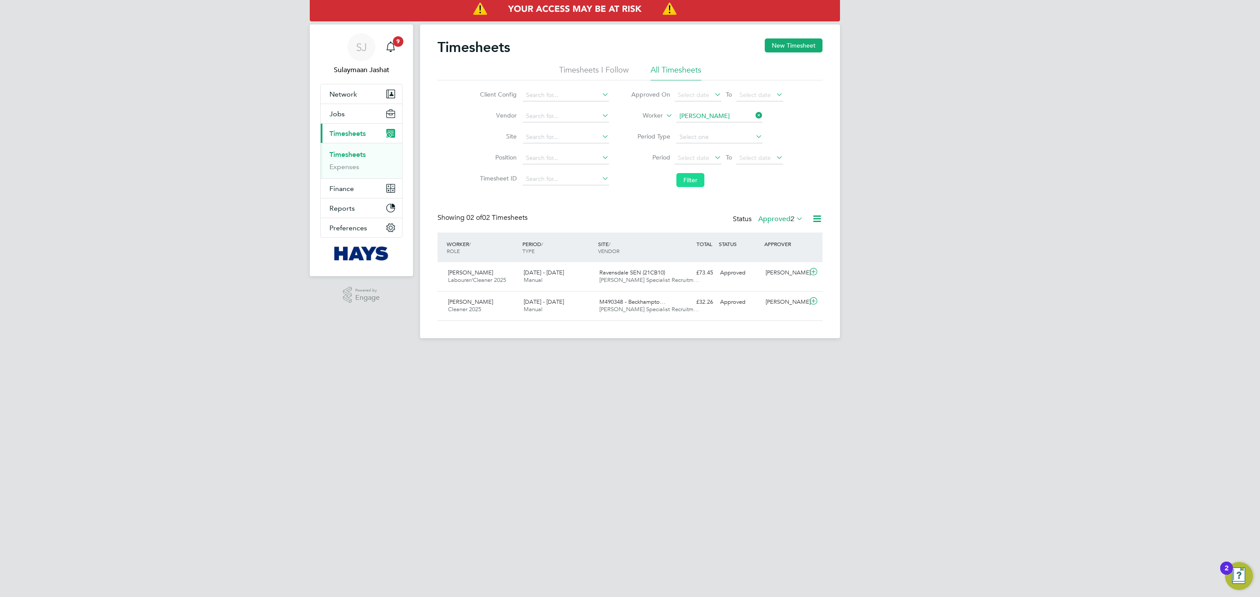
click at [689, 182] on button "Filter" at bounding box center [690, 180] width 28 height 14
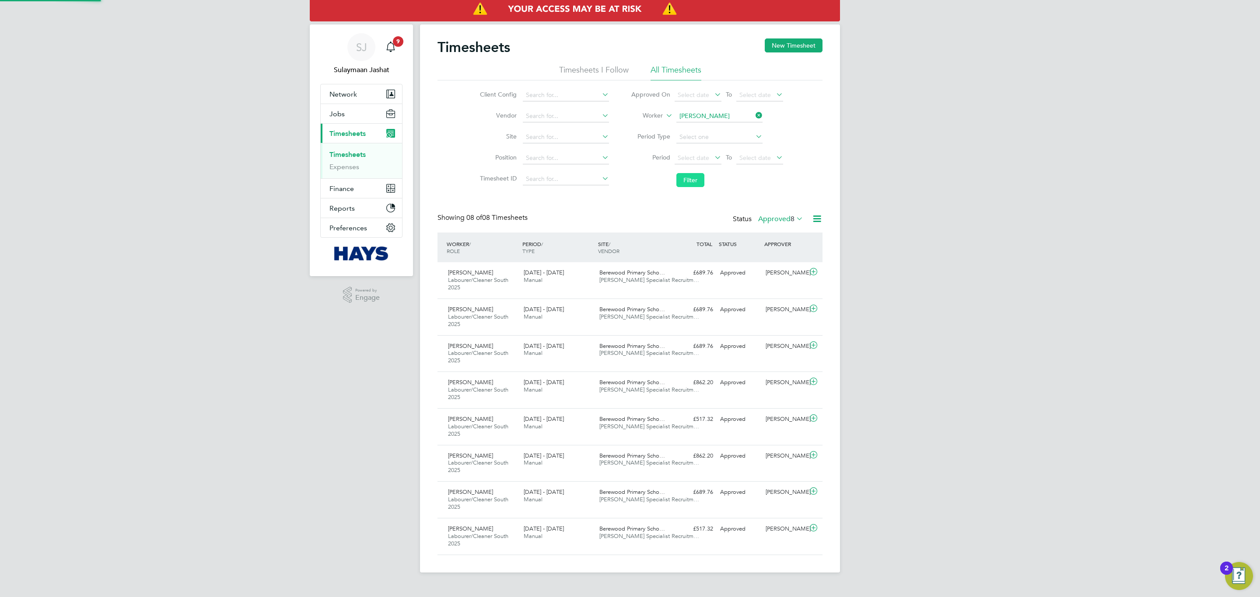
scroll to position [29, 76]
click at [660, 279] on span "Hays Specialist Recruitm…" at bounding box center [649, 279] width 100 height 7
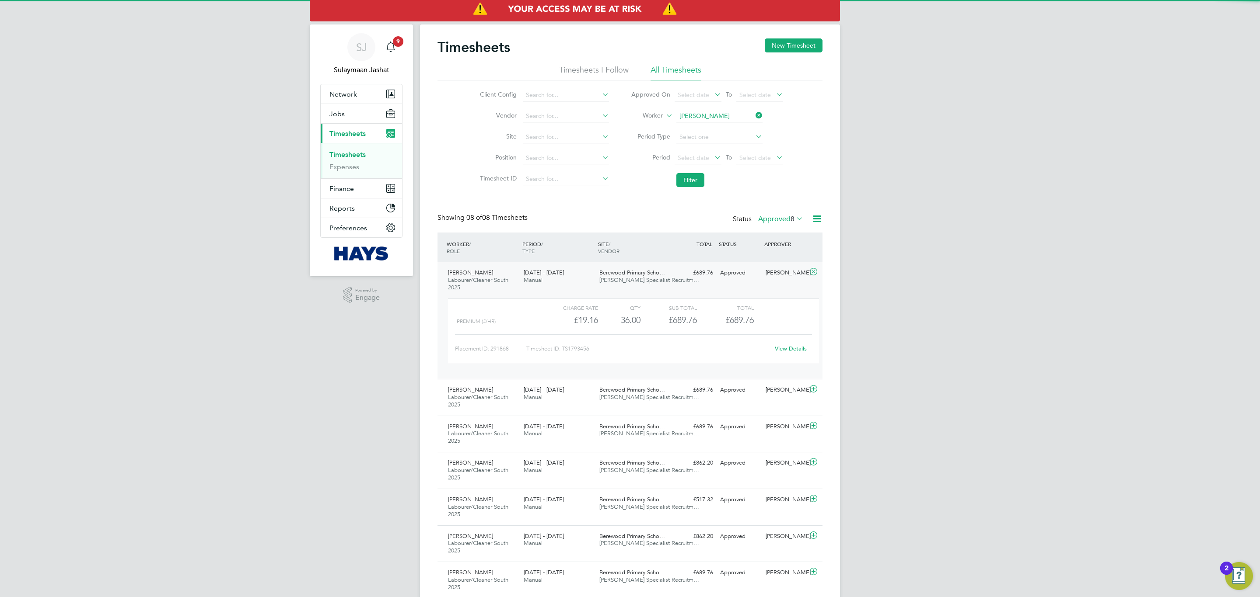
click at [794, 357] on div "Charge rate QTY Sub Total Total Premium (£/HR) £19.16 36 36.00 36 £689.76 £689.…" at bounding box center [633, 331] width 371 height 65
click at [796, 342] on div "Placement ID: 291868 Timesheet ID: TS1793456 View Details" at bounding box center [633, 345] width 357 height 21
click at [789, 350] on link "View Details" at bounding box center [791, 348] width 32 height 7
click at [639, 277] on div "Berewood Primary Scho… Hays Specialist Recruitm…" at bounding box center [634, 277] width 76 height 22
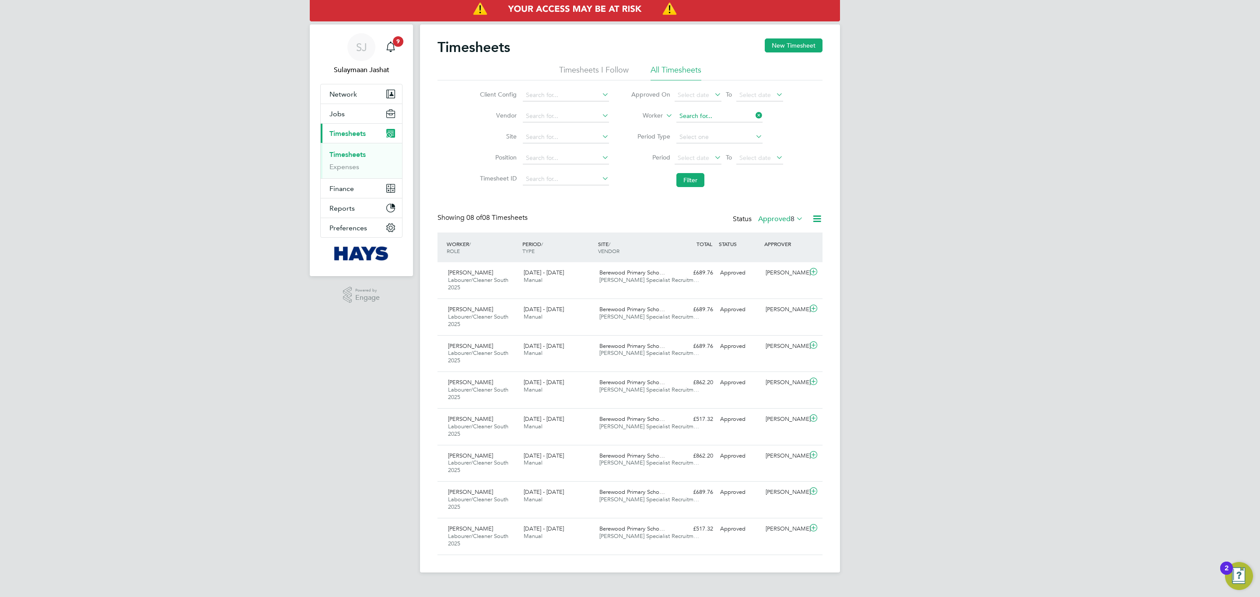
click at [689, 115] on input at bounding box center [719, 116] width 86 height 12
click at [725, 130] on li "Conr ad Addico" at bounding box center [718, 128] width 87 height 12
type input "Conrad Addico"
click at [691, 188] on li "Filter" at bounding box center [707, 180] width 174 height 23
click at [693, 177] on button "Filter" at bounding box center [690, 180] width 28 height 14
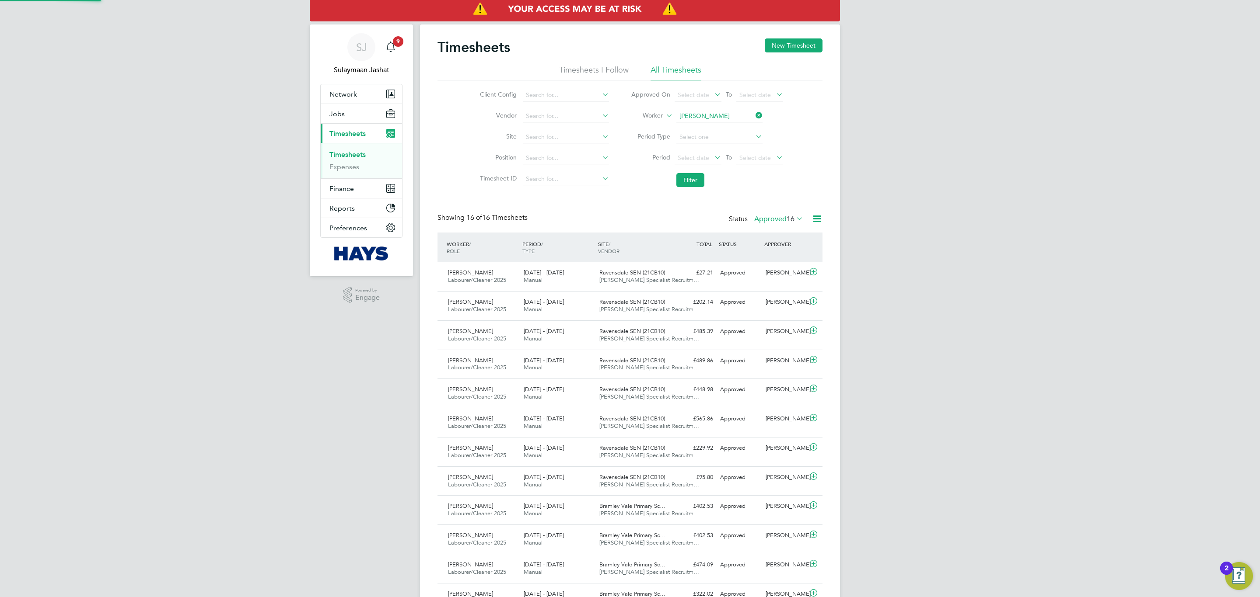
scroll to position [22, 76]
click at [771, 220] on label "Approved 16" at bounding box center [778, 219] width 49 height 9
click at [677, 217] on div "Showing 16 of 16 Timesheets Status Approved 16" at bounding box center [629, 222] width 385 height 19
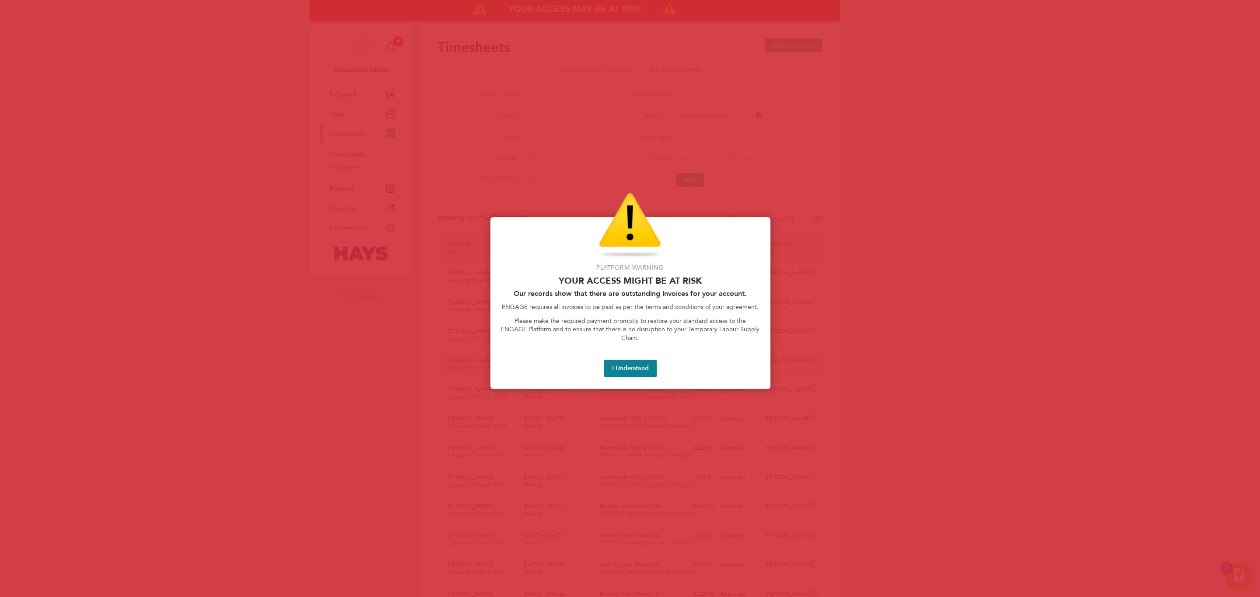
click at [625, 361] on button "I Understand" at bounding box center [630, 368] width 52 height 17
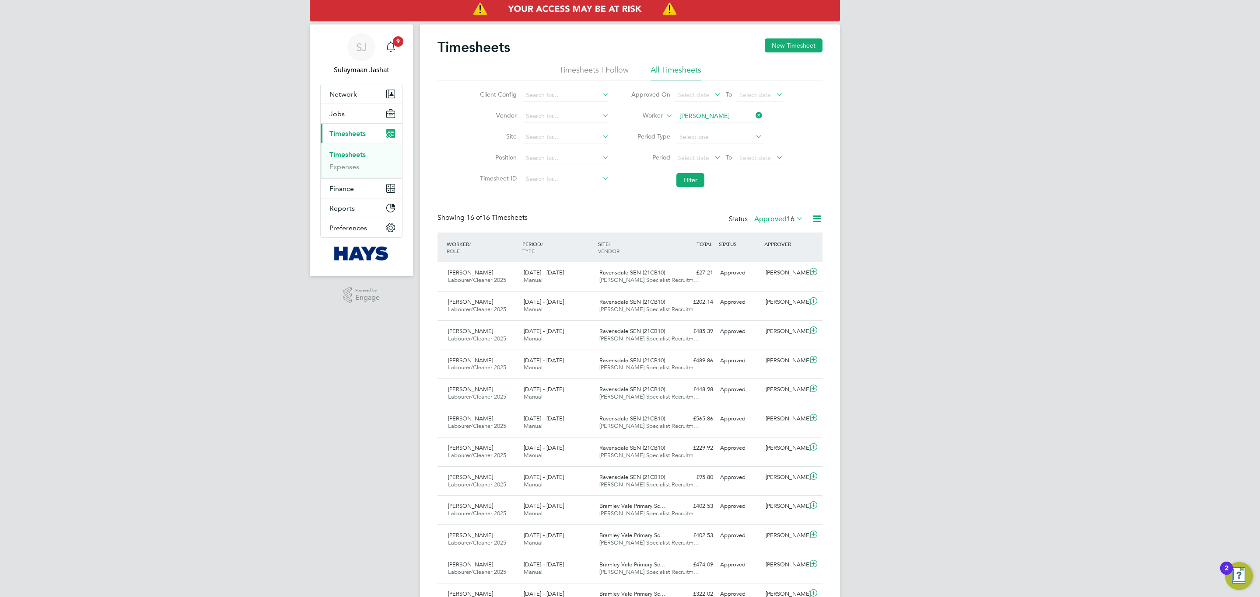
click at [374, 133] on button "Current page: Timesheets" at bounding box center [361, 133] width 81 height 19
click at [629, 219] on div "Showing 16 of 16 Timesheets Status Approved 16" at bounding box center [629, 222] width 385 height 19
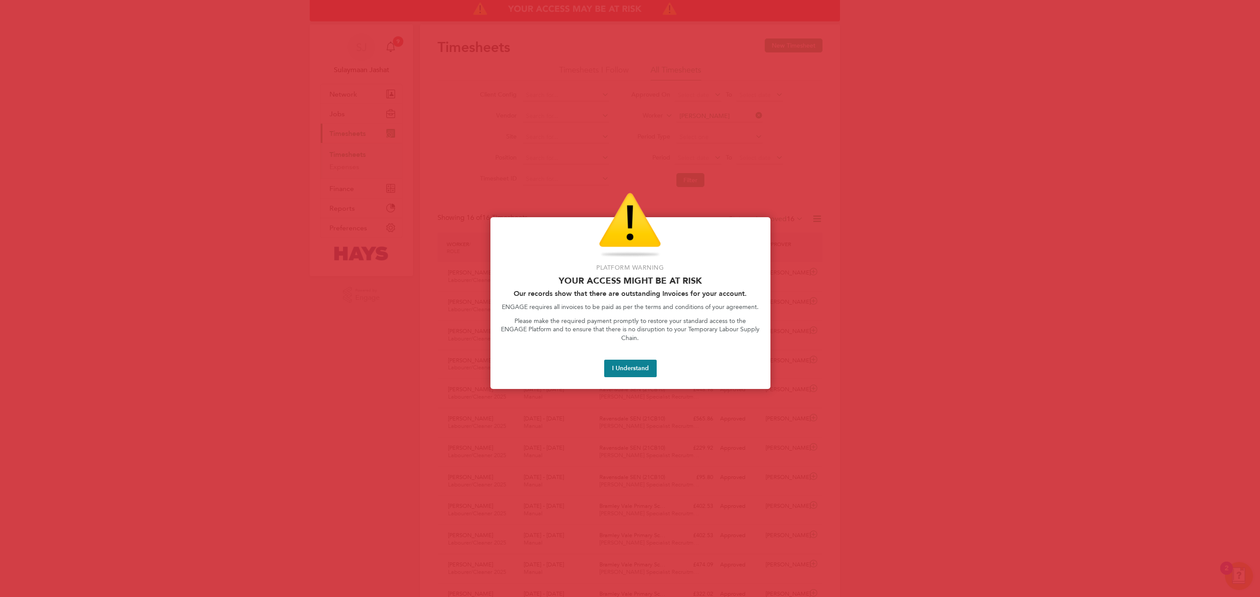
click at [611, 361] on div "Platform Warning Your access might be at risk Our records show that there are o…" at bounding box center [630, 303] width 280 height 172
click at [624, 361] on button "I Understand" at bounding box center [630, 368] width 52 height 17
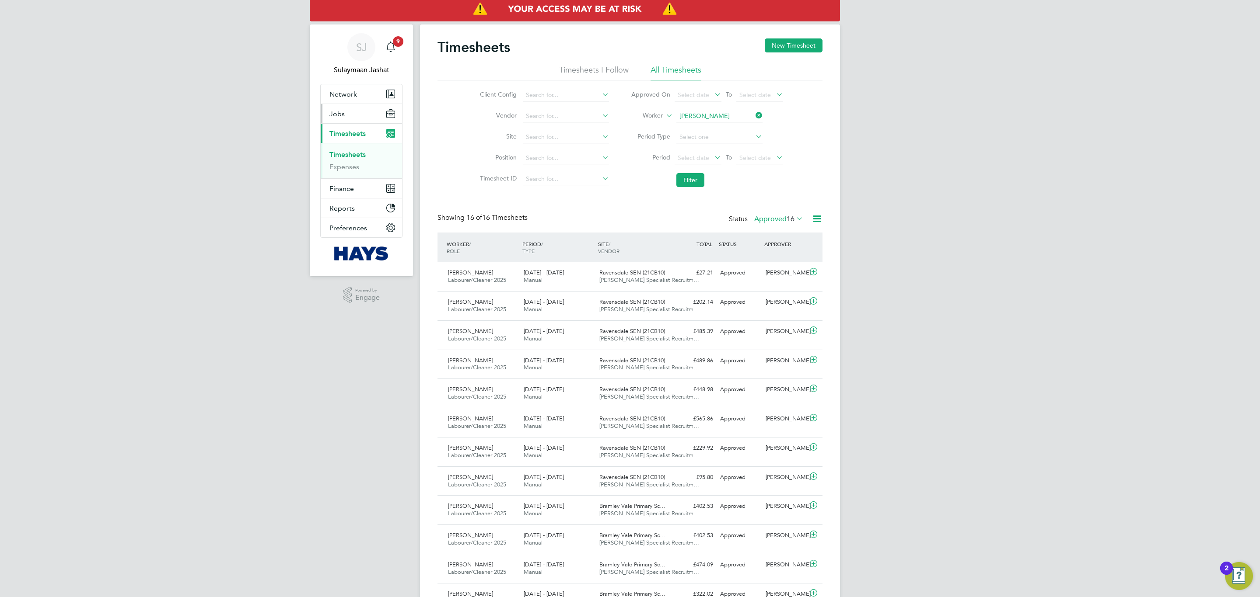
click at [348, 118] on button "Jobs" at bounding box center [361, 113] width 81 height 19
click at [353, 161] on link "Placements" at bounding box center [347, 159] width 36 height 8
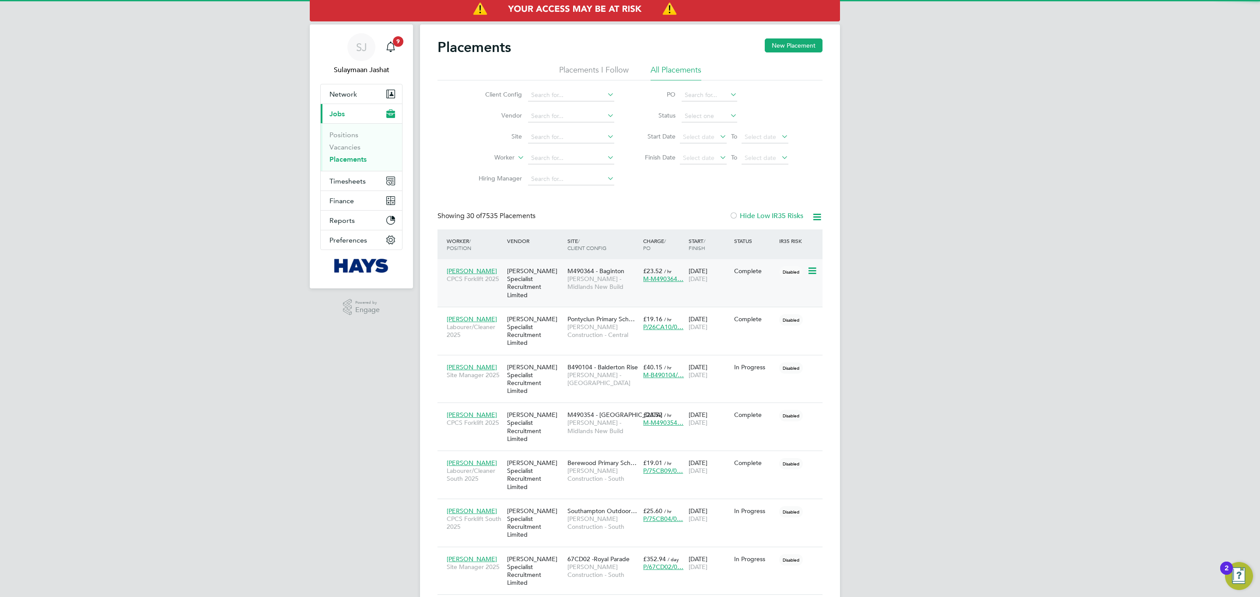
scroll to position [33, 76]
click at [562, 290] on div "[PERSON_NAME] Specialist Recruitment Limited" at bounding box center [535, 283] width 60 height 41
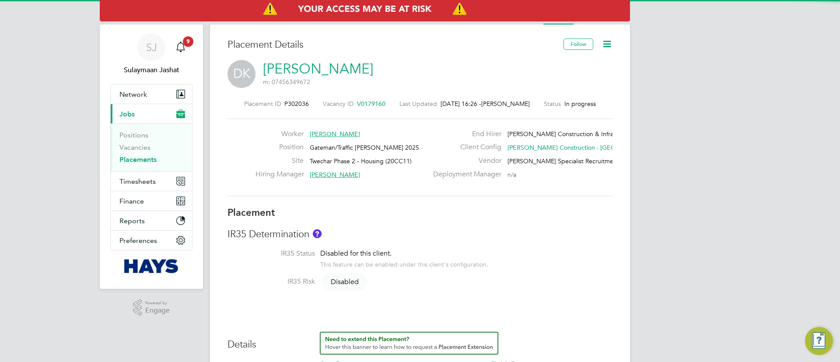
click at [423, 197] on div "Placement ID P302036 Vacancy ID V0179160 Last Updated 28 Aug 2025, 16:26 - Gemm…" at bounding box center [419, 147] width 385 height 117
click at [491, 238] on div "IR35 Determination IR35 Status Disabled for this client. This feature can be en…" at bounding box center [419, 262] width 385 height 69
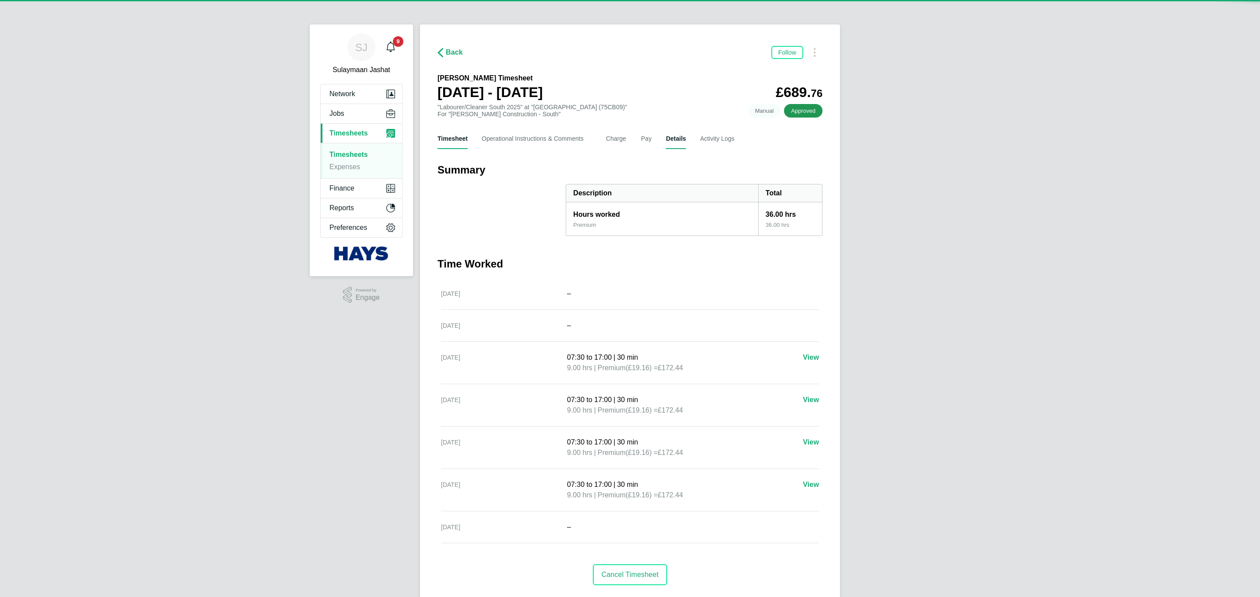
click at [678, 143] on button "Details" at bounding box center [676, 138] width 20 height 21
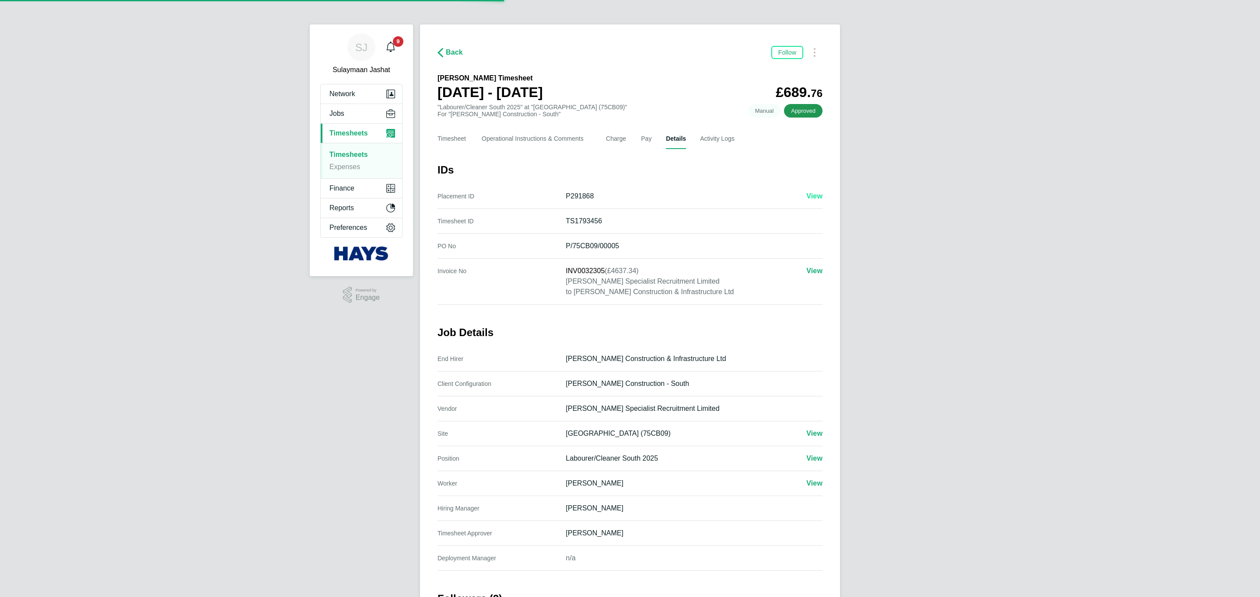
click at [807, 197] on span "View" at bounding box center [814, 195] width 16 height 7
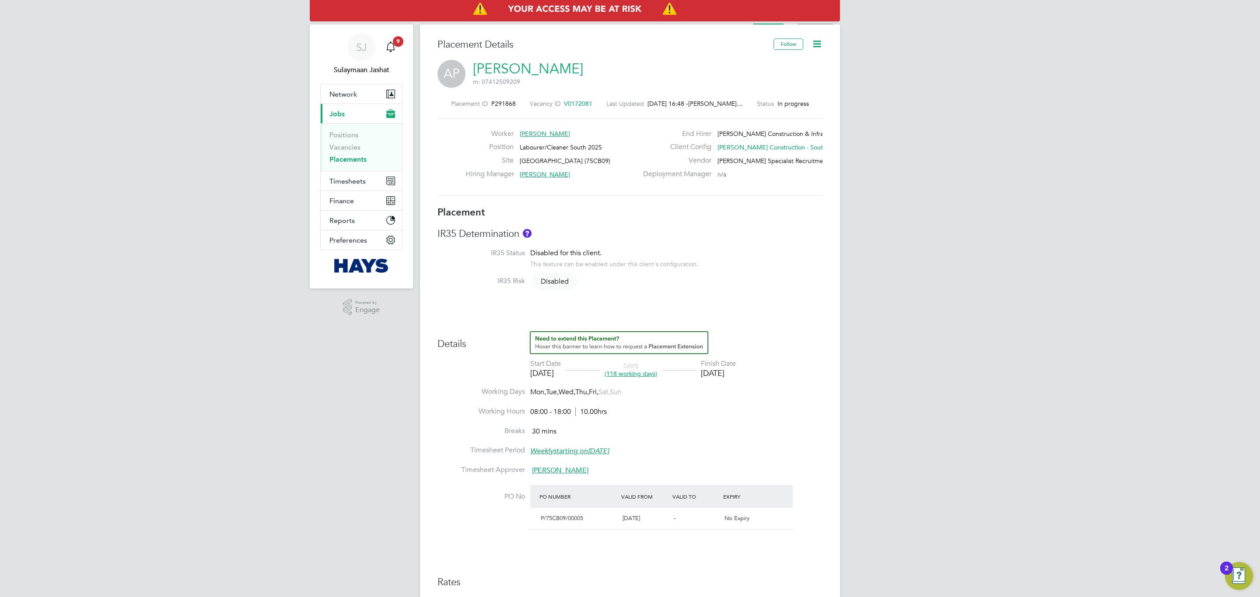
click at [814, 22] on li "Activity Logs" at bounding box center [814, 15] width 35 height 17
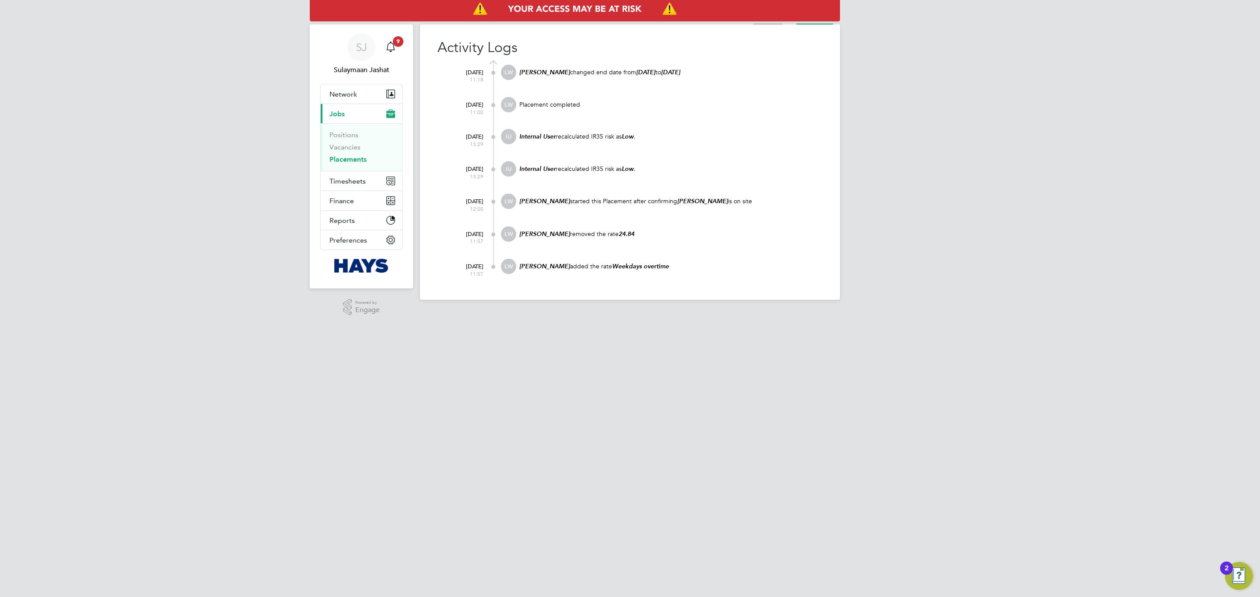
click at [772, 22] on li "Placement" at bounding box center [767, 15] width 29 height 17
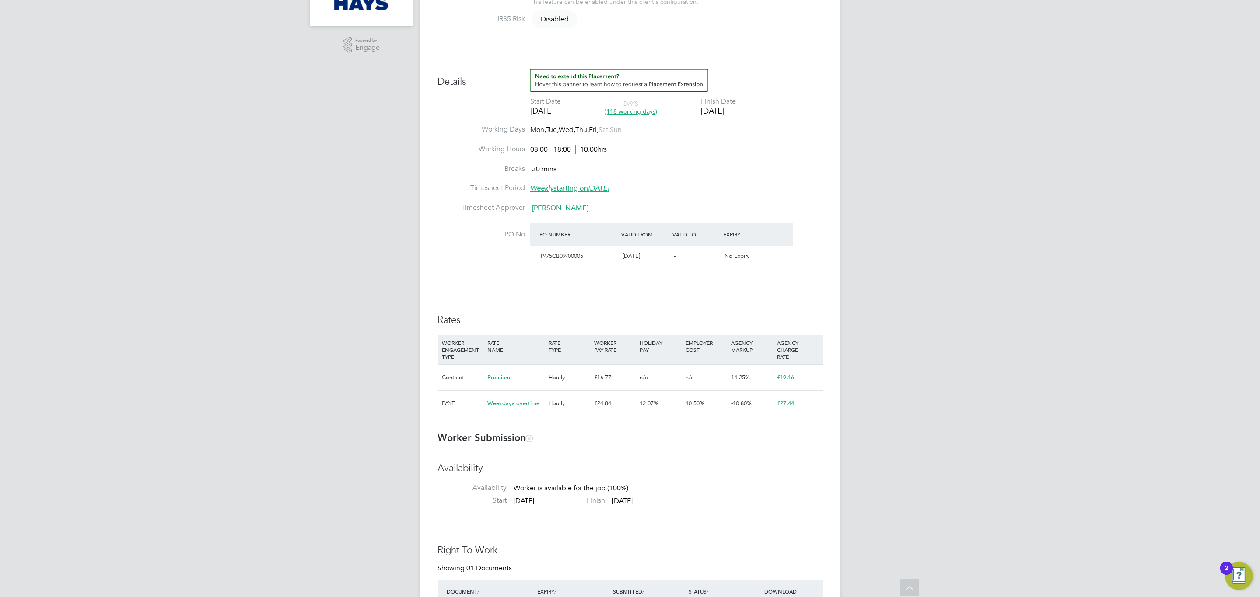
click at [624, 427] on ng-form "Placement IR35 Determination IR35 Status Disabled for this client. This feature…" at bounding box center [629, 568] width 385 height 1249
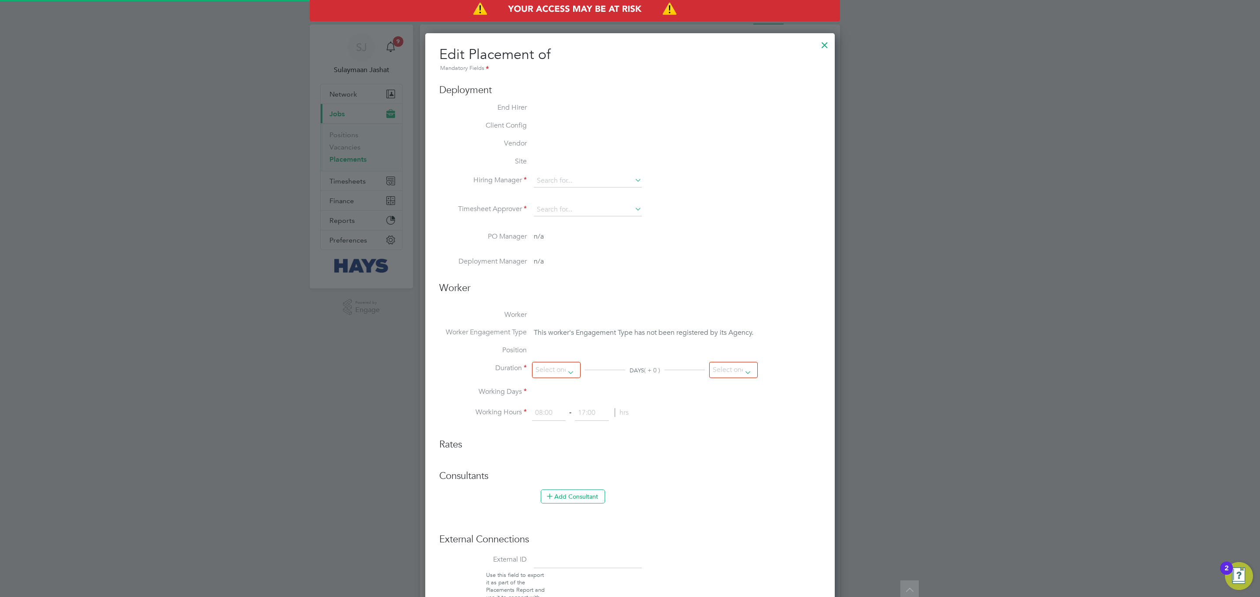
type input "[PERSON_NAME]"
type input "[DATE]"
type input "08:00"
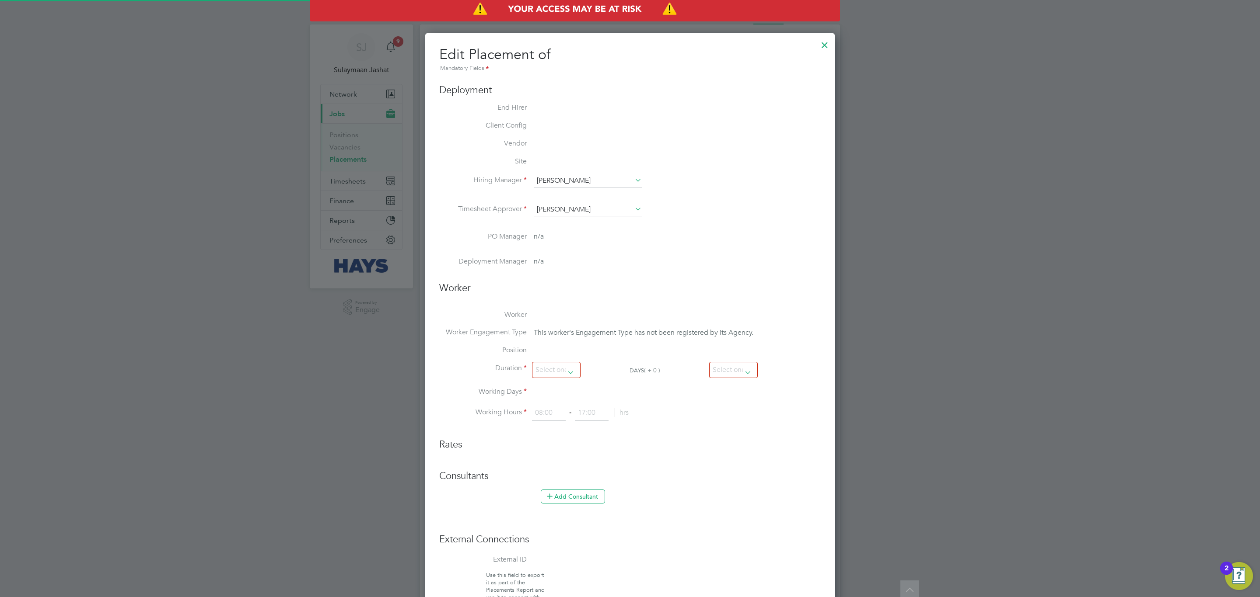
type input "18:00"
type input "30616518"
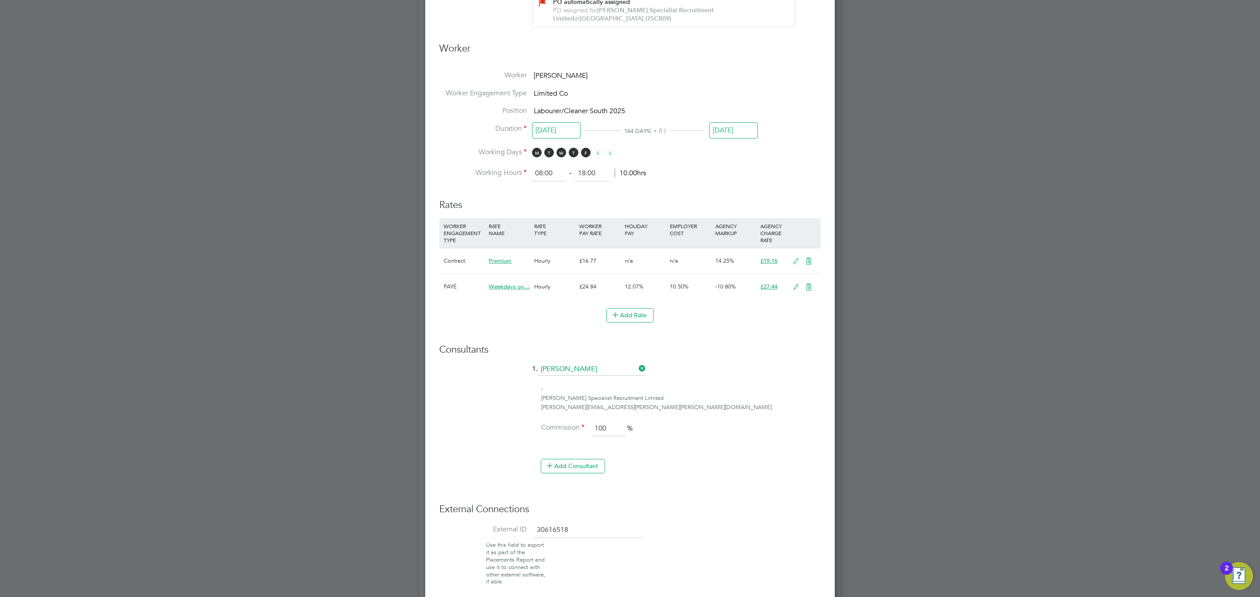
click at [813, 291] on icon at bounding box center [808, 287] width 11 height 7
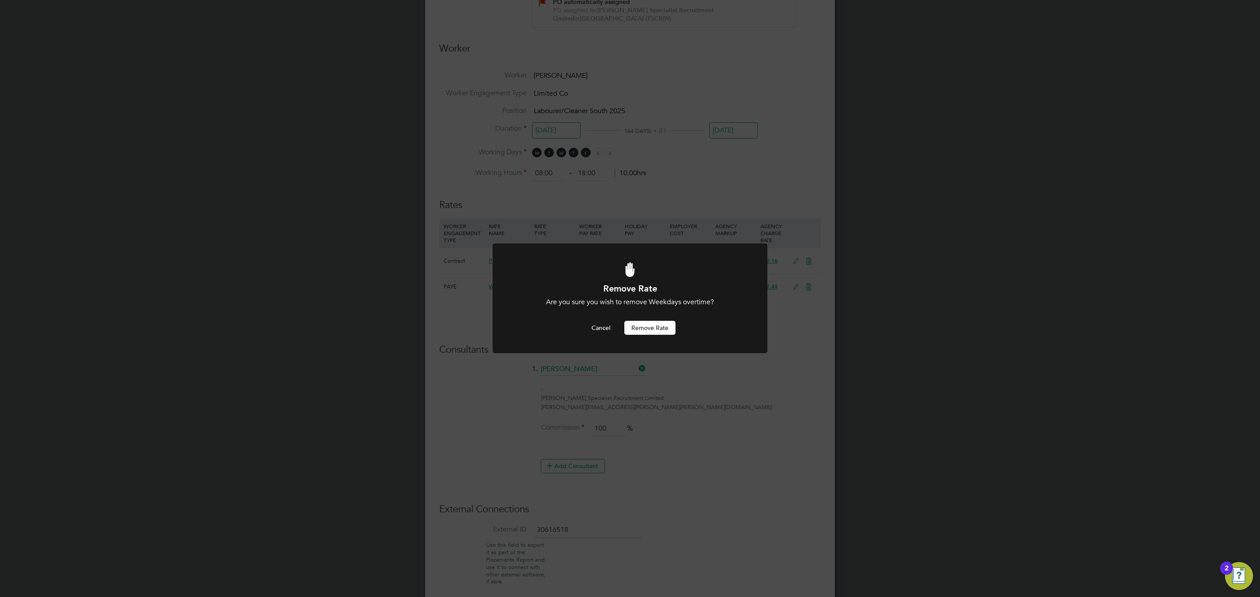
click at [663, 325] on button "Remove rate" at bounding box center [649, 328] width 51 height 14
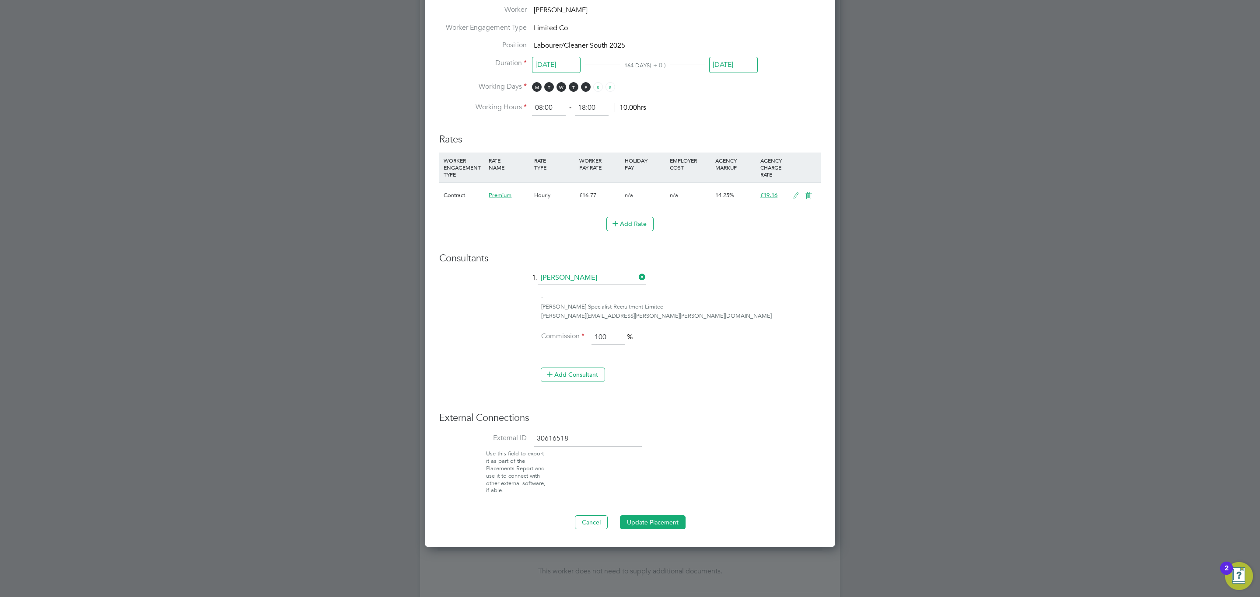
click at [665, 528] on button "Update Placement" at bounding box center [653, 523] width 66 height 14
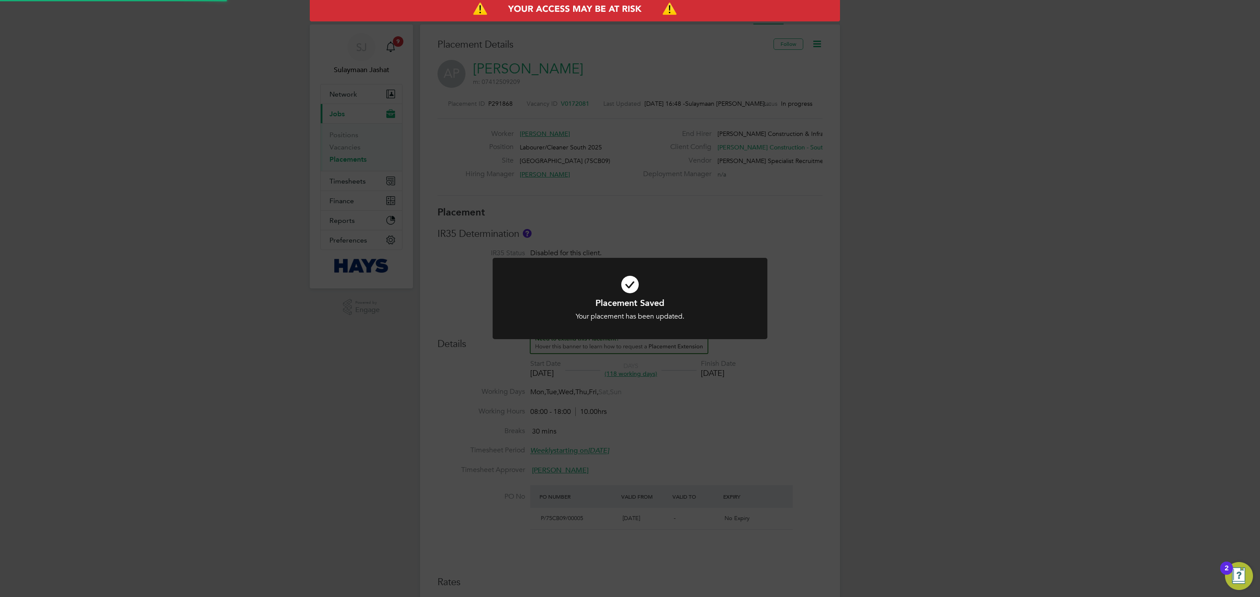
click at [645, 315] on div "Your placement has been updated." at bounding box center [629, 316] width 227 height 9
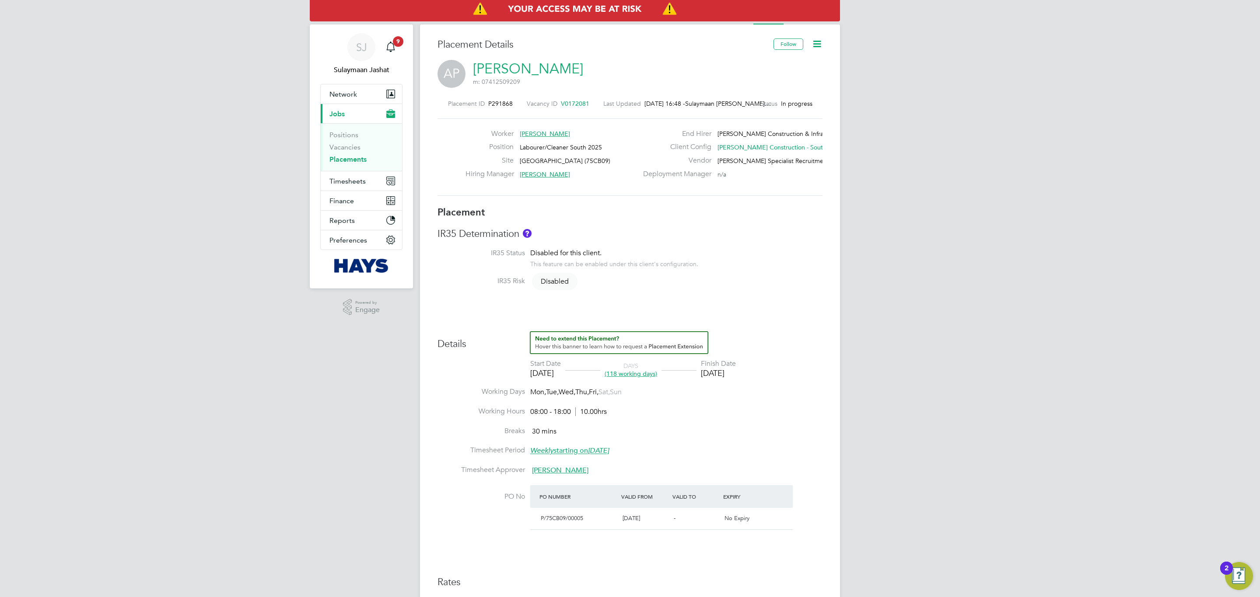
click at [641, 260] on div "This feature can be enabled under this client's configuration." at bounding box center [614, 263] width 168 height 10
click at [628, 298] on div "Placement IR35 Determination IR35 Status Disabled for this client. This feature…" at bounding box center [629, 433] width 385 height 455
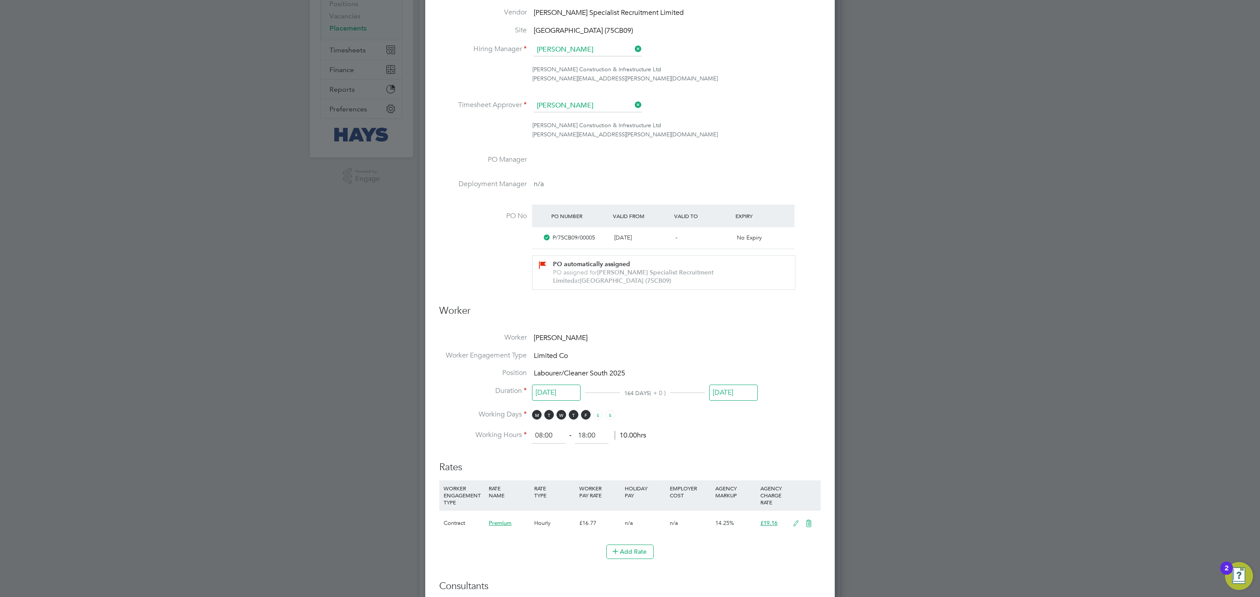
click at [744, 385] on input "[DATE]" at bounding box center [733, 393] width 49 height 16
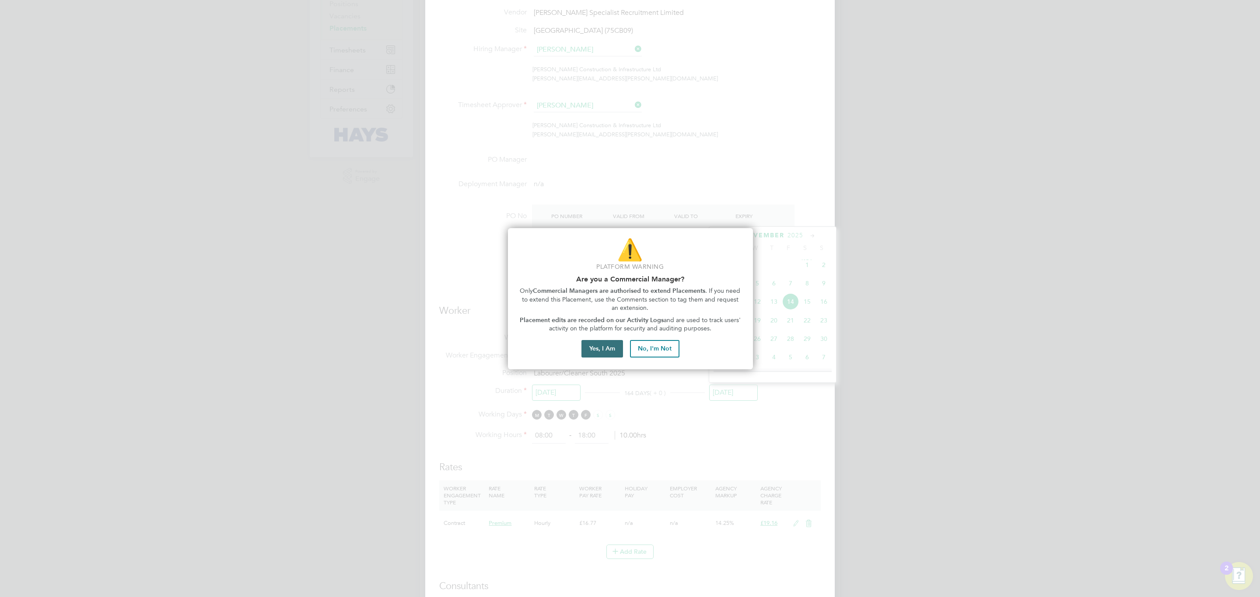
click at [616, 349] on button "Yes, I Am" at bounding box center [602, 348] width 42 height 17
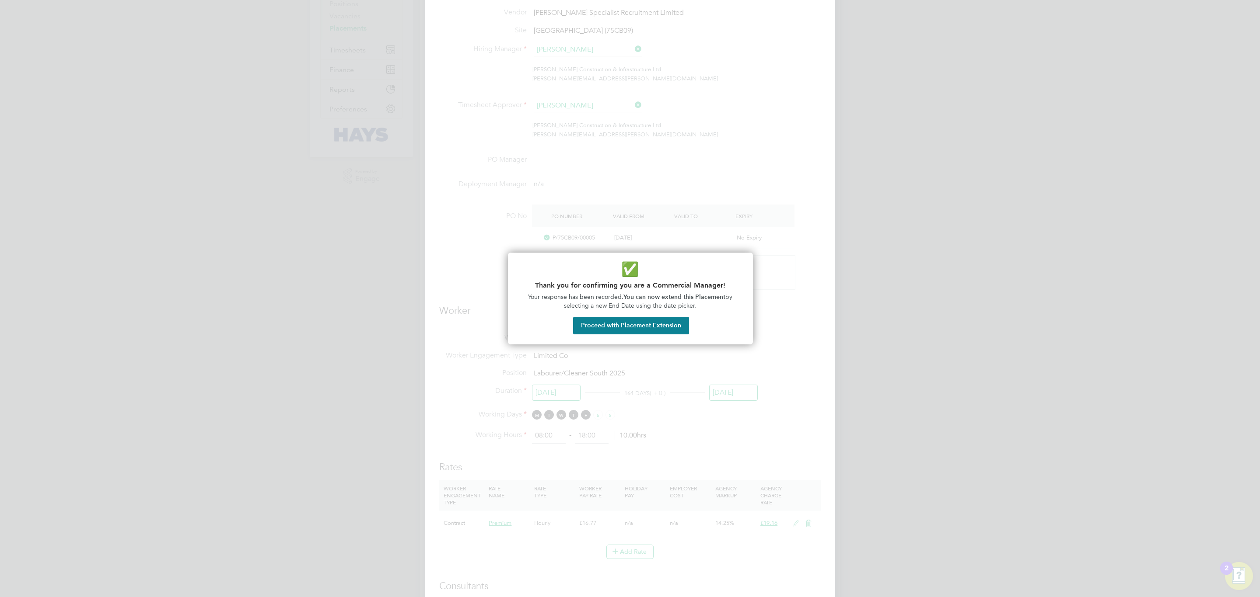
click at [668, 331] on button "Proceed with Placement Extension" at bounding box center [631, 325] width 116 height 17
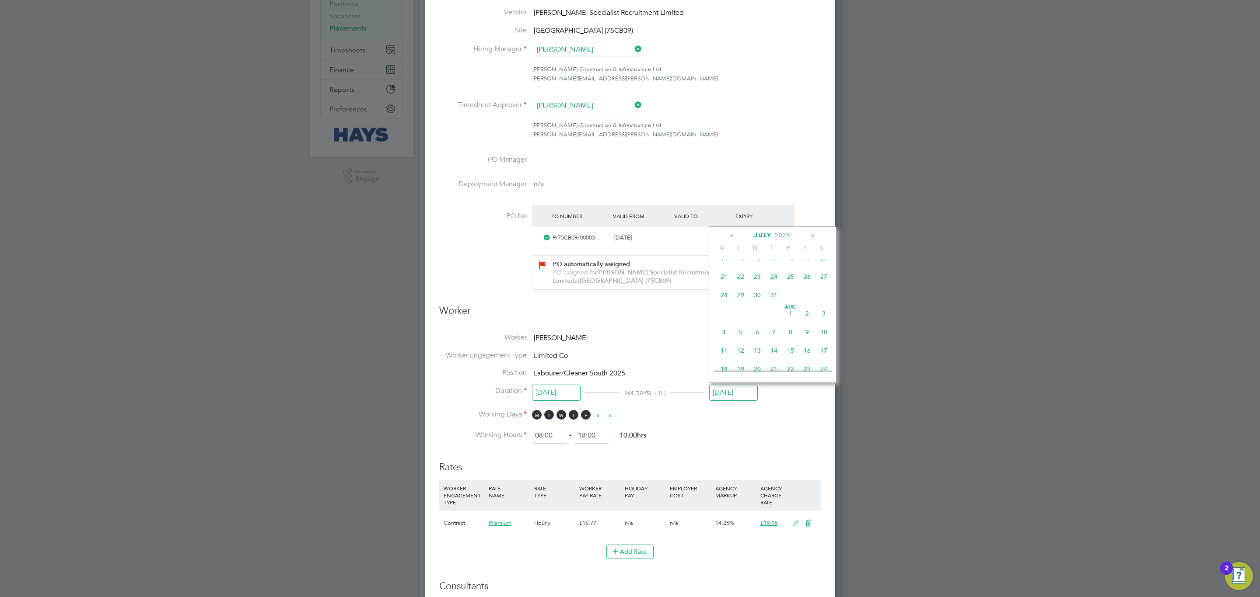
click at [785, 314] on span "[DATE]" at bounding box center [790, 313] width 17 height 17
type input "[DATE]"
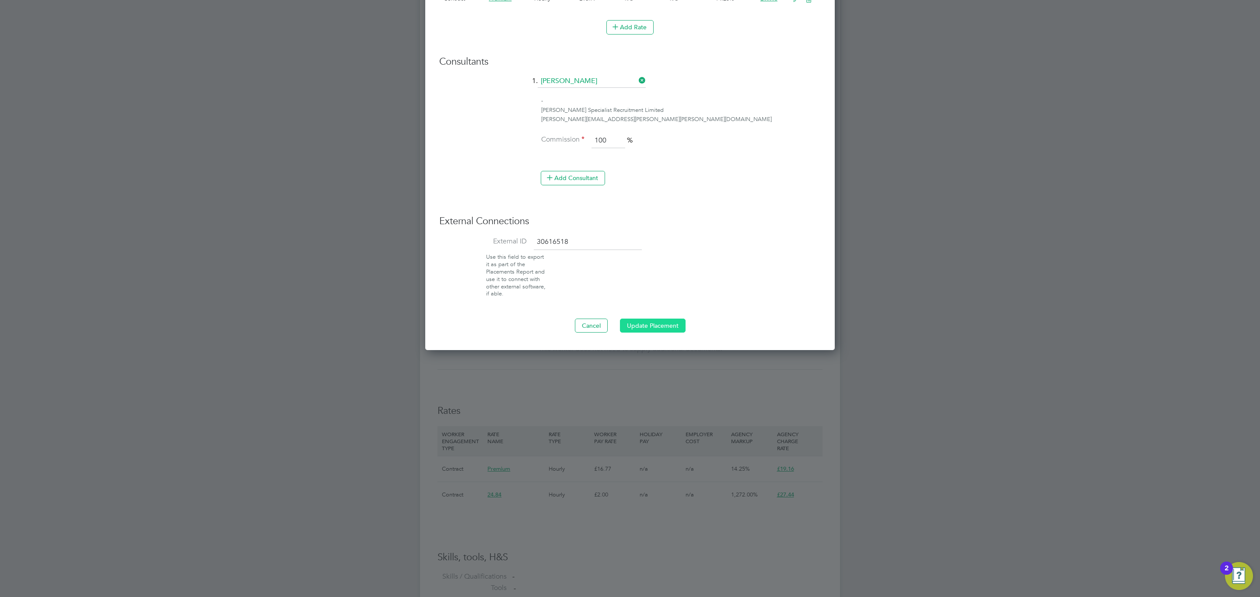
click at [661, 329] on button "Update Placement" at bounding box center [653, 326] width 66 height 14
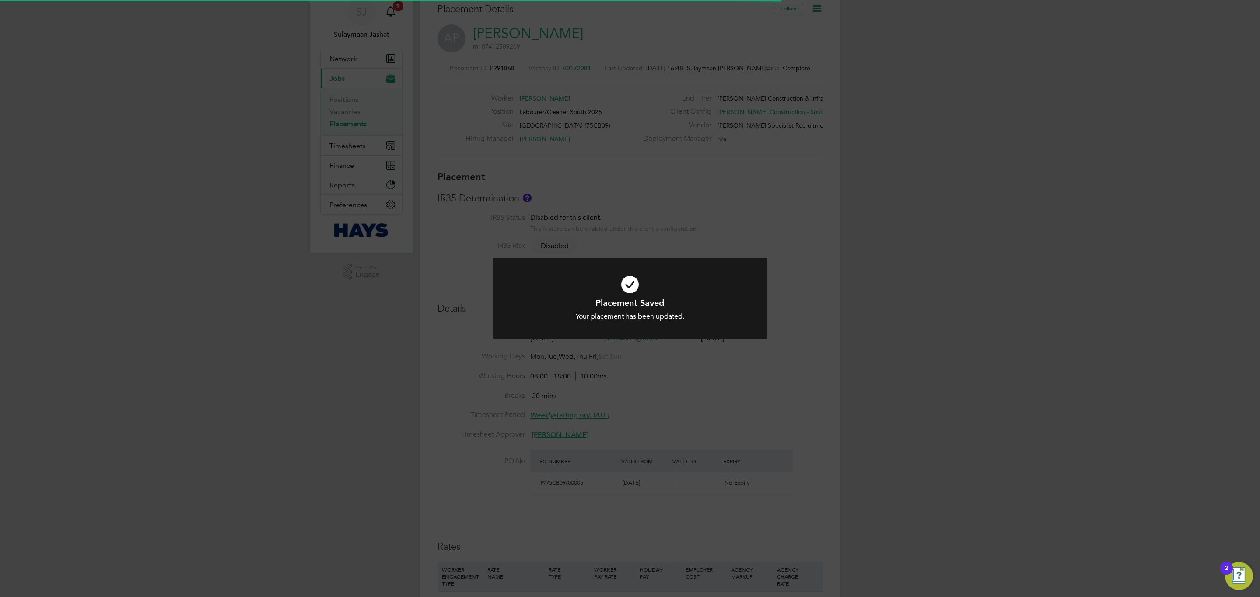
click at [659, 335] on div at bounding box center [630, 299] width 275 height 82
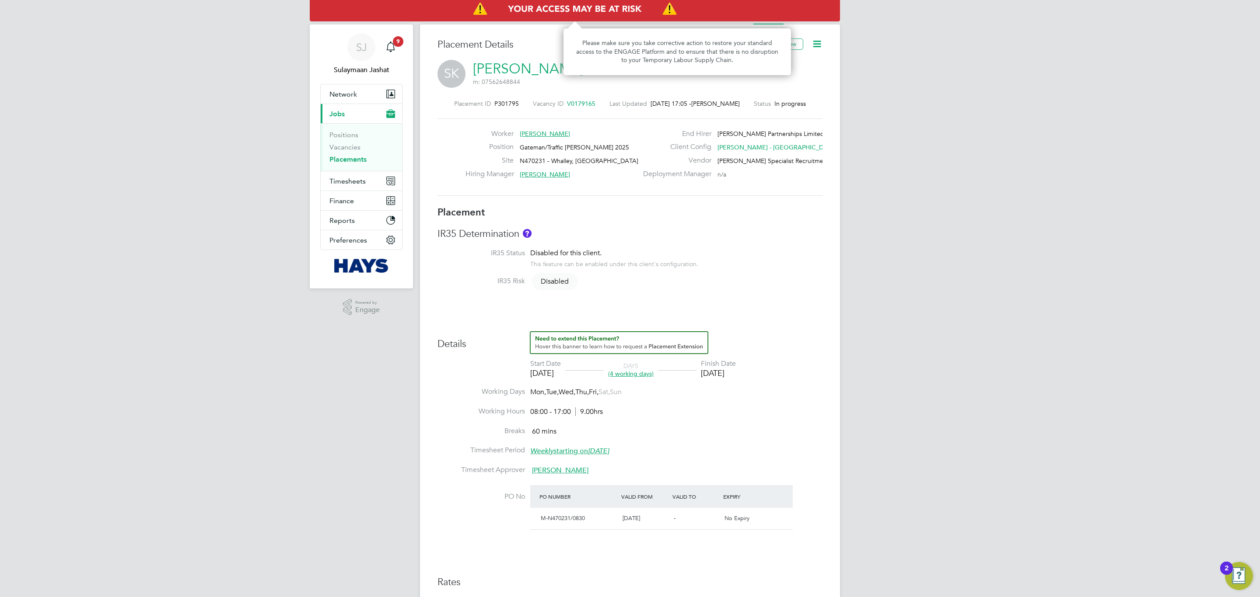
click at [634, 12] on img "Access At Risk" at bounding box center [575, 9] width 530 height 24
click at [634, 11] on img "Access At Risk" at bounding box center [575, 9] width 530 height 24
click at [646, 73] on div "Please make sure you take corrective action to restore your standard access to …" at bounding box center [676, 51] width 227 height 47
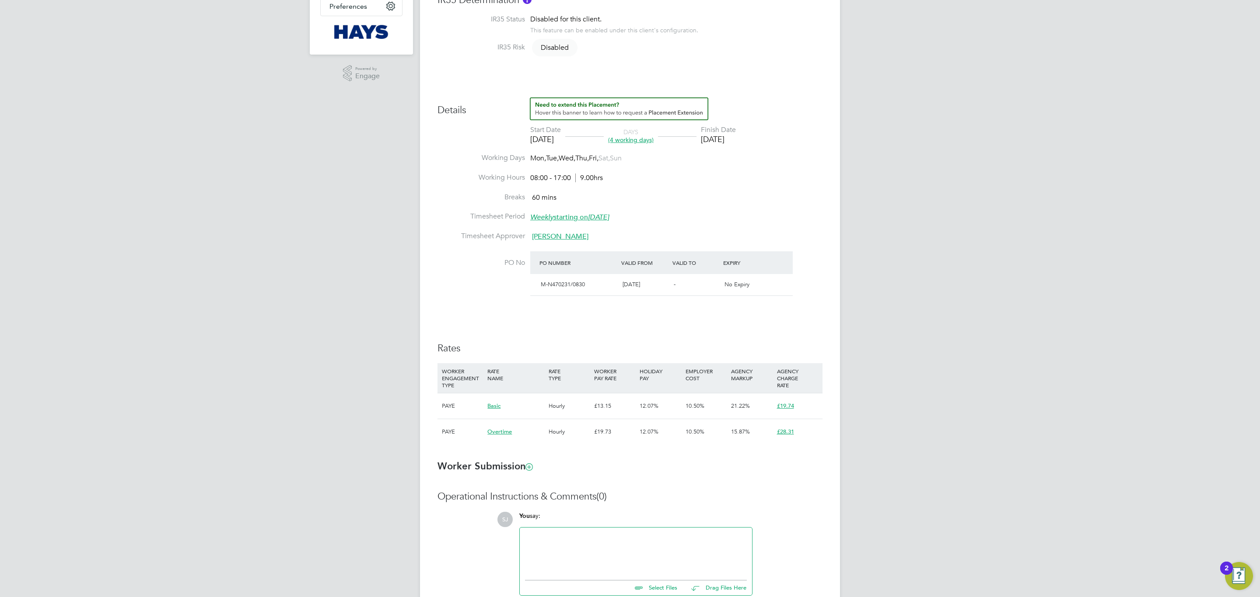
scroll to position [300, 0]
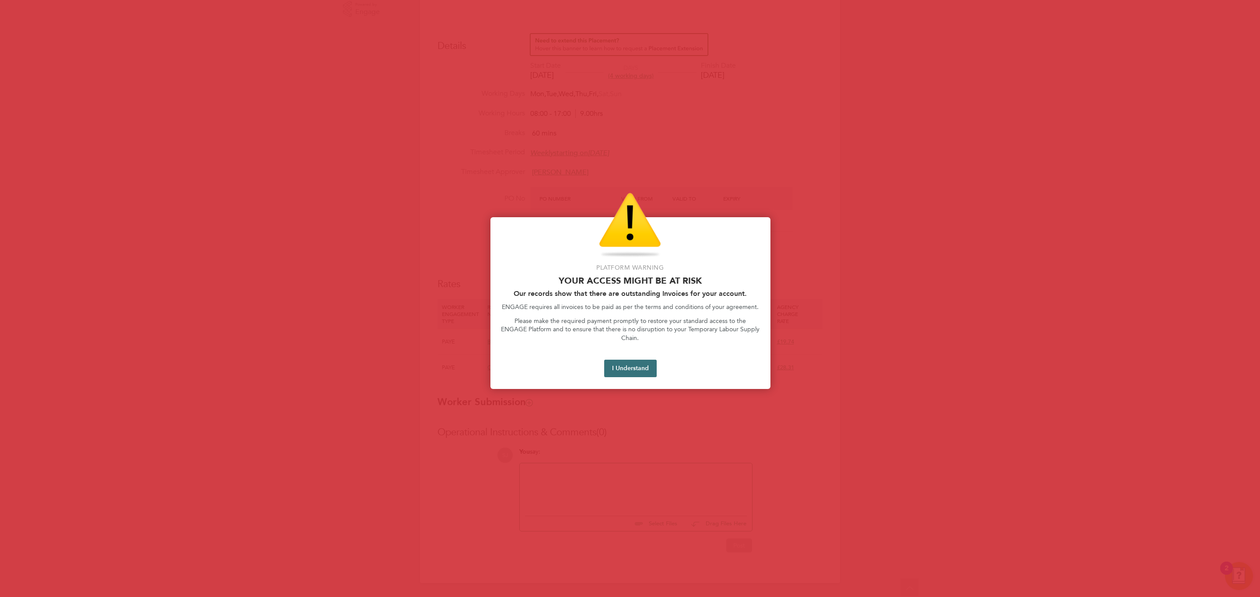
click at [629, 362] on button "I Understand" at bounding box center [630, 368] width 52 height 17
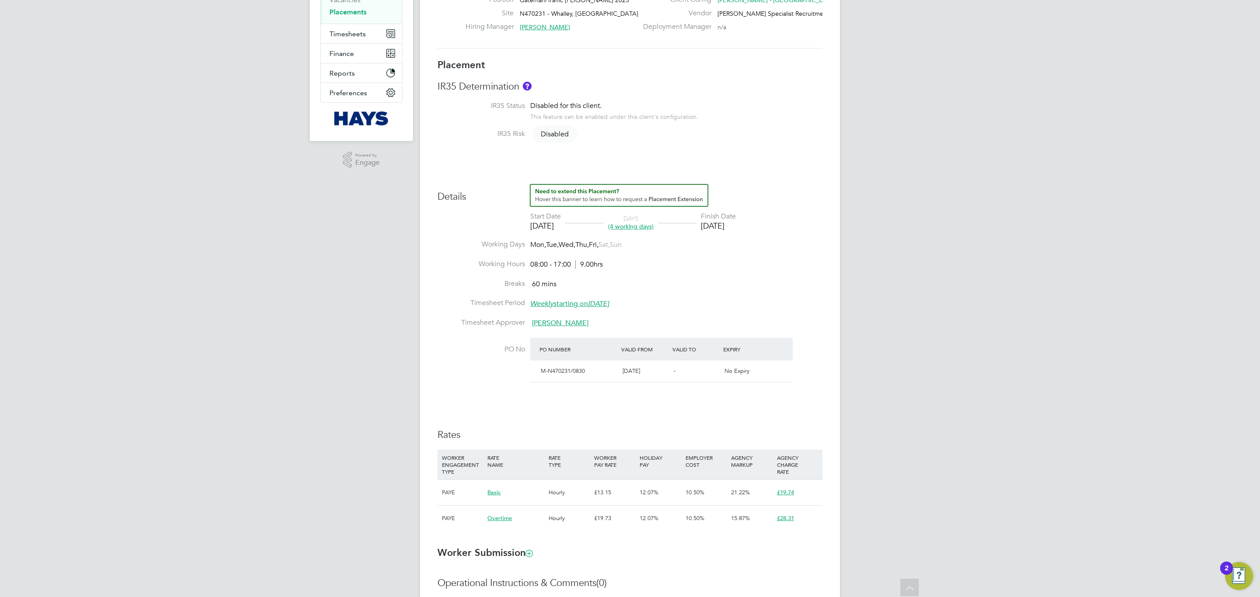
scroll to position [0, 0]
